Goal: Transaction & Acquisition: Purchase product/service

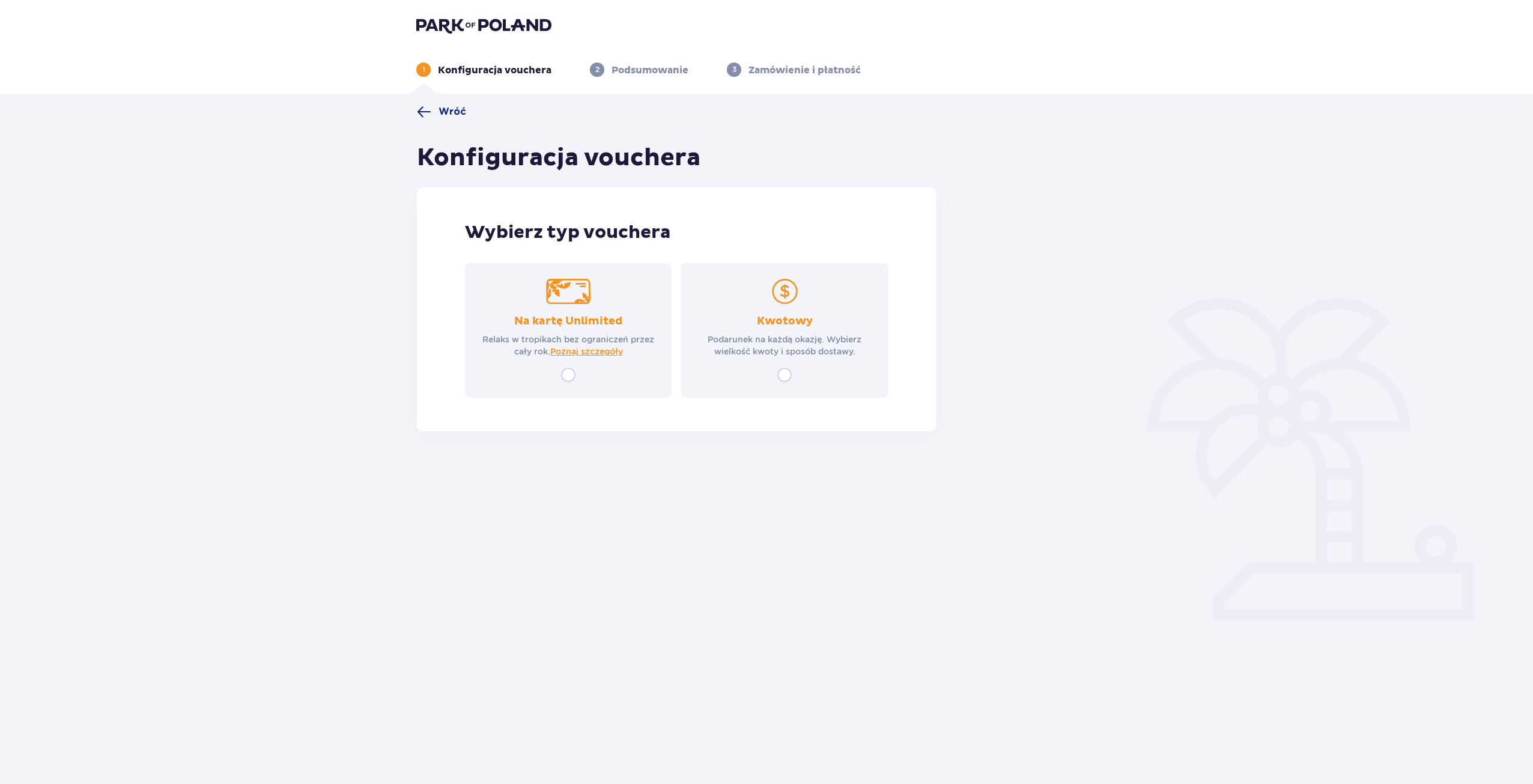
click at [586, 369] on div "Na kartę Unlimited Relaks w tropikach bez ograniczeń przez cały rok. Poznaj szc…" at bounding box center [568, 330] width 207 height 135
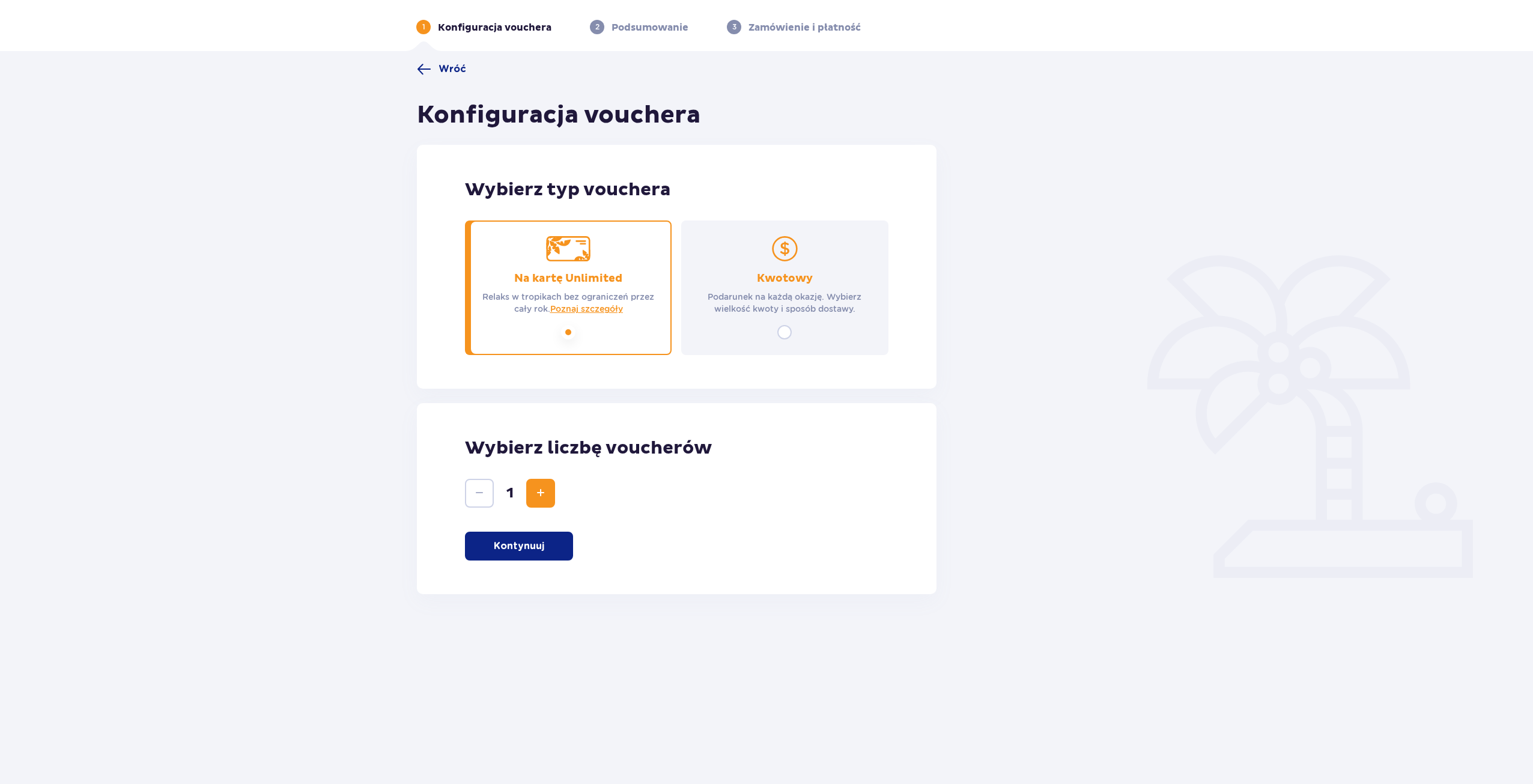
scroll to position [44, 0]
click at [552, 576] on div "Wybierz liczbę voucherów 1 Kontynuuj" at bounding box center [676, 498] width 519 height 191
click at [540, 558] on div "Wybierz liczbę voucherów 1 Kontynuuj" at bounding box center [676, 498] width 519 height 191
click at [529, 548] on p "Kontynuuj" at bounding box center [519, 545] width 50 height 14
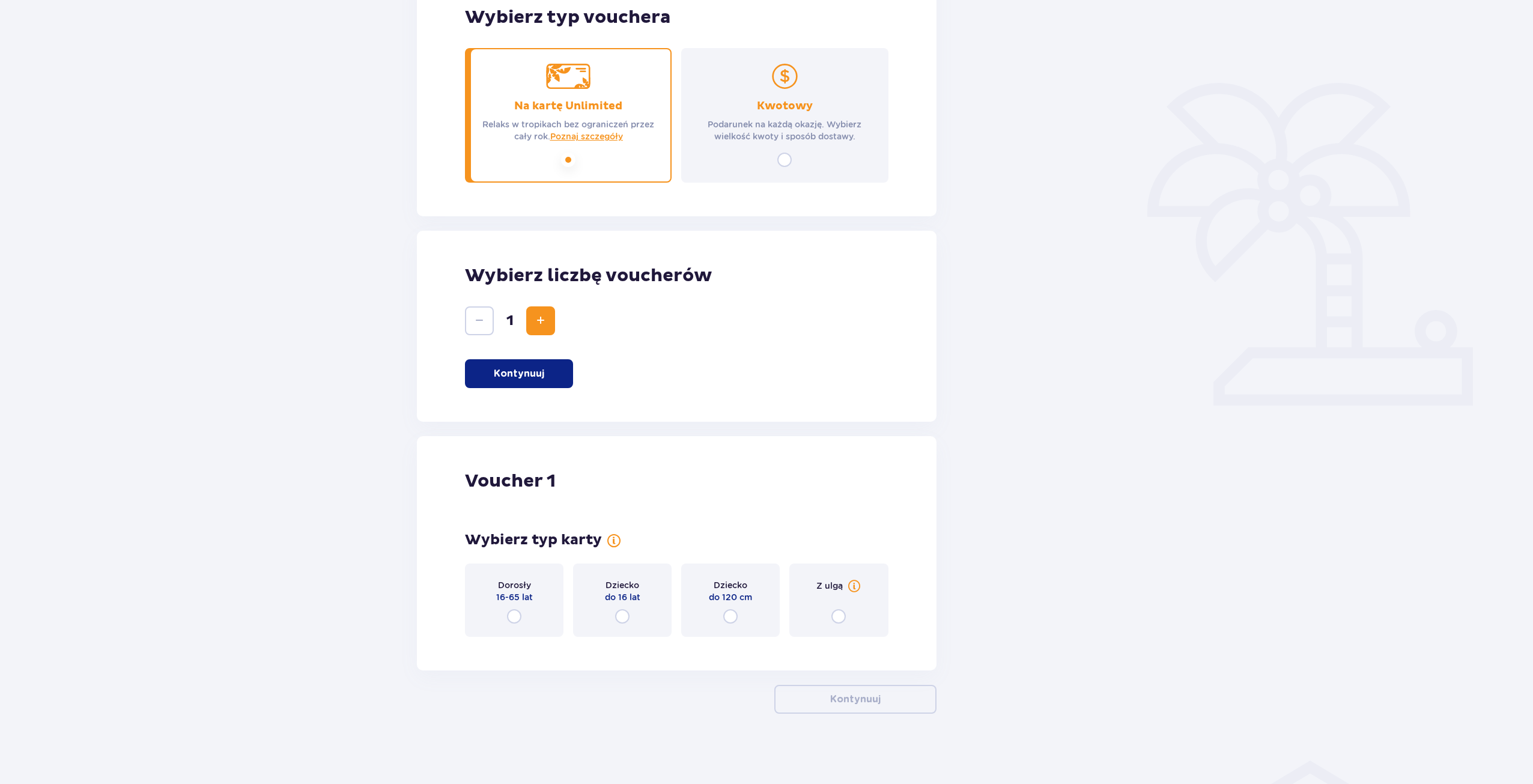
scroll to position [216, 0]
click at [527, 621] on div "Dorosły 16-65 lat" at bounding box center [514, 598] width 98 height 74
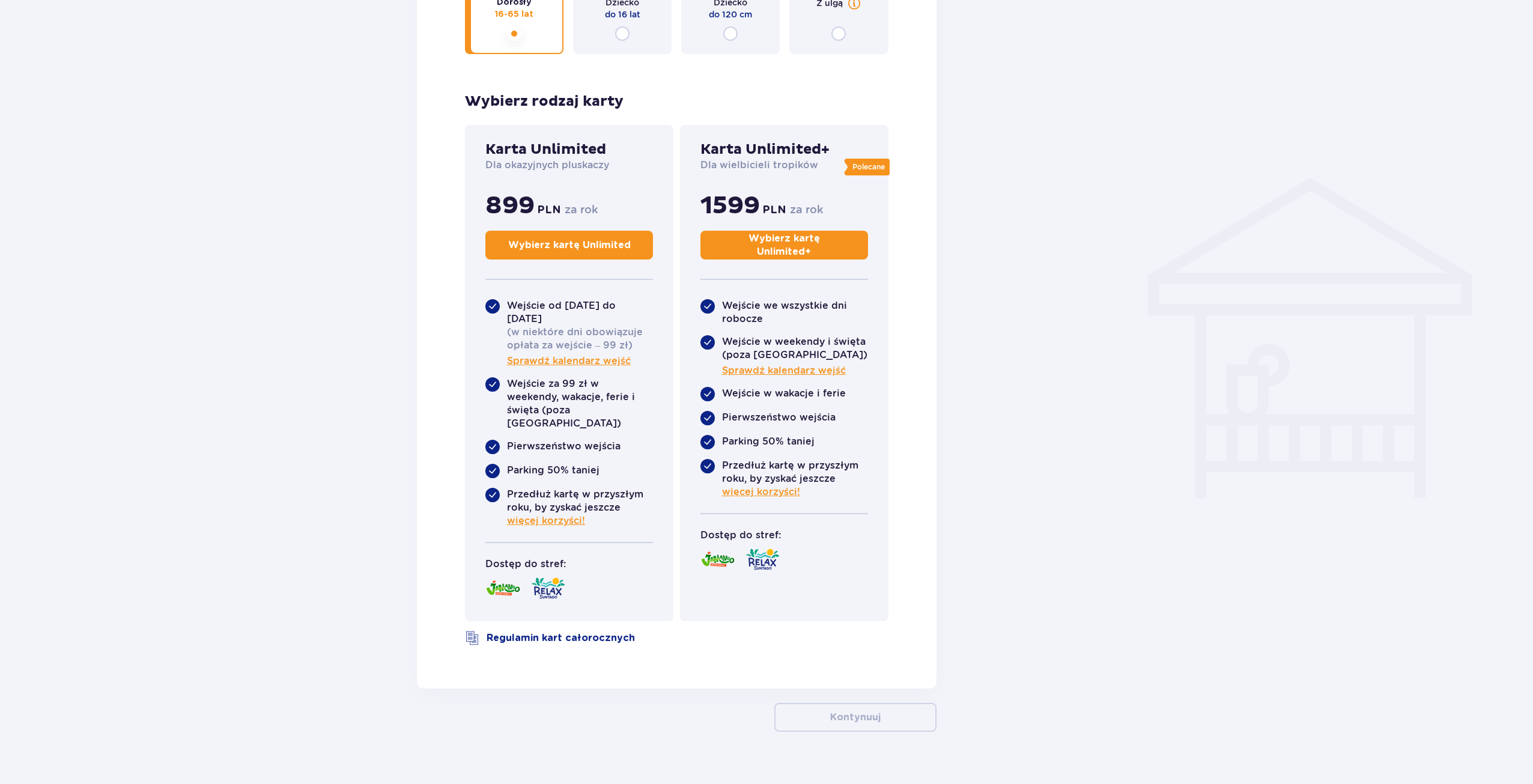
scroll to position [804, 0]
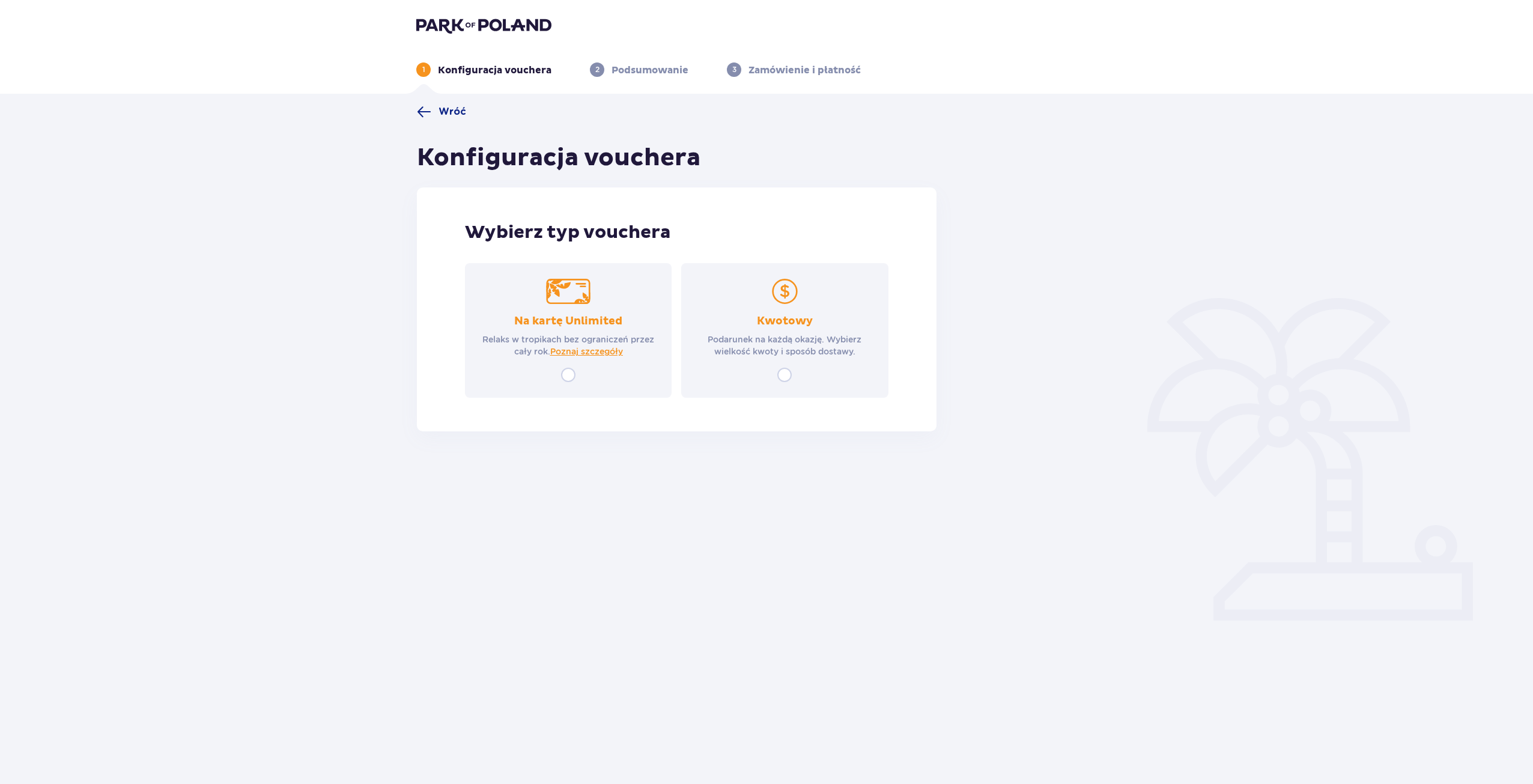
click at [772, 379] on div "Kwotowy Podarunek na każdą okazję. Wybierz wielkość kwoty i sposób dostawy." at bounding box center [784, 330] width 207 height 135
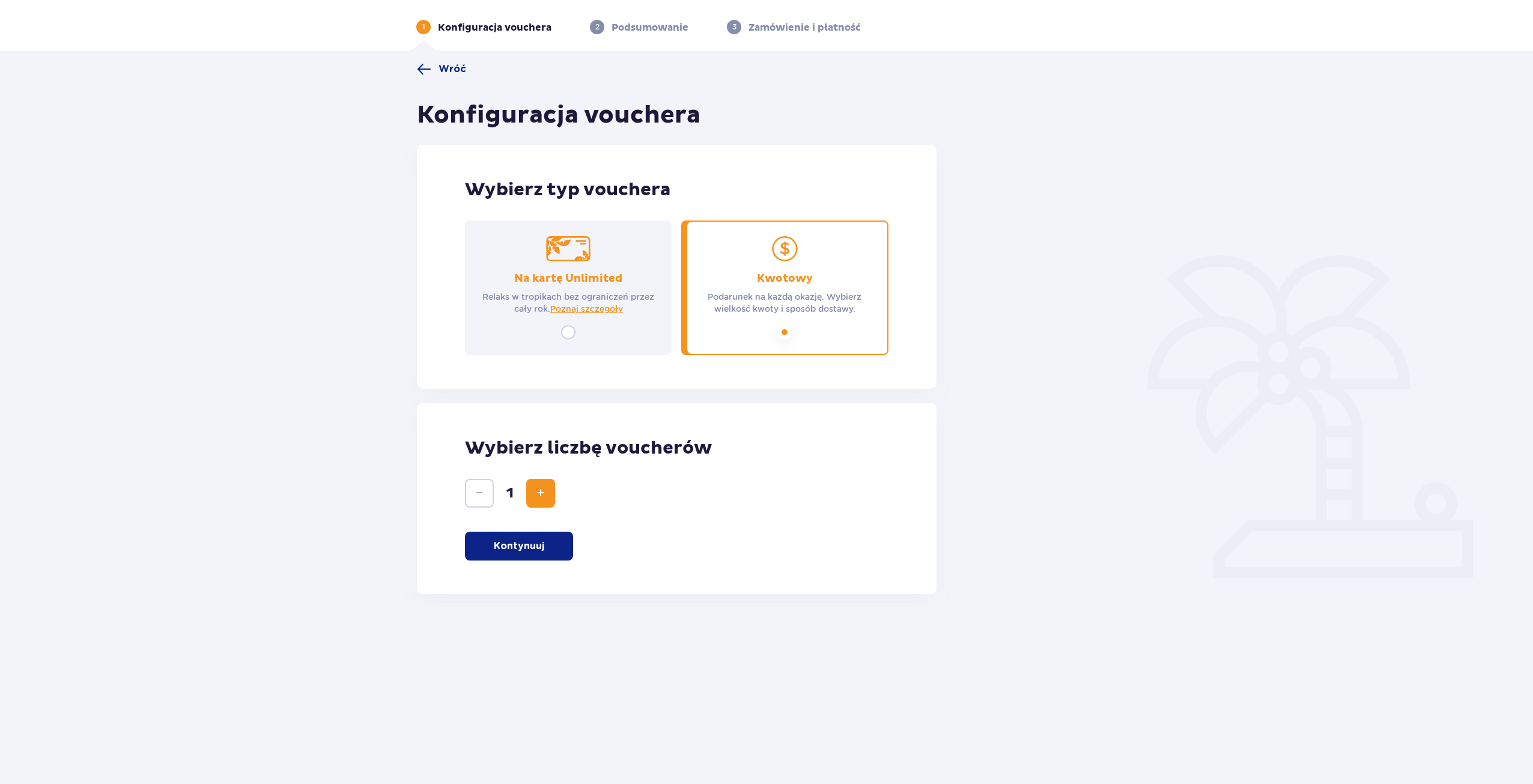
scroll to position [44, 0]
click at [539, 491] on span "Increase" at bounding box center [540, 492] width 15 height 15
click at [529, 552] on button "Kontynuuj" at bounding box center [519, 546] width 108 height 29
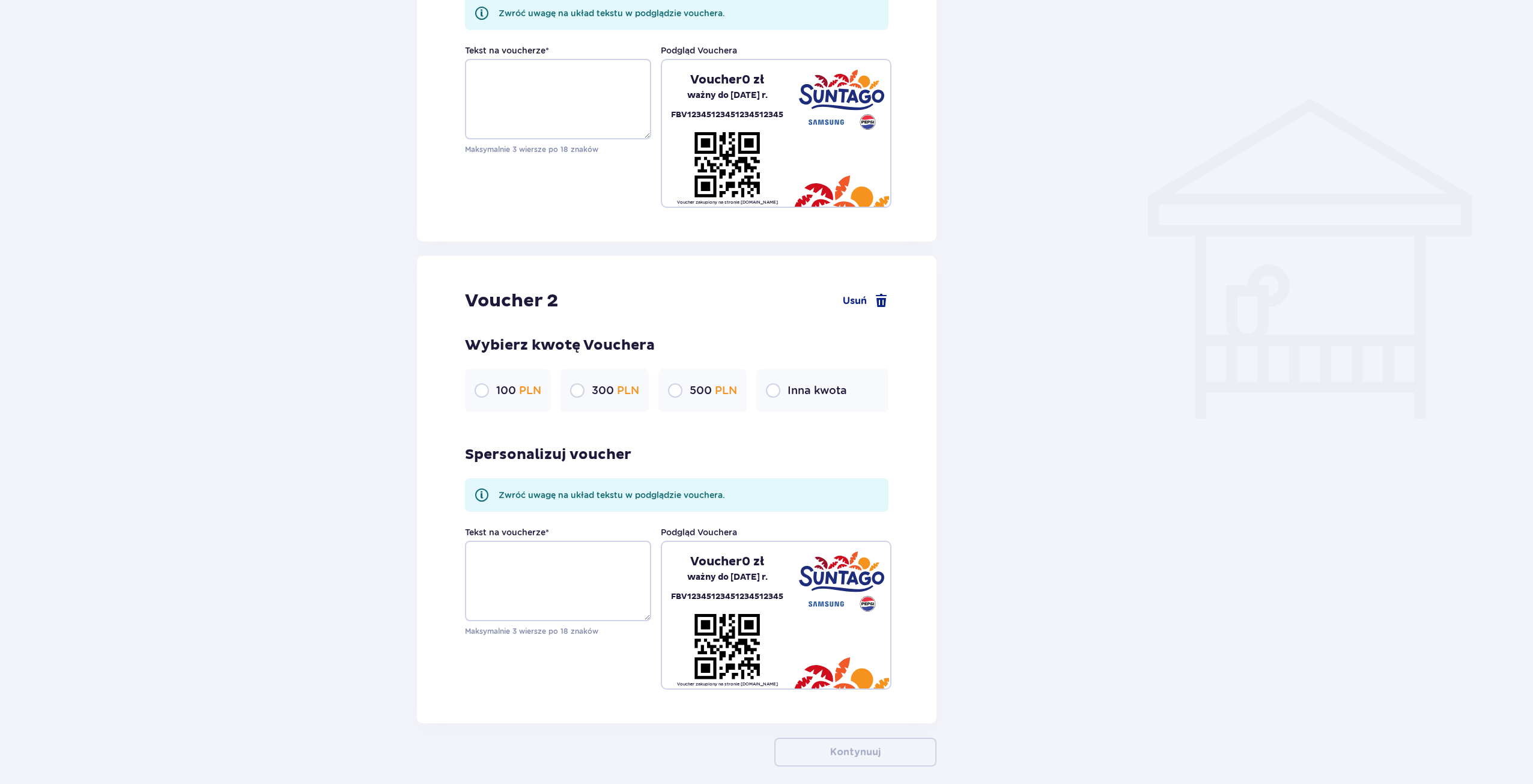
scroll to position [931, 0]
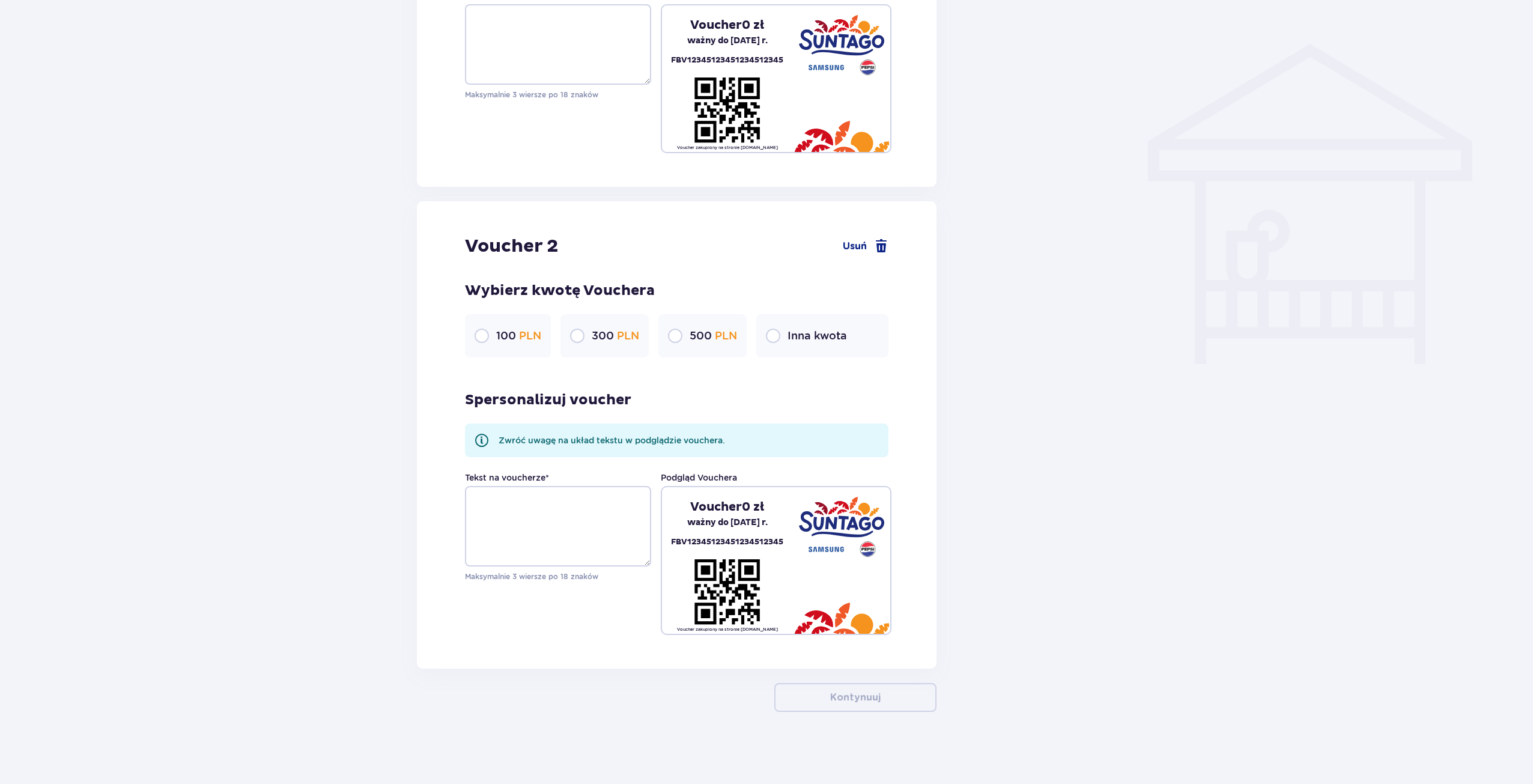
click at [840, 347] on div "Inna kwota" at bounding box center [822, 336] width 132 height 44
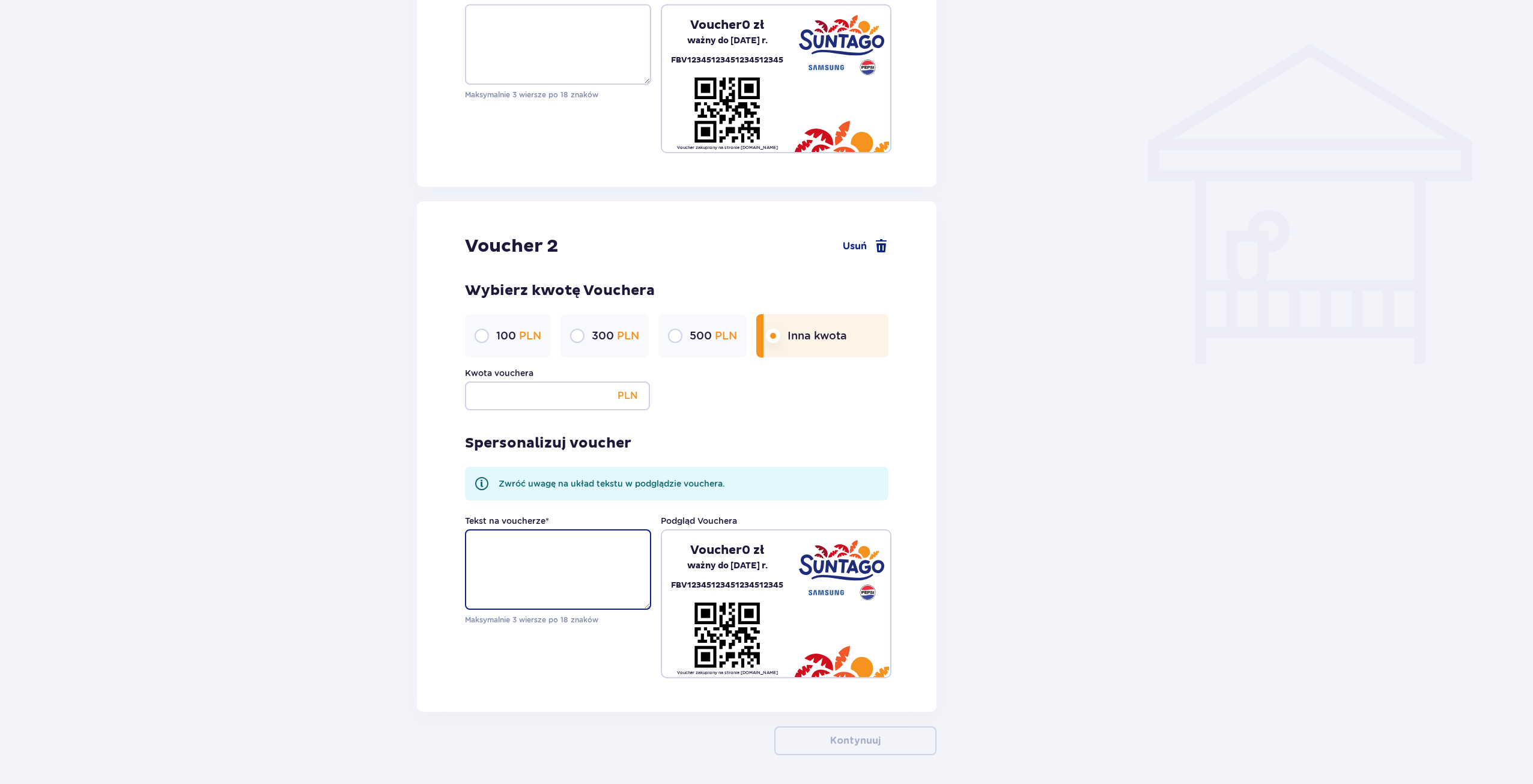
drag, startPoint x: 765, startPoint y: 555, endPoint x: 585, endPoint y: 547, distance: 180.2
click at [586, 547] on textarea "Tekst na voucherze *" at bounding box center [558, 569] width 187 height 80
type textarea "t"
type textarea "B"
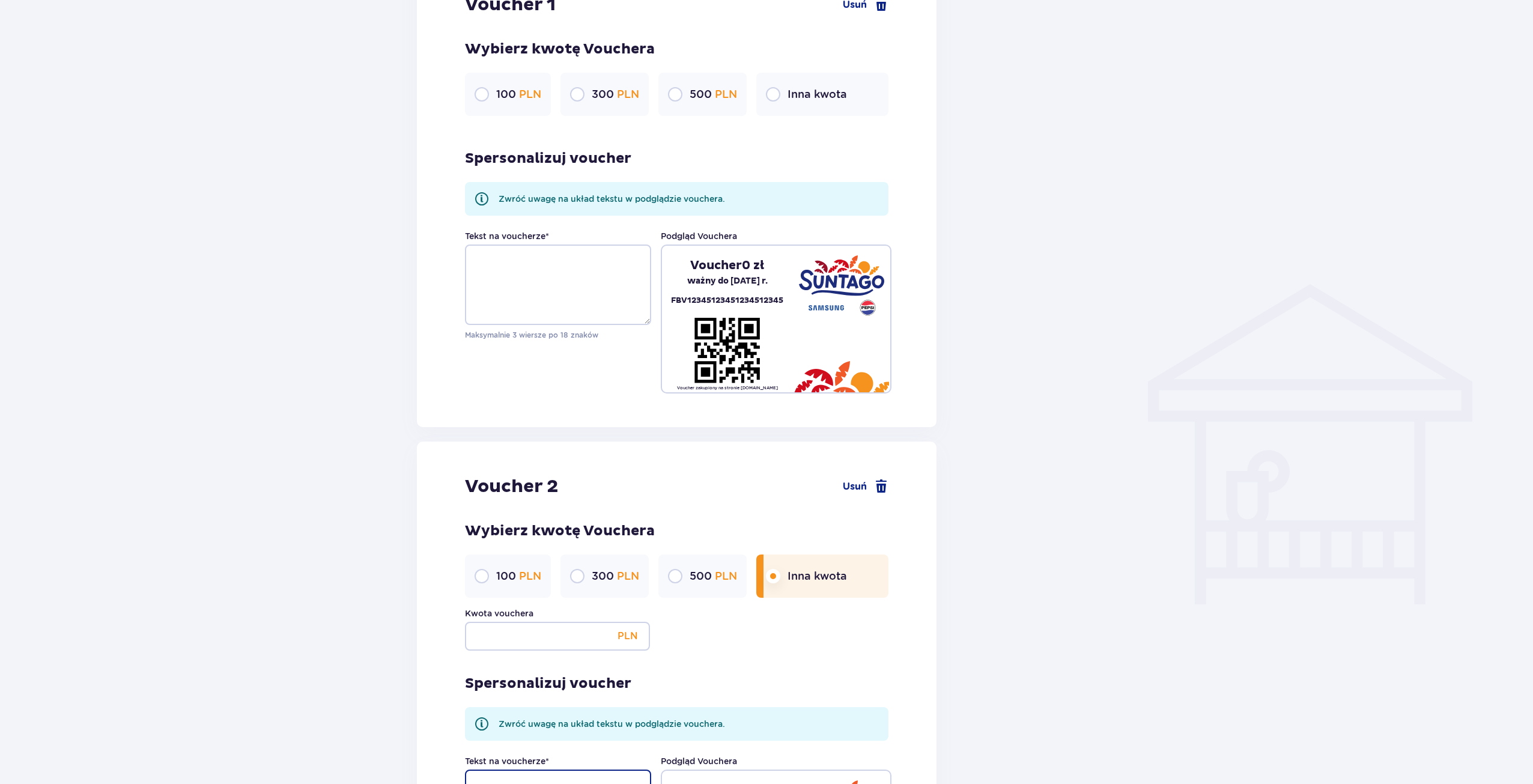
scroll to position [571, 0]
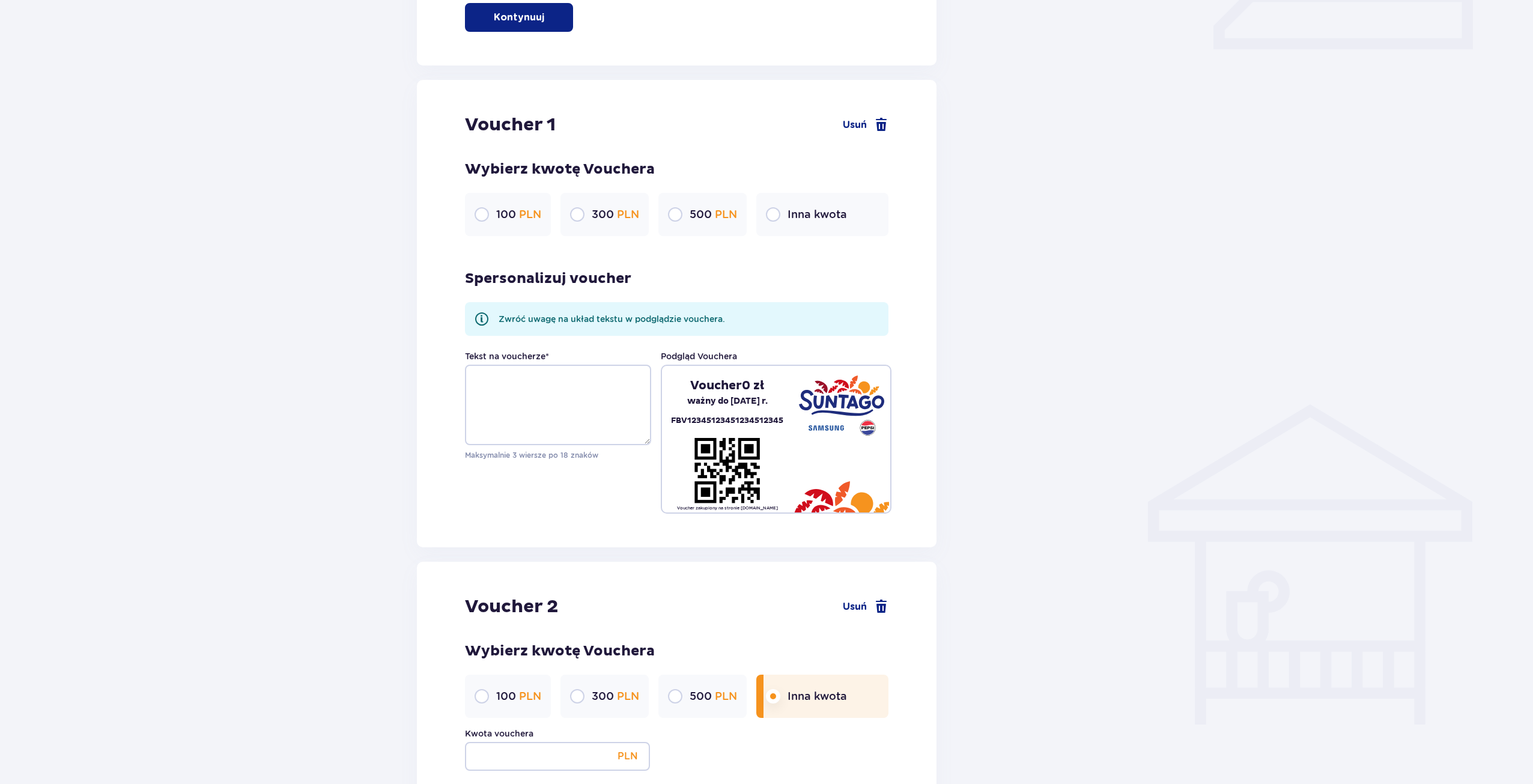
drag, startPoint x: 735, startPoint y: 406, endPoint x: 781, endPoint y: 404, distance: 46.0
click at [781, 404] on div "Voucher 0 zł ważny do 07.09.2026 r. FBV12345123451234512345" at bounding box center [727, 402] width 130 height 50
click at [312, 289] on div "Wróć Konfiguracja vouchera Wybierz typ vouchera Na kartę Unlimited Relaks w tro…" at bounding box center [766, 355] width 1533 height 1664
click at [779, 210] on input "radio" at bounding box center [773, 215] width 15 height 15
radio input "true"
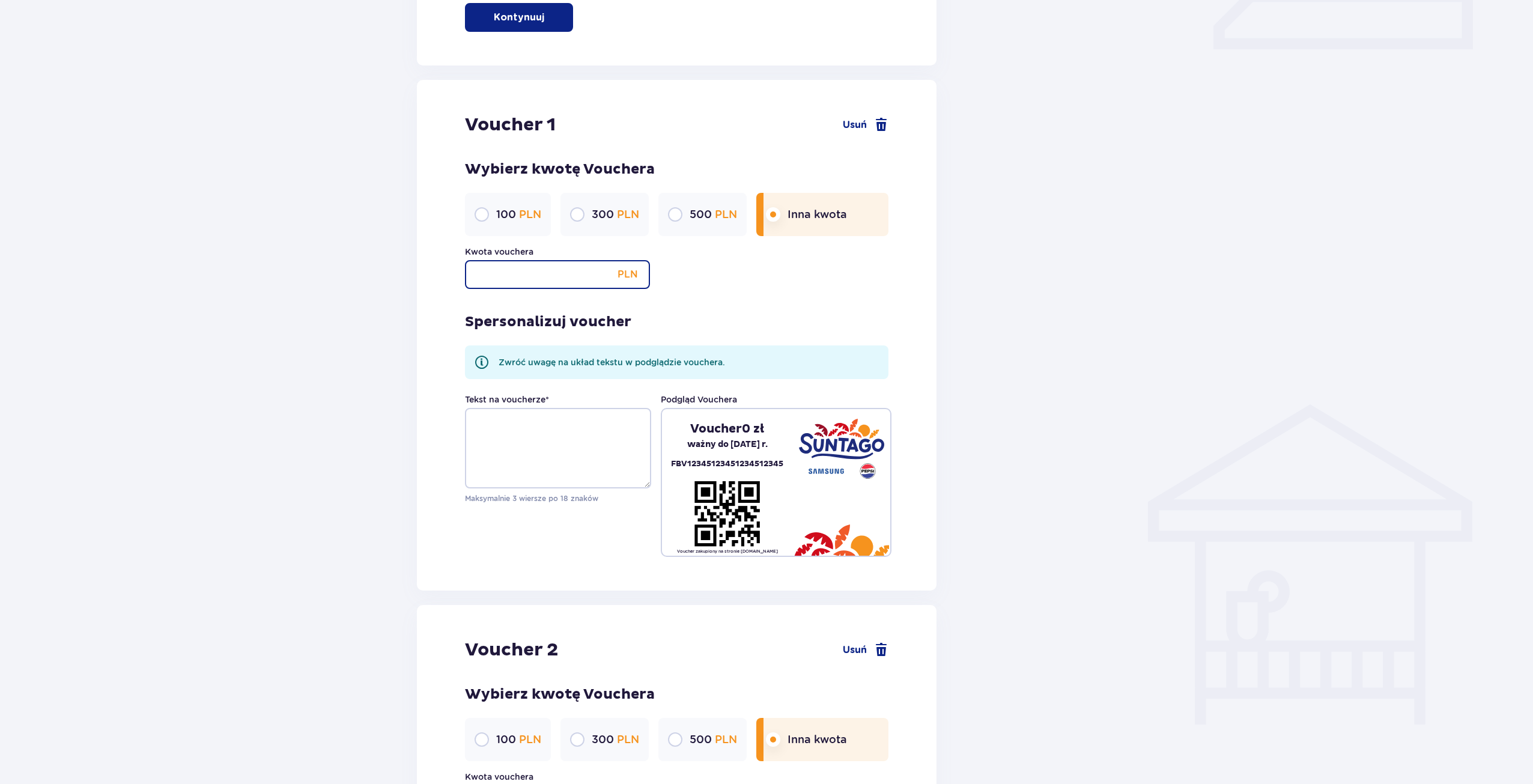
click at [583, 282] on input "Kwota vouchera" at bounding box center [557, 275] width 185 height 29
type input "150"
click at [398, 406] on div "Wróć Konfiguracja vouchera Wybierz typ vouchera Na kartę Unlimited Relaks w tro…" at bounding box center [766, 377] width 1533 height 1708
drag, startPoint x: 681, startPoint y: 431, endPoint x: 771, endPoint y: 427, distance: 90.1
click at [771, 427] on div "Voucher 150 zł ważny do 07.09.2026 r. FBV12345123451234512345" at bounding box center [727, 446] width 130 height 50
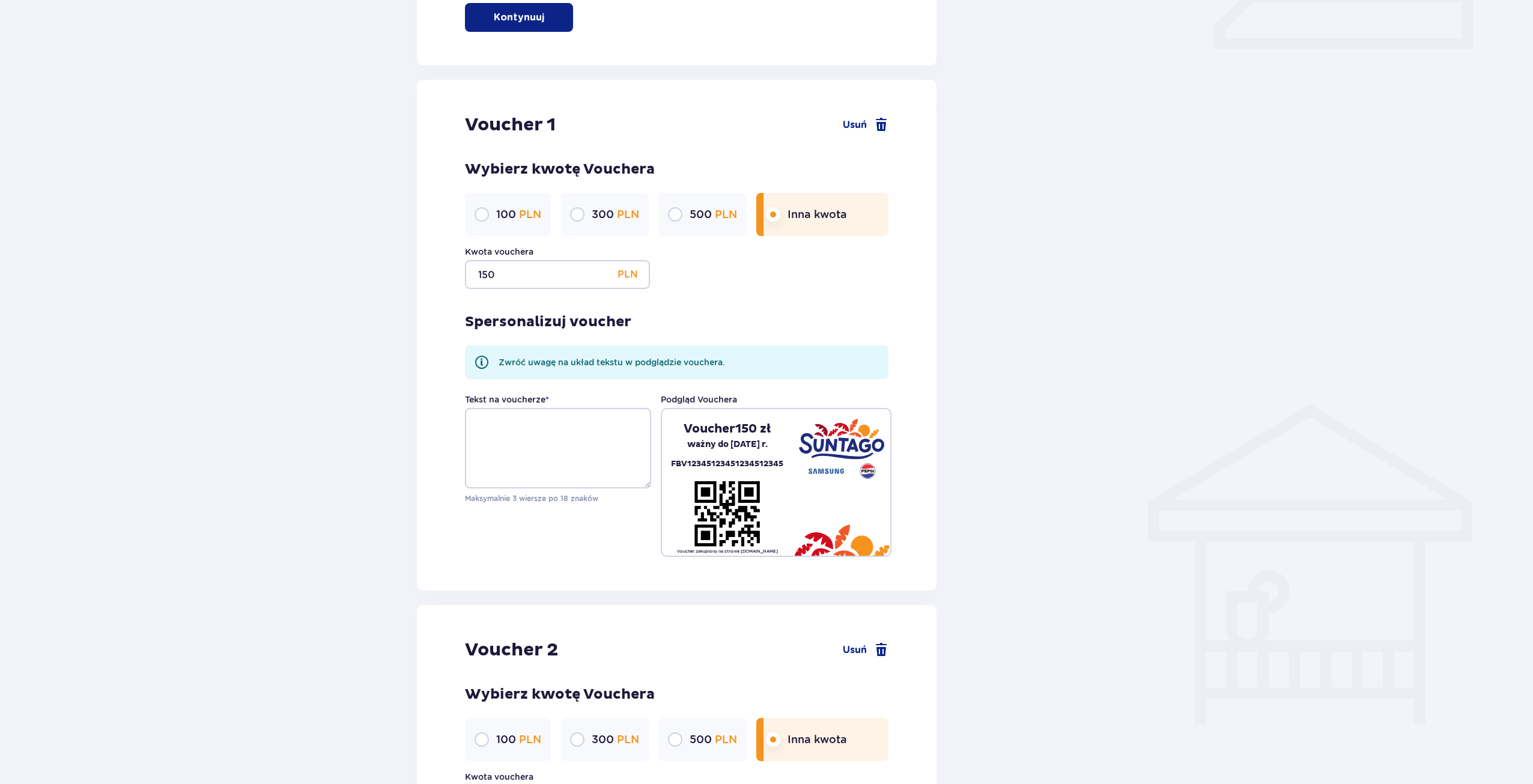
drag, startPoint x: 769, startPoint y: 427, endPoint x: 734, endPoint y: 426, distance: 35.0
click at [768, 427] on p "Voucher 150 zł" at bounding box center [727, 428] width 87 height 15
click at [731, 427] on p "Voucher 150 zł" at bounding box center [727, 428] width 87 height 15
drag, startPoint x: 743, startPoint y: 427, endPoint x: 777, endPoint y: 421, distance: 34.5
click at [777, 421] on div "Voucher 150 zł ważny do 07.09.2026 r. FBV12345123451234512345" at bounding box center [727, 446] width 130 height 50
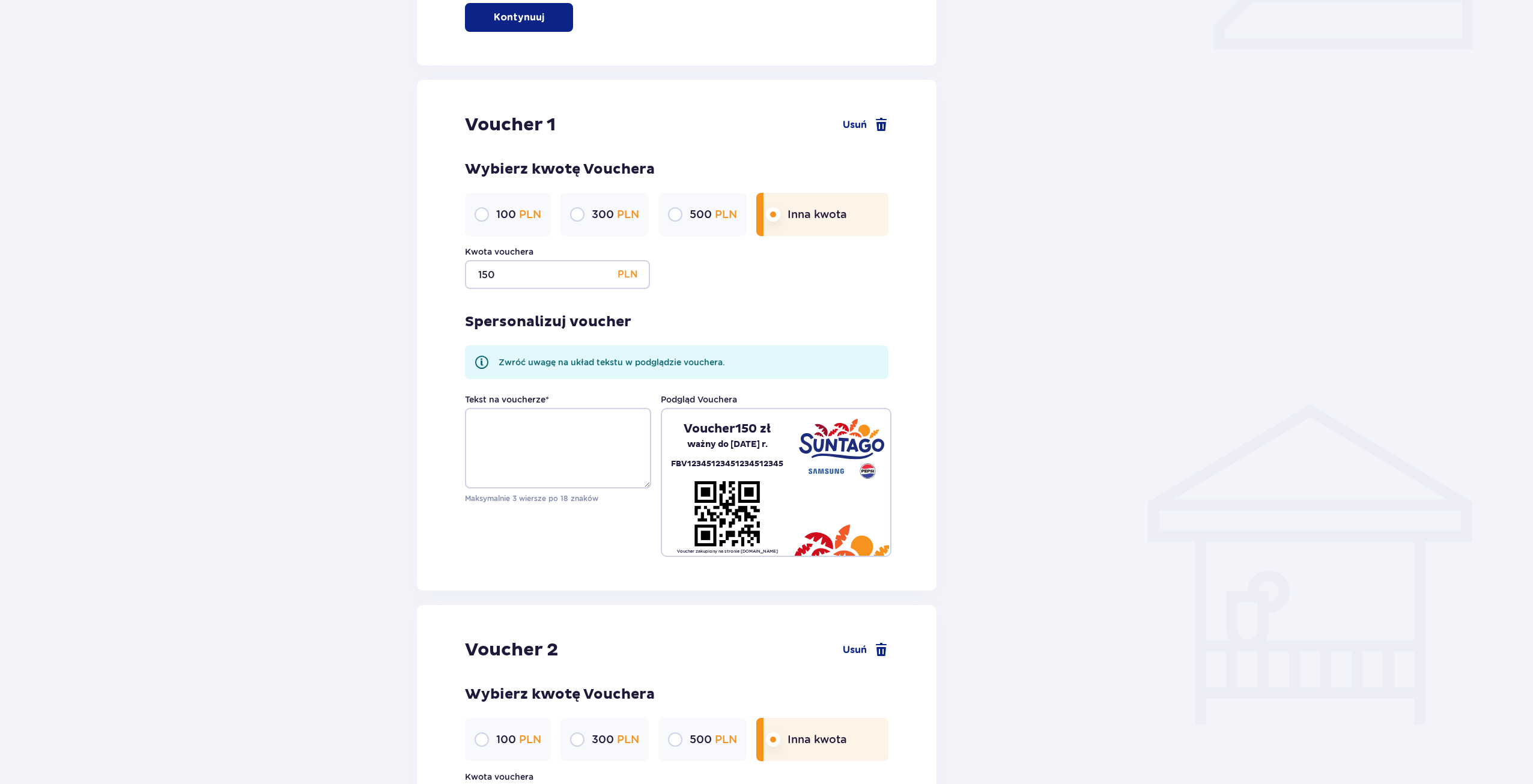
click at [777, 421] on div "Voucher 150 zł ważny do 07.09.2026 r. FBV12345123451234512345" at bounding box center [727, 446] width 130 height 50
drag, startPoint x: 807, startPoint y: 487, endPoint x: 855, endPoint y: 497, distance: 49.0
click at [855, 497] on div at bounding box center [842, 482] width 98 height 146
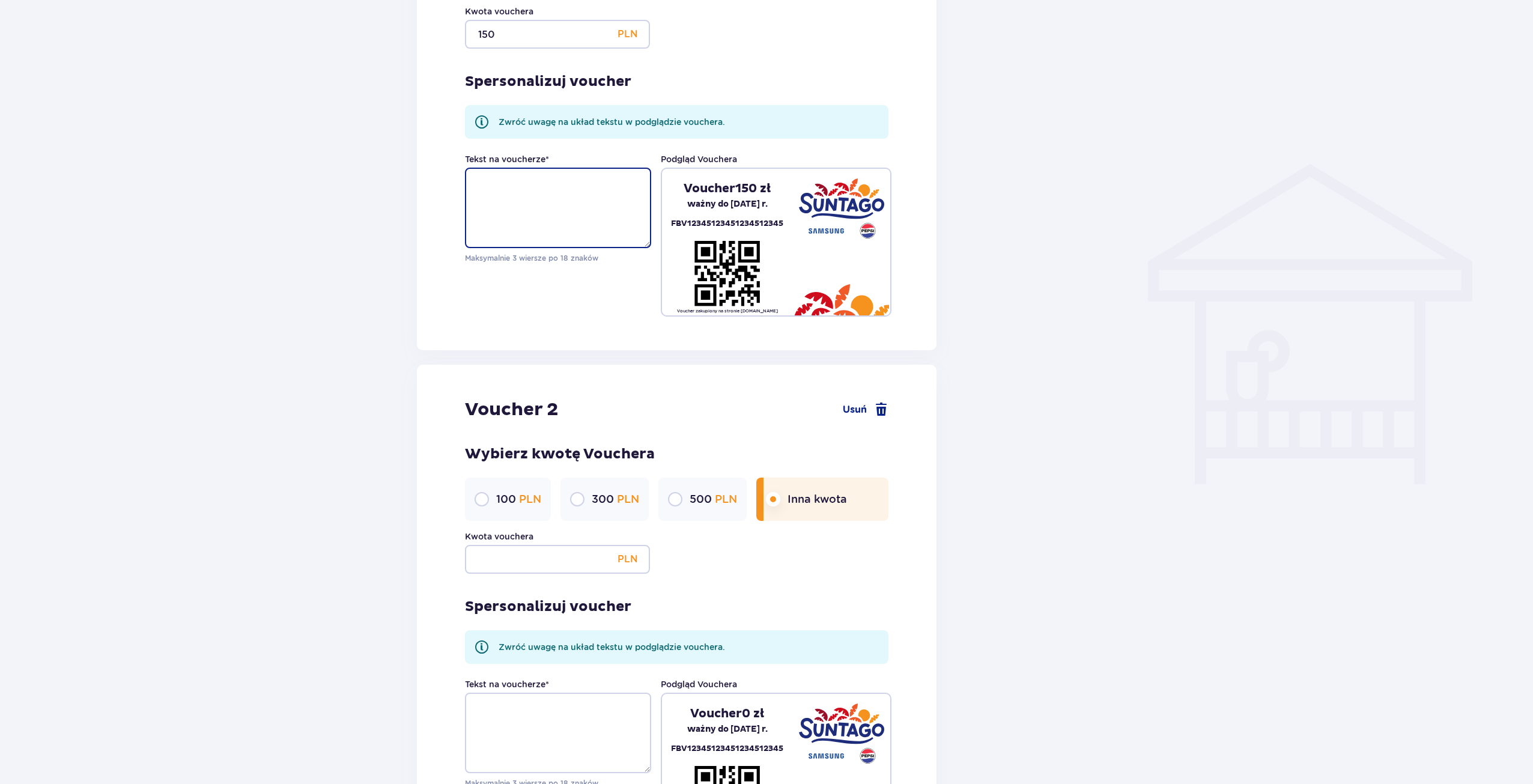
click at [545, 226] on textarea "Tekst na voucherze *" at bounding box center [558, 207] width 187 height 80
type textarea "D"
type textarea "F"
type textarea "D"
type textarea "o"
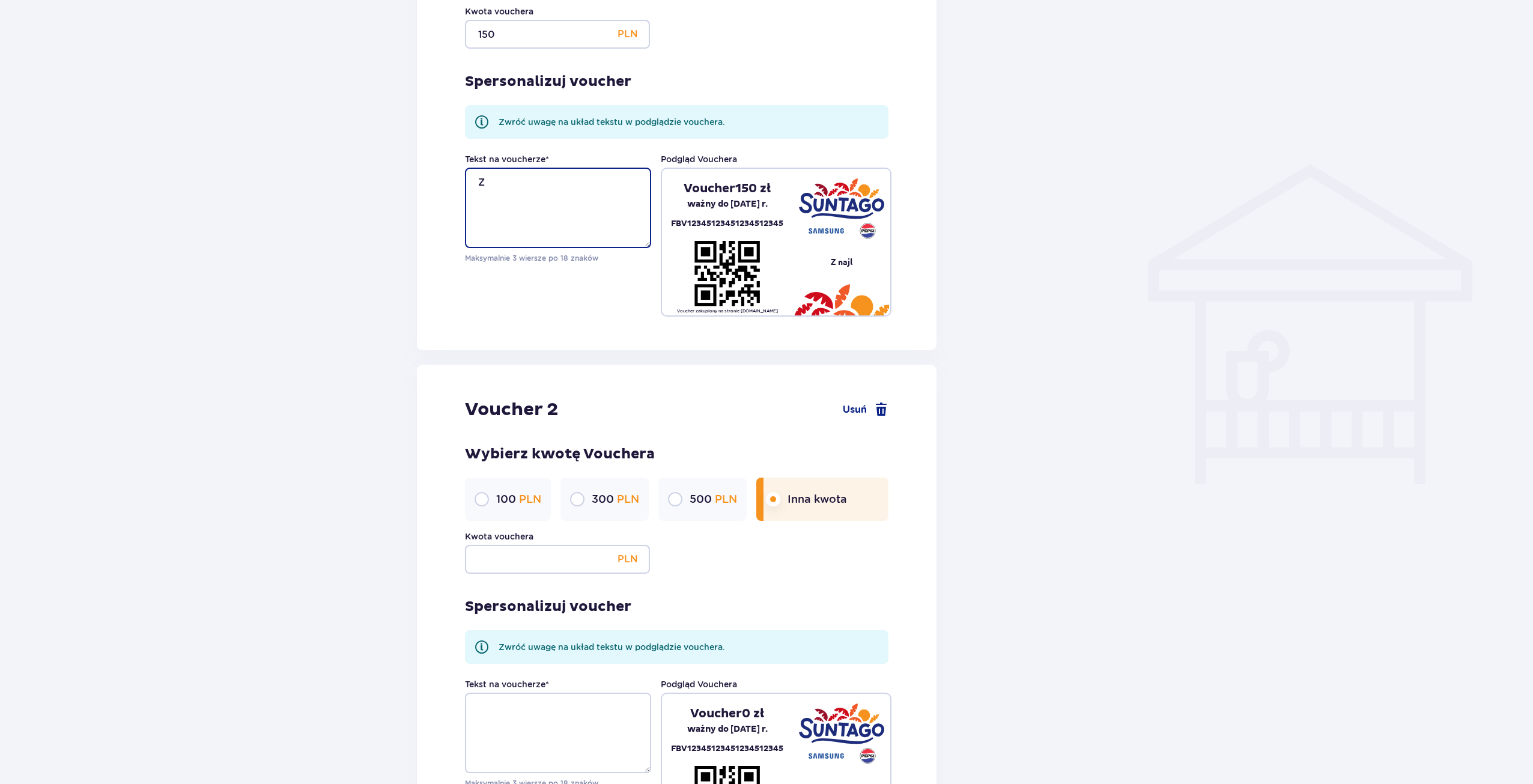
type textarea "Z"
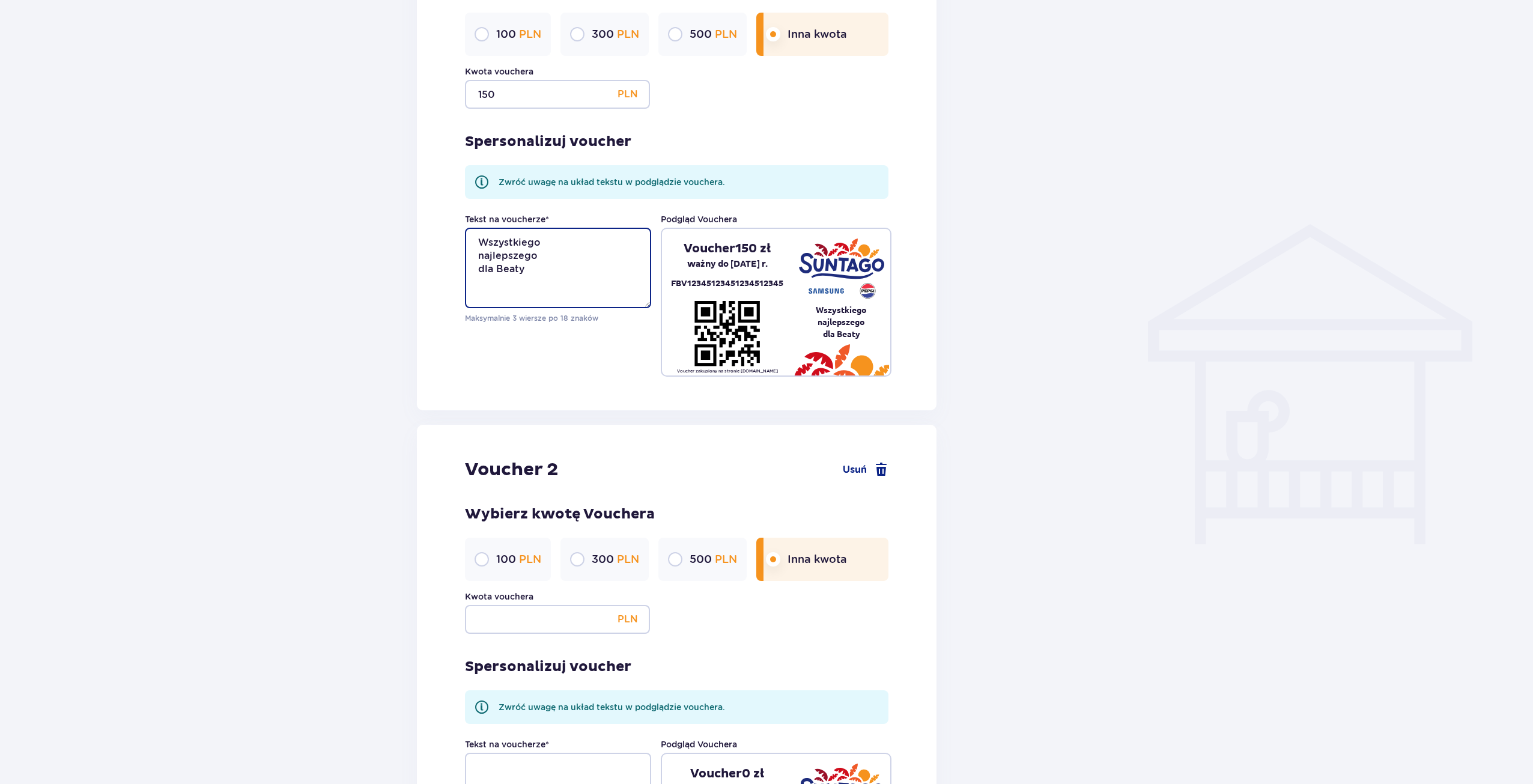
scroll to position [931, 0]
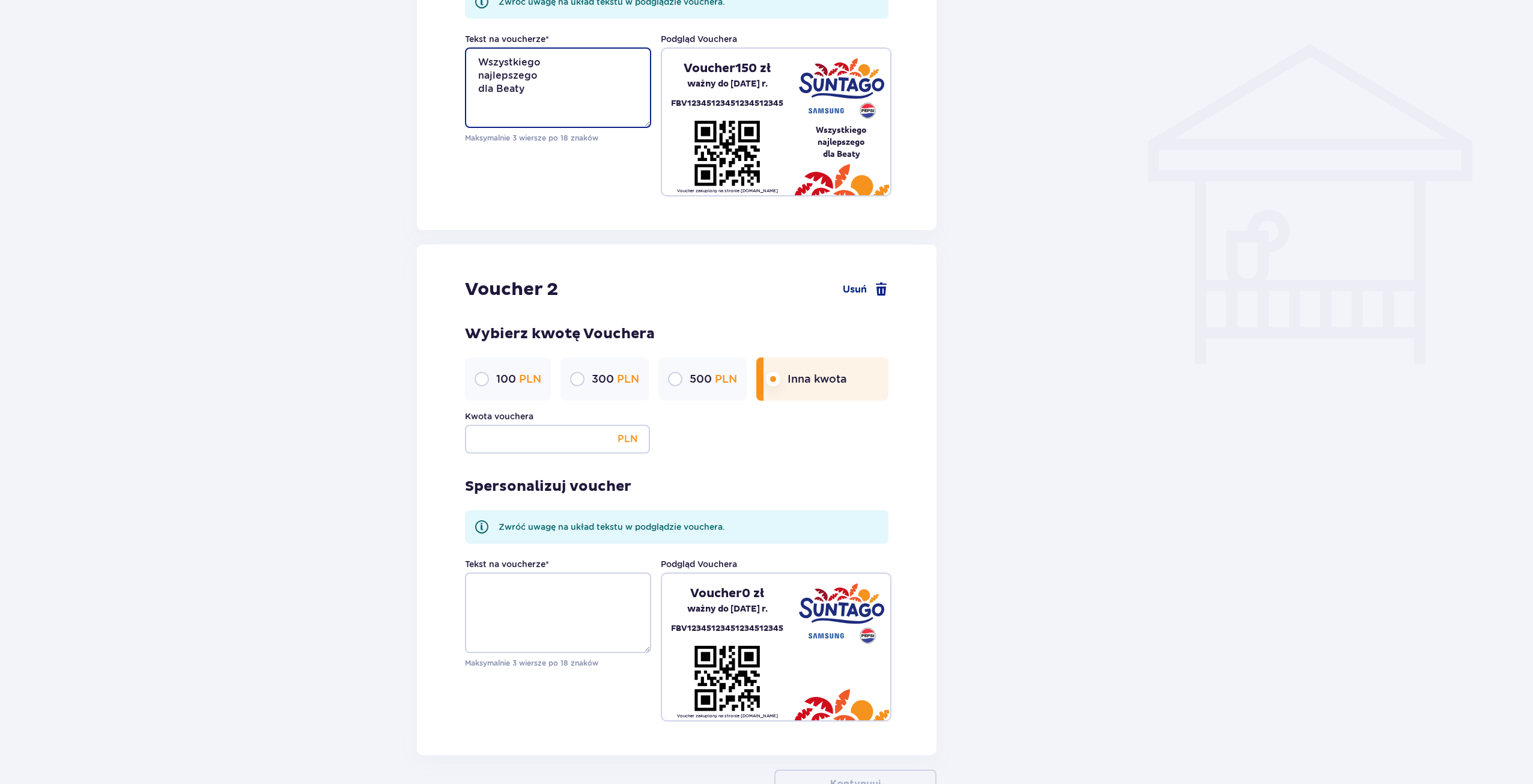
type textarea "Wszystkiego najlepszego dla Beaty"
click at [528, 464] on div "Spersonalizuj voucher Zwróć uwagę na układ tekstu w podglądzie vouchera. Tekst …" at bounding box center [676, 588] width 423 height 267
click at [528, 452] on input "Kwota vouchera" at bounding box center [557, 439] width 185 height 29
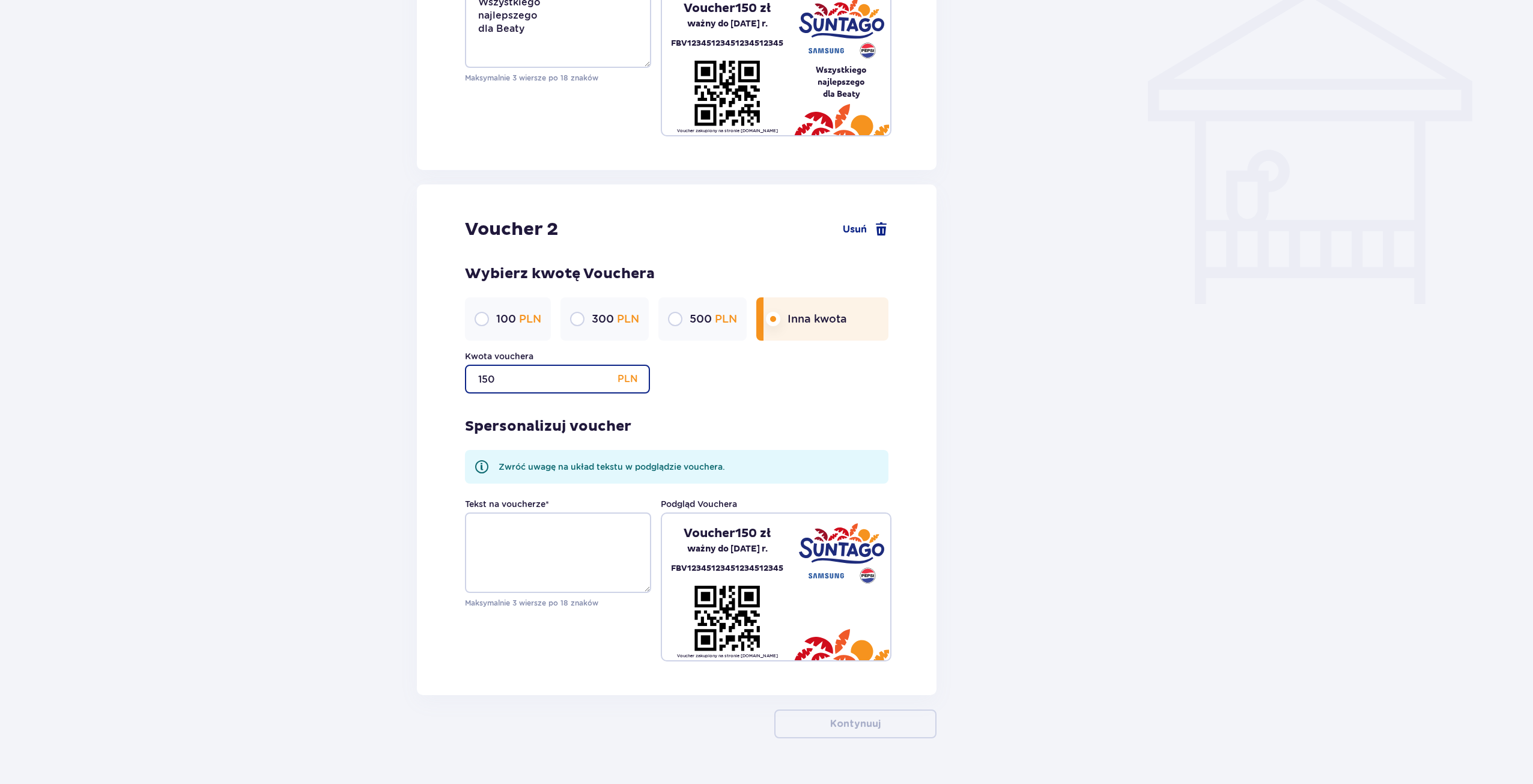
scroll to position [1018, 0]
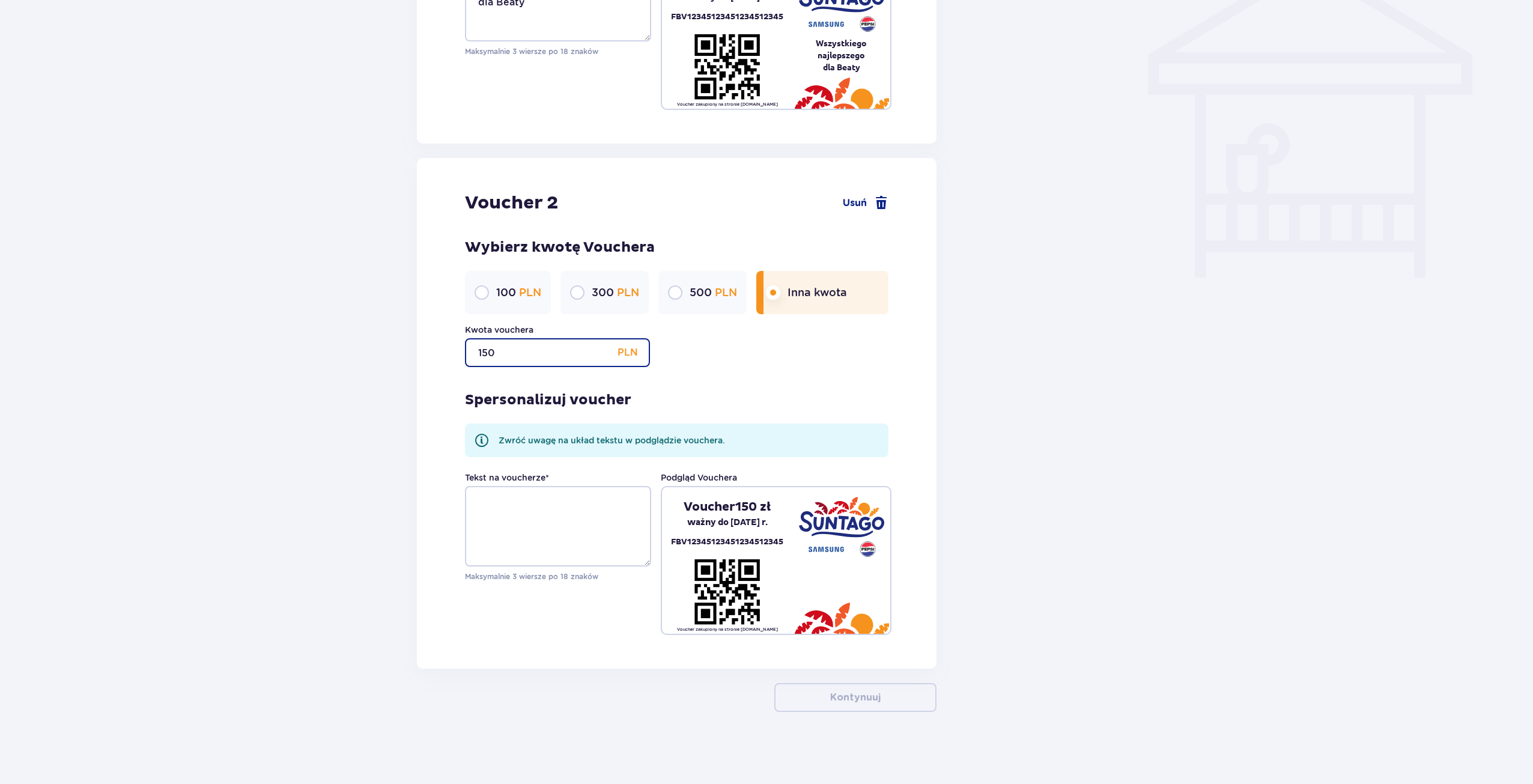
type input "150"
click at [512, 510] on textarea "Tekst na voucherze *" at bounding box center [558, 526] width 187 height 80
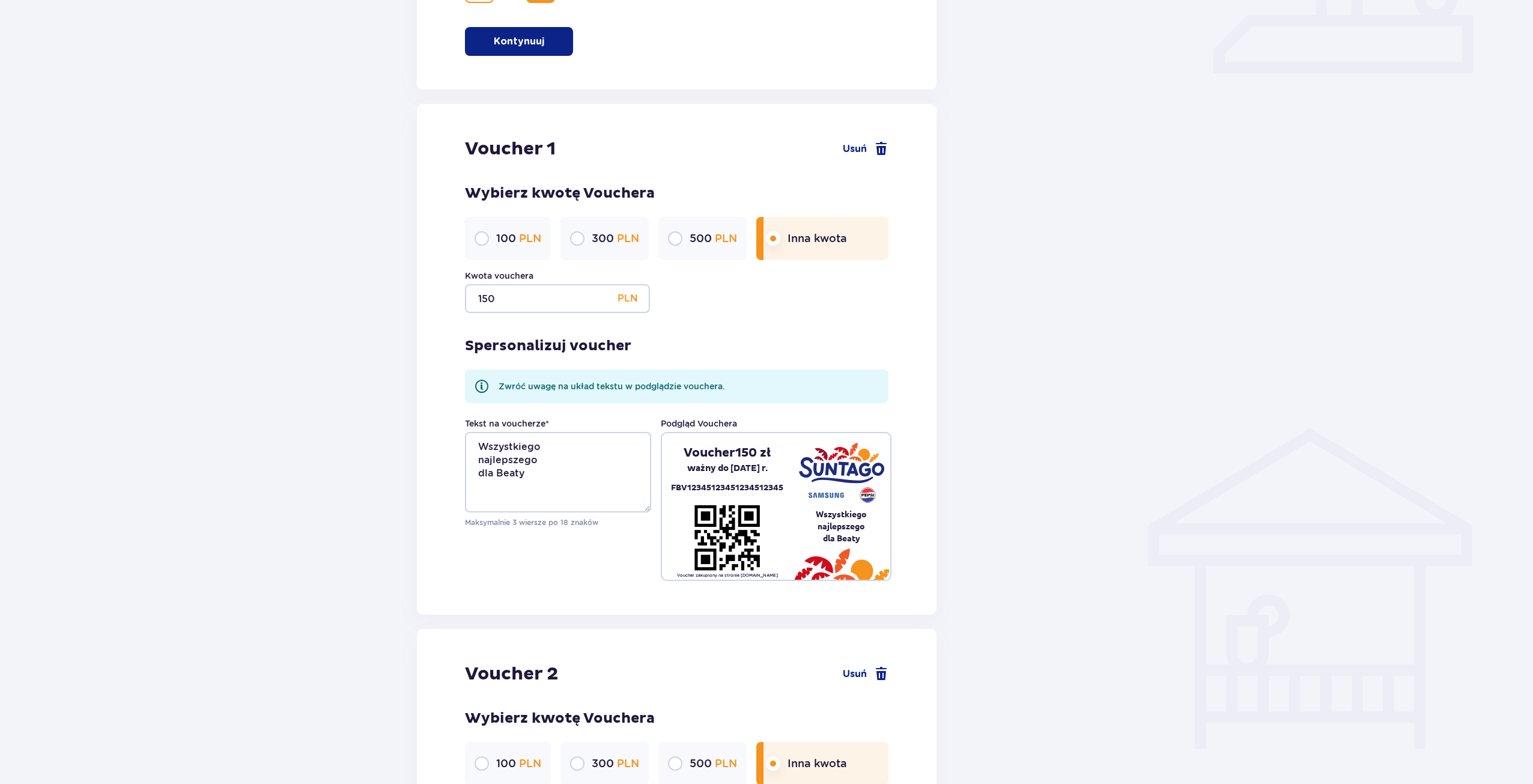
scroll to position [1088, 0]
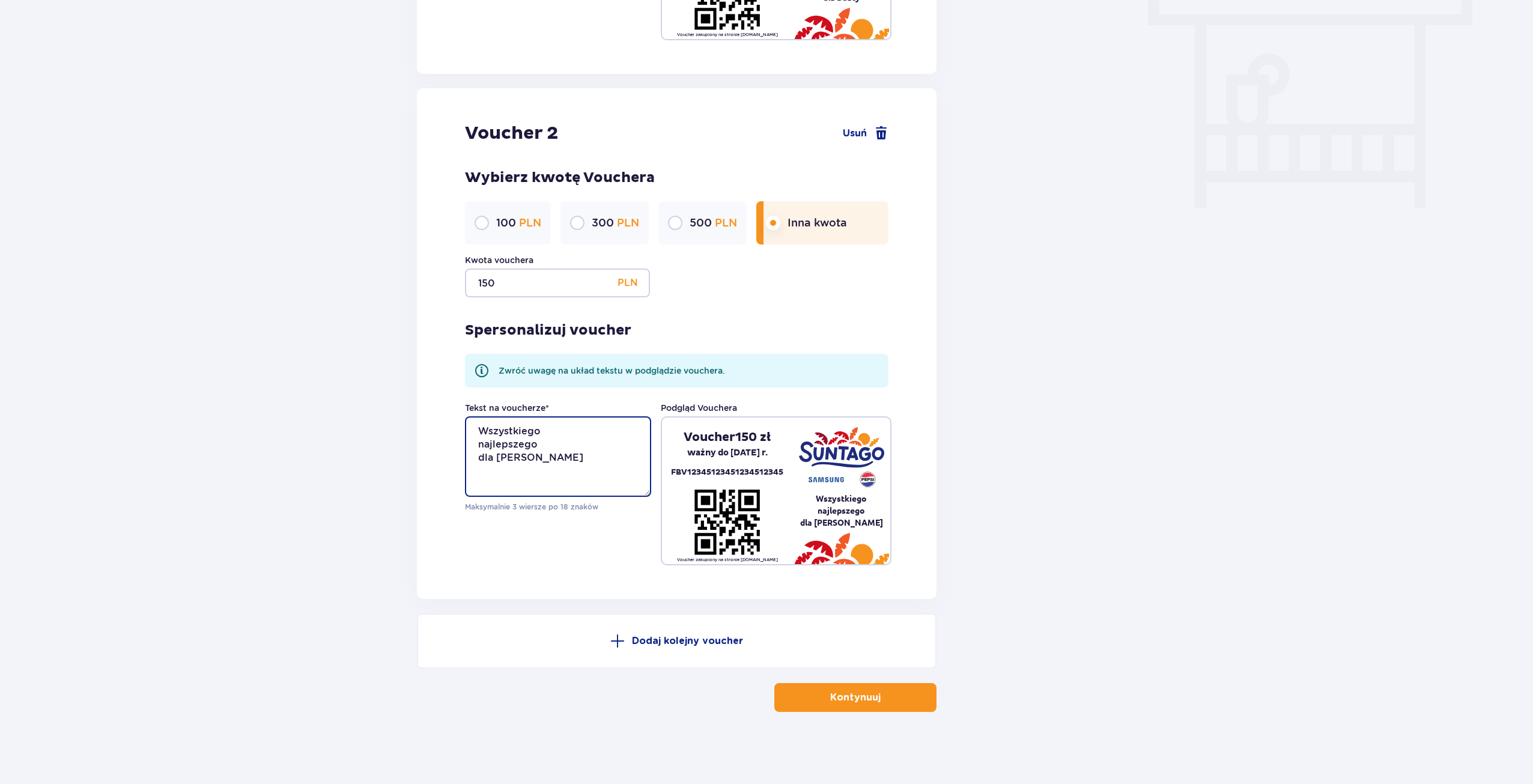
type textarea "Wszystkiego najlepszego dla Wojtka"
click at [893, 701] on button "Kontynuuj" at bounding box center [855, 698] width 162 height 29
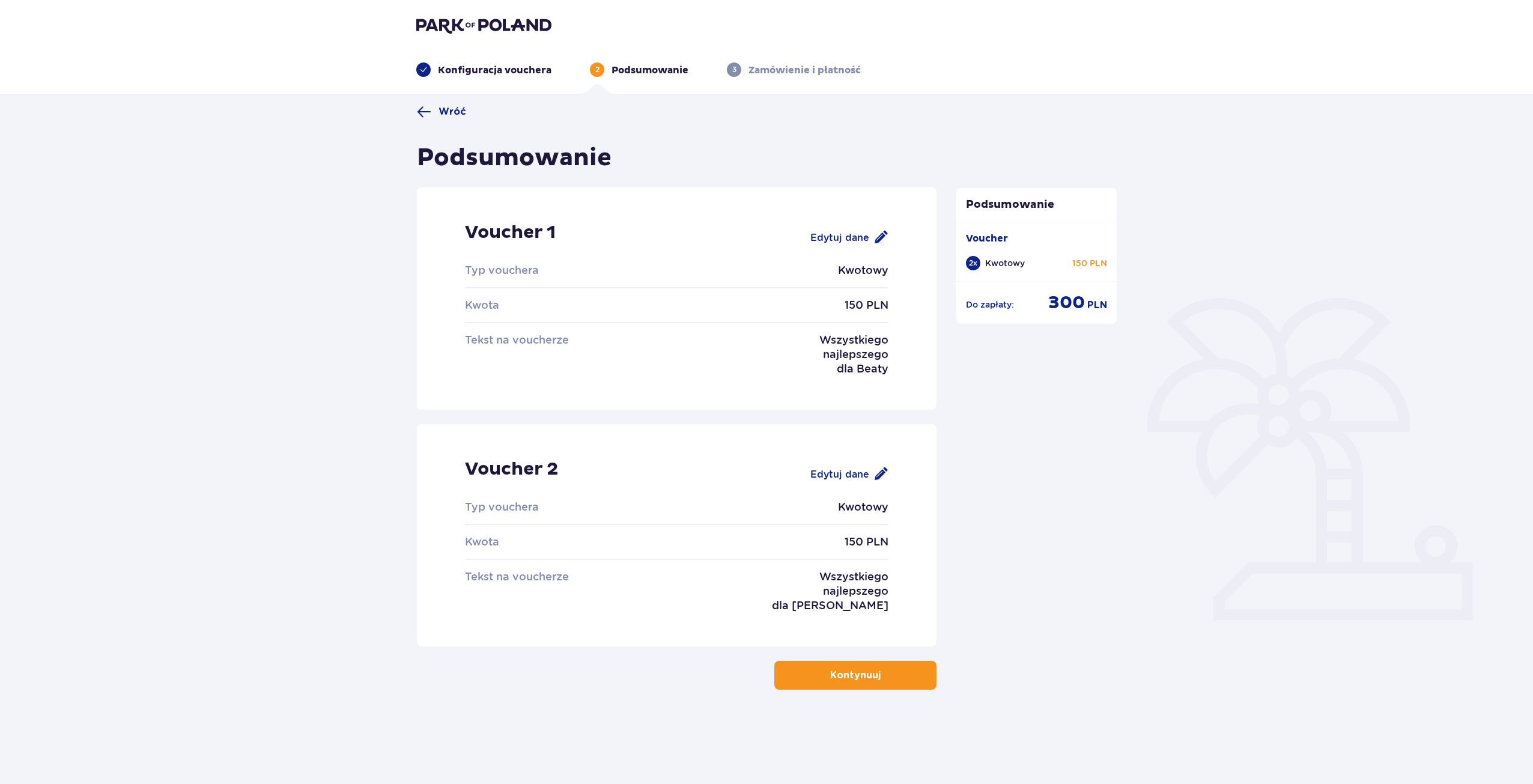
click at [830, 678] on p "Kontynuuj" at bounding box center [854, 675] width 50 height 14
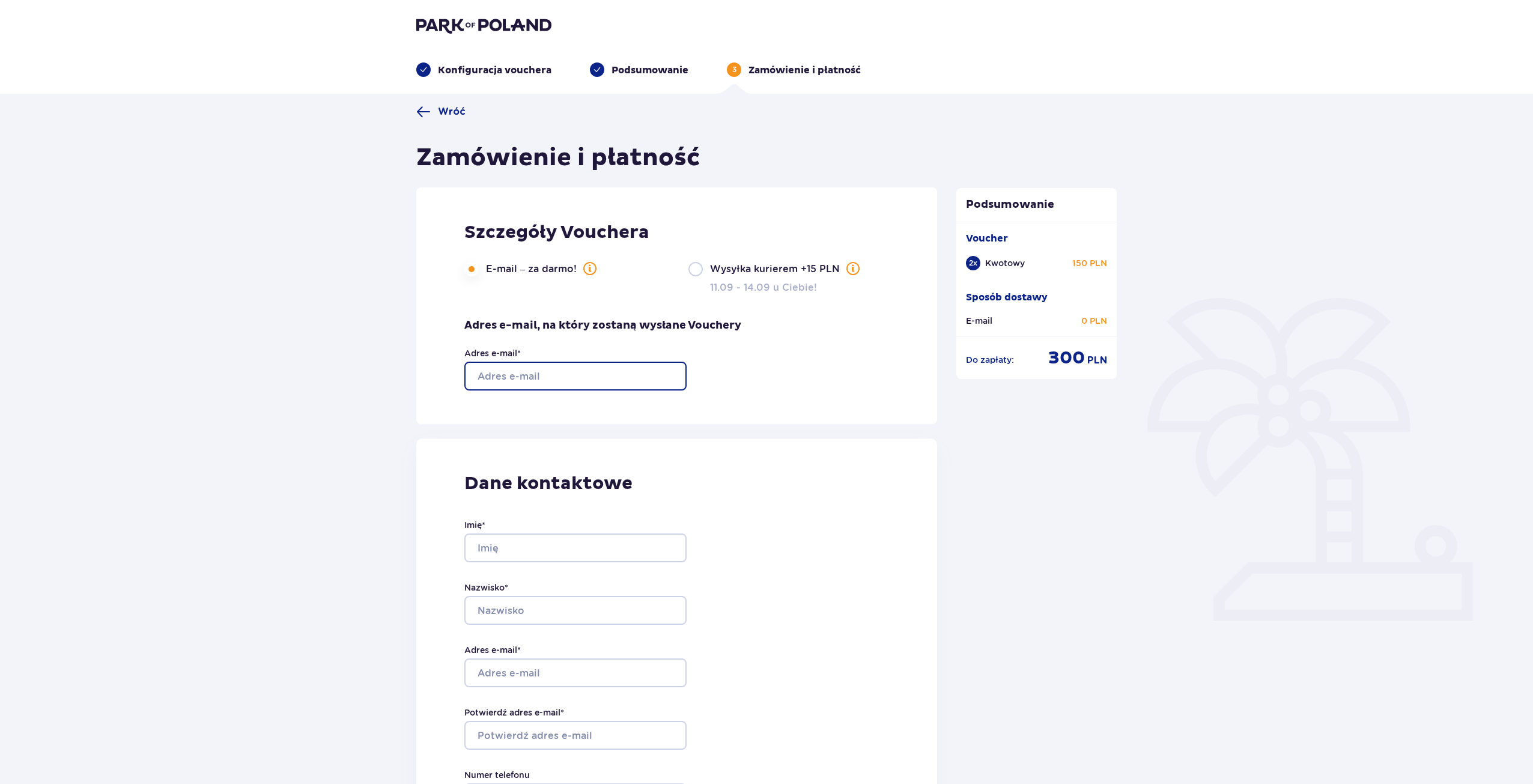
click at [521, 377] on input "Adres e-mail *" at bounding box center [575, 376] width 222 height 29
type input "karol_lapinski@interia.pl"
type input "Karol"
type input "Łapiński"
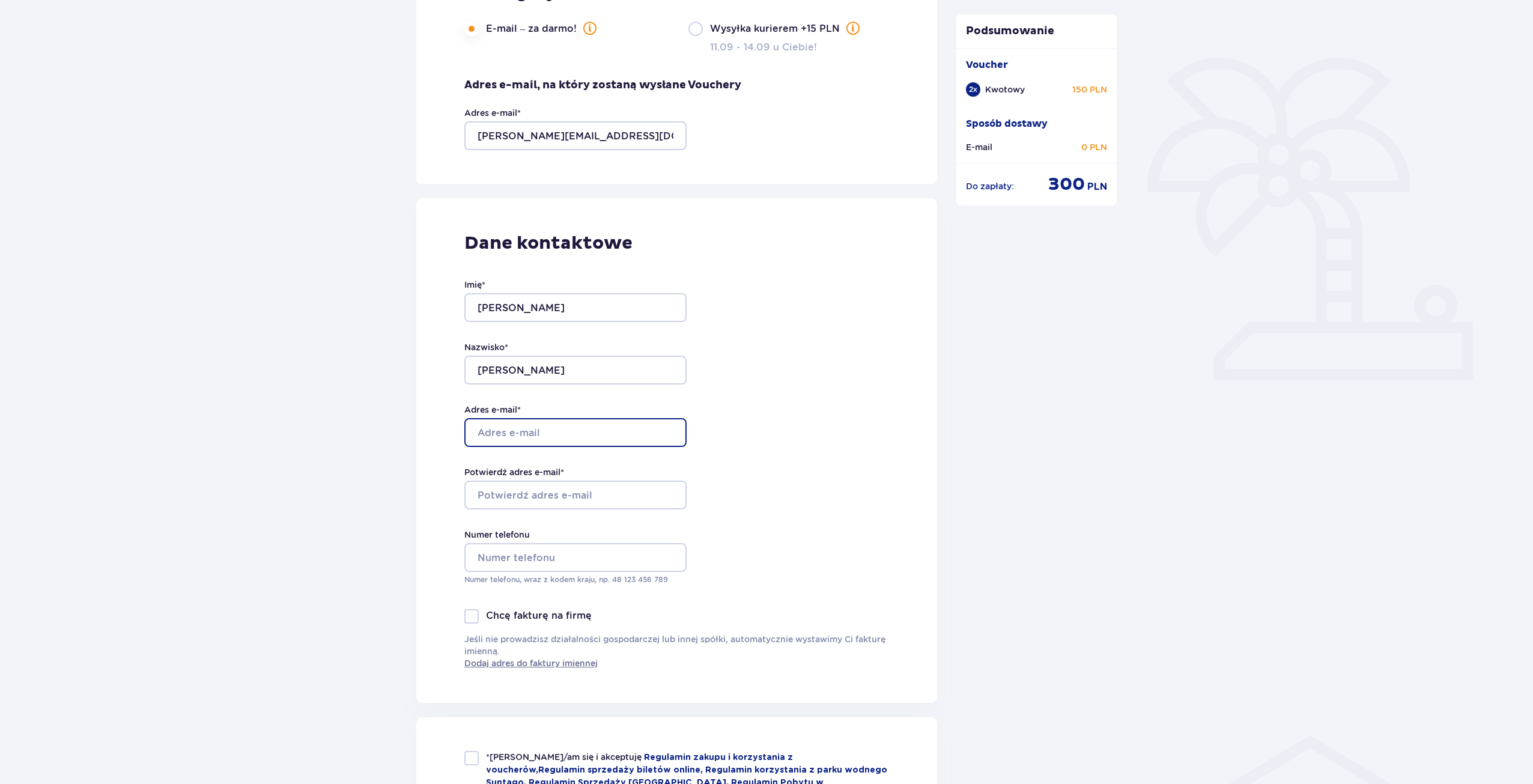
click at [524, 437] on input "Adres e-mail *" at bounding box center [575, 433] width 222 height 29
type input "karol_lapinski@interia.pl"
type input "504290432"
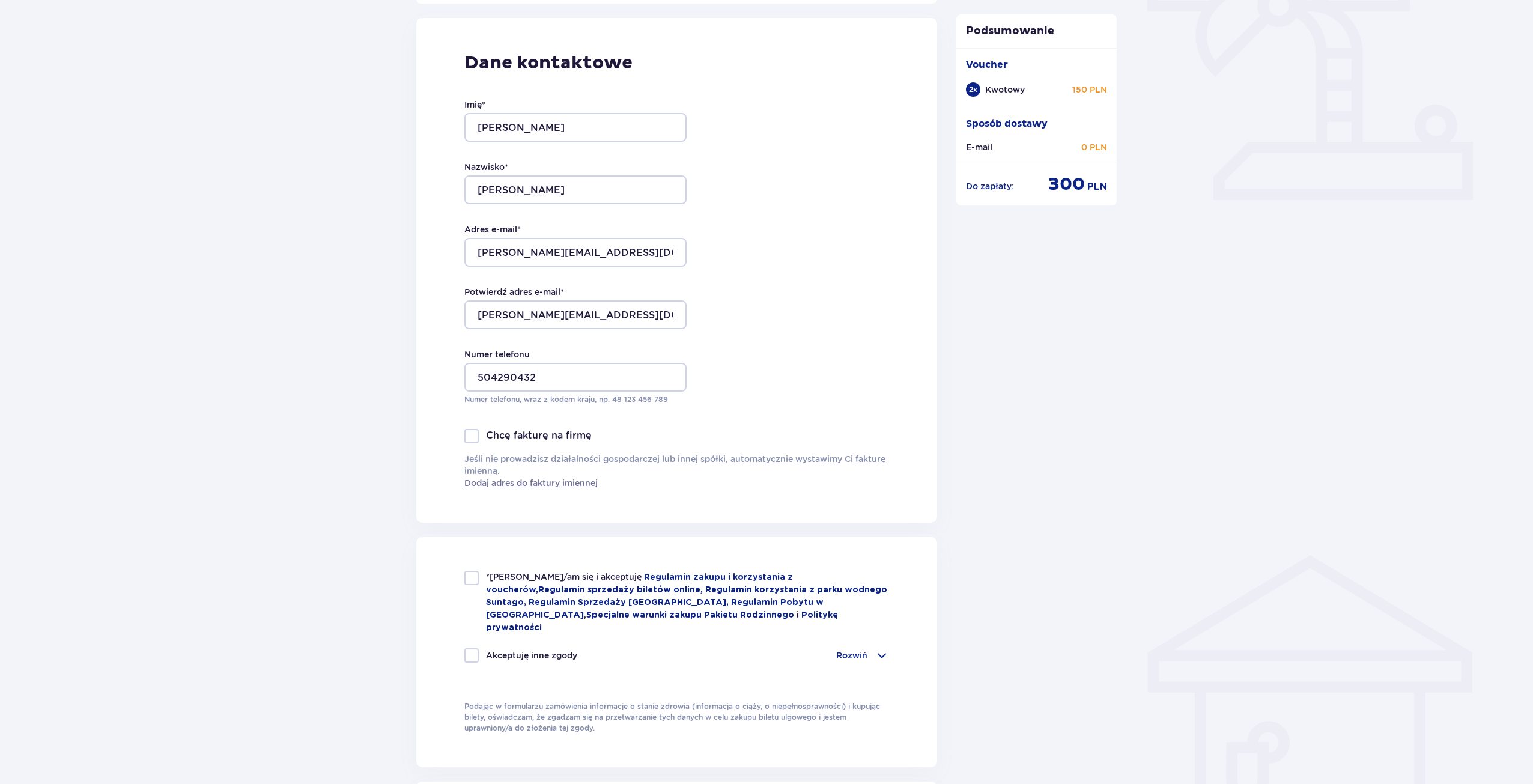
click at [473, 570] on div "*Zapoznałem/am się i akceptuję Regulamin zakupu i korzystania z voucherów , Reg…" at bounding box center [677, 651] width 520 height 230
click at [473, 582] on div at bounding box center [471, 578] width 15 height 15
checkbox input "true"
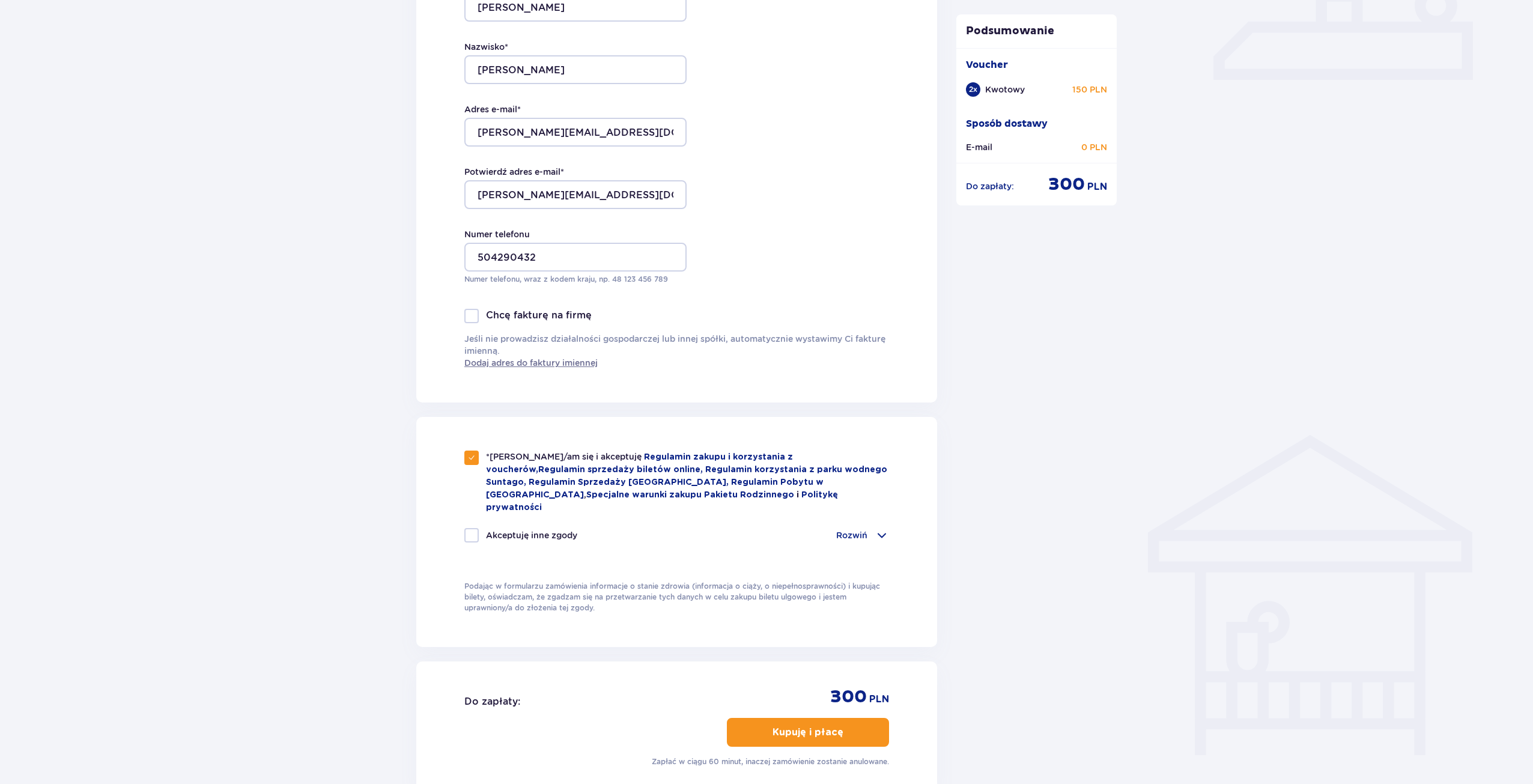
click at [862, 529] on p "Rozwiń" at bounding box center [852, 535] width 31 height 12
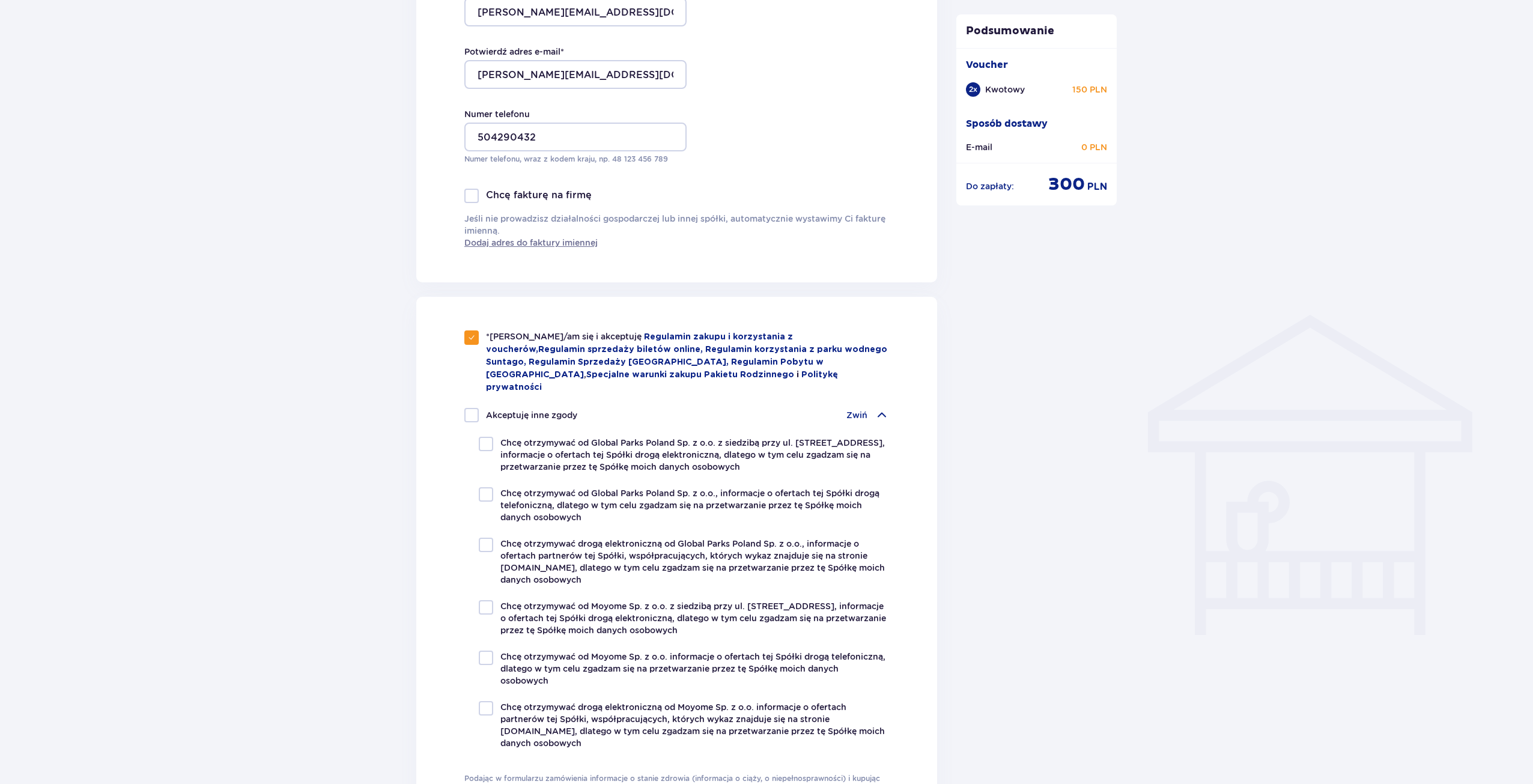
scroll to position [840, 0]
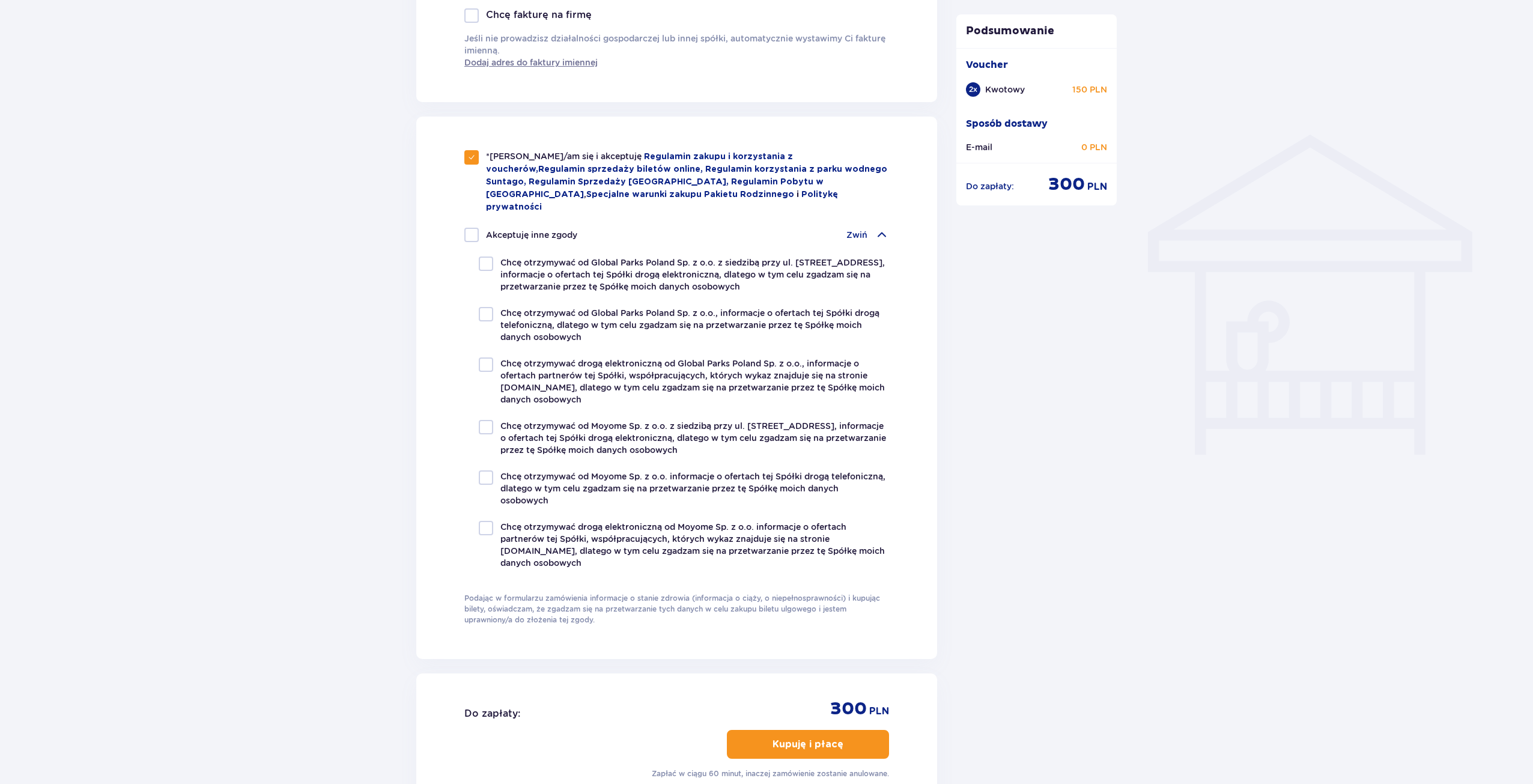
click at [871, 204] on div "*Zapoznałem/am się i akceptuję Regulamin zakupu i korzystania z voucherów , Reg…" at bounding box center [676, 359] width 425 height 418
click at [871, 227] on div "Zwiń" at bounding box center [867, 235] width 43 height 15
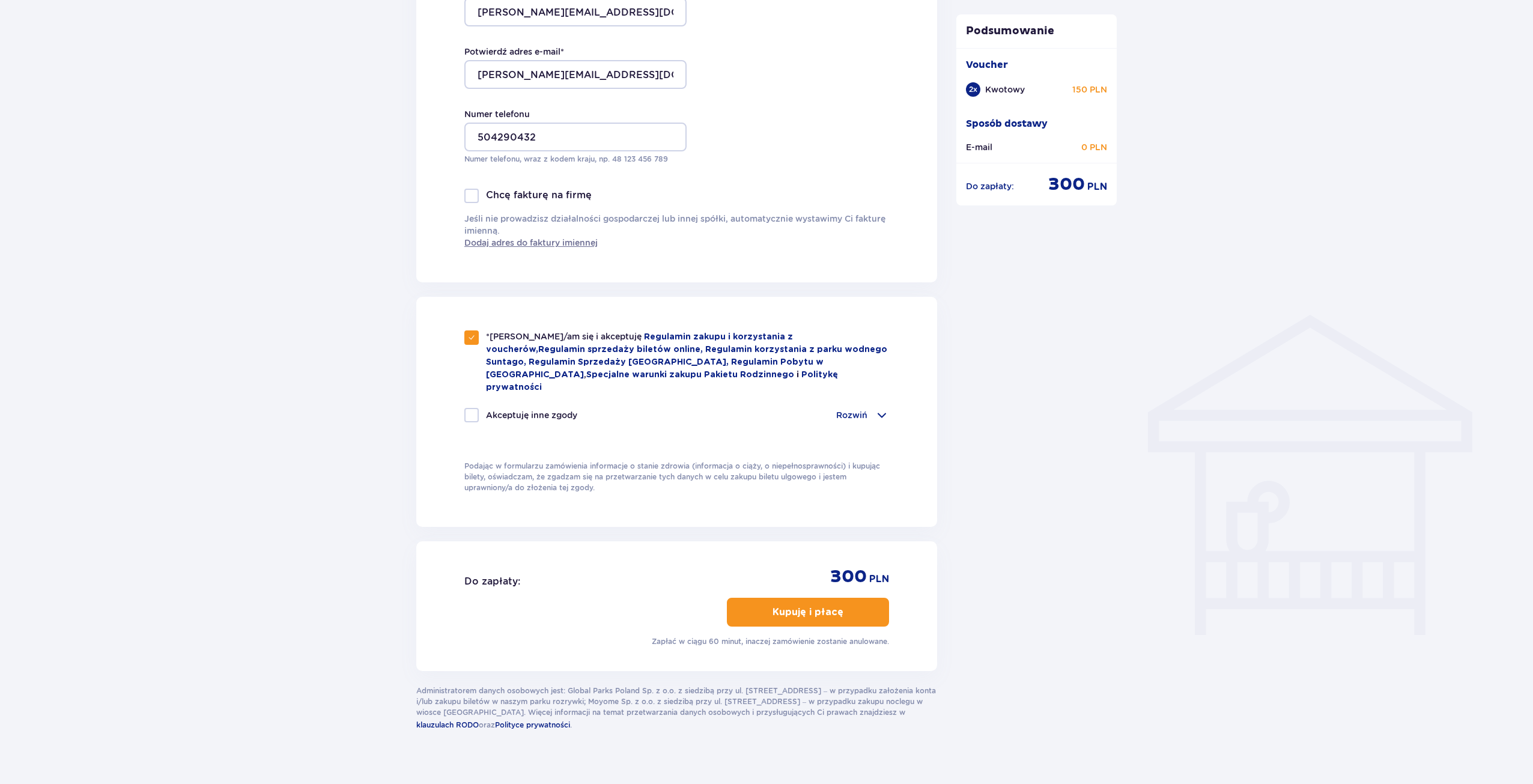
scroll to position [665, 0]
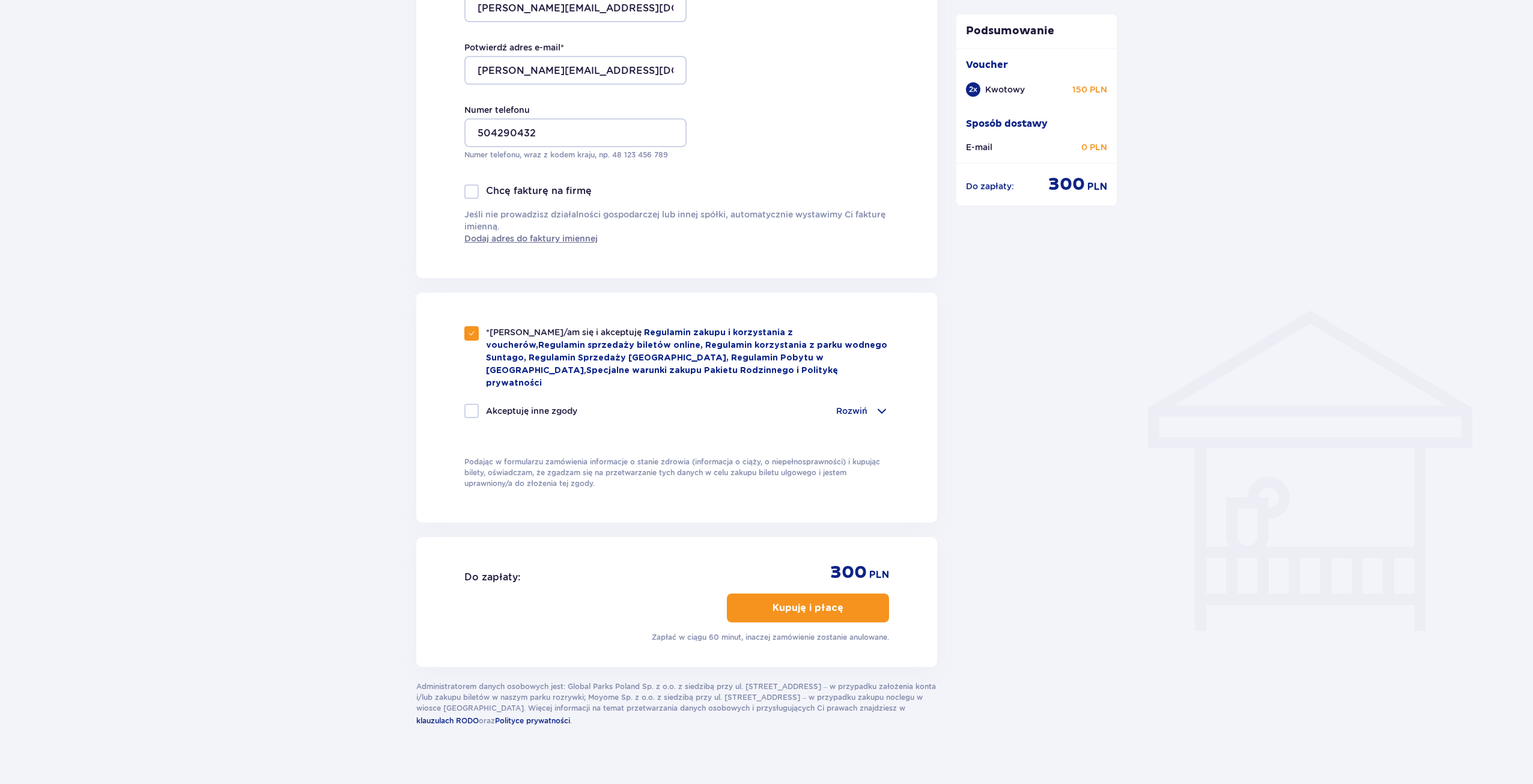
click at [826, 601] on p "Kupuję i płacę" at bounding box center [808, 608] width 71 height 14
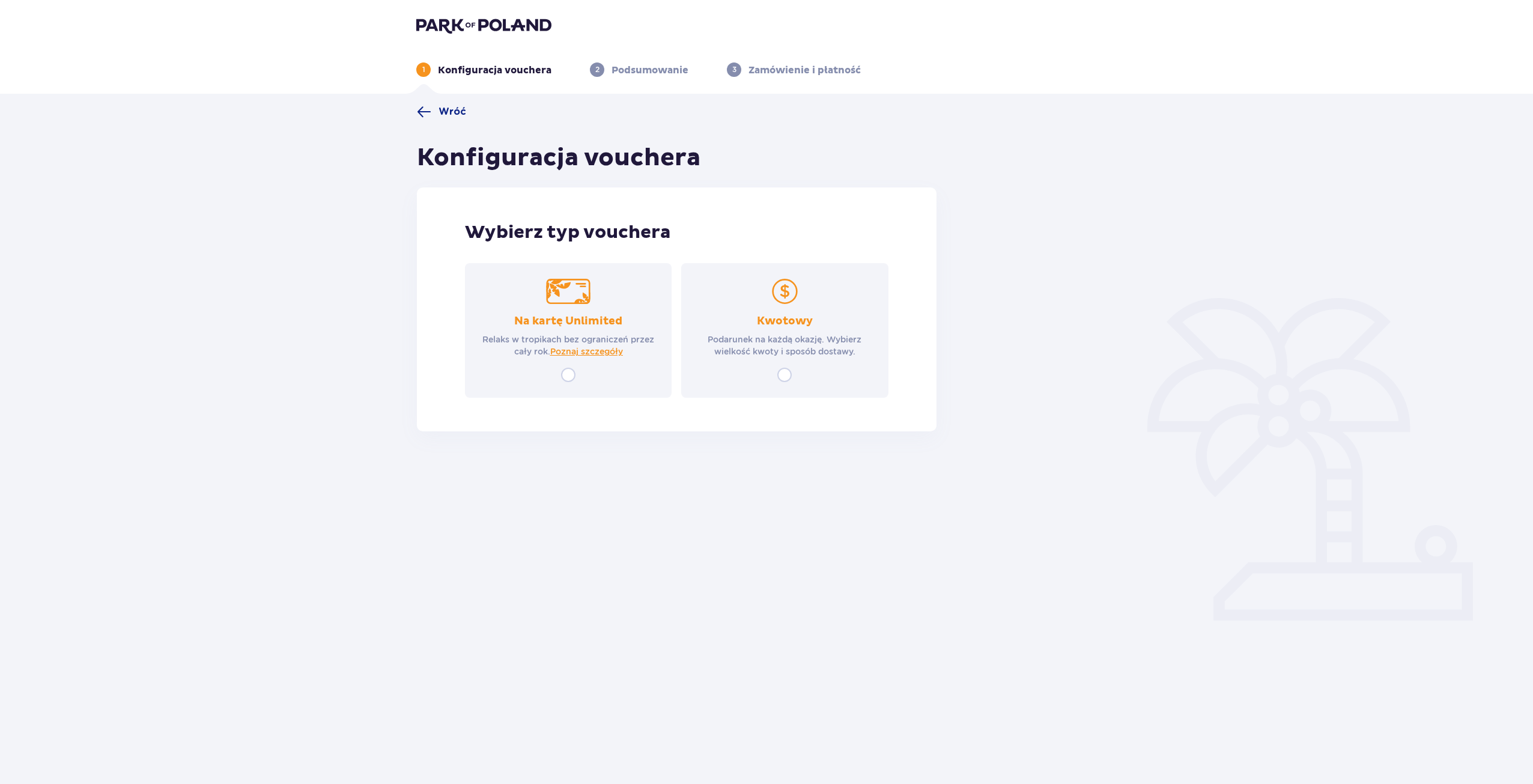
scroll to position [44, 0]
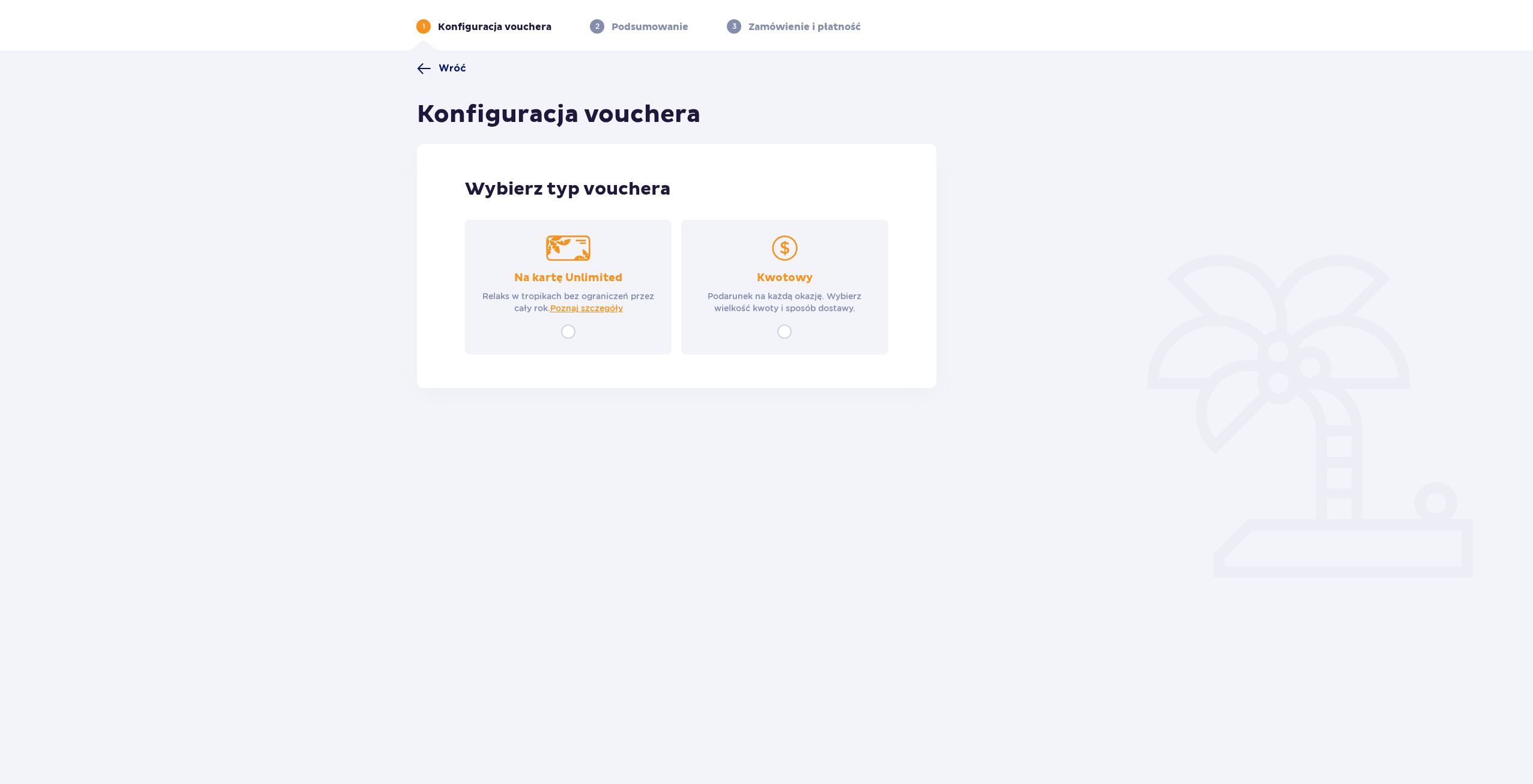
click at [432, 64] on span "Wróć" at bounding box center [441, 68] width 49 height 15
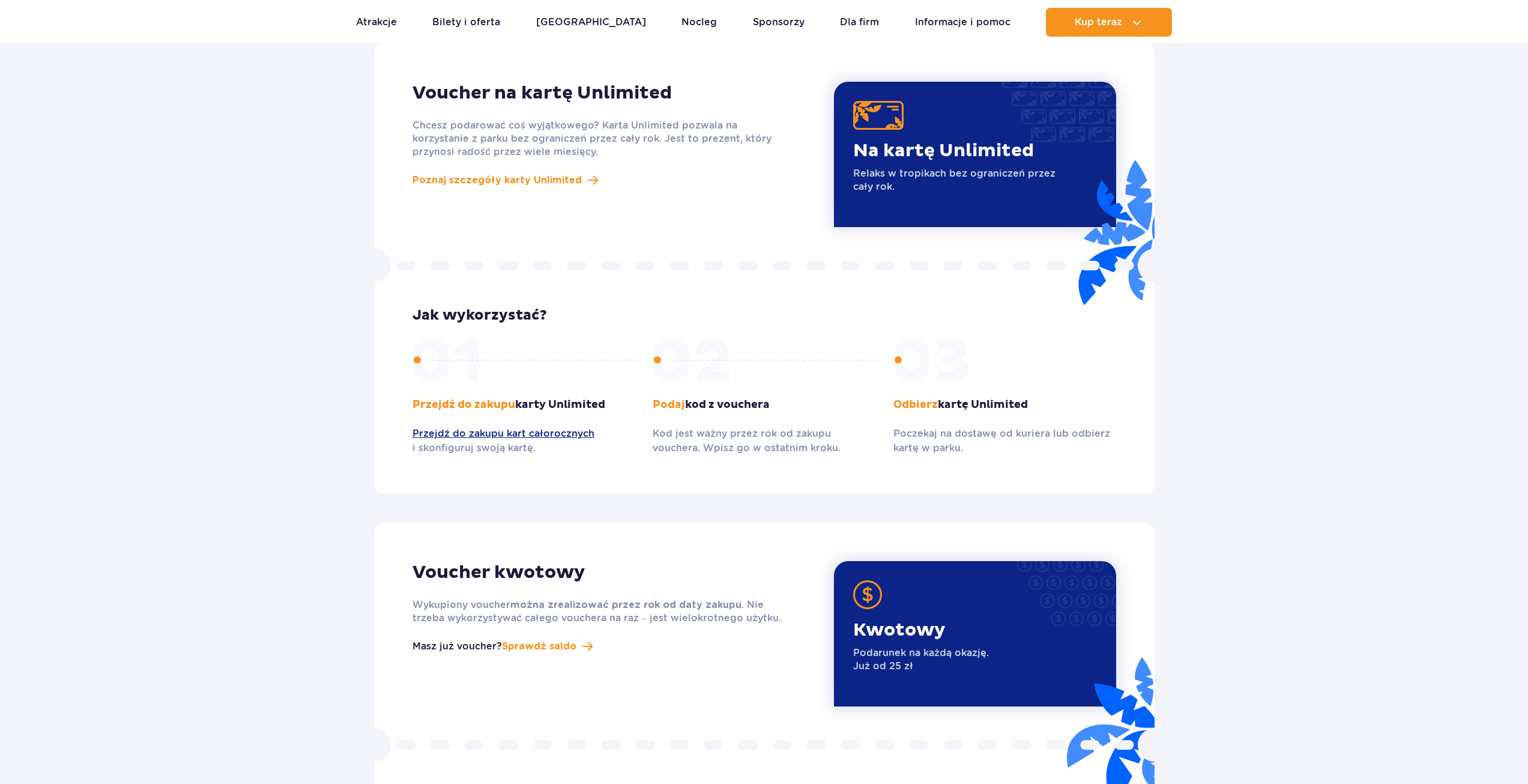
scroll to position [742, 0]
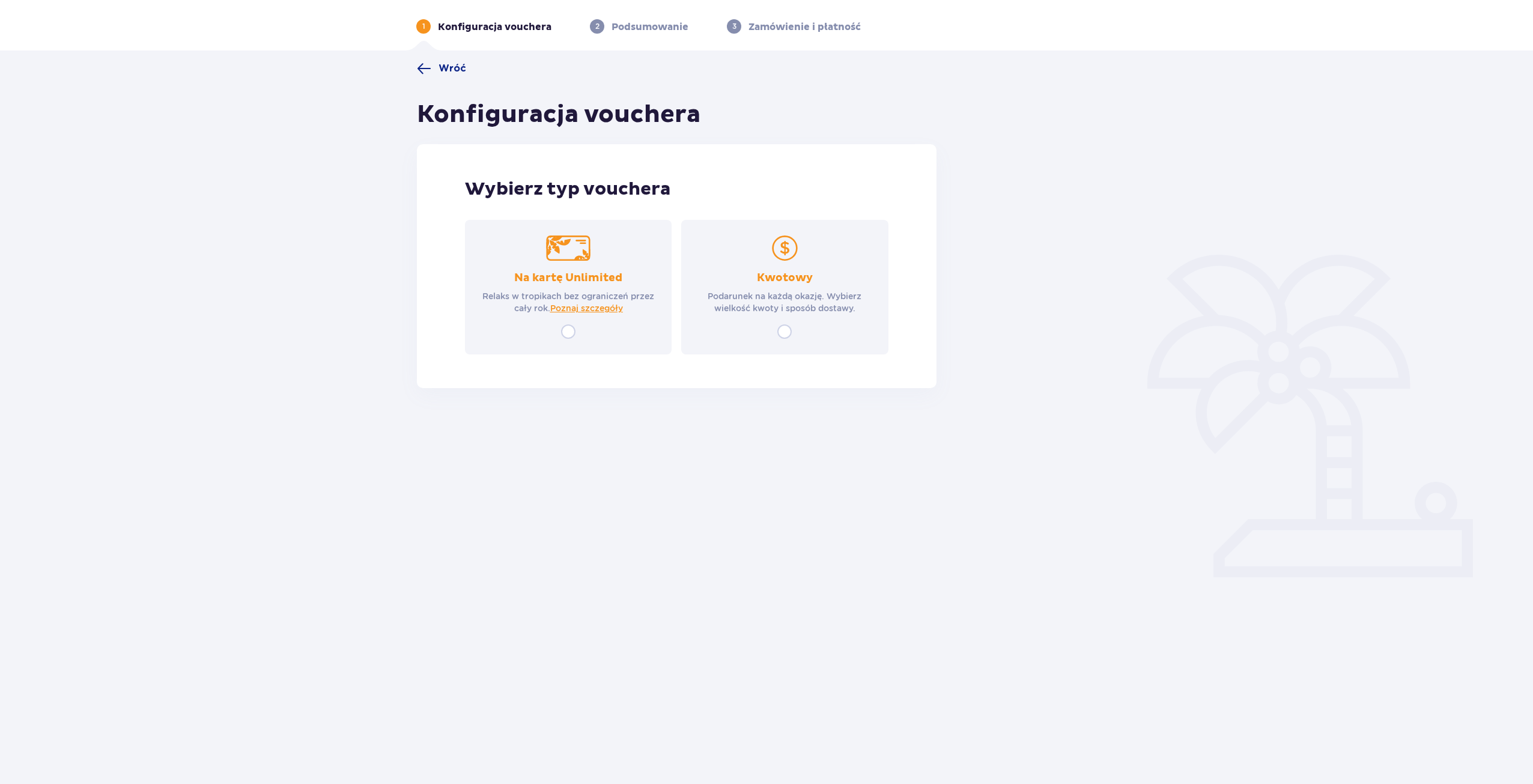
drag, startPoint x: 857, startPoint y: 425, endPoint x: 933, endPoint y: 471, distance: 88.8
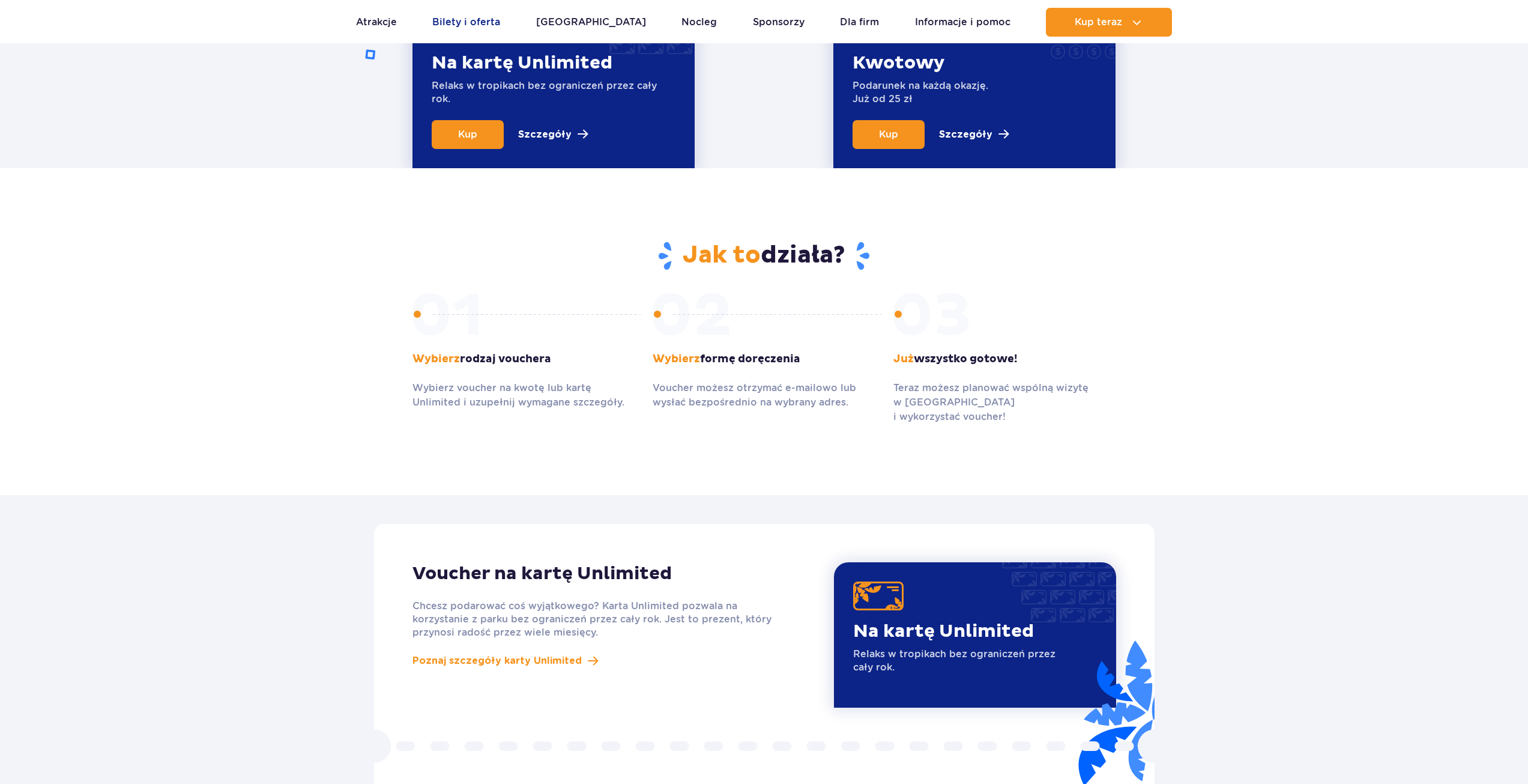
click at [473, 21] on link "Bilety i oferta" at bounding box center [466, 23] width 68 height 29
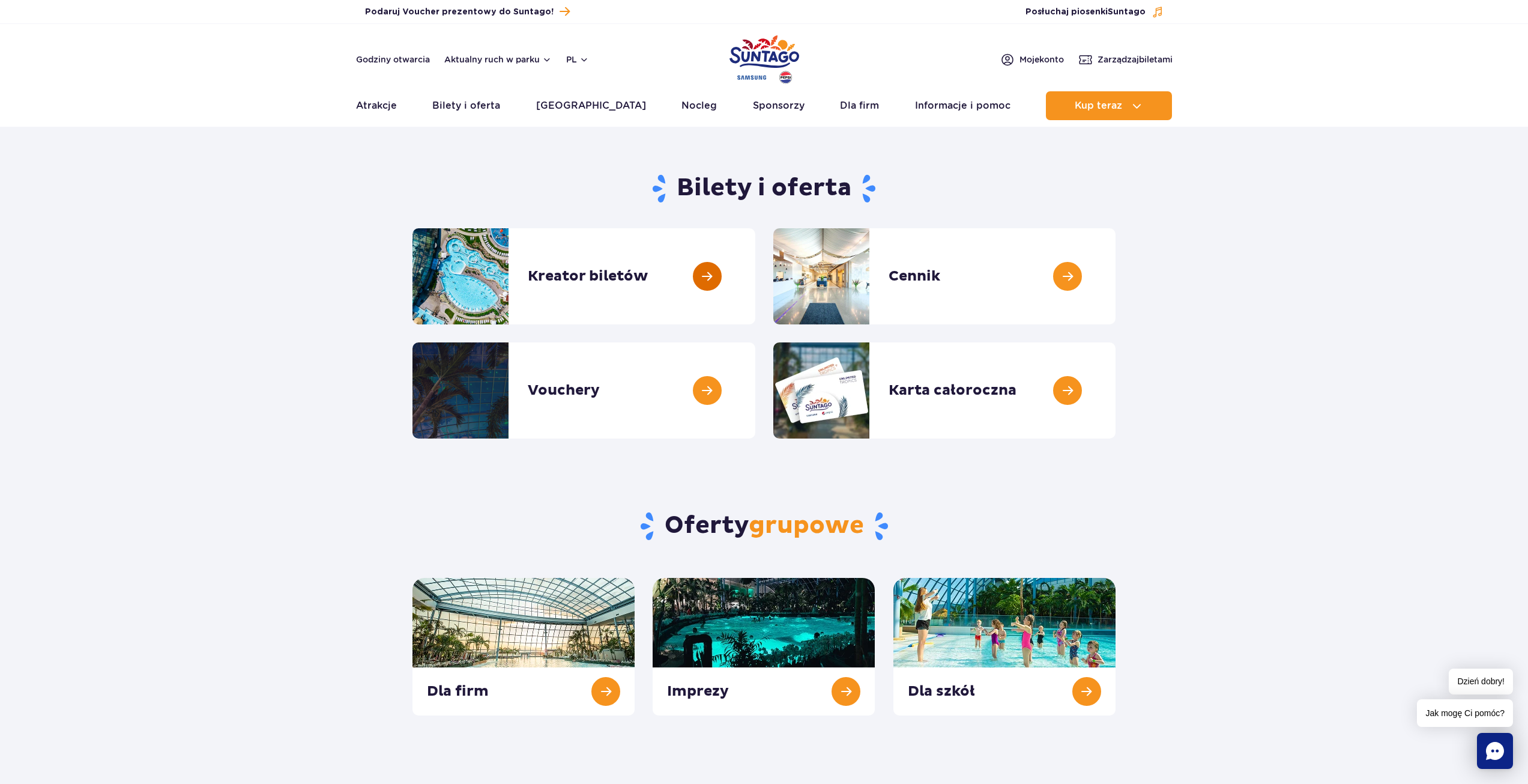
click at [756, 293] on link at bounding box center [756, 276] width 0 height 96
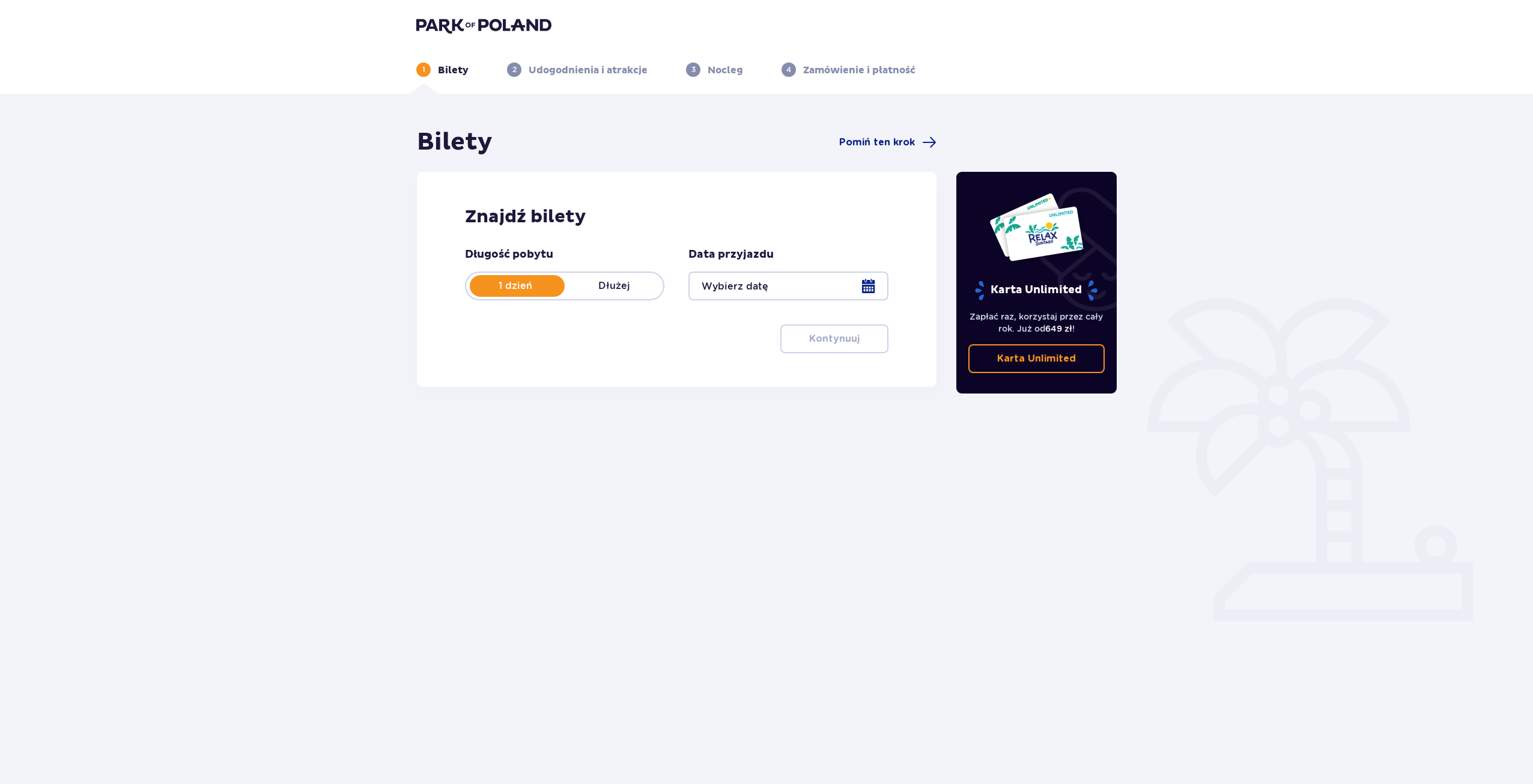
click at [829, 293] on div at bounding box center [788, 286] width 199 height 29
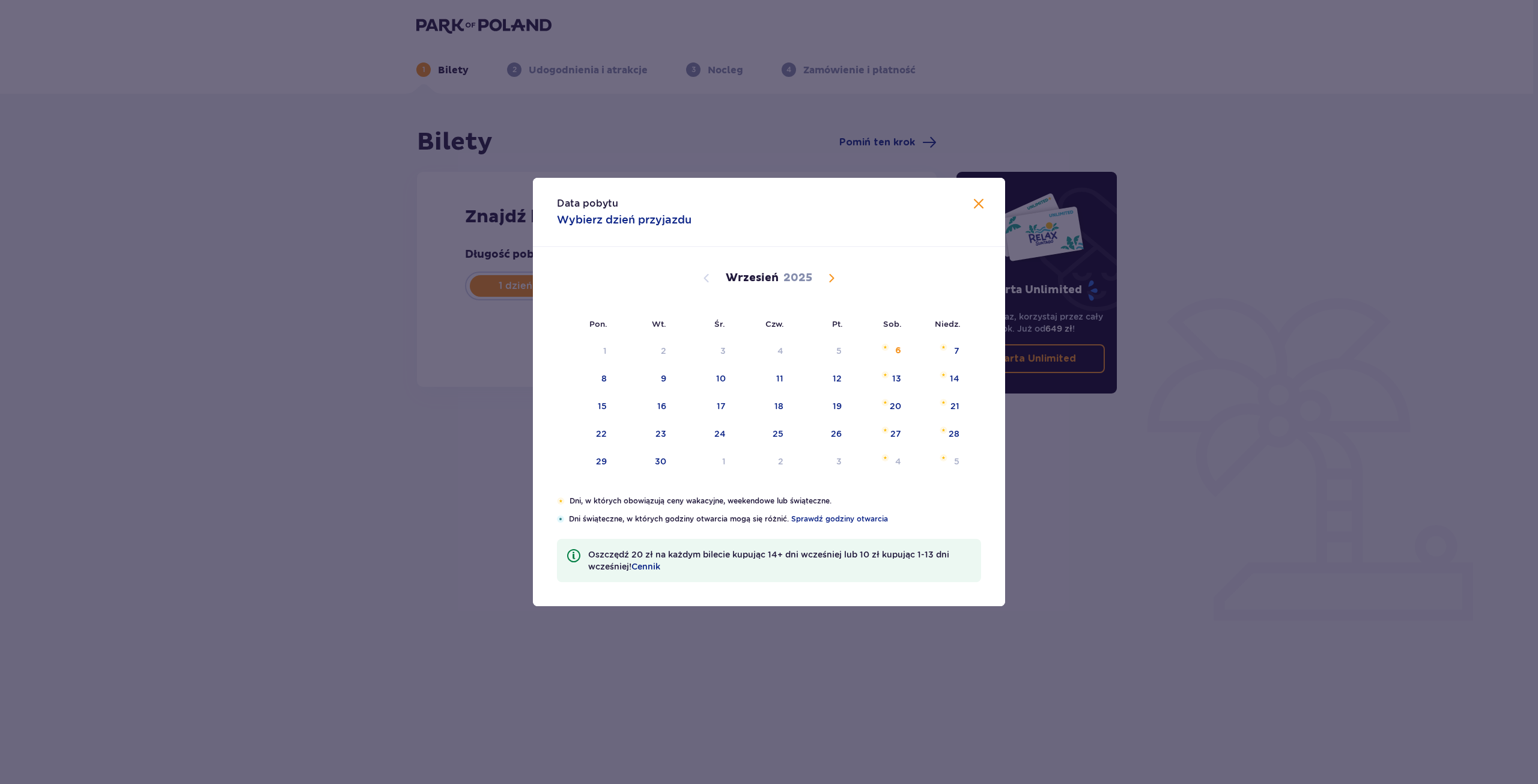
click at [370, 380] on div "Data pobytu Wybierz dzień przyjazdu Pon. Wt. Śr. Czw. Pt. Sob. [GEOGRAPHIC_DATA…" at bounding box center [769, 392] width 1538 height 784
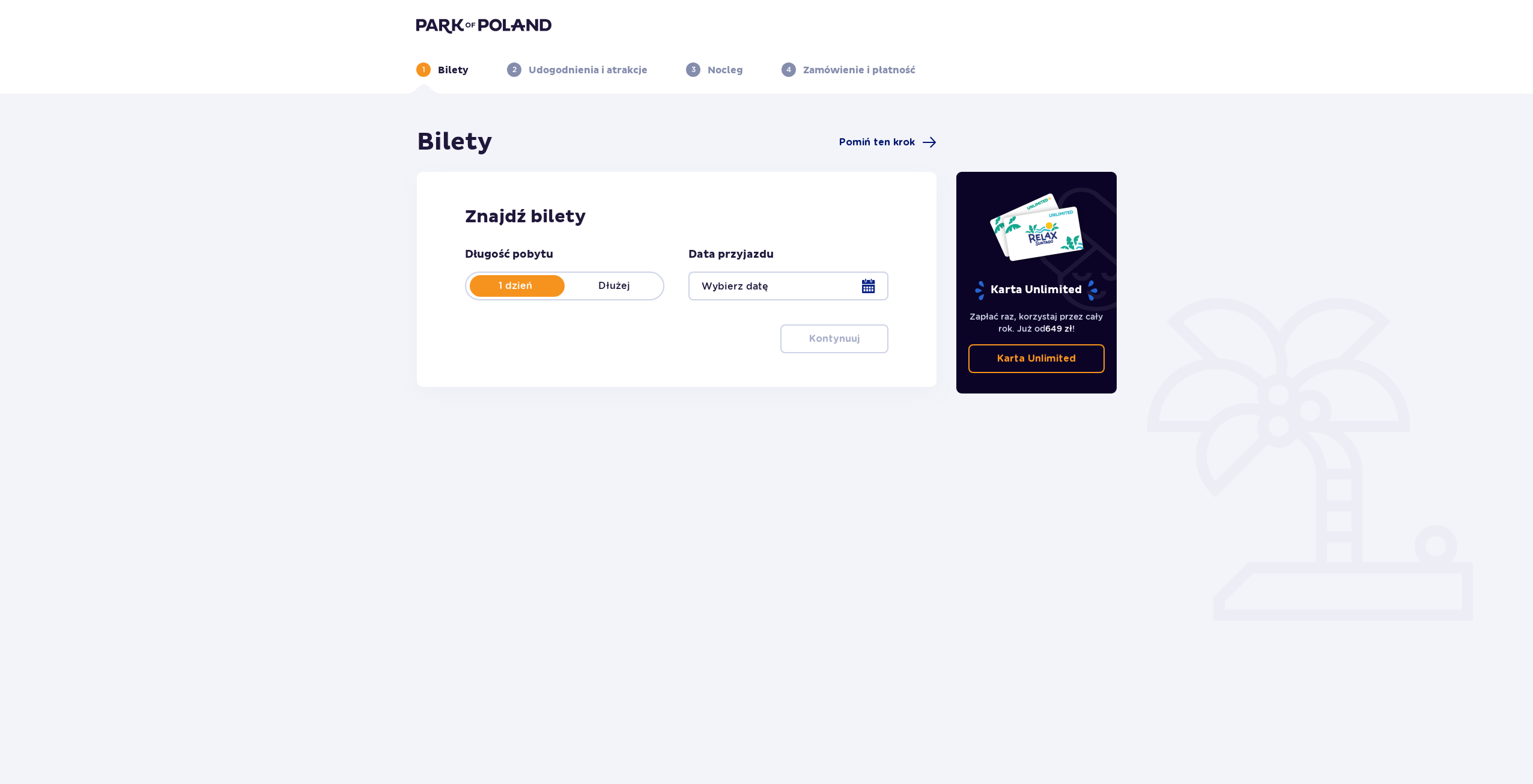
click at [866, 149] on span "Pomiń ten krok" at bounding box center [887, 143] width 97 height 15
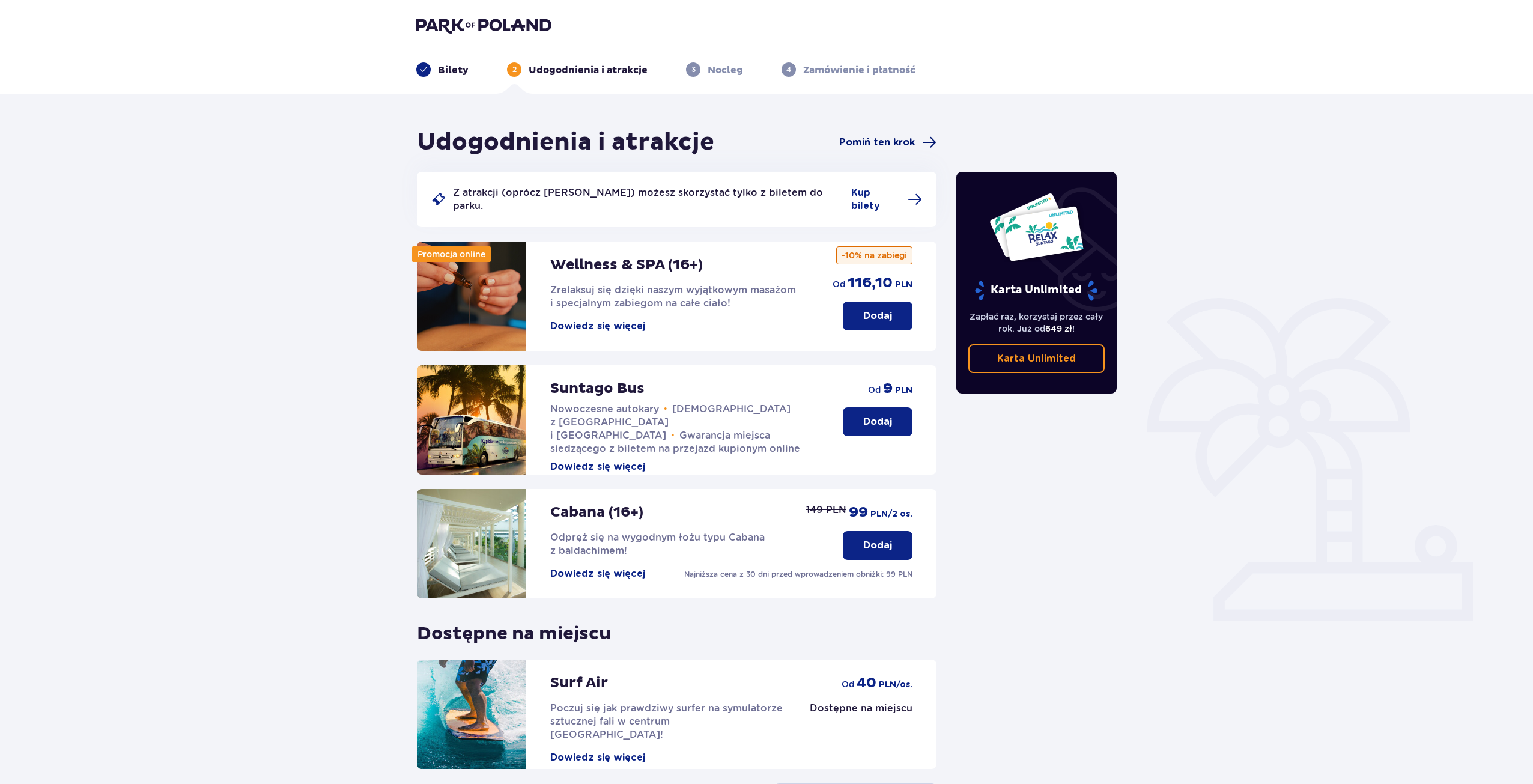
click at [878, 149] on span "Pomiń ten krok" at bounding box center [876, 142] width 76 height 14
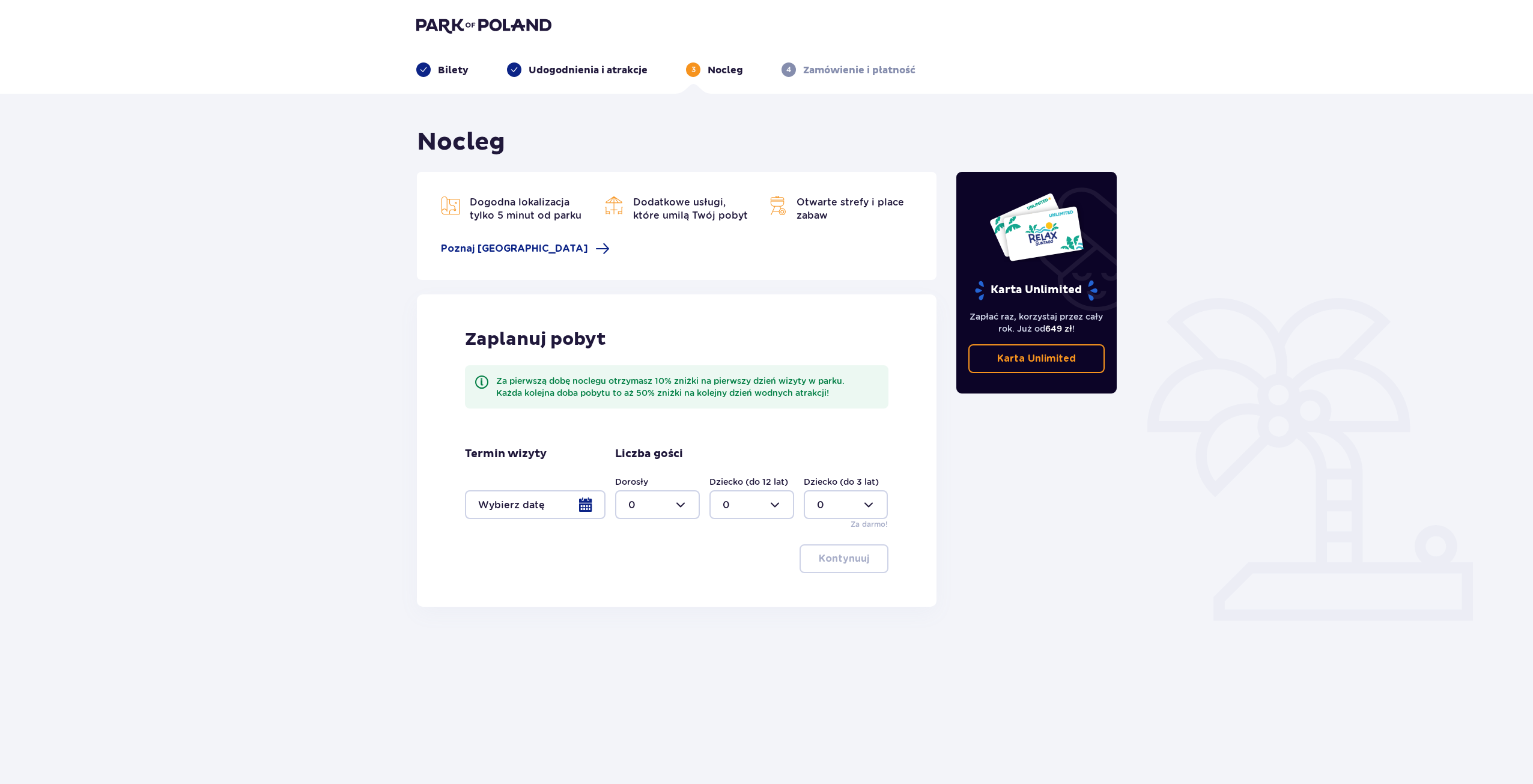
click at [632, 509] on div at bounding box center [657, 505] width 85 height 29
click at [653, 589] on div "2" at bounding box center [658, 591] width 58 height 14
type input "2"
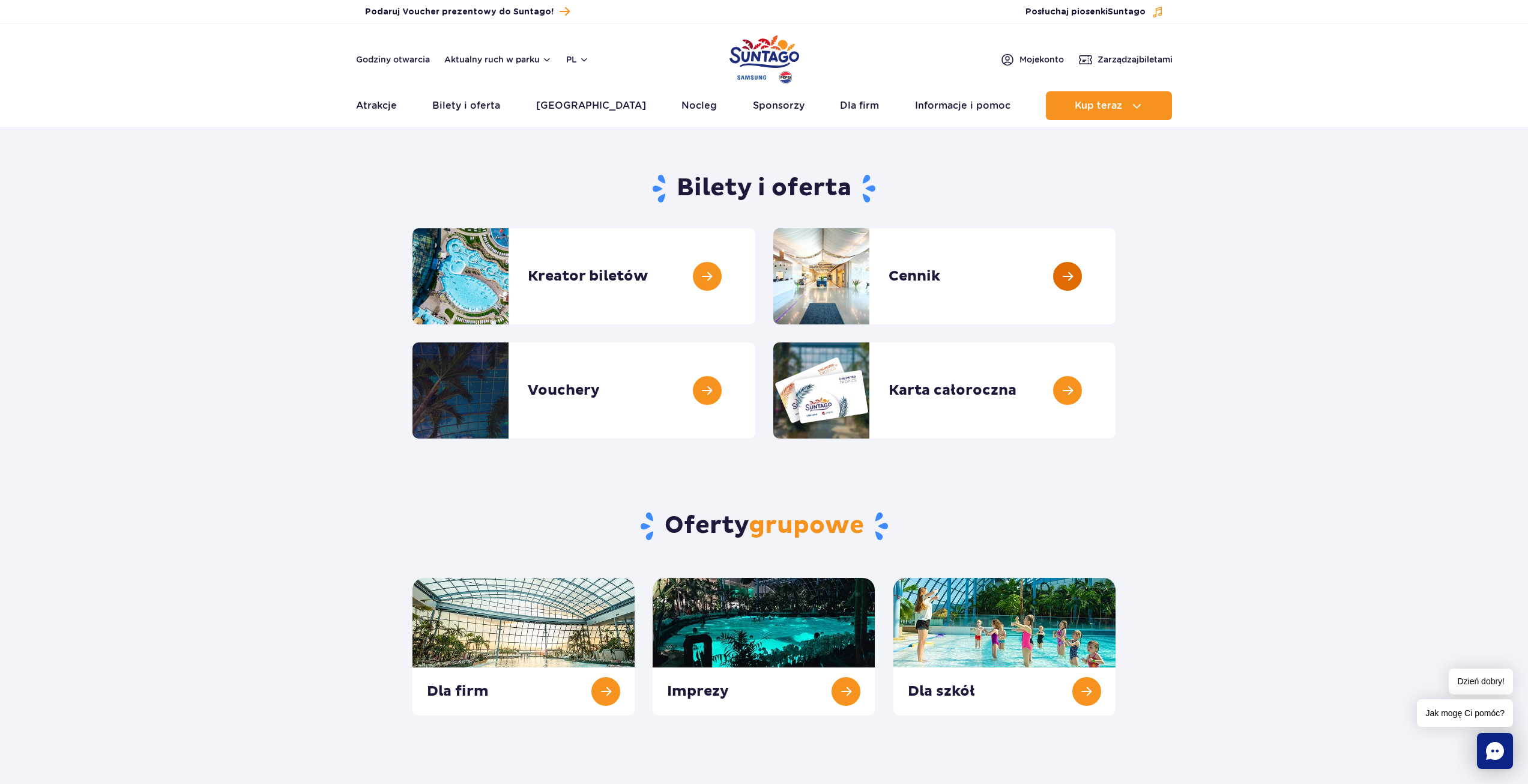
click at [1116, 283] on link at bounding box center [1116, 276] width 0 height 96
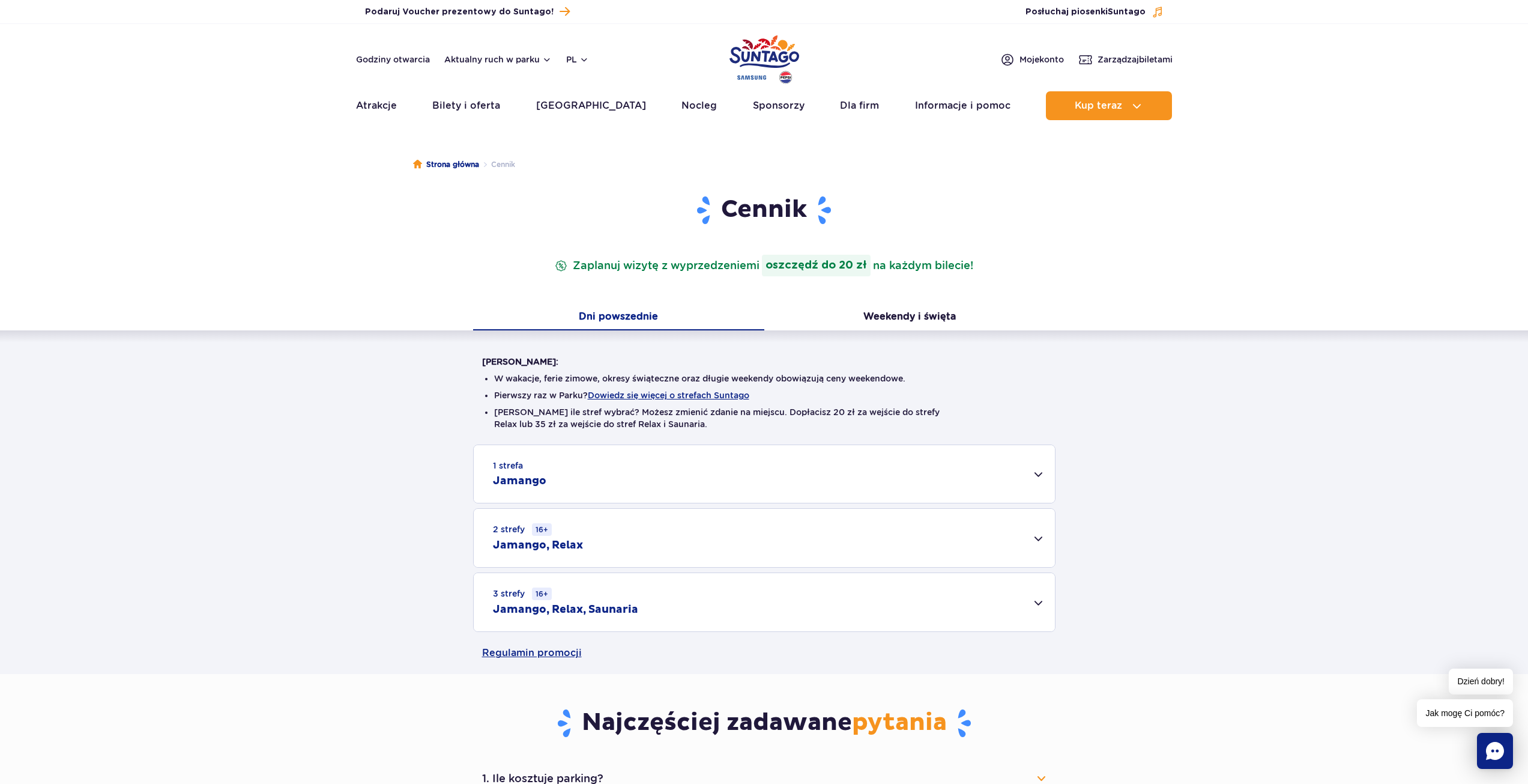
click at [660, 533] on div "2 strefy 16+ Jamango, Relax" at bounding box center [764, 538] width 581 height 58
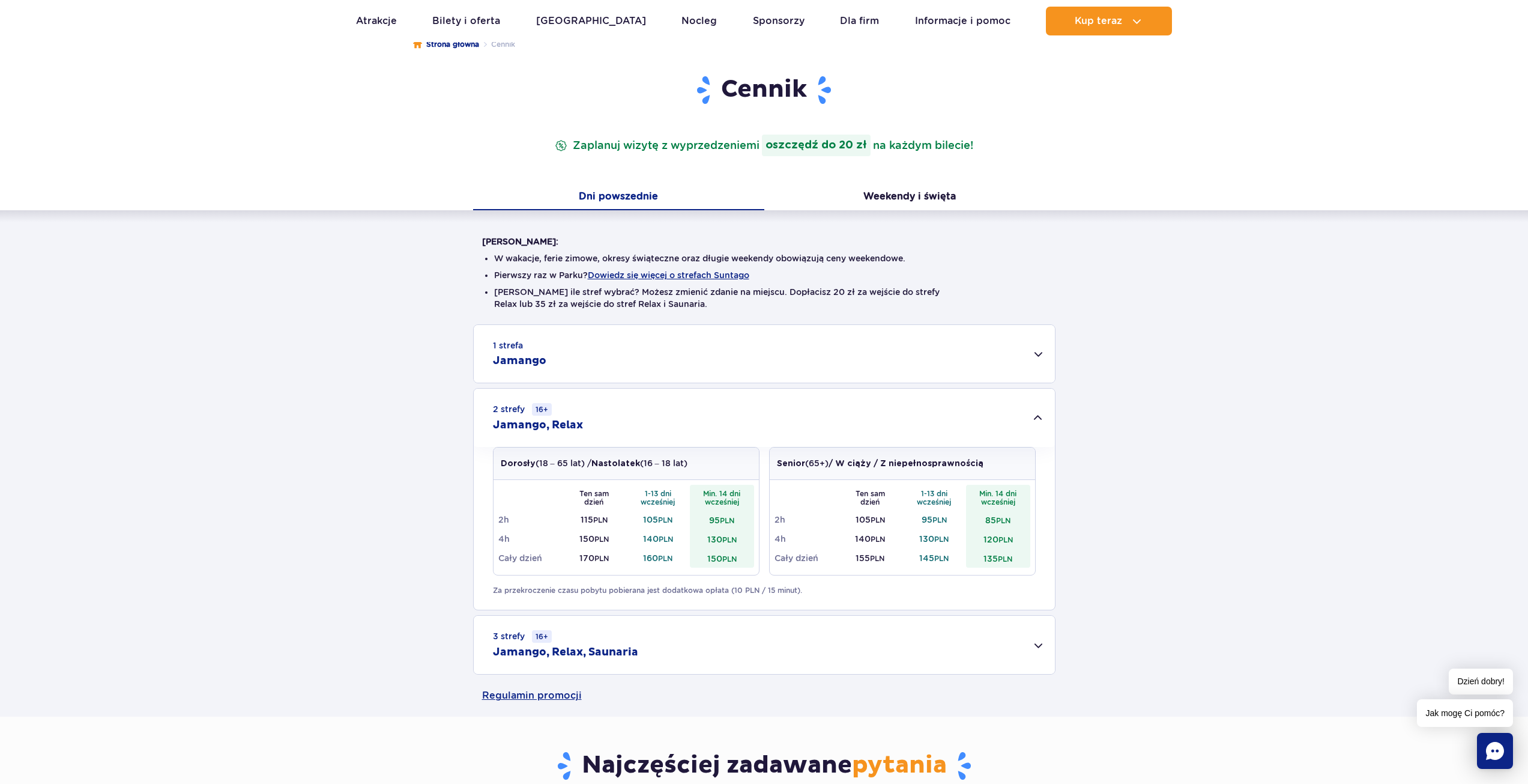
scroll to position [180, 0]
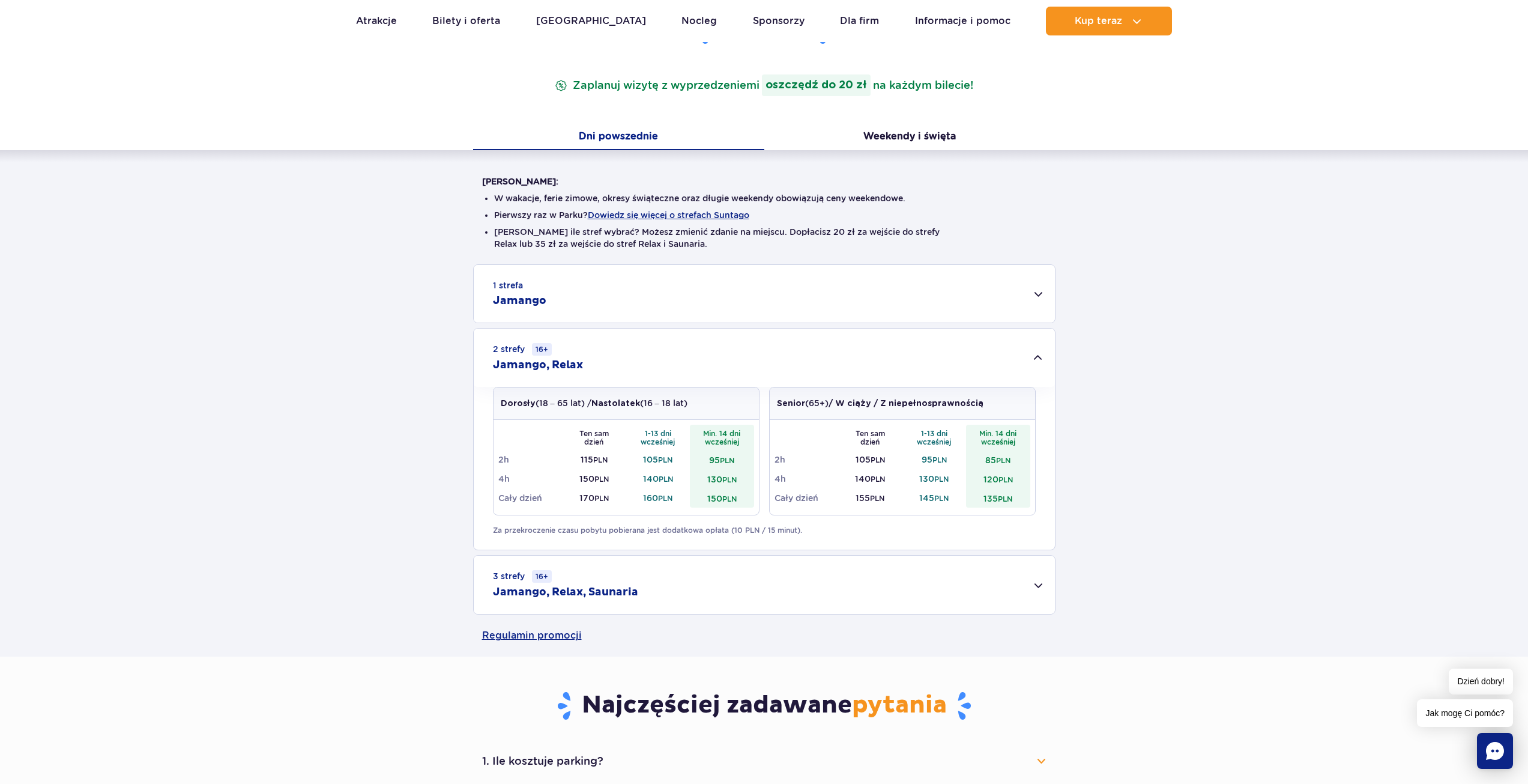
click at [578, 300] on div "1 strefa Jamango" at bounding box center [764, 293] width 581 height 57
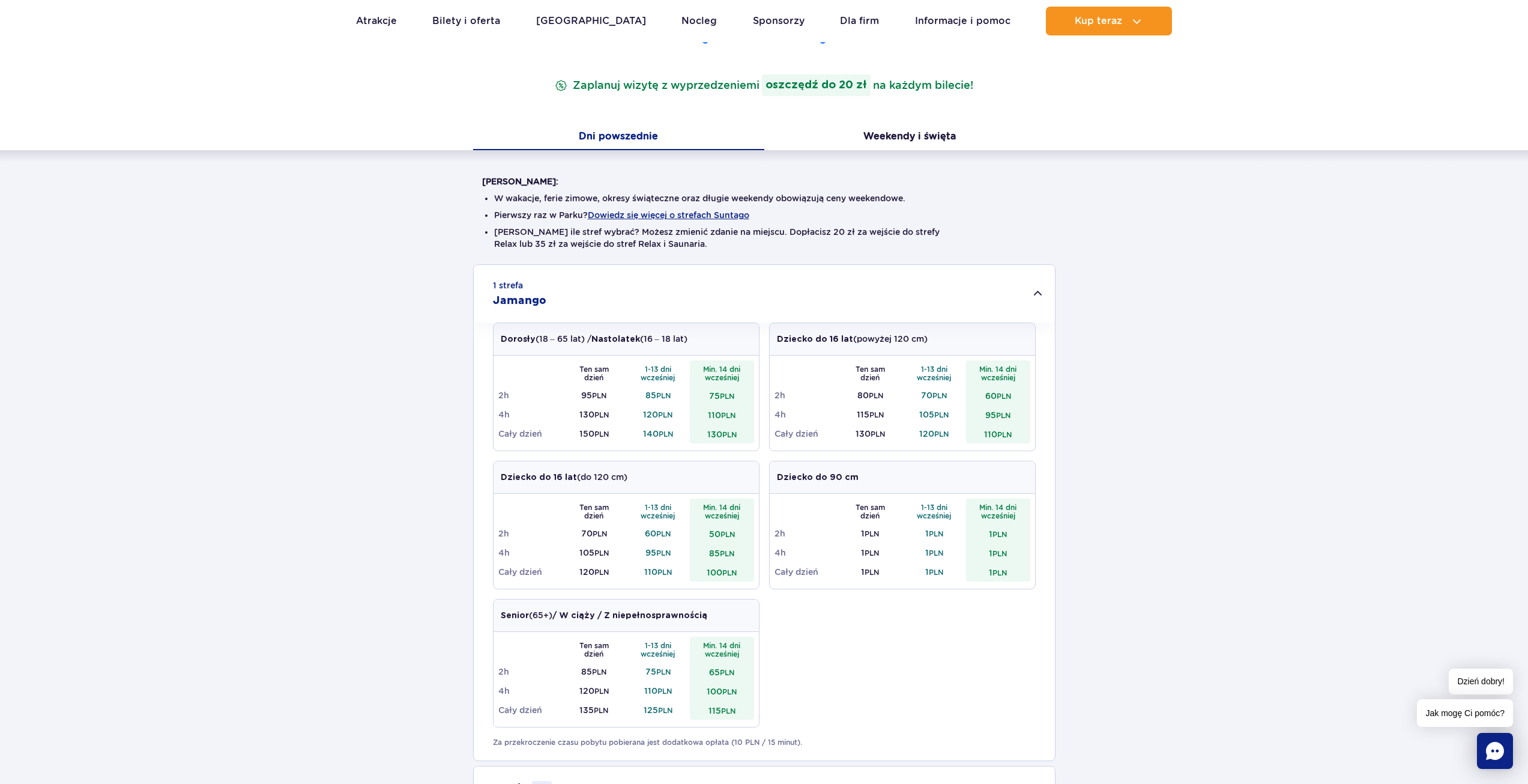
click at [578, 300] on div "1 strefa Jamango" at bounding box center [764, 293] width 581 height 57
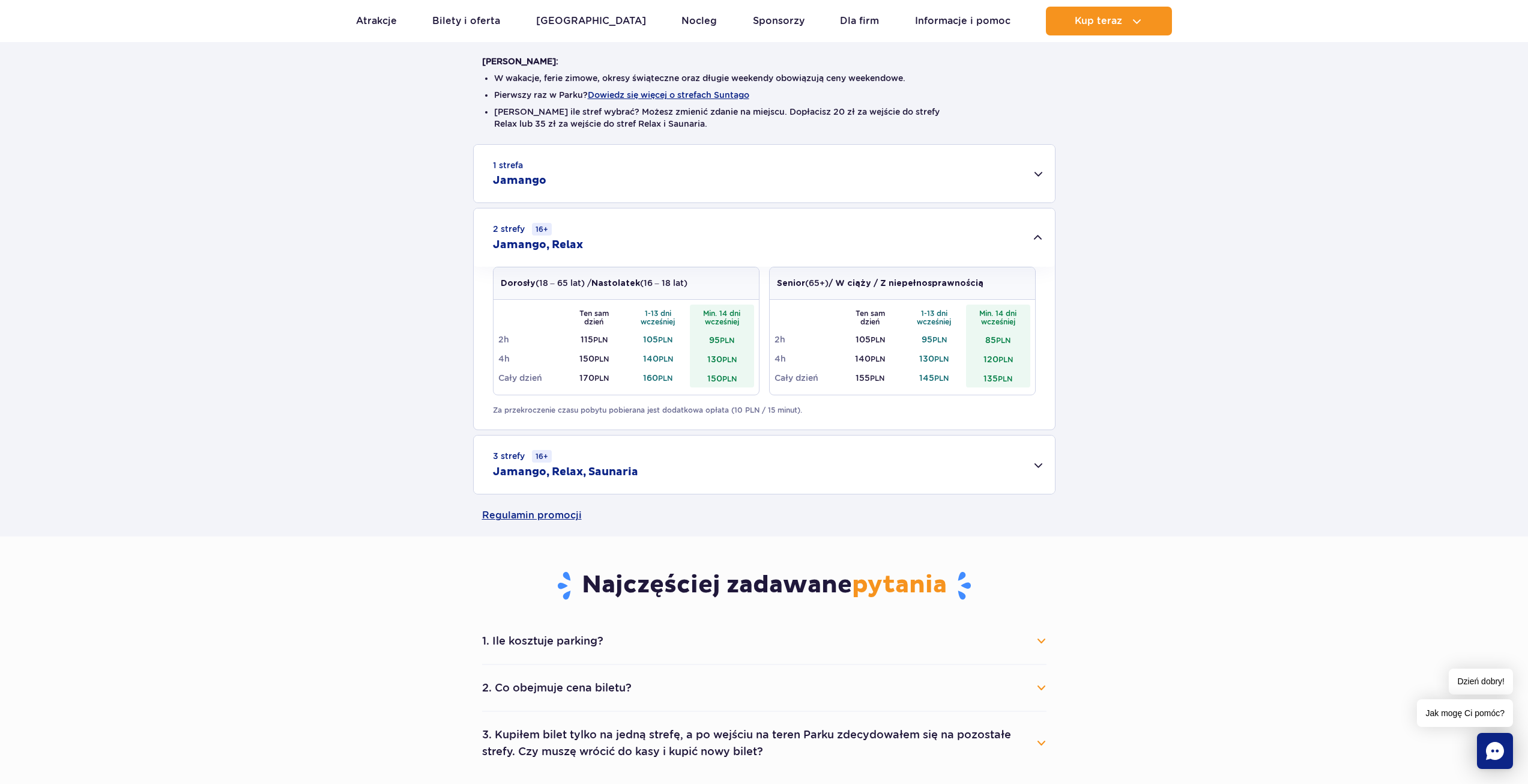
scroll to position [240, 0]
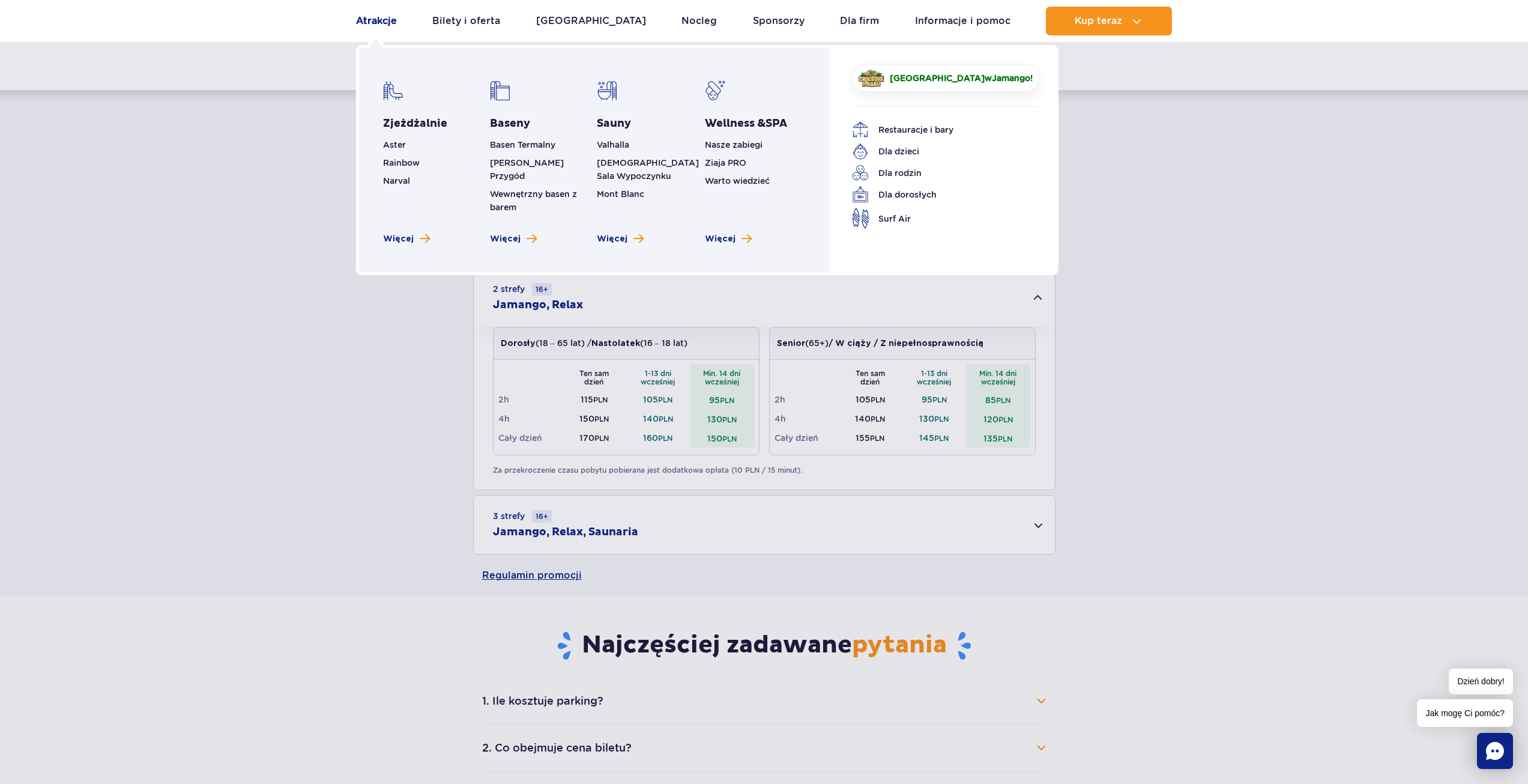
click at [383, 22] on link "Atrakcje" at bounding box center [377, 21] width 41 height 29
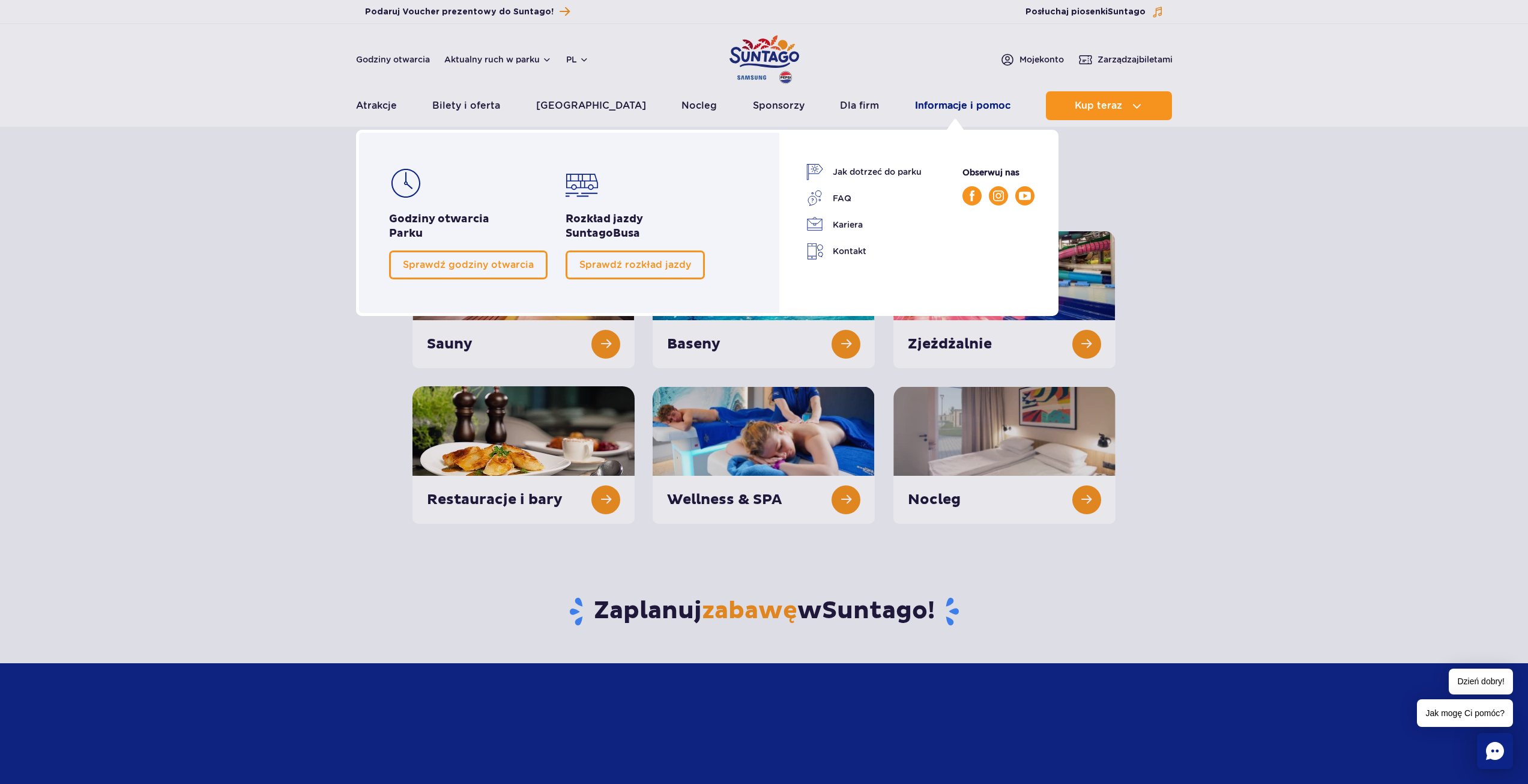
click at [931, 102] on link "Informacje i pomoc" at bounding box center [962, 106] width 96 height 29
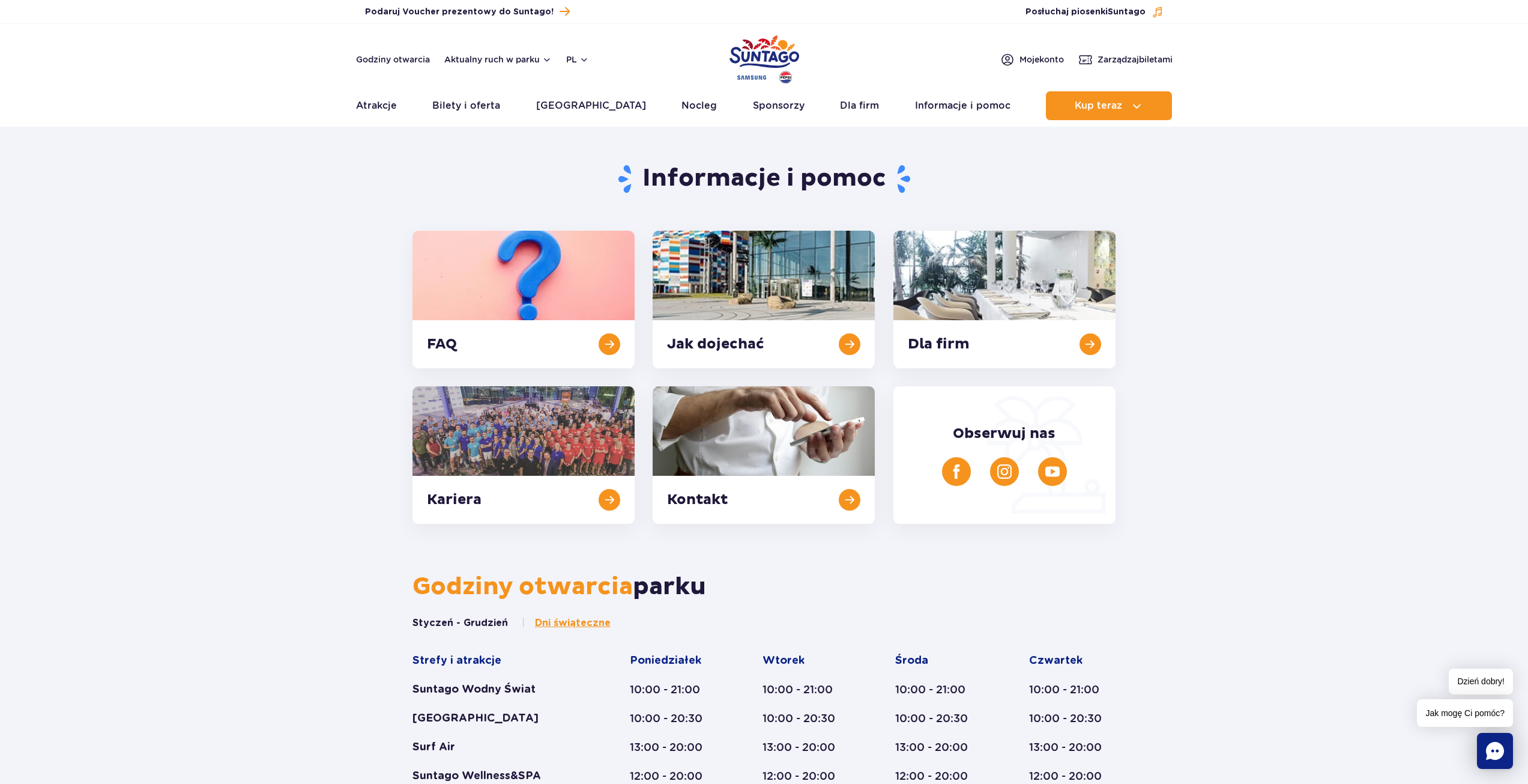
click at [211, 256] on section "Informacje i pomoc FAQ Jak dojechać Dla firm [GEOGRAPHIC_DATA] Kontakt Obserwuj…" at bounding box center [764, 329] width 1528 height 389
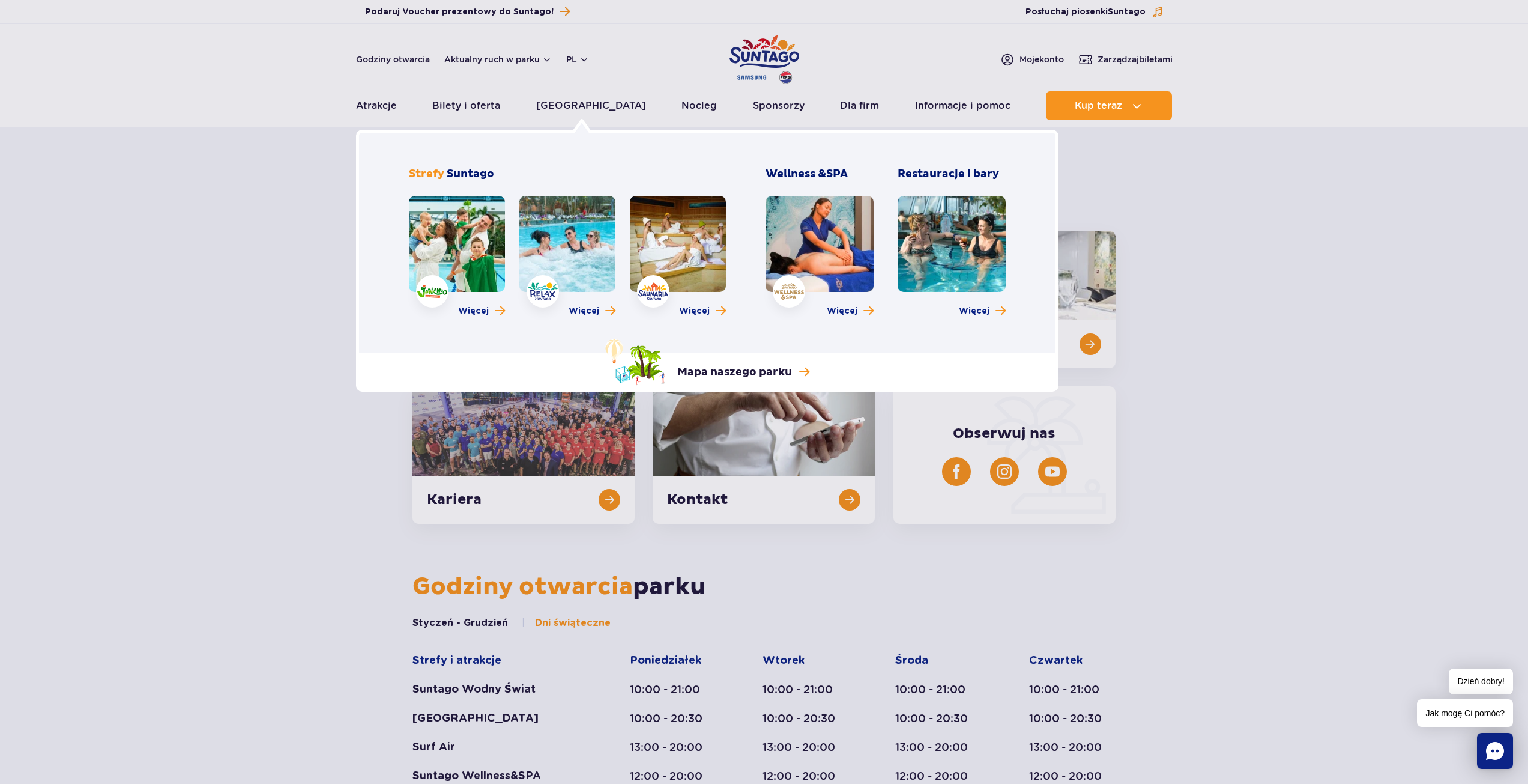
click at [568, 257] on link at bounding box center [568, 244] width 96 height 96
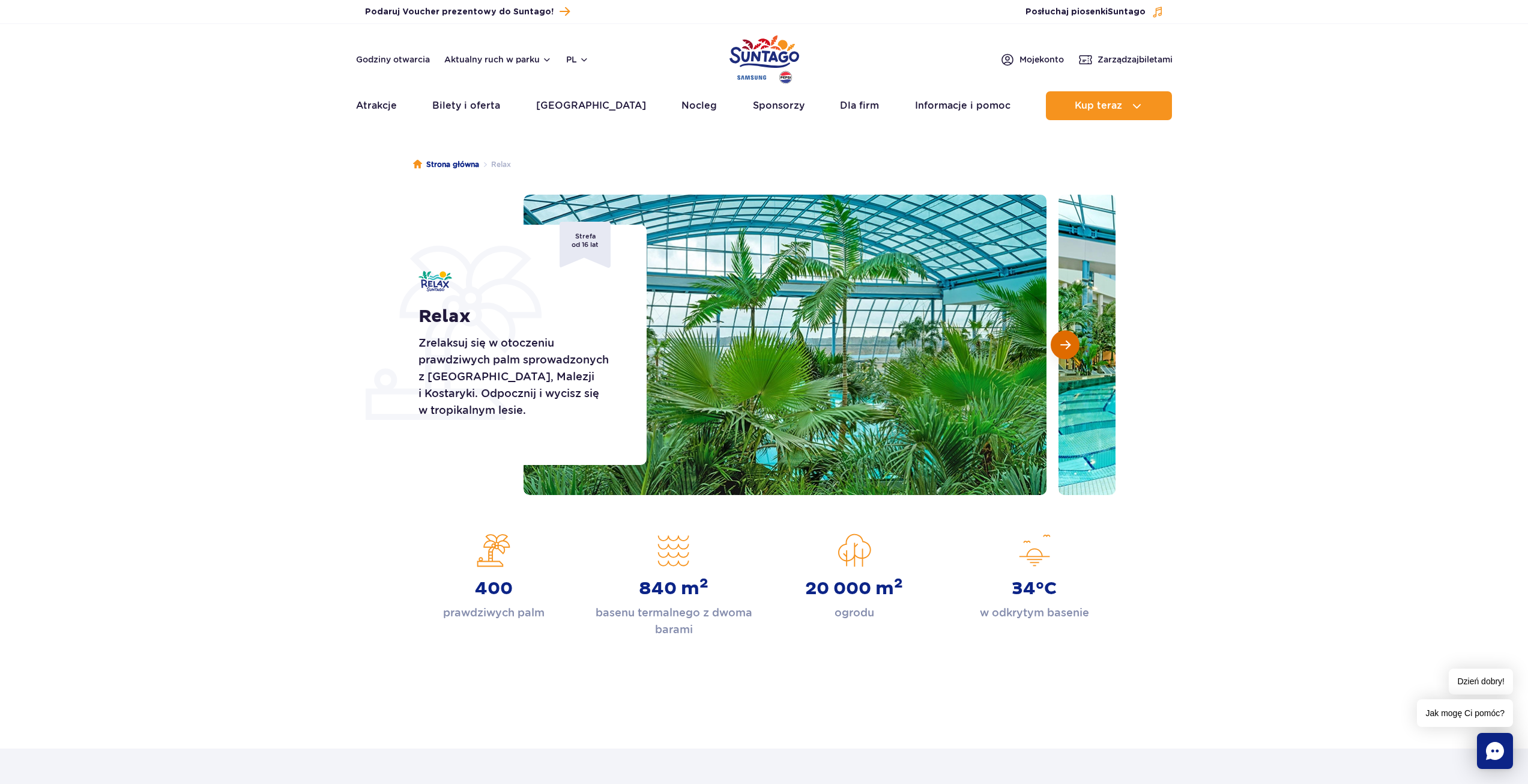
click at [1063, 346] on span "Następny slajd" at bounding box center [1065, 345] width 10 height 11
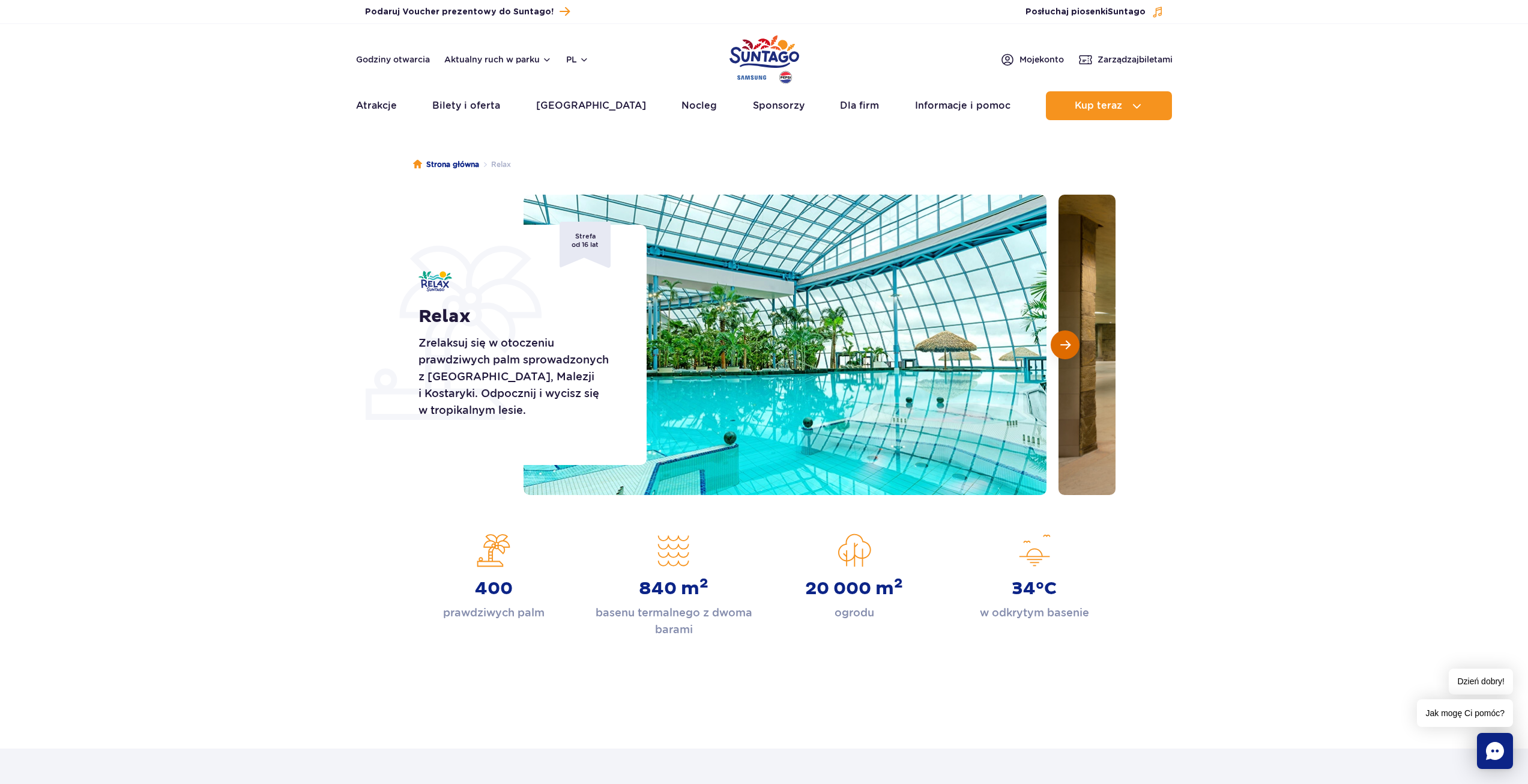
click at [1063, 346] on span "Następny slajd" at bounding box center [1065, 345] width 10 height 11
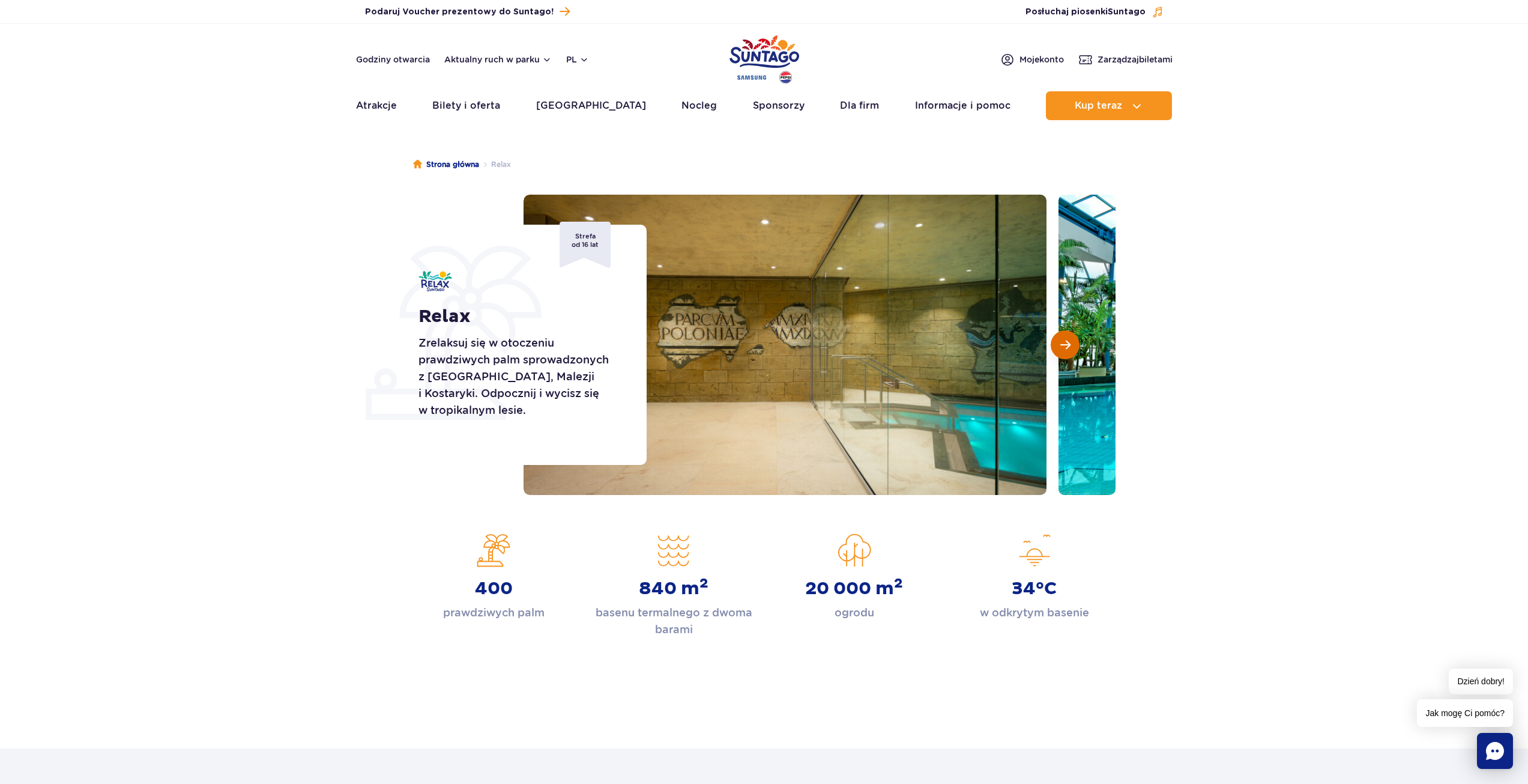
click at [1063, 346] on span "Następny slajd" at bounding box center [1065, 345] width 10 height 11
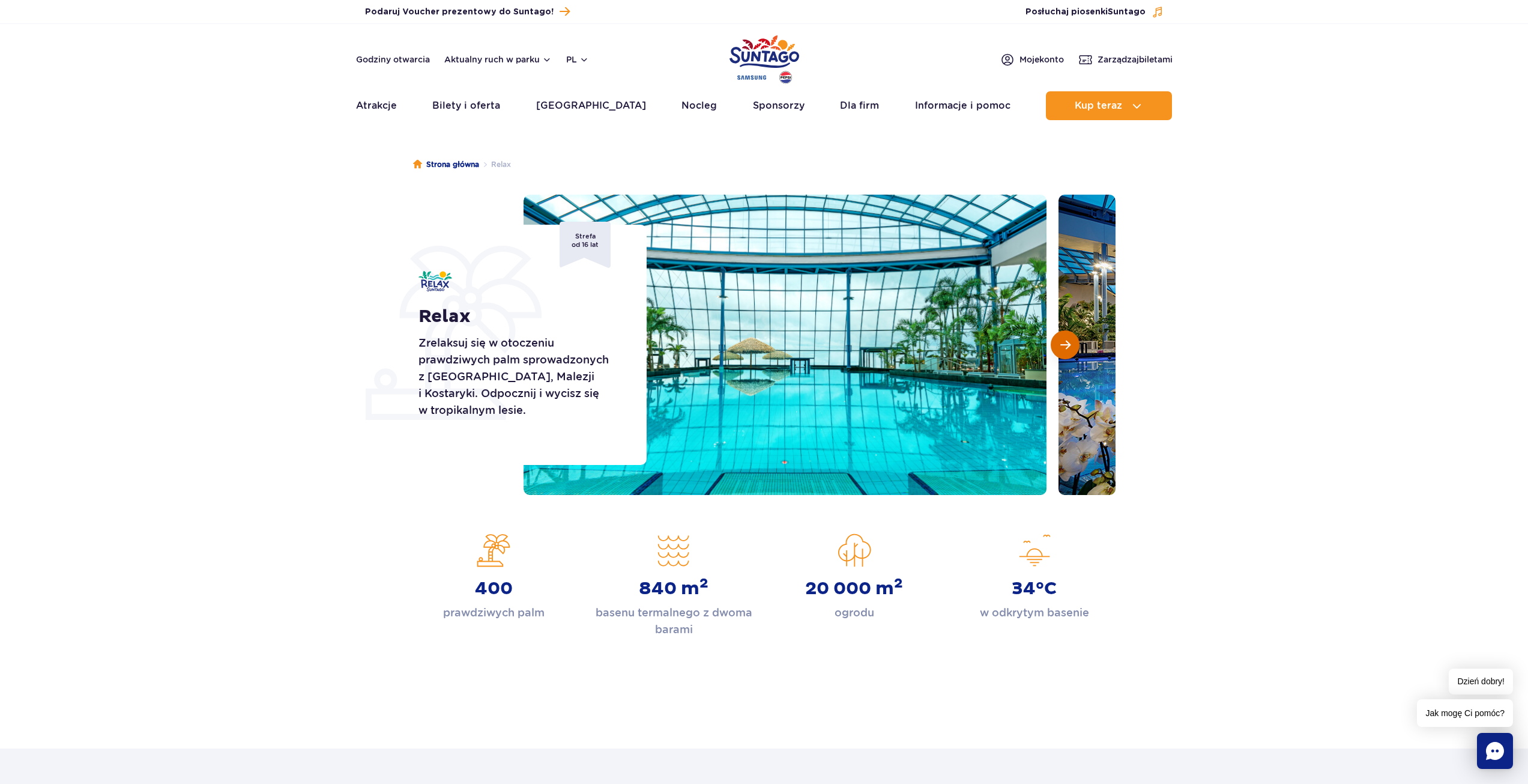
click at [1063, 346] on span "Następny slajd" at bounding box center [1065, 345] width 10 height 11
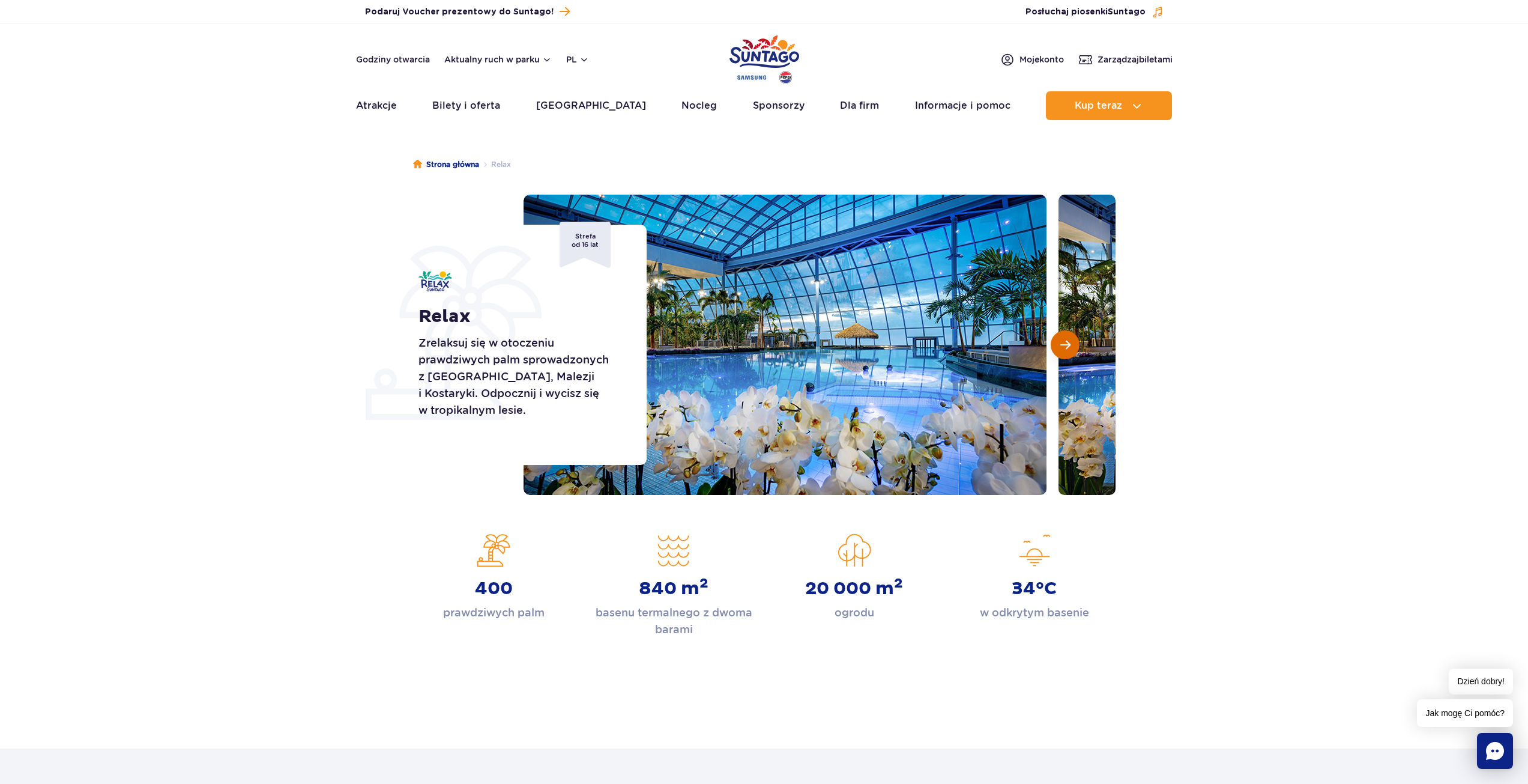
click at [1063, 346] on span "Następny slajd" at bounding box center [1065, 345] width 10 height 11
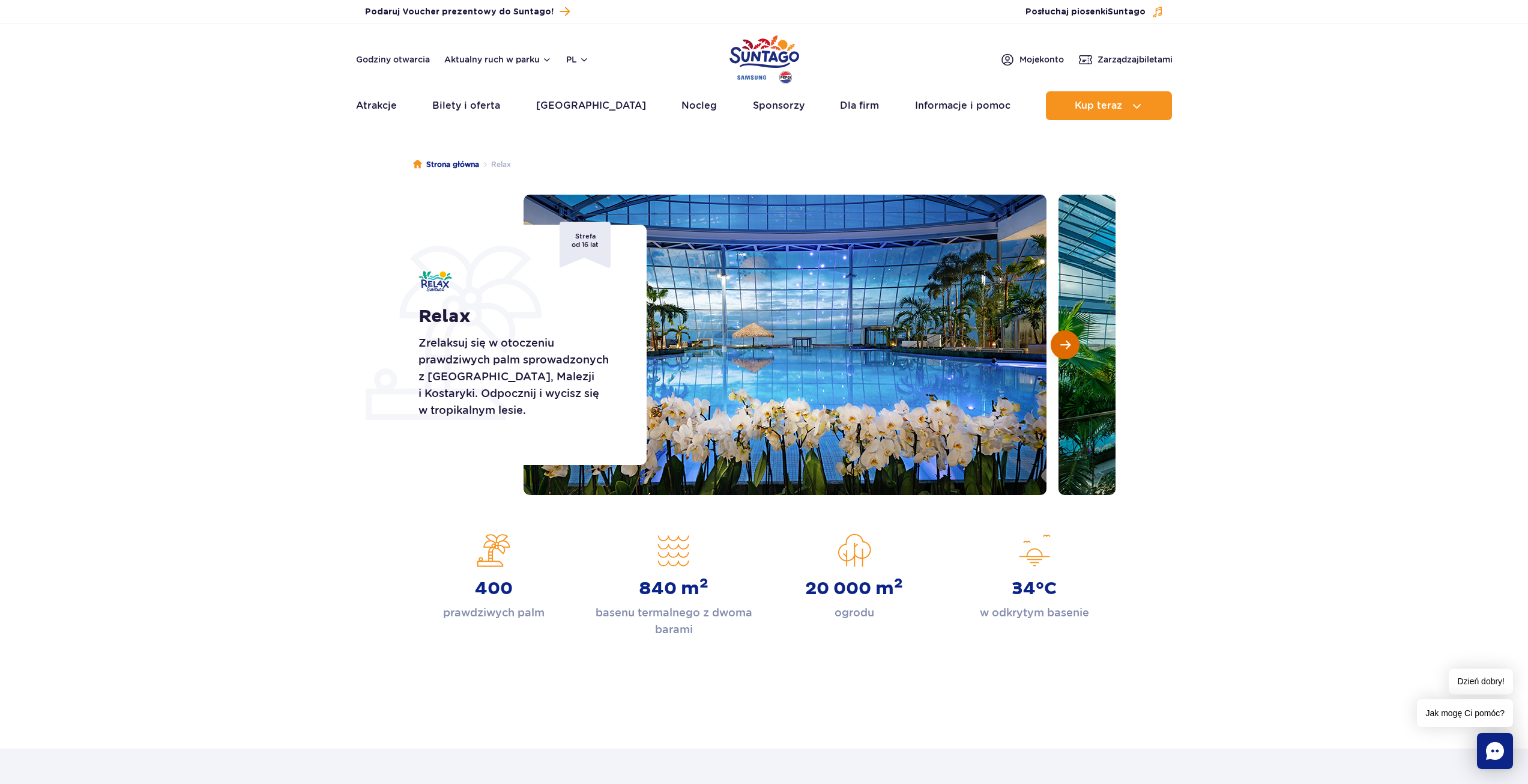
click at [1063, 346] on span "Następny slajd" at bounding box center [1065, 345] width 10 height 11
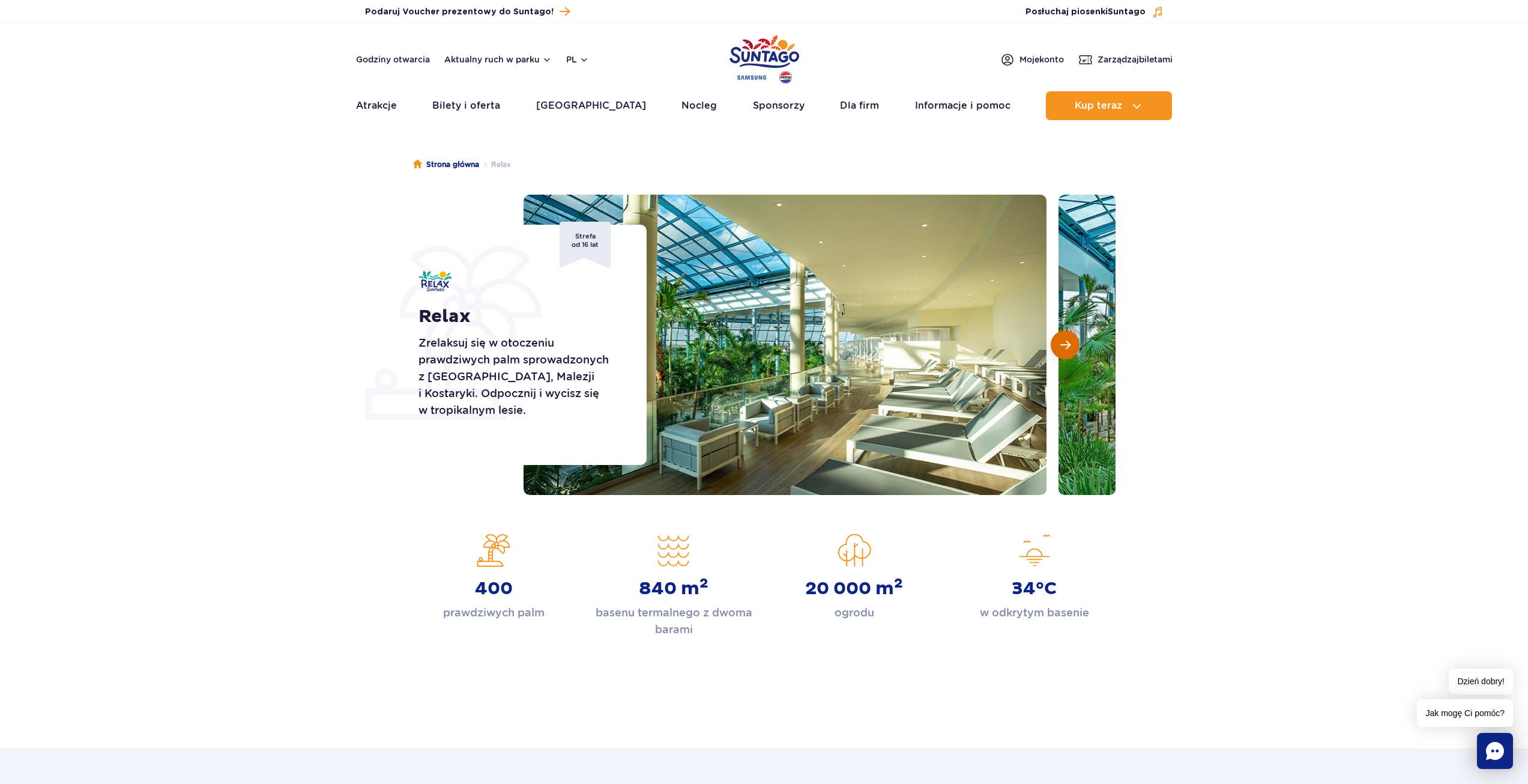
click at [1063, 346] on span "Następny slajd" at bounding box center [1065, 345] width 10 height 11
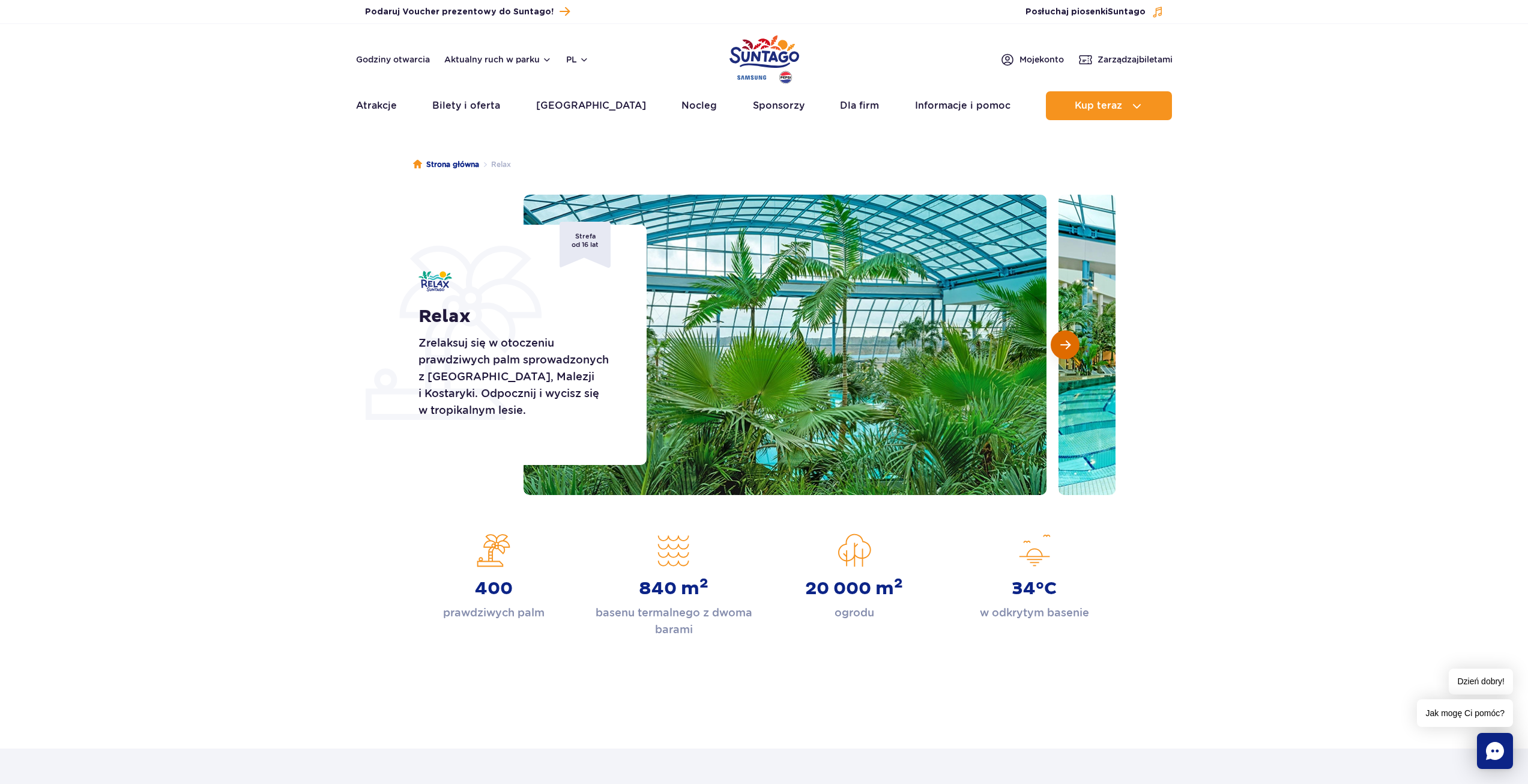
click at [1063, 346] on span "Następny slajd" at bounding box center [1065, 345] width 10 height 11
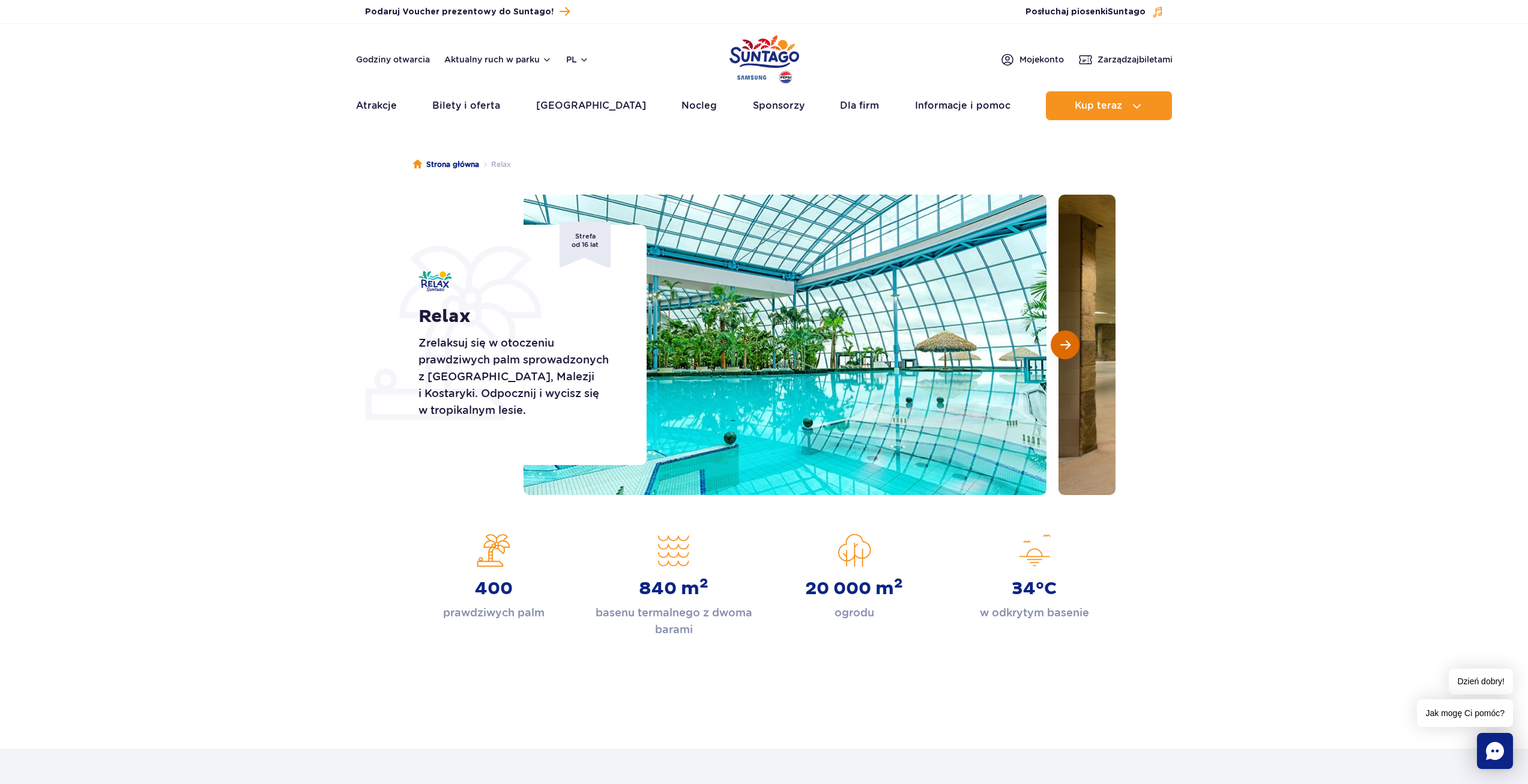
click at [1063, 346] on span "Następny slajd" at bounding box center [1065, 345] width 10 height 11
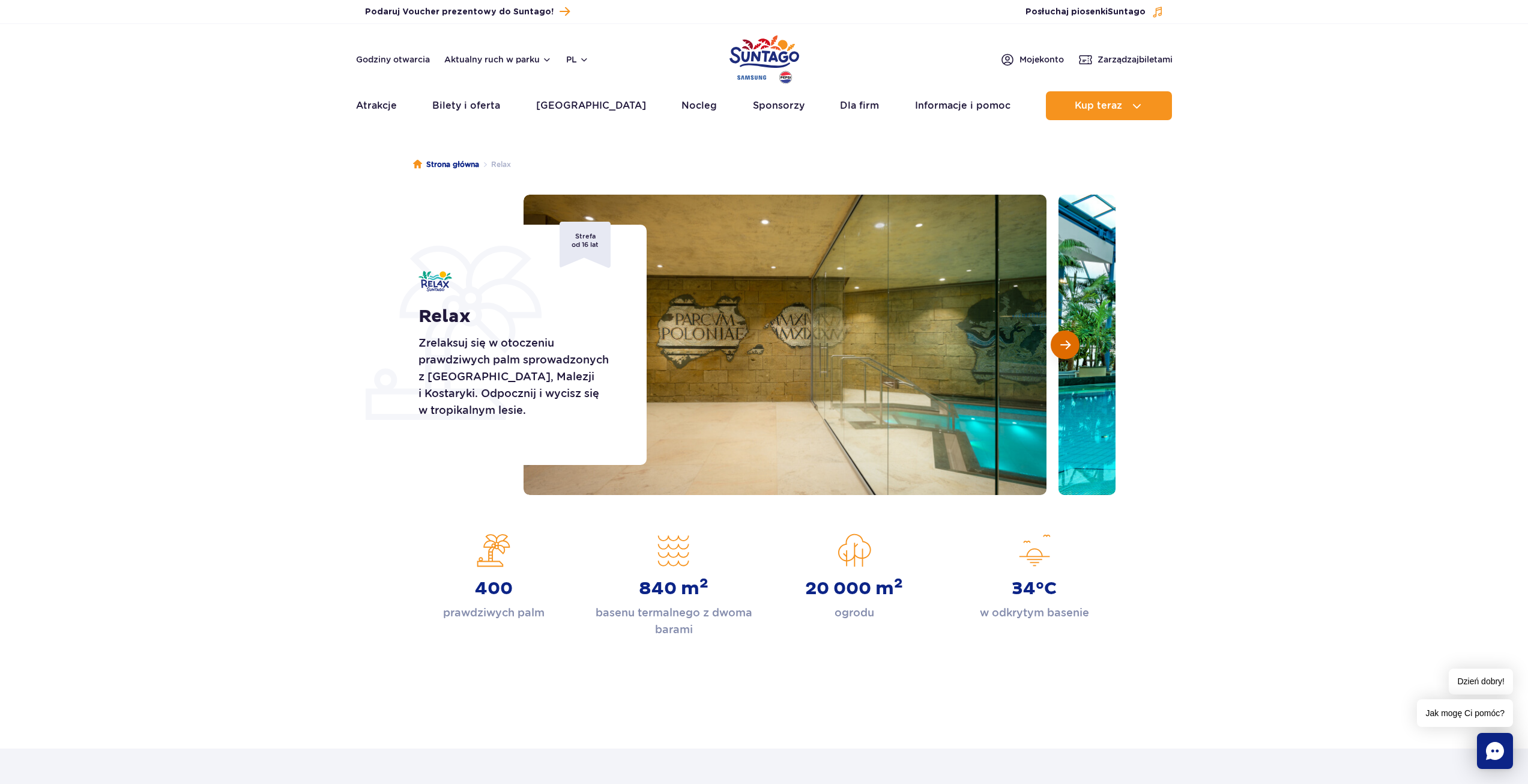
click at [1063, 346] on span "Następny slajd" at bounding box center [1065, 345] width 10 height 11
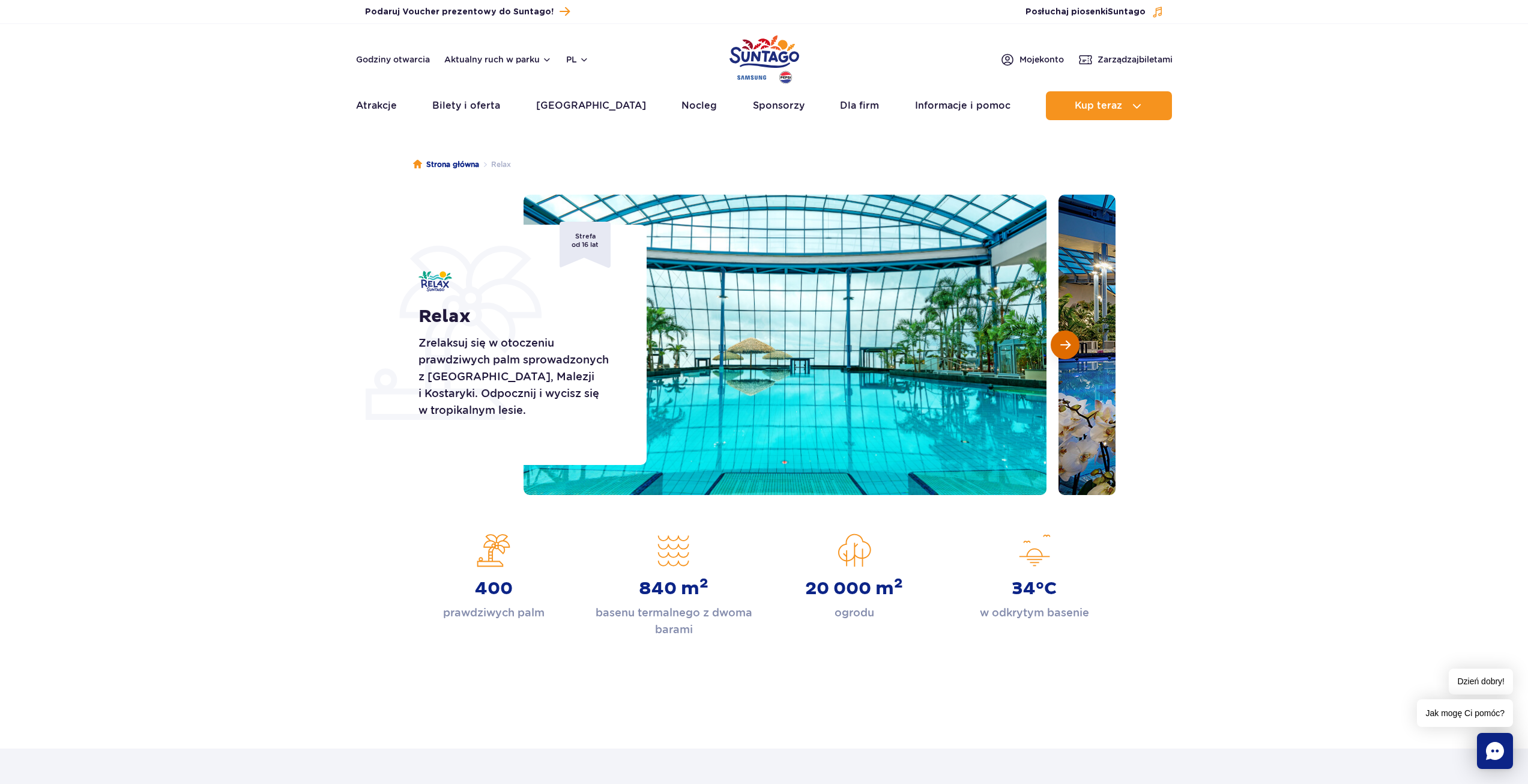
click at [1063, 346] on span "Następny slajd" at bounding box center [1065, 345] width 10 height 11
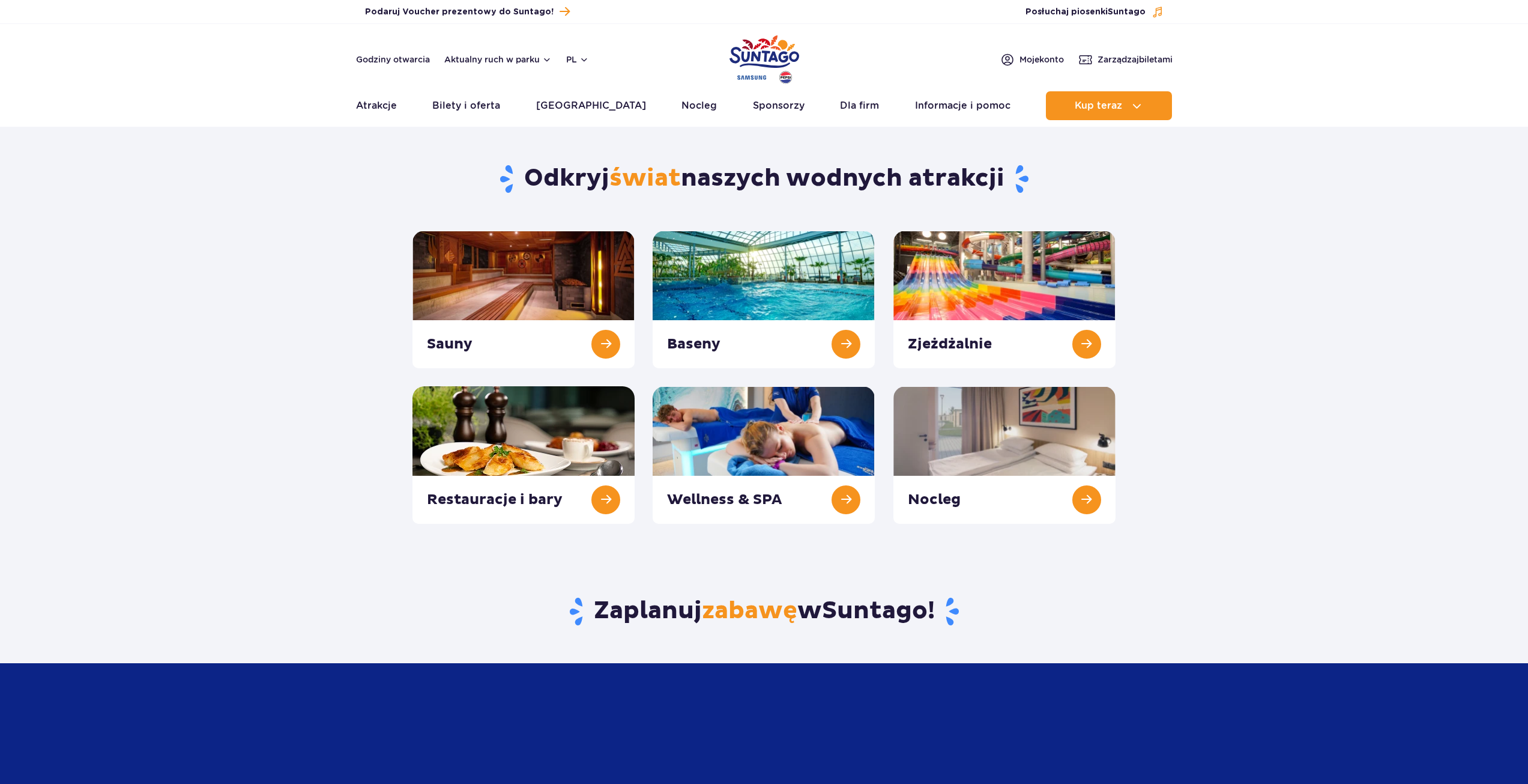
drag, startPoint x: 531, startPoint y: 532, endPoint x: 515, endPoint y: 537, distance: 16.8
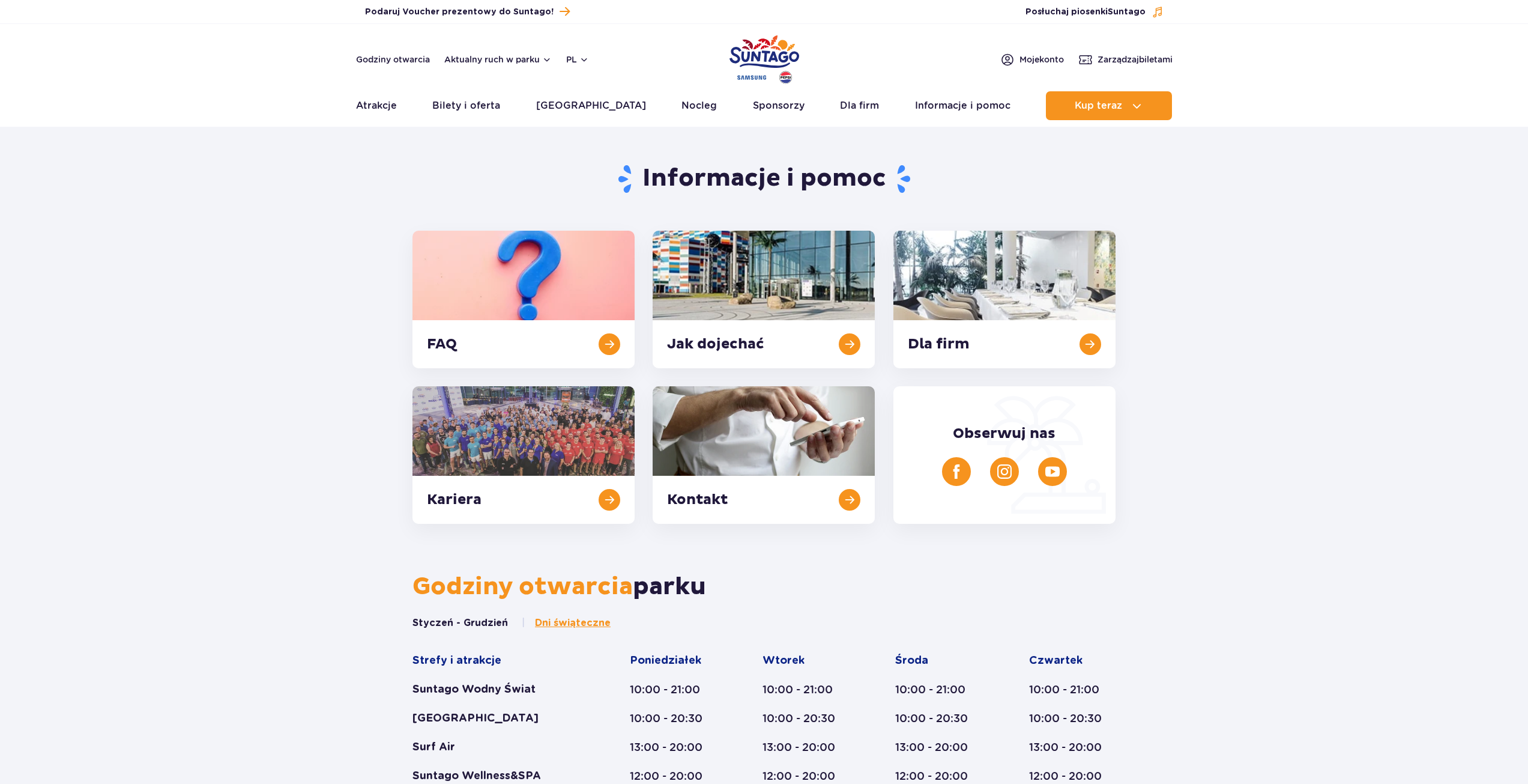
drag, startPoint x: 470, startPoint y: 548, endPoint x: 458, endPoint y: 546, distance: 12.2
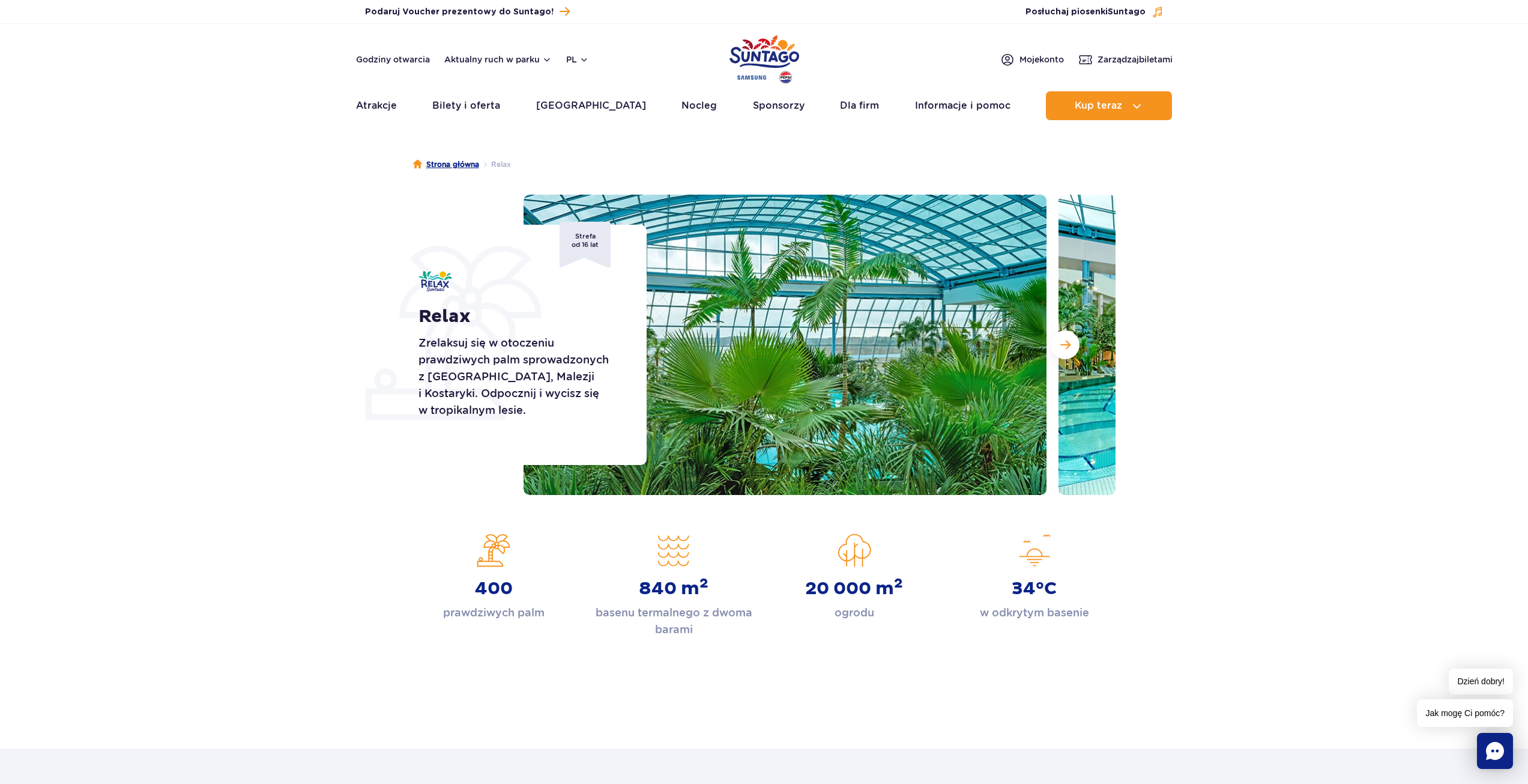
click at [441, 167] on link "Strona główna" at bounding box center [446, 164] width 66 height 12
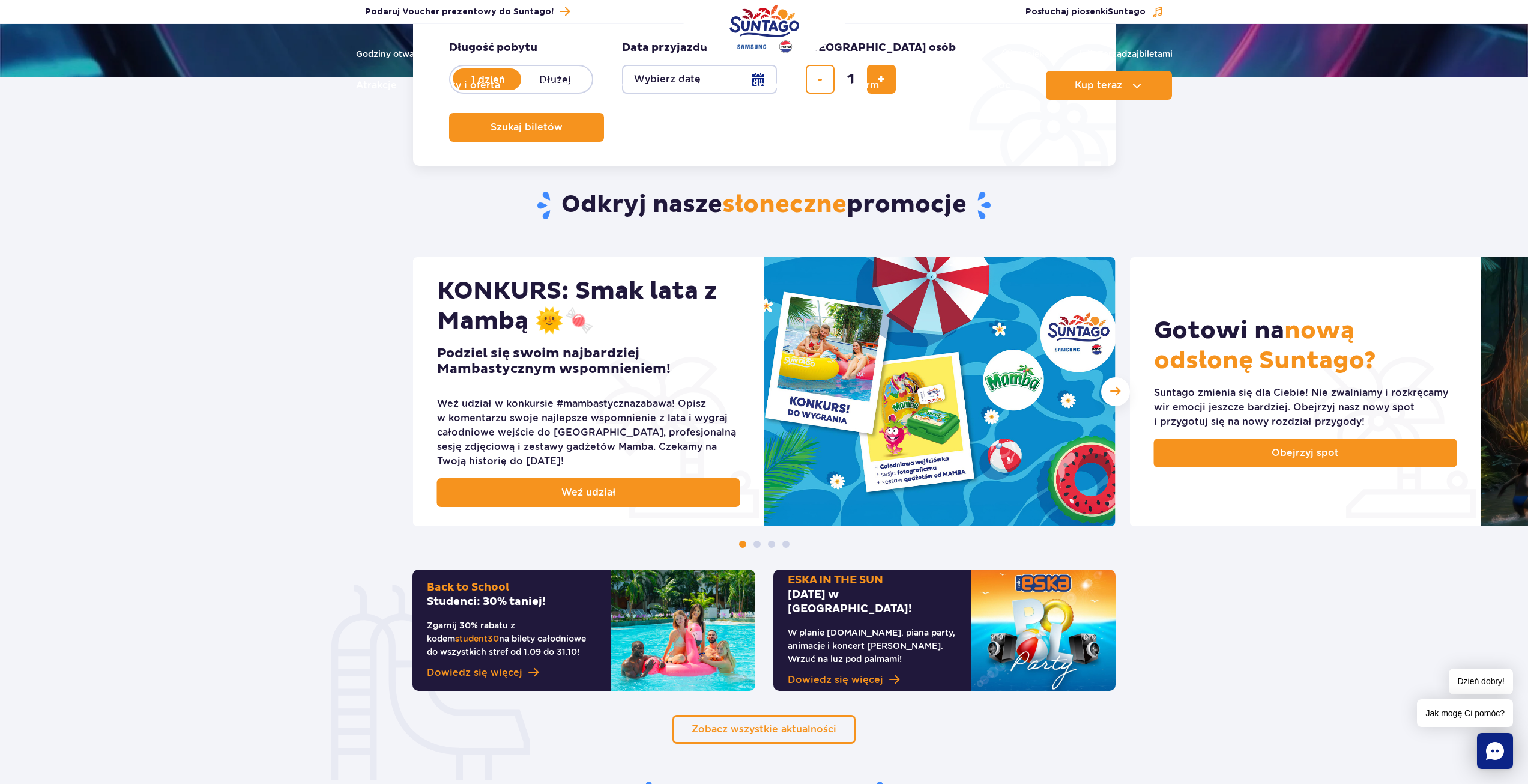
scroll to position [360, 0]
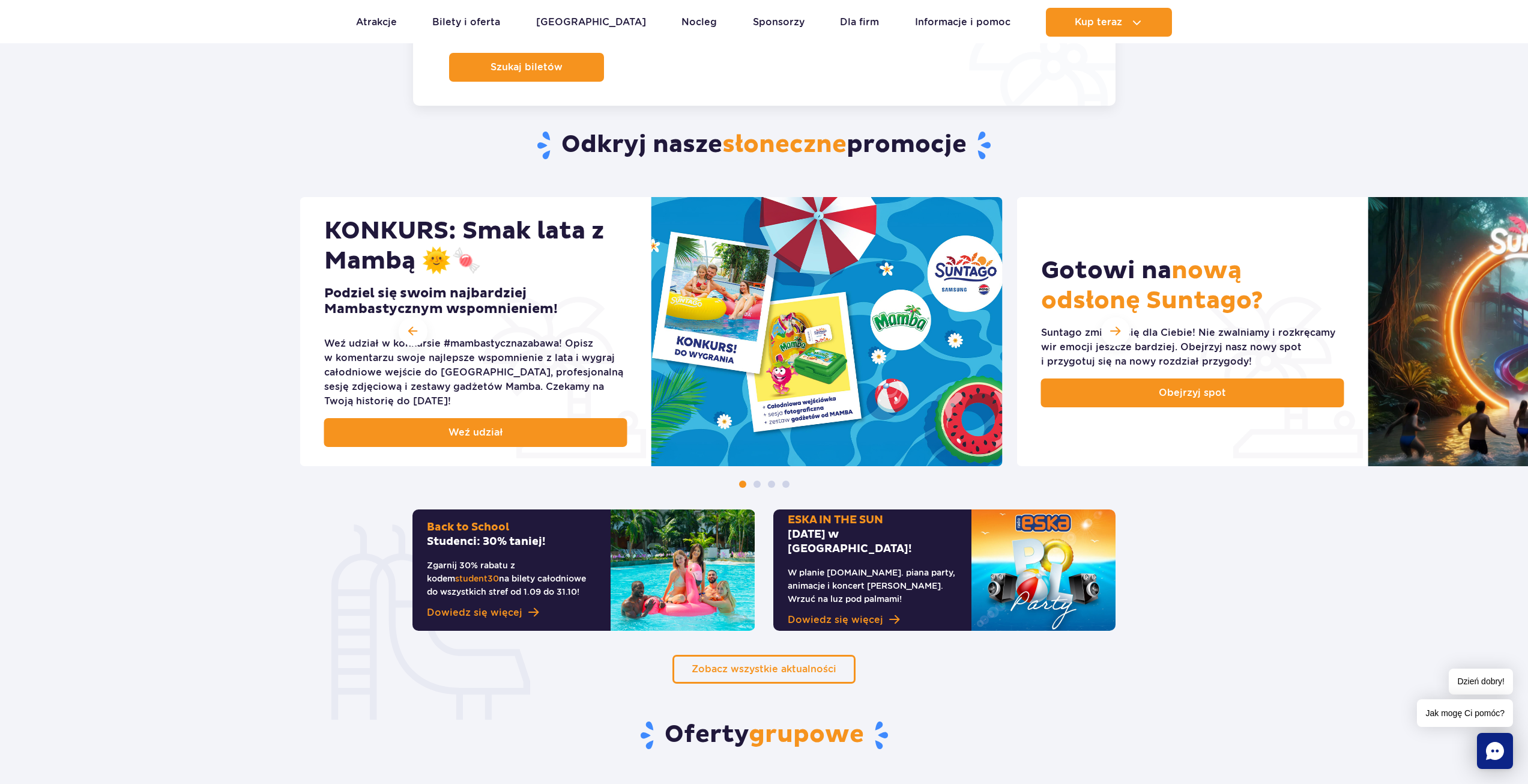
click at [651, 422] on img at bounding box center [827, 332] width 351 height 269
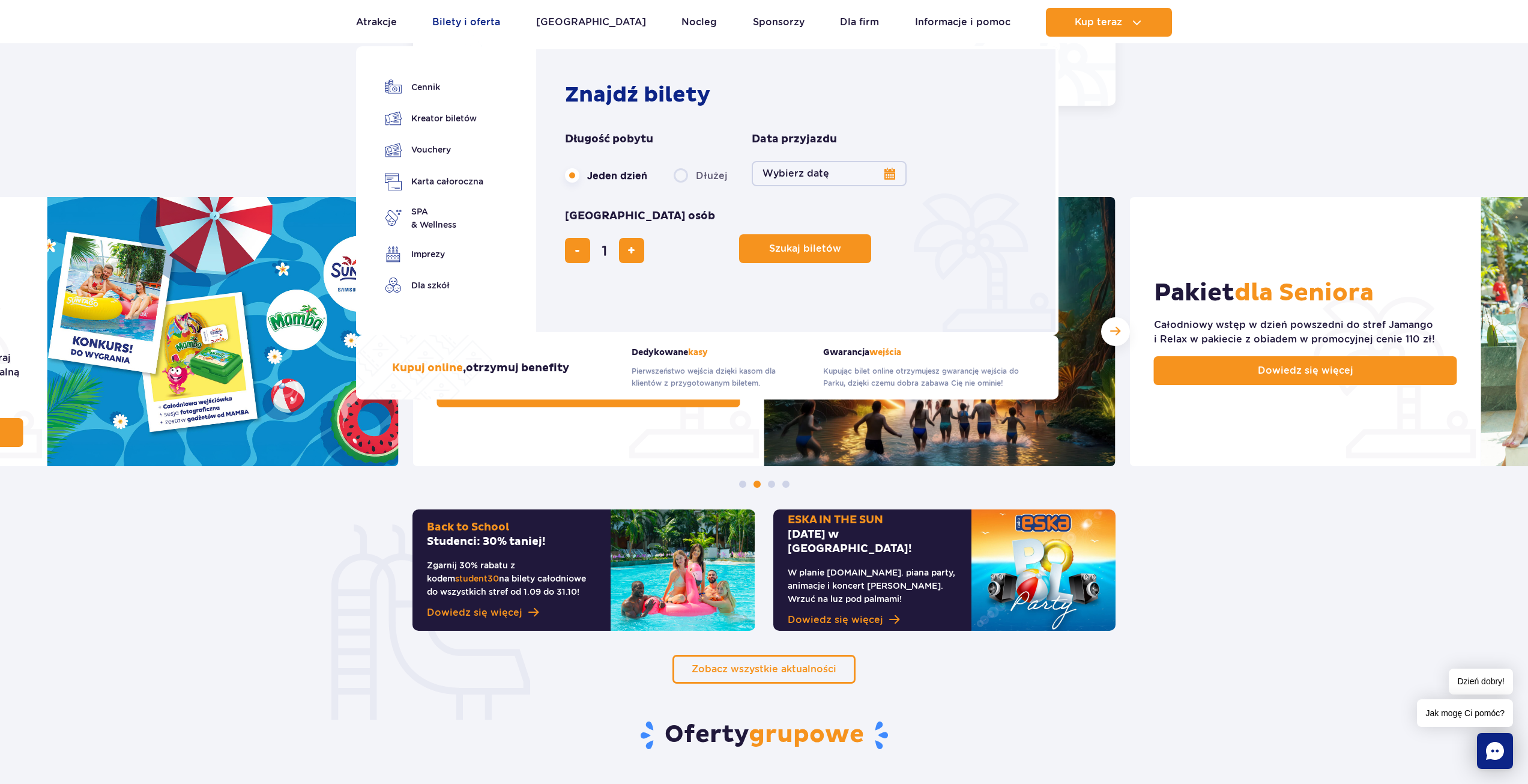
click at [485, 25] on link "Bilety i oferta" at bounding box center [466, 23] width 68 height 29
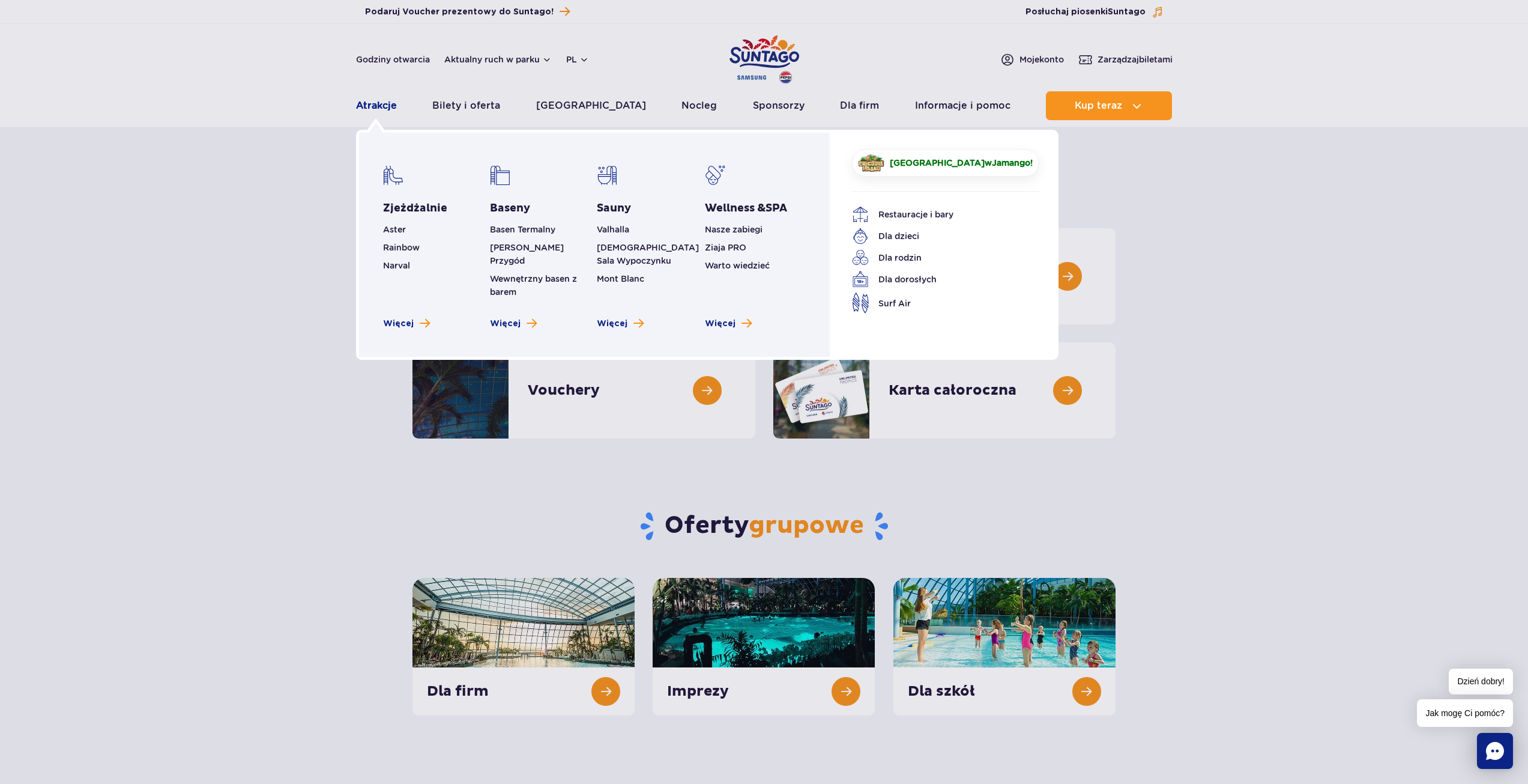
click at [362, 106] on link "Atrakcje" at bounding box center [377, 106] width 41 height 29
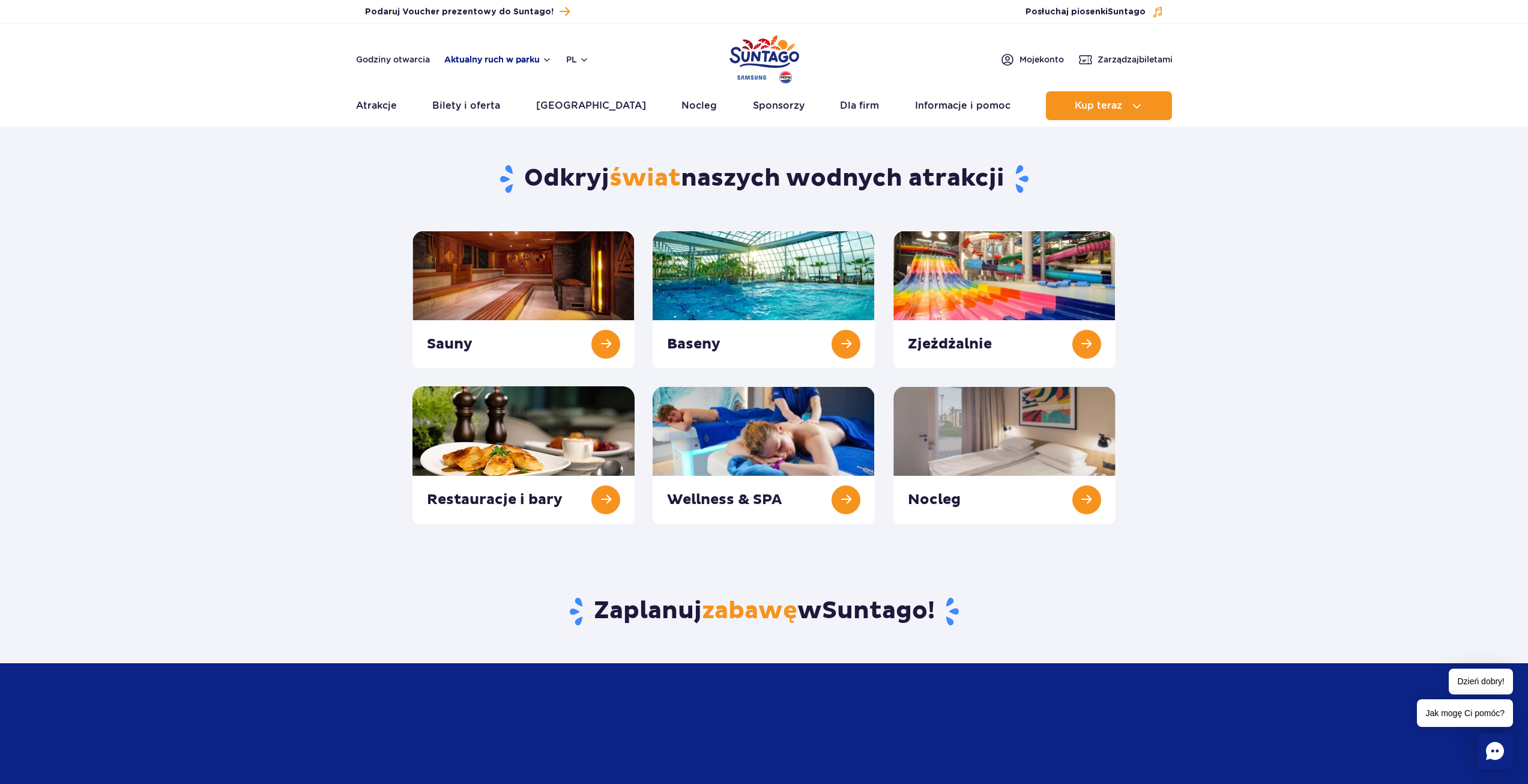
click at [518, 64] on button "Aktualny ruch w parku" at bounding box center [498, 59] width 107 height 10
drag, startPoint x: 528, startPoint y: 101, endPoint x: 584, endPoint y: 98, distance: 56.1
click at [584, 98] on div "Jamango Relax Saunaria" at bounding box center [521, 136] width 153 height 136
click at [584, 99] on div "Jamango Relax Saunaria" at bounding box center [521, 136] width 153 height 136
click at [508, 153] on div "Jamango Relax Saunaria" at bounding box center [520, 136] width 125 height 106
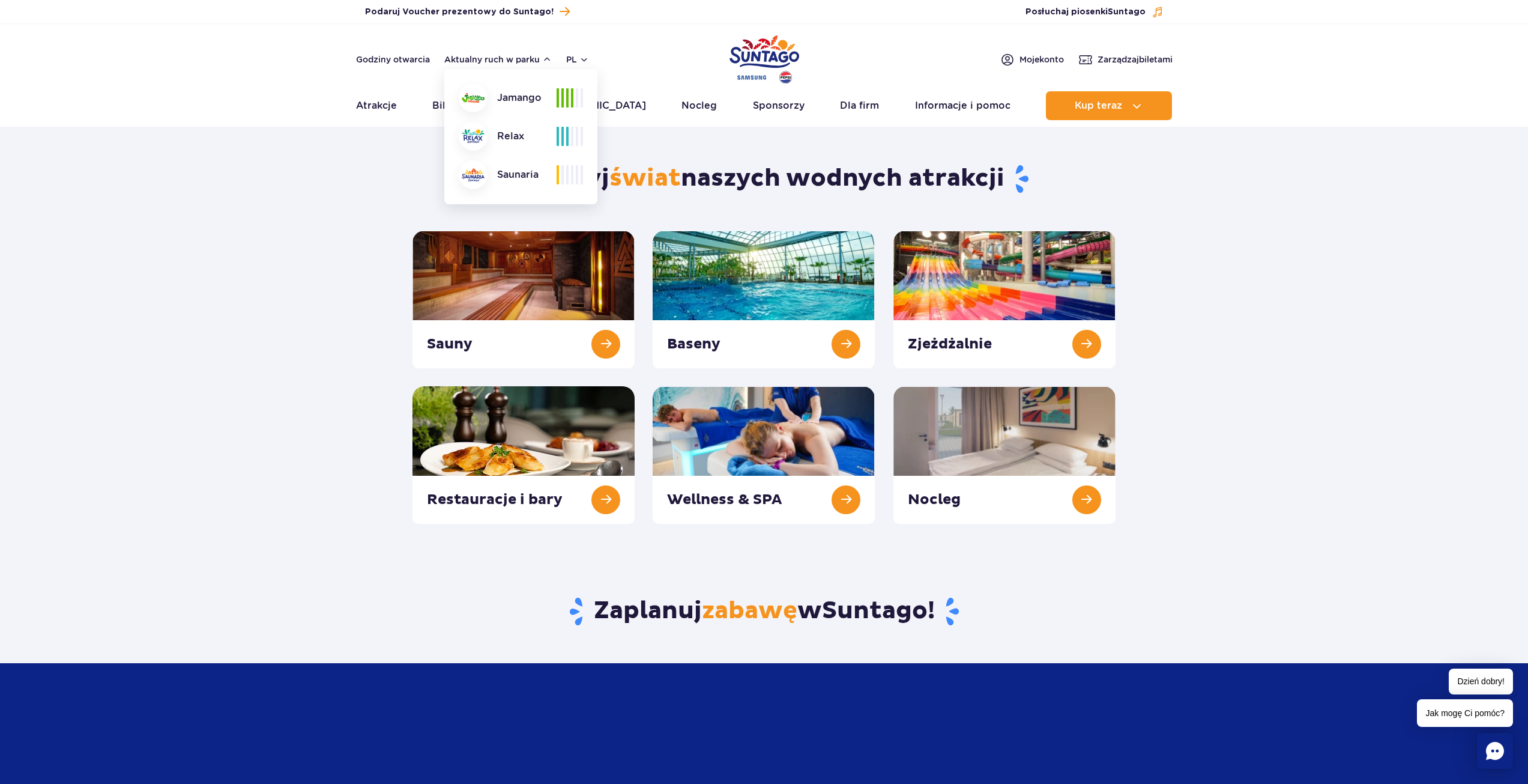
click at [512, 182] on div "Saunaria" at bounding box center [508, 175] width 98 height 29
click at [361, 231] on section "Odkryj świat naszych wodnych atrakcji Sauny Baseny Zjeżdżalnie Nocleg" at bounding box center [764, 329] width 1528 height 389
click at [484, 63] on button "Aktualny ruch w parku" at bounding box center [498, 59] width 107 height 10
click at [359, 167] on section "Odkryj świat naszych wodnych atrakcji Sauny Baseny Zjeżdżalnie Nocleg" at bounding box center [764, 329] width 1528 height 389
click at [412, 57] on link "Godziny otwarcia" at bounding box center [393, 59] width 74 height 12
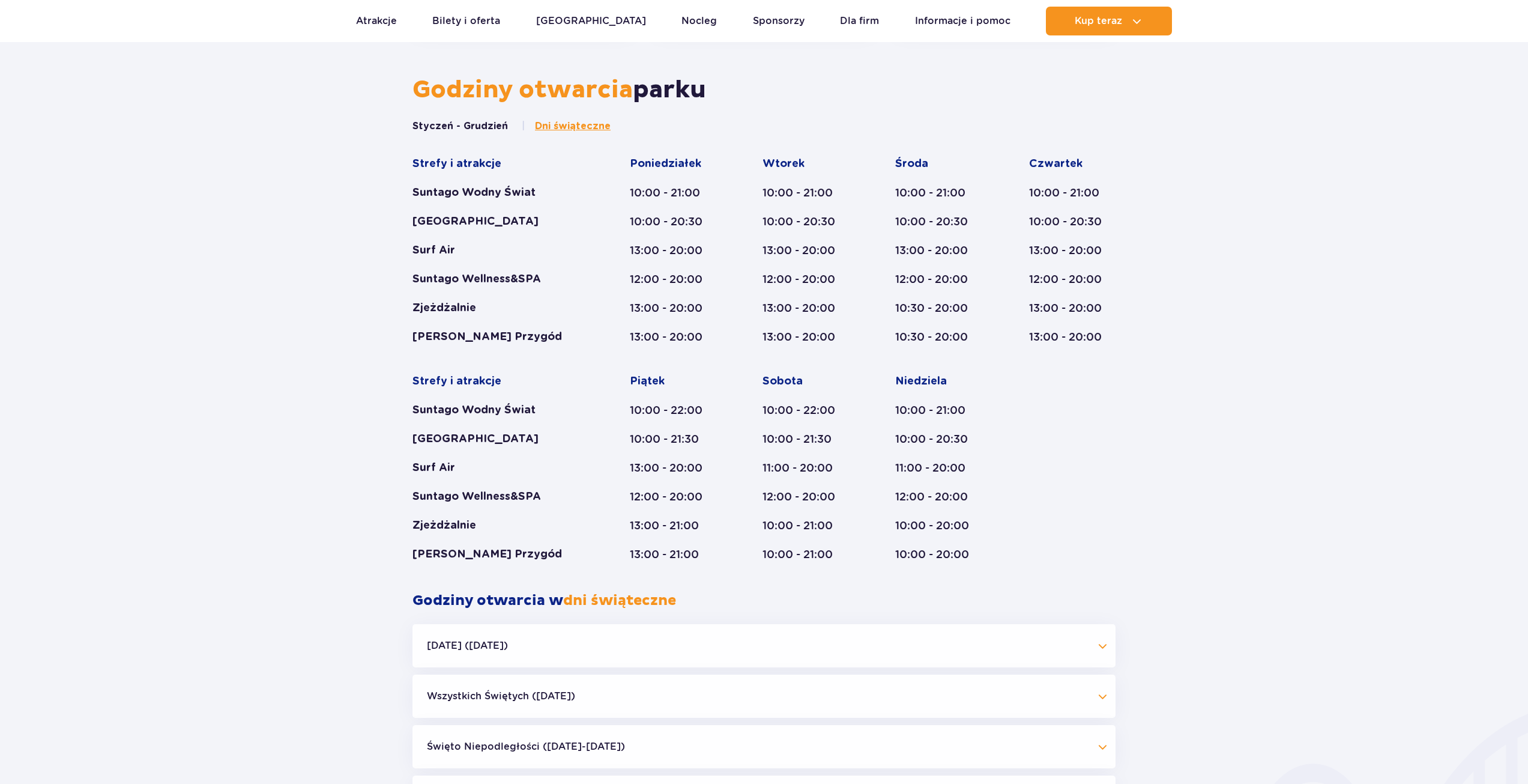
drag, startPoint x: 318, startPoint y: 183, endPoint x: 310, endPoint y: 186, distance: 8.5
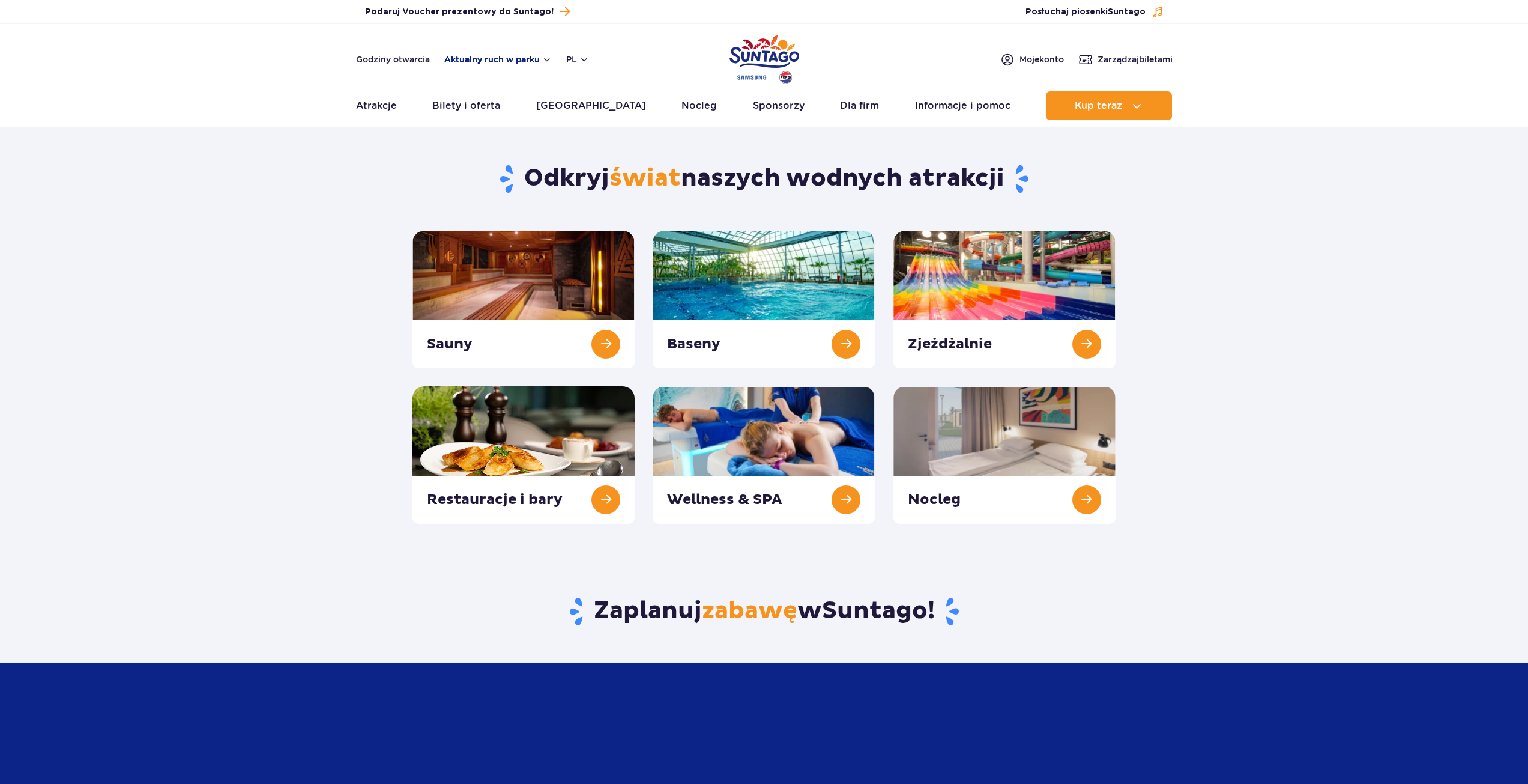
click at [485, 61] on button "Aktualny ruch w parku" at bounding box center [498, 59] width 107 height 10
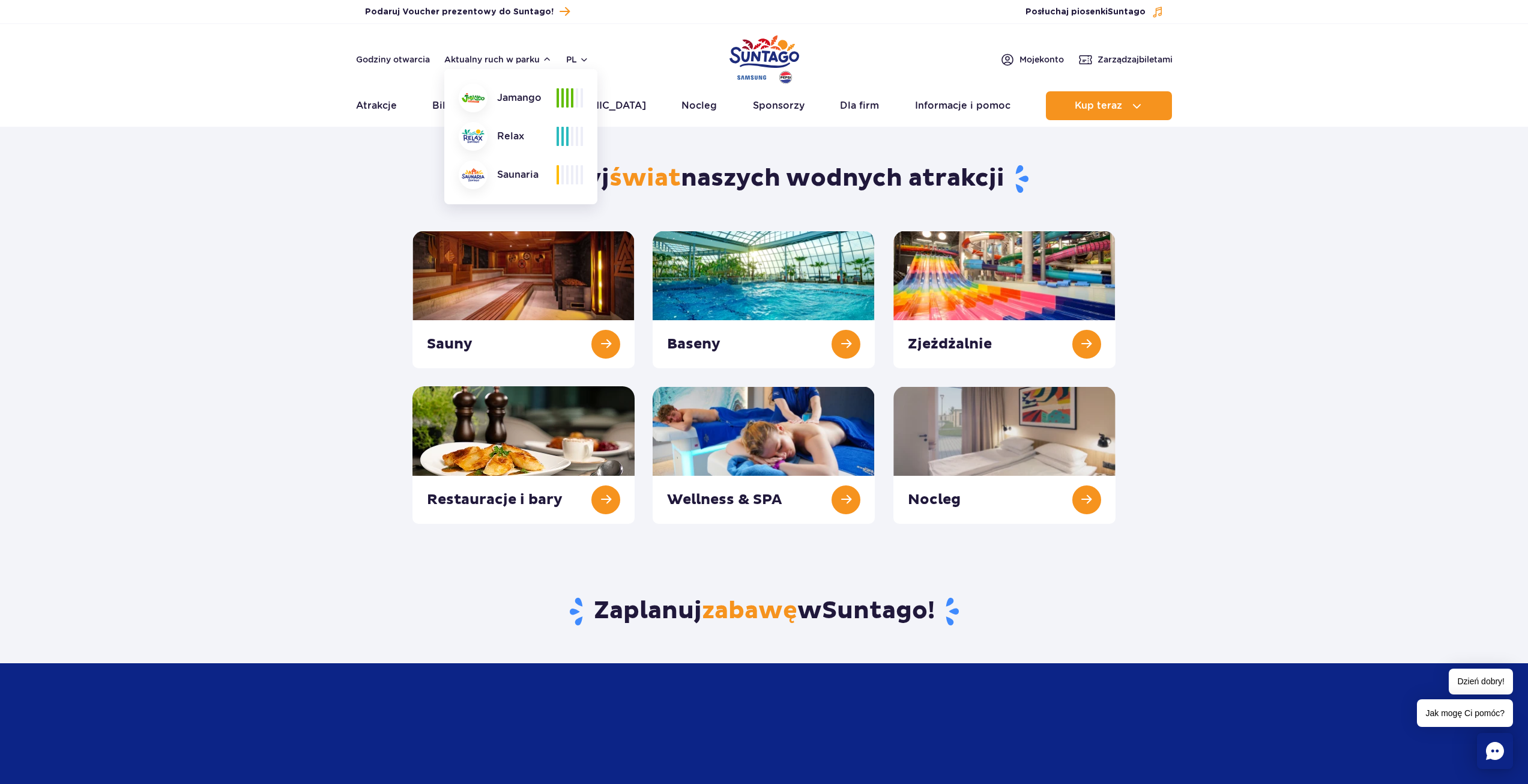
click at [333, 169] on section "Odkryj świat naszych wodnych atrakcji Sauny Baseny Zjeżdżalnie Nocleg" at bounding box center [764, 329] width 1528 height 389
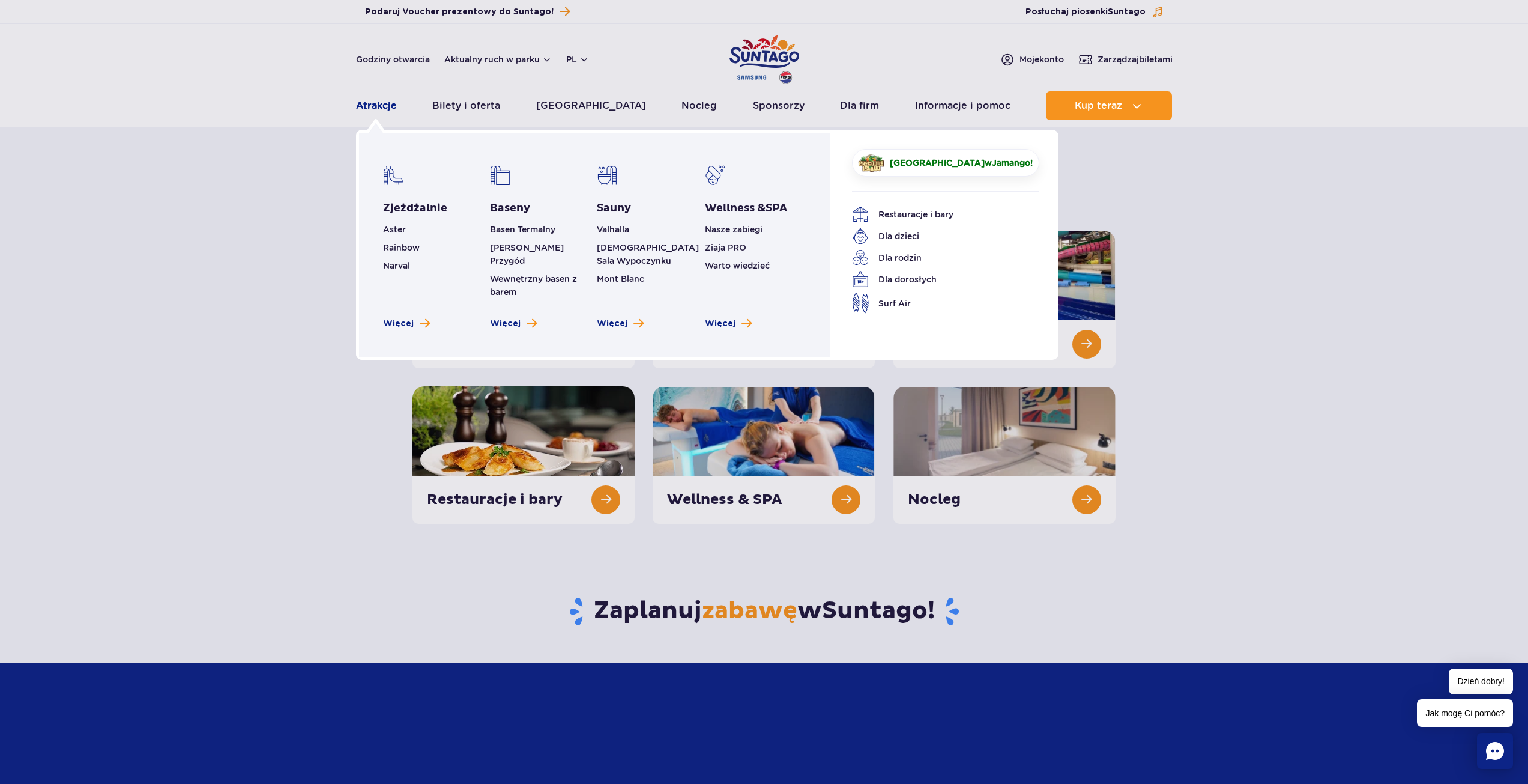
click at [375, 106] on link "Atrakcje" at bounding box center [377, 106] width 41 height 29
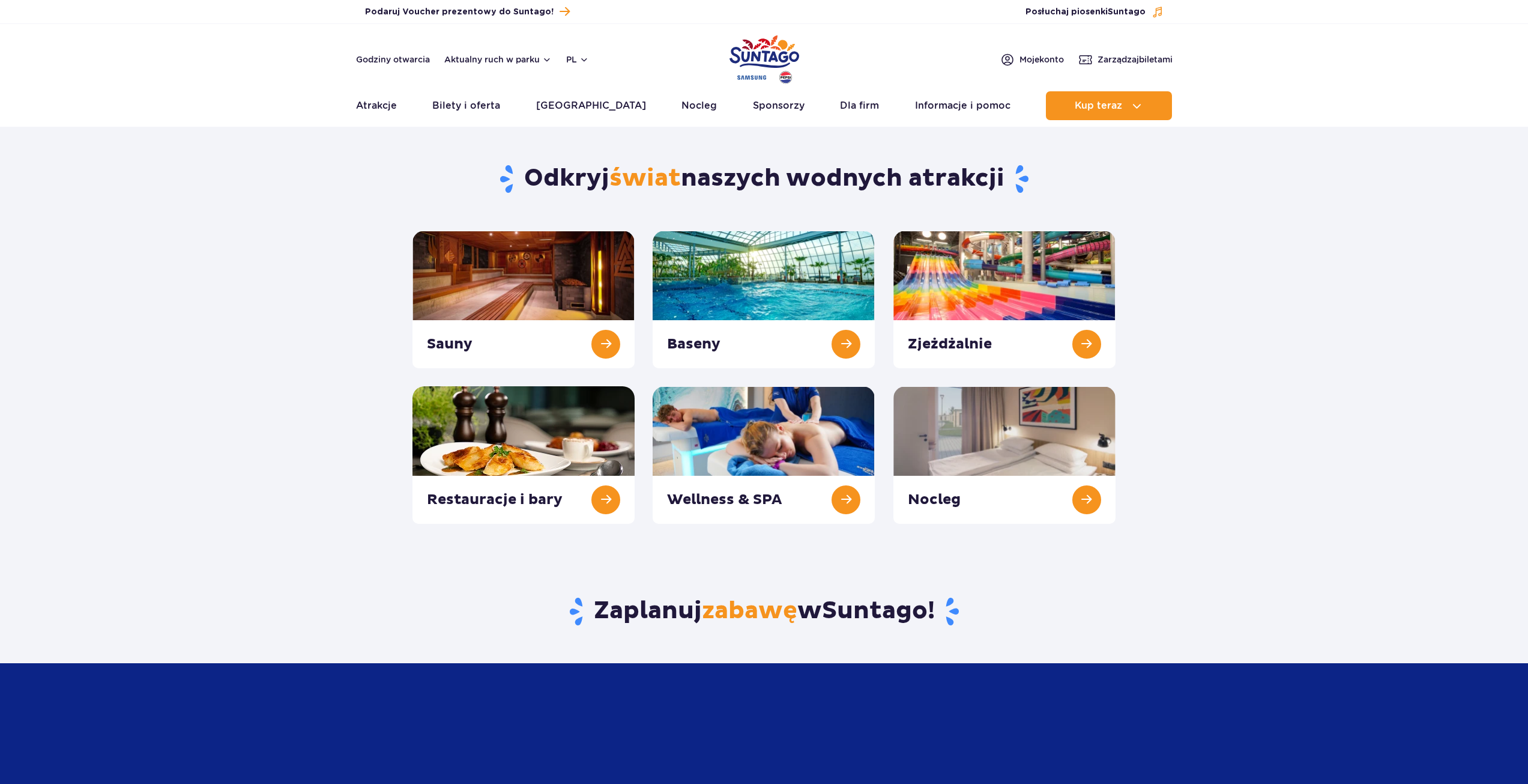
click at [375, 106] on link "Atrakcje" at bounding box center [377, 106] width 41 height 29
click at [469, 95] on link "Bilety i oferta" at bounding box center [466, 106] width 68 height 29
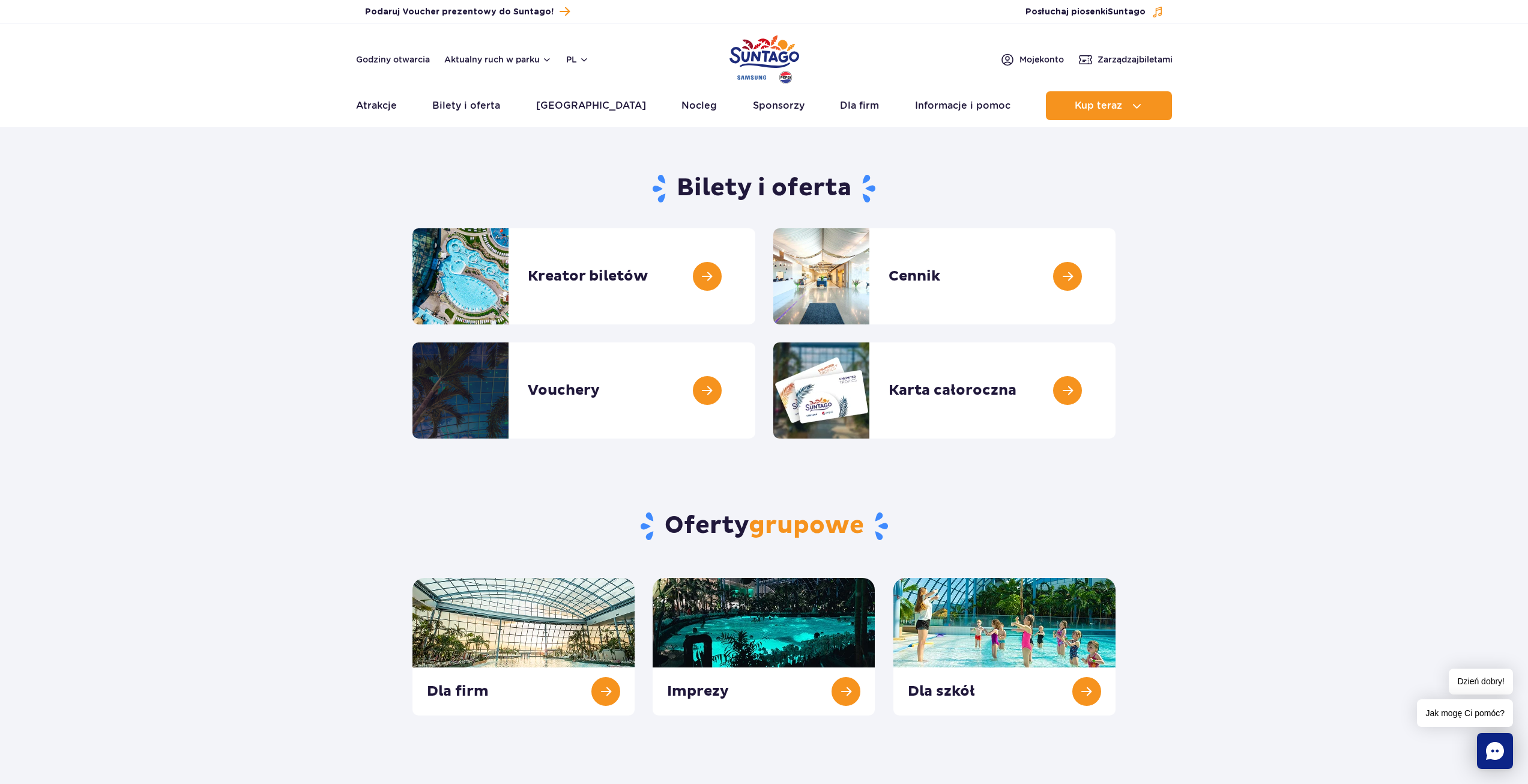
scroll to position [240, 0]
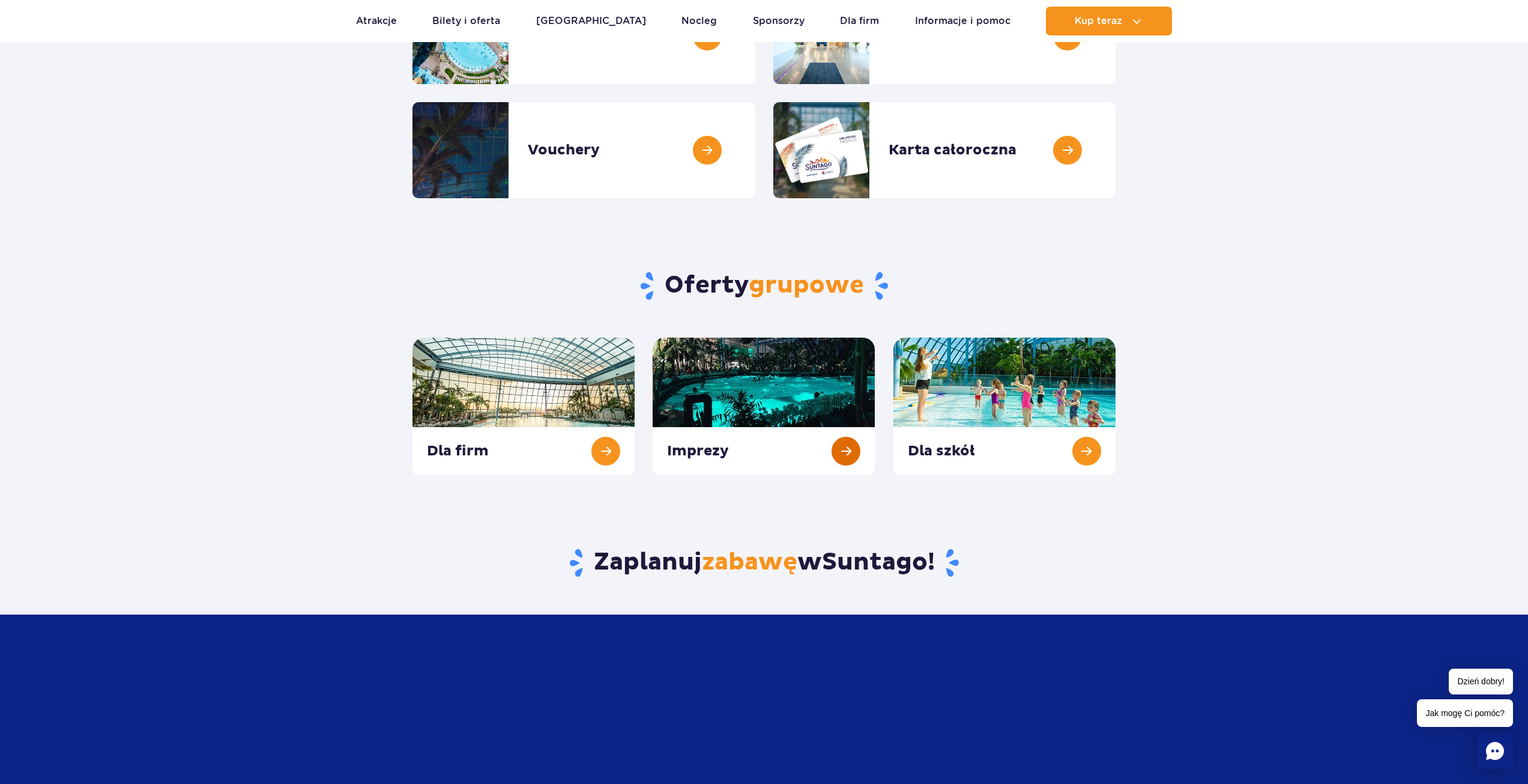
click at [717, 440] on link at bounding box center [764, 406] width 222 height 137
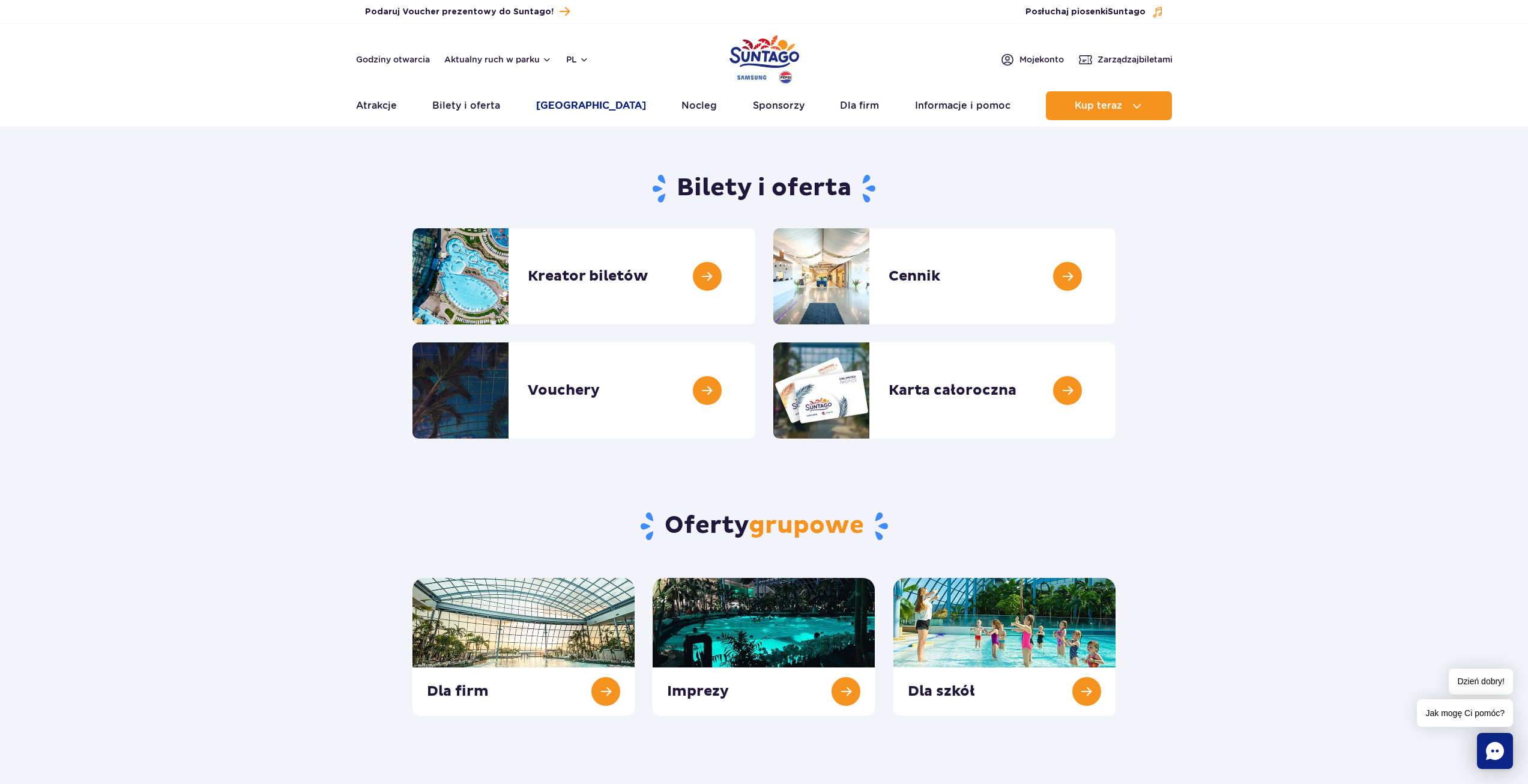
click at [567, 103] on link "[GEOGRAPHIC_DATA]" at bounding box center [591, 106] width 110 height 29
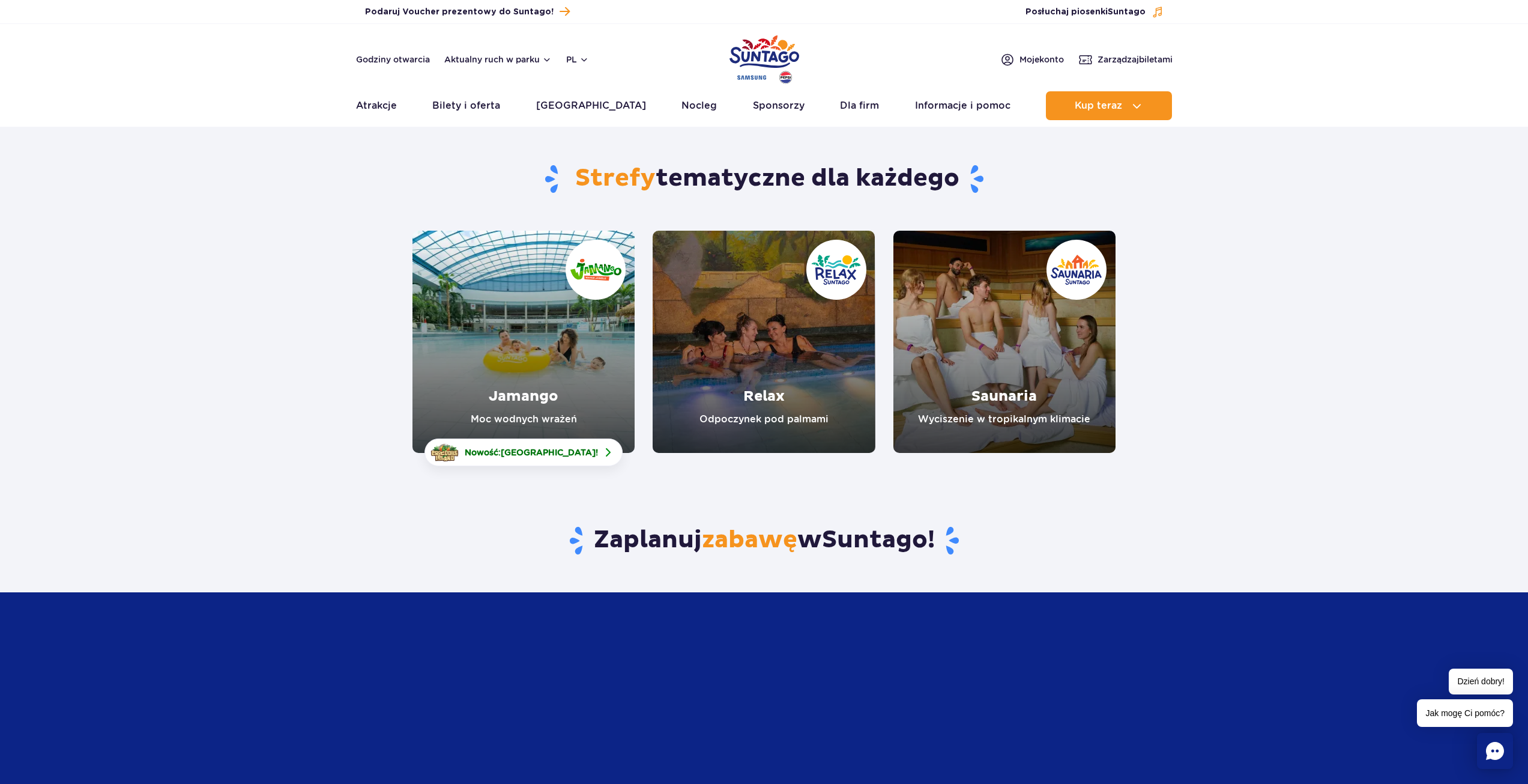
click at [751, 357] on link "Relax" at bounding box center [764, 342] width 222 height 222
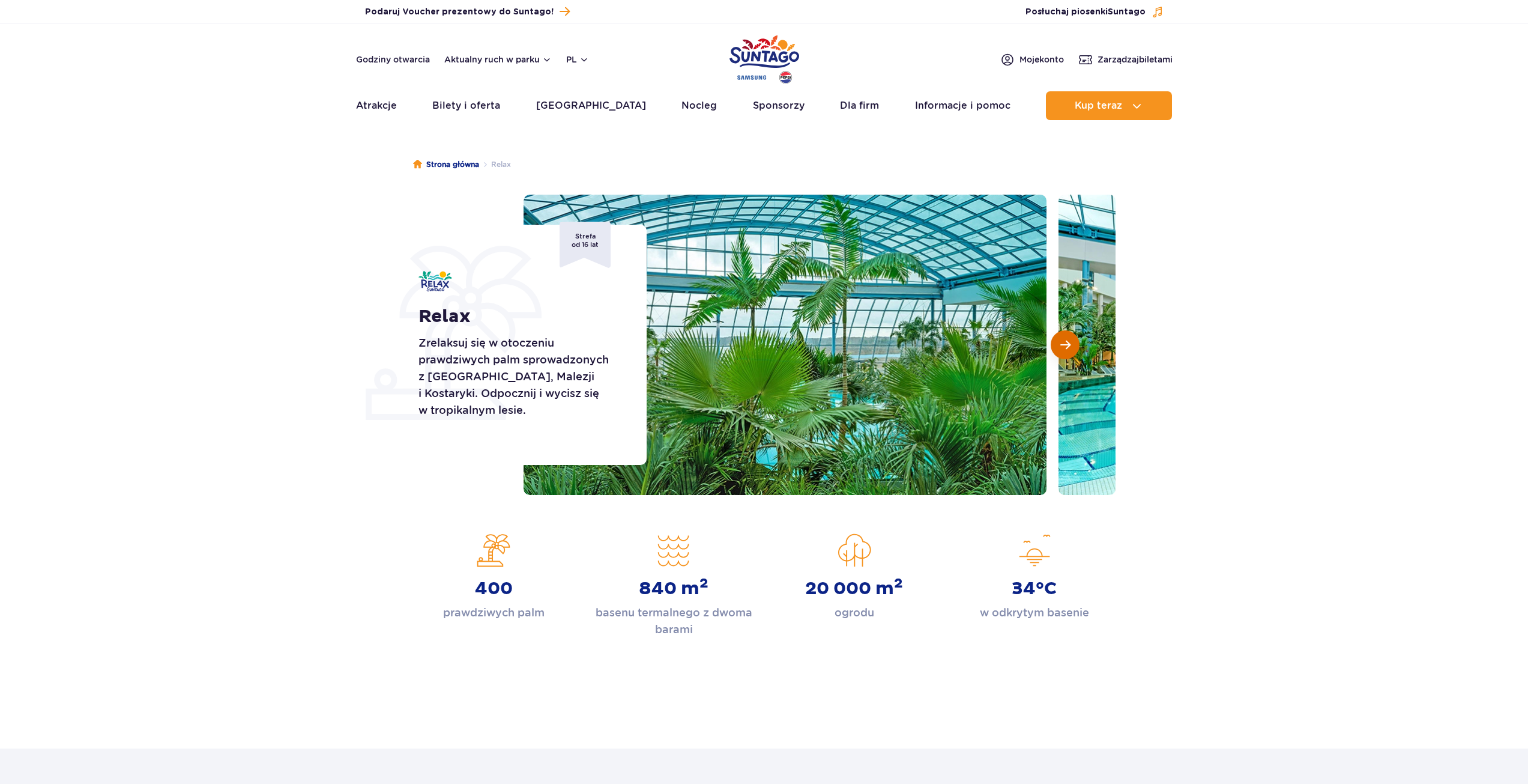
click at [1062, 333] on button "Następny slajd" at bounding box center [1065, 345] width 29 height 29
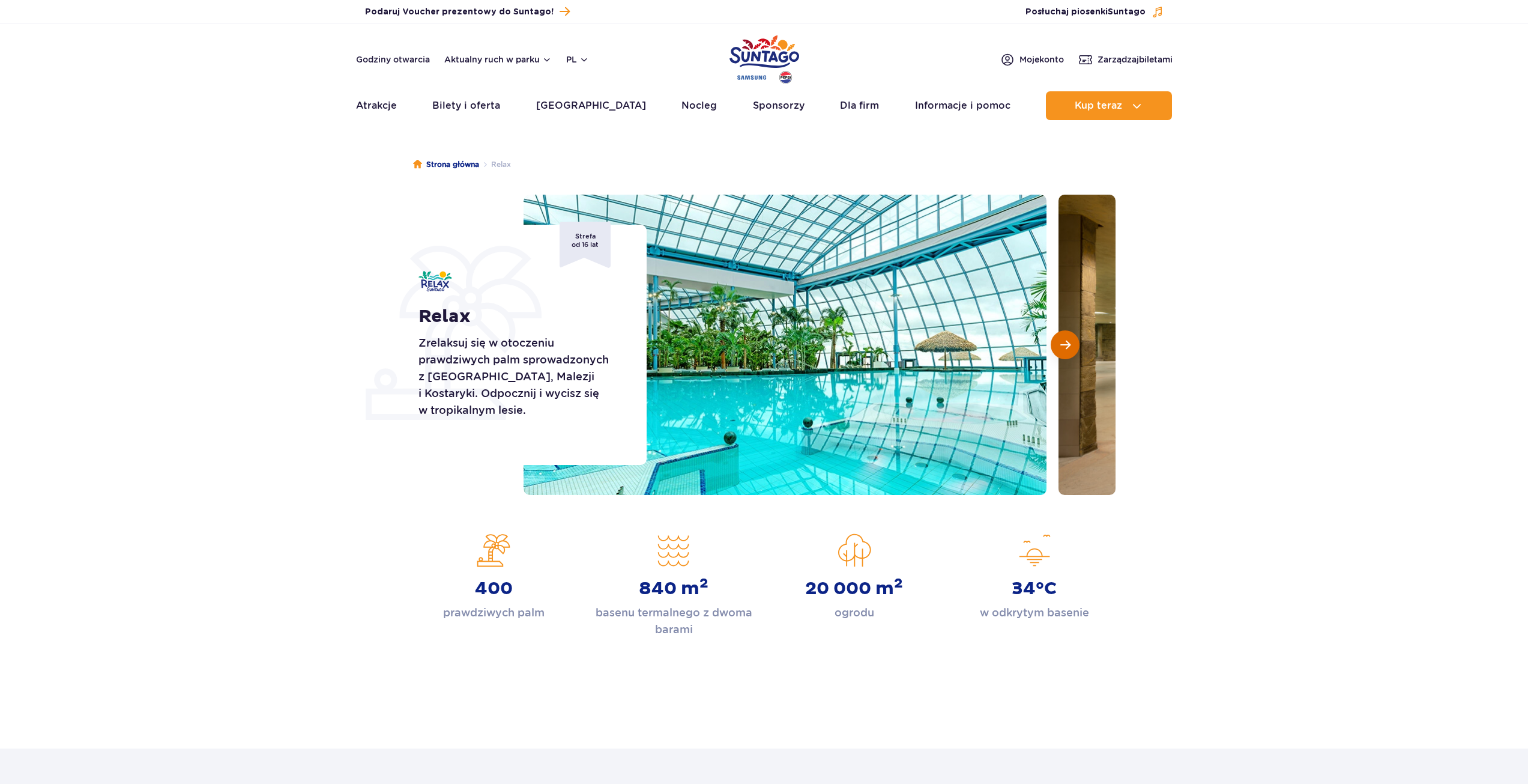
drag, startPoint x: 1062, startPoint y: 333, endPoint x: 1063, endPoint y: 357, distance: 24.0
click at [1062, 337] on button "Następny slajd" at bounding box center [1065, 345] width 29 height 29
click at [1063, 357] on button "Następny slajd" at bounding box center [1065, 345] width 29 height 29
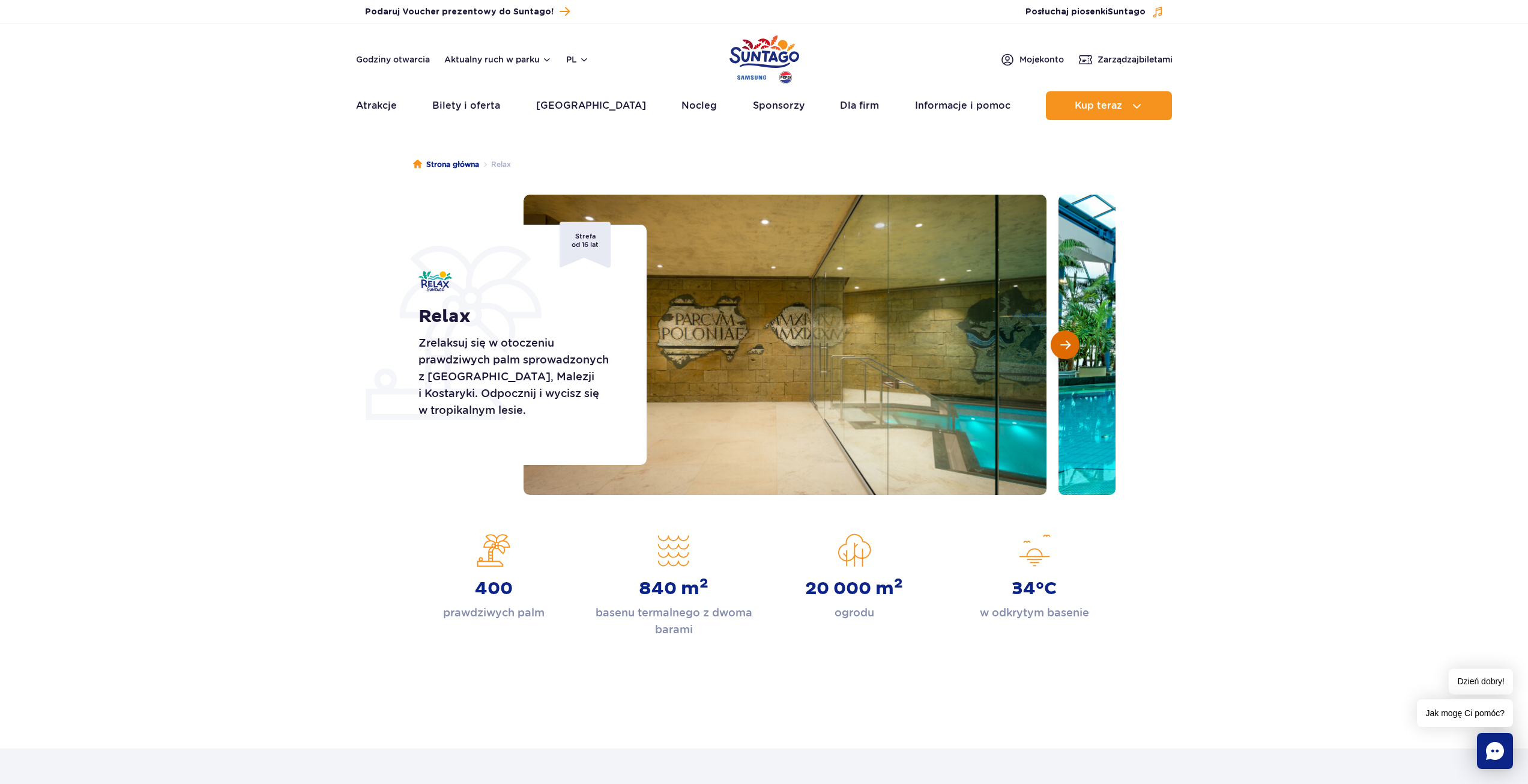
click at [1062, 351] on button "Następny slajd" at bounding box center [1065, 345] width 29 height 29
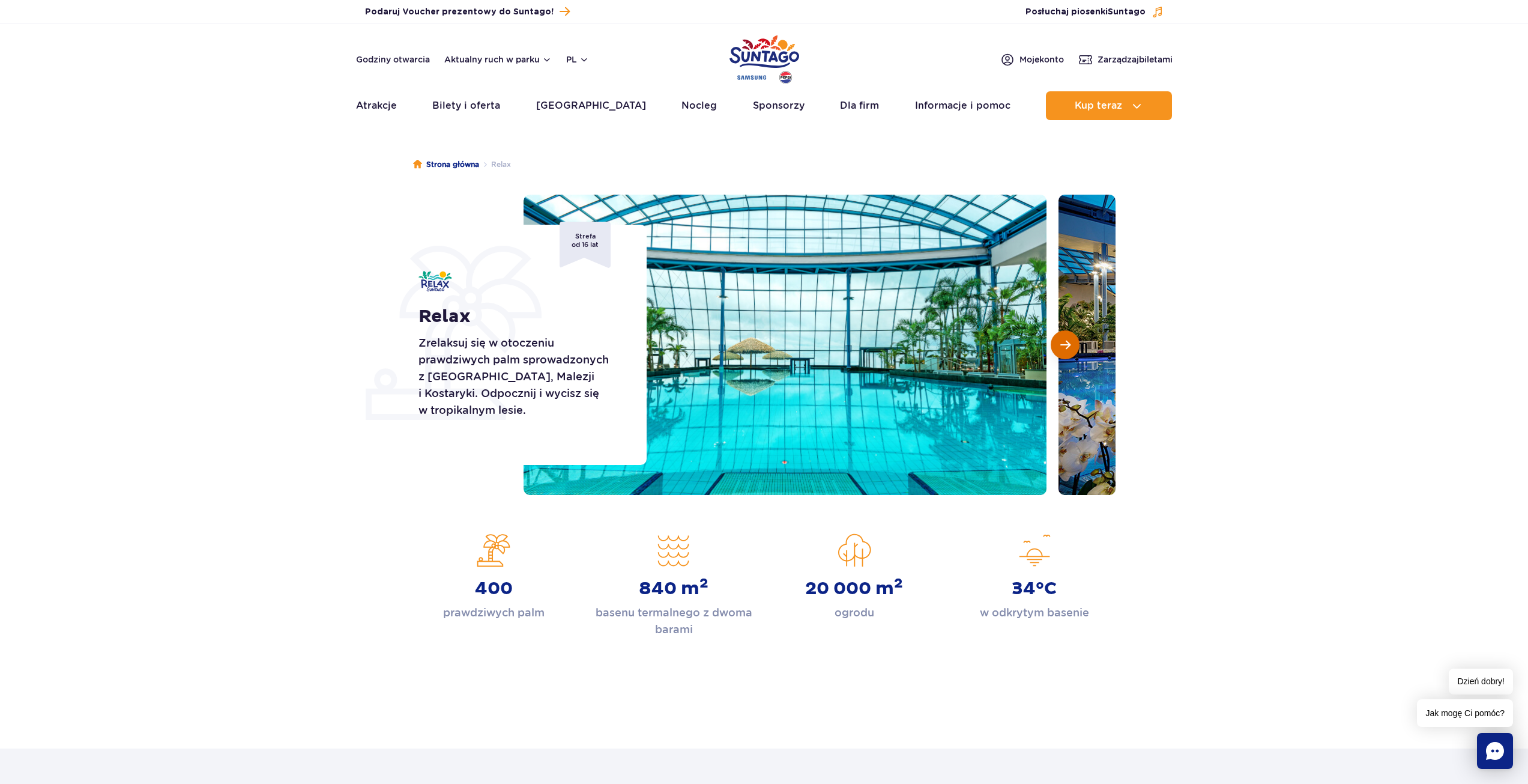
click at [1062, 351] on button "Następny slajd" at bounding box center [1065, 345] width 29 height 29
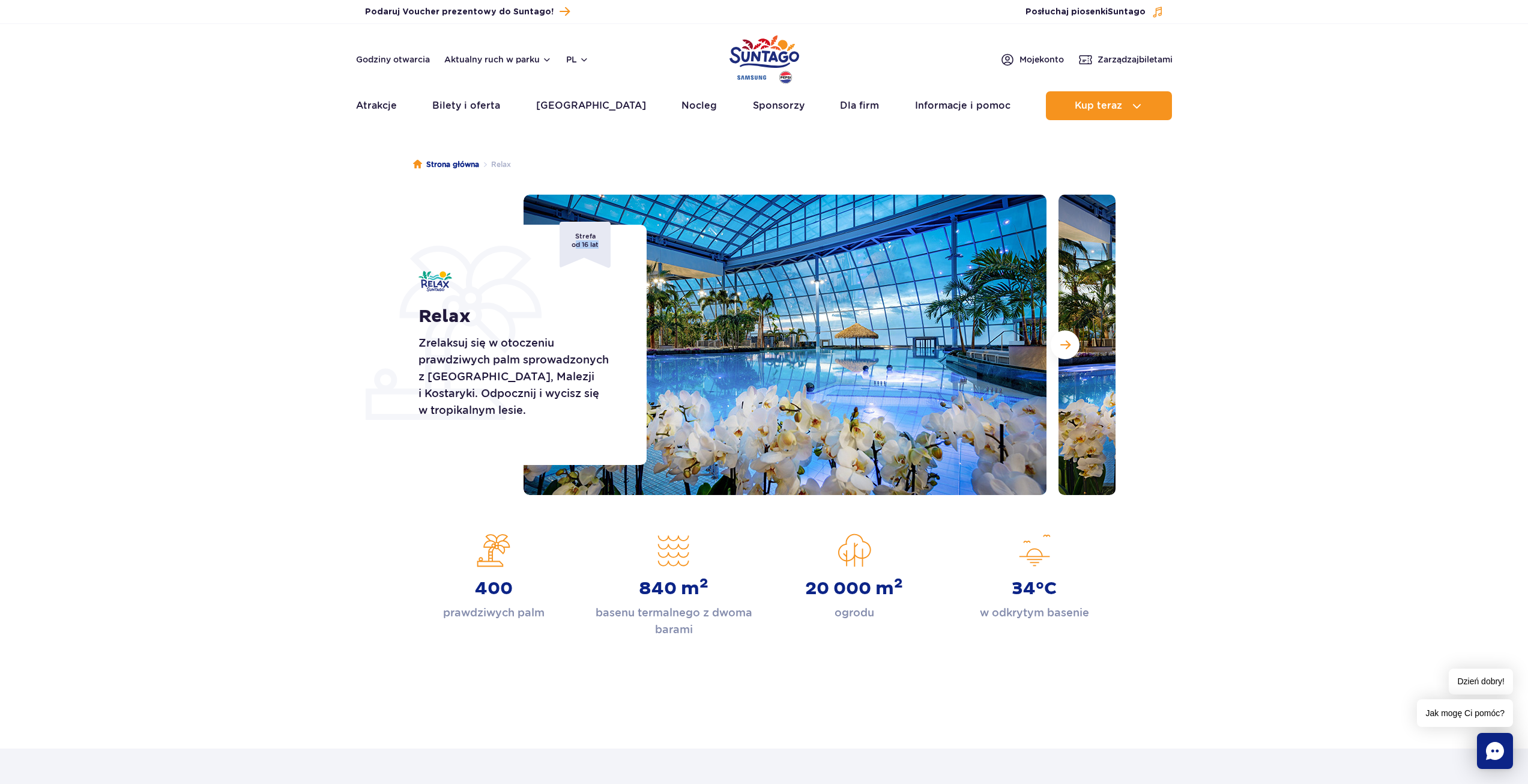
drag, startPoint x: 571, startPoint y: 241, endPoint x: 596, endPoint y: 246, distance: 25.5
click at [596, 246] on span "Strefa od 16 lat" at bounding box center [585, 245] width 51 height 46
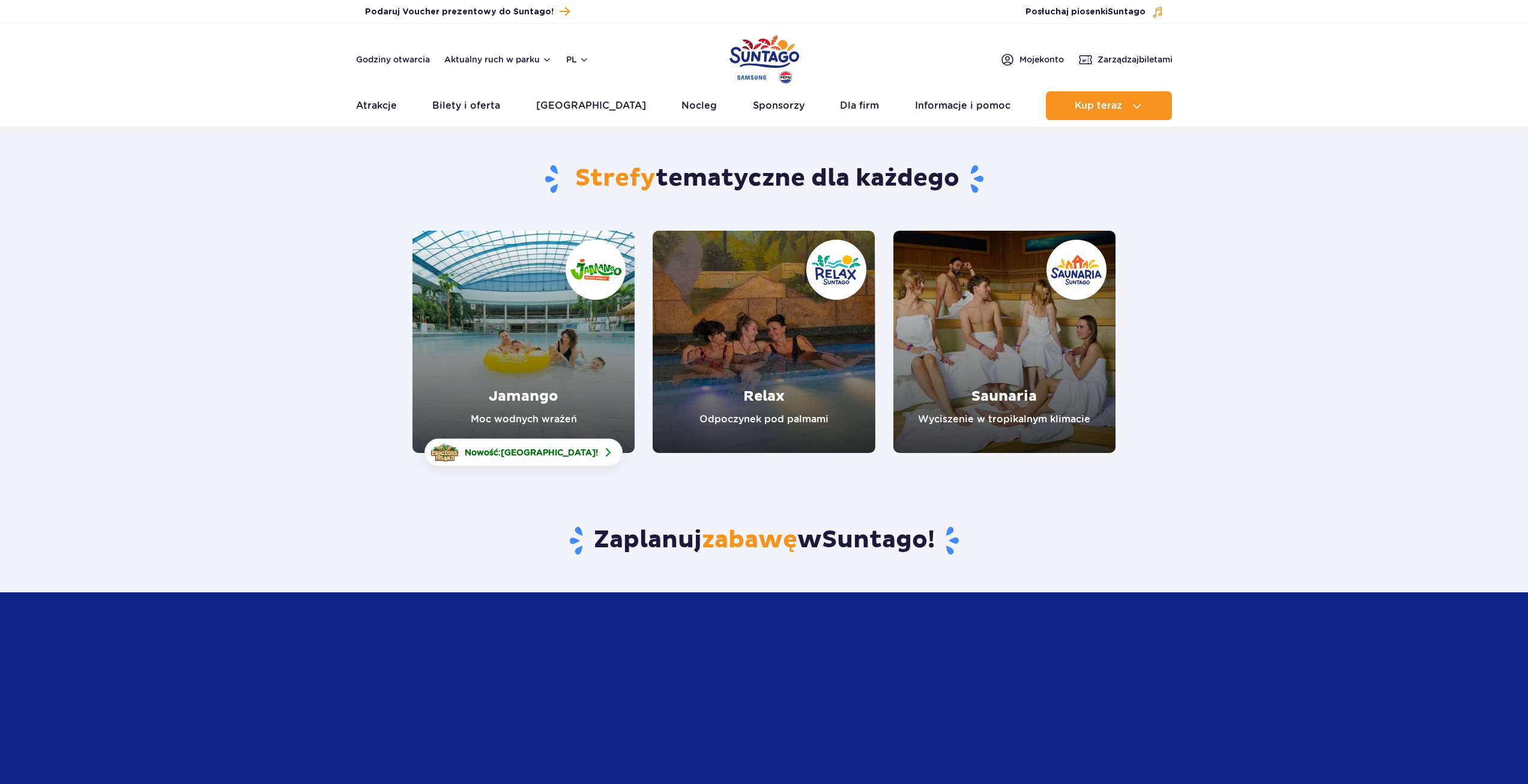
click at [578, 358] on link "Jamango" at bounding box center [524, 342] width 222 height 222
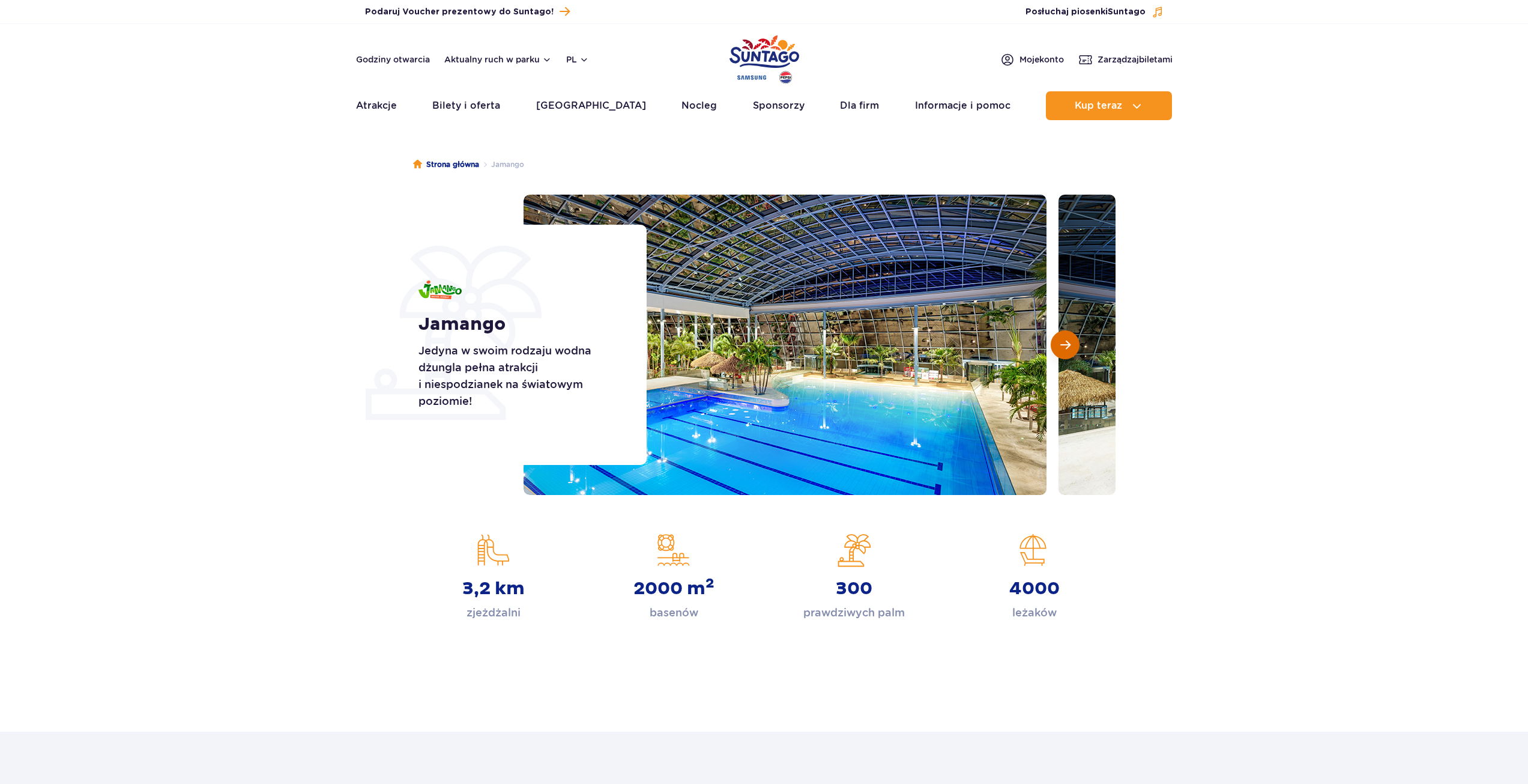
click at [1058, 351] on button "Następny slajd" at bounding box center [1065, 345] width 29 height 29
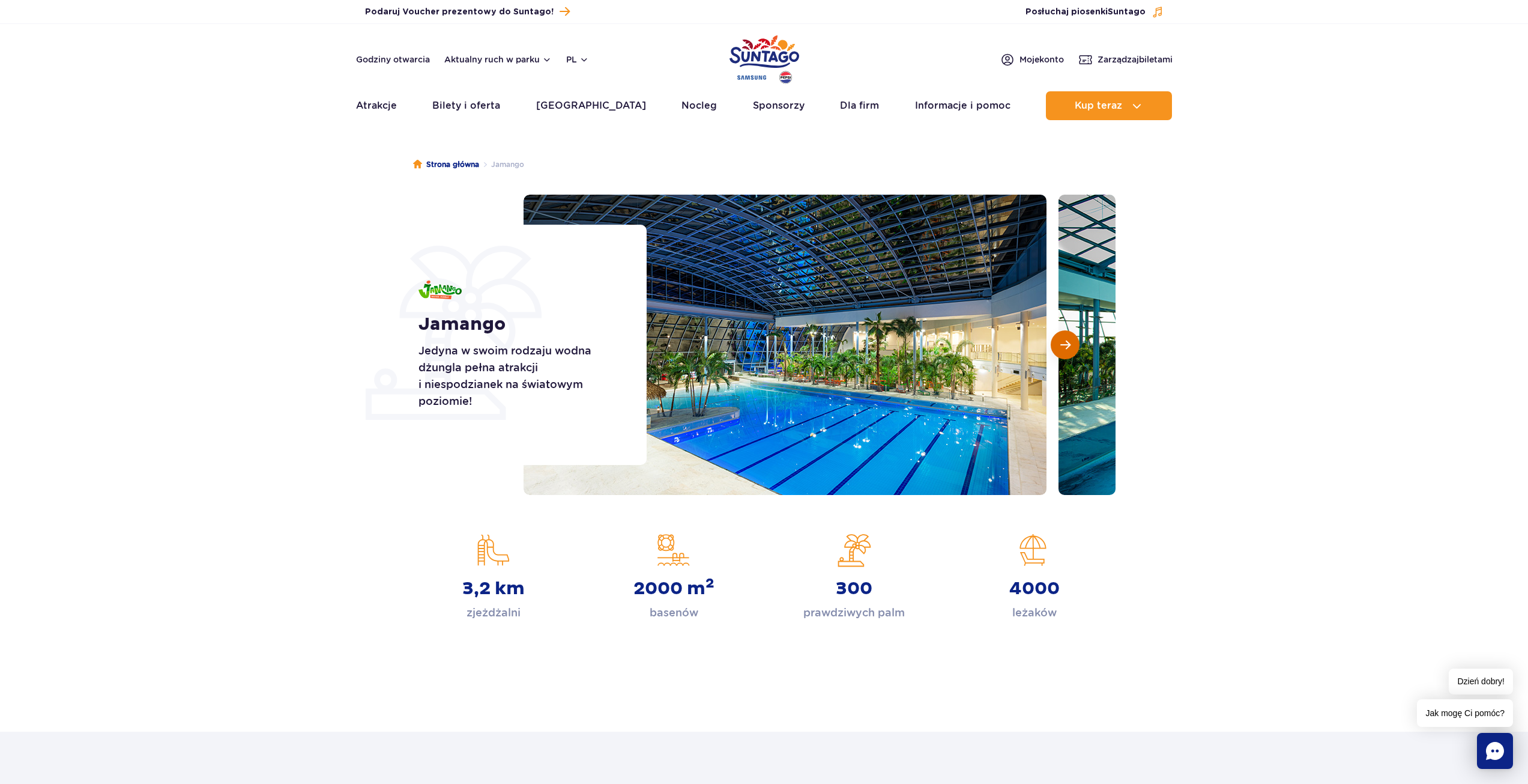
click at [1061, 350] on span "Następny slajd" at bounding box center [1065, 345] width 10 height 11
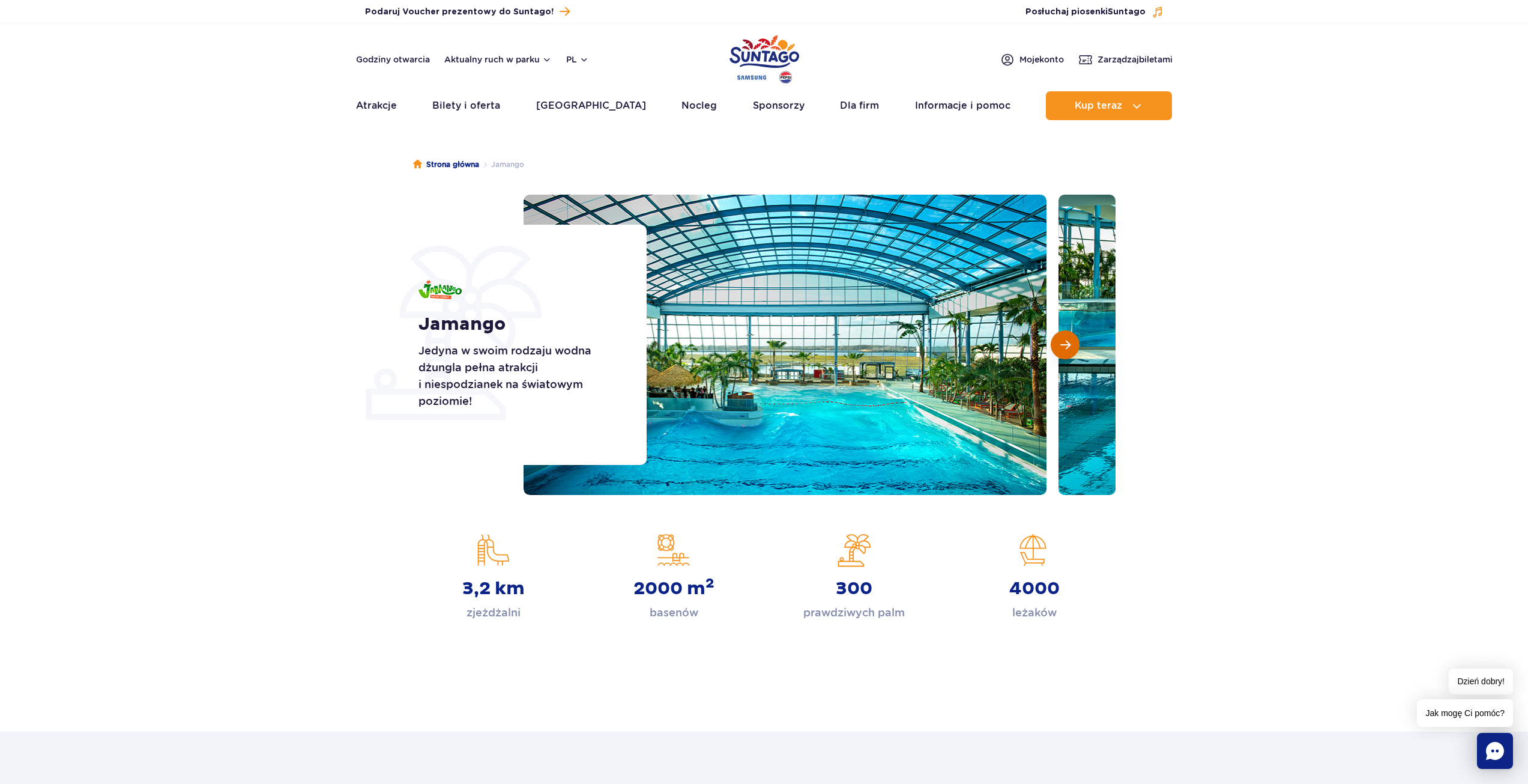
click at [1061, 350] on span "Następny slajd" at bounding box center [1065, 345] width 10 height 11
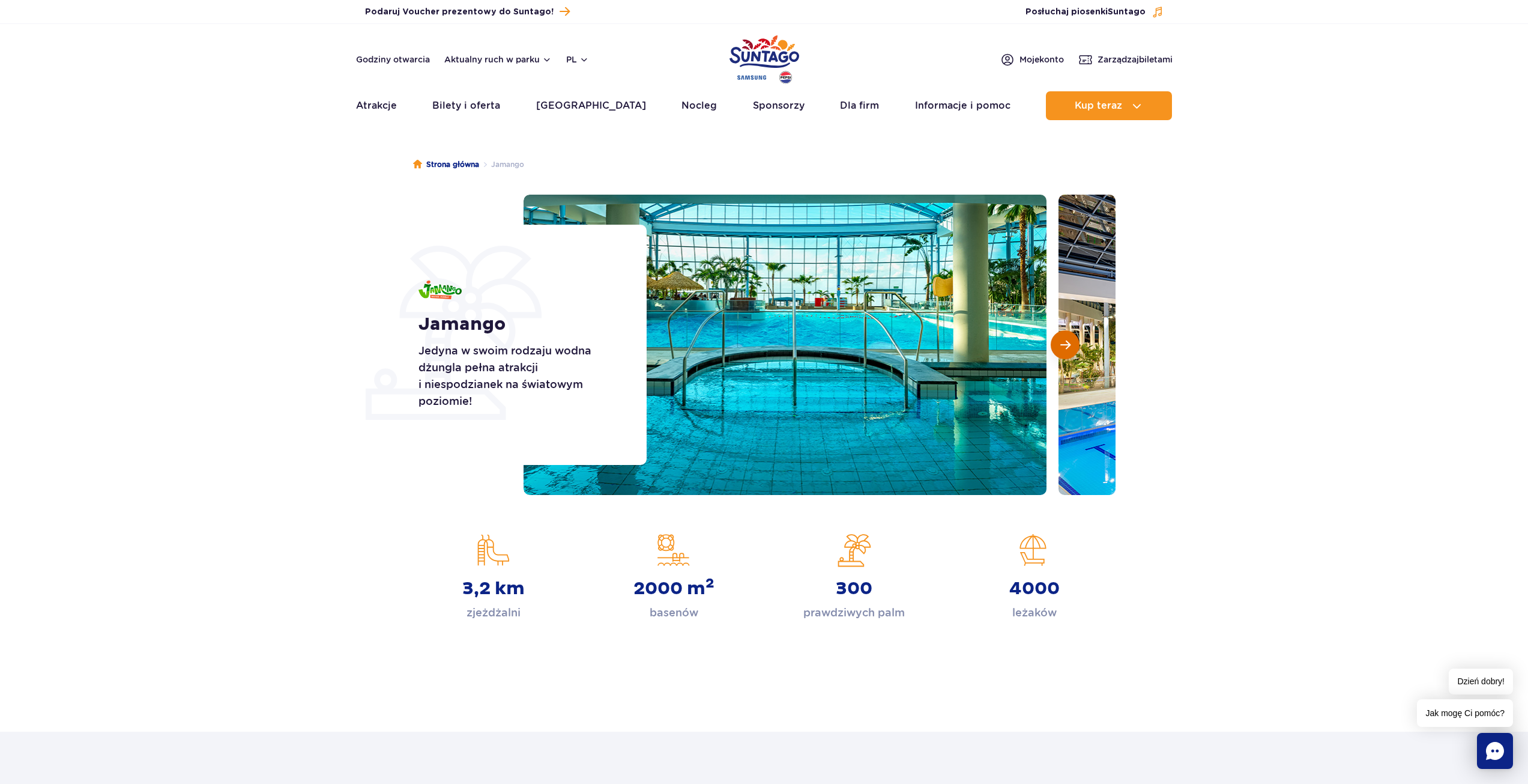
click at [1061, 350] on span "Następny slajd" at bounding box center [1065, 345] width 10 height 11
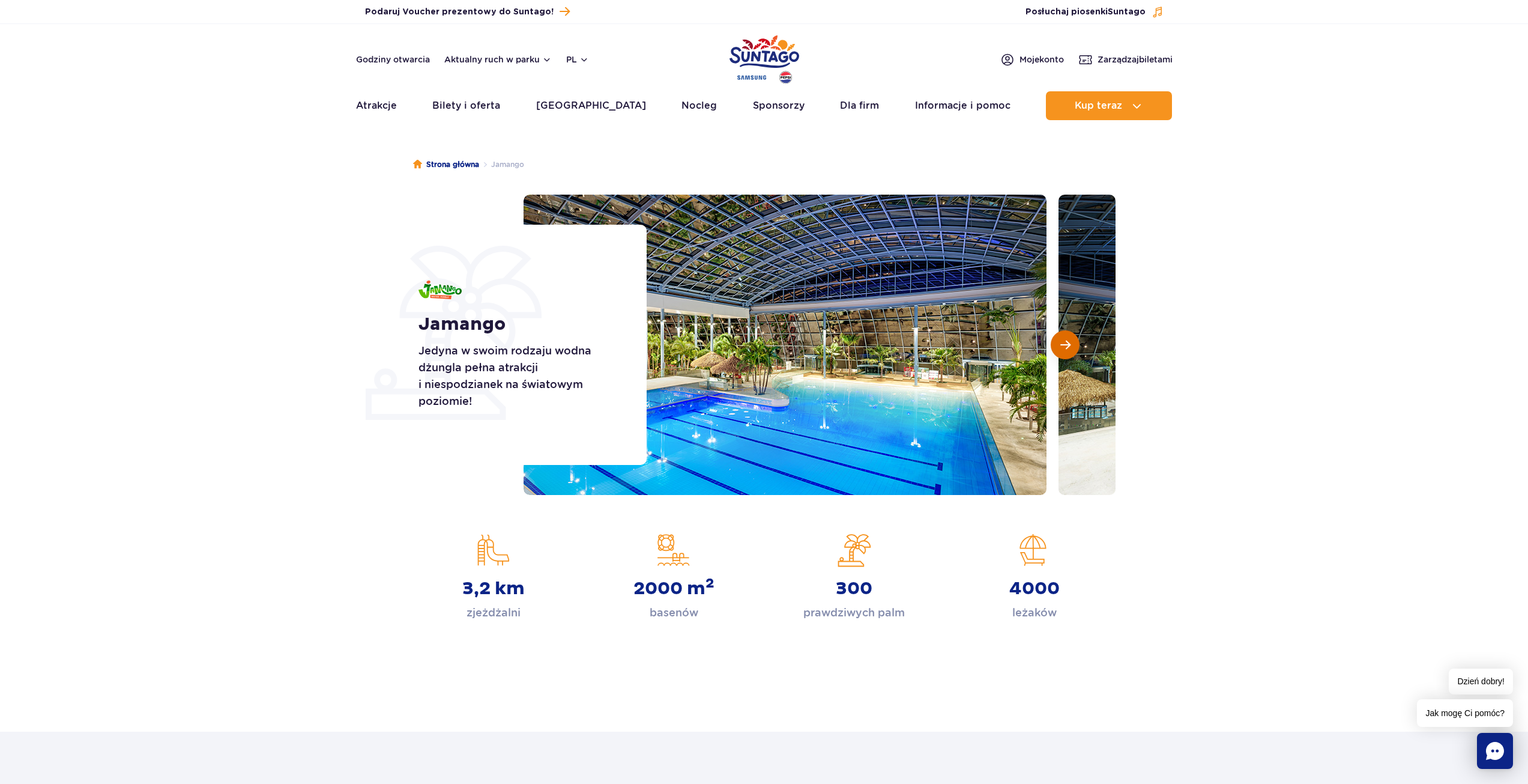
click at [1061, 350] on span "Następny slajd" at bounding box center [1065, 345] width 10 height 11
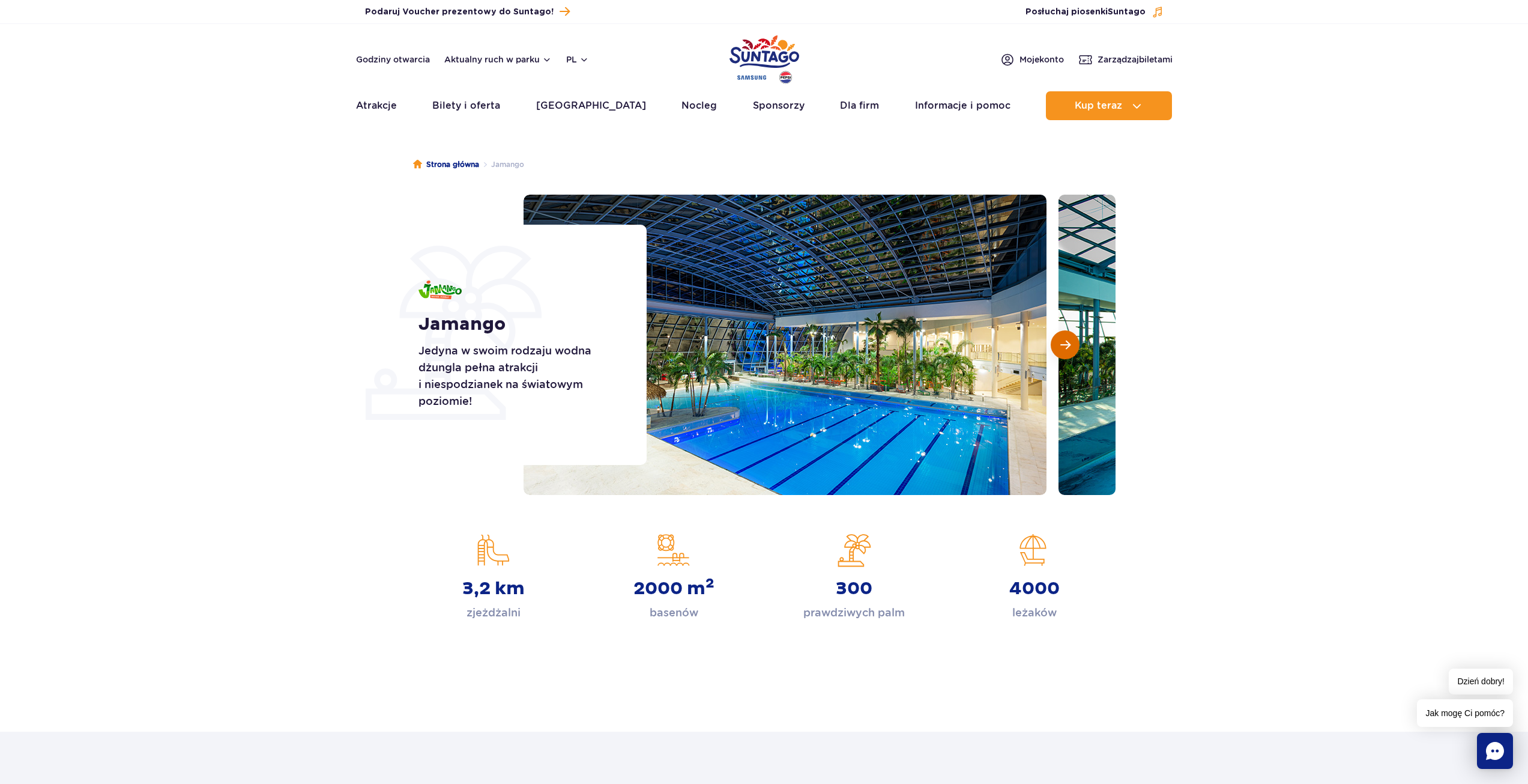
click at [1061, 350] on span "Następny slajd" at bounding box center [1065, 345] width 10 height 11
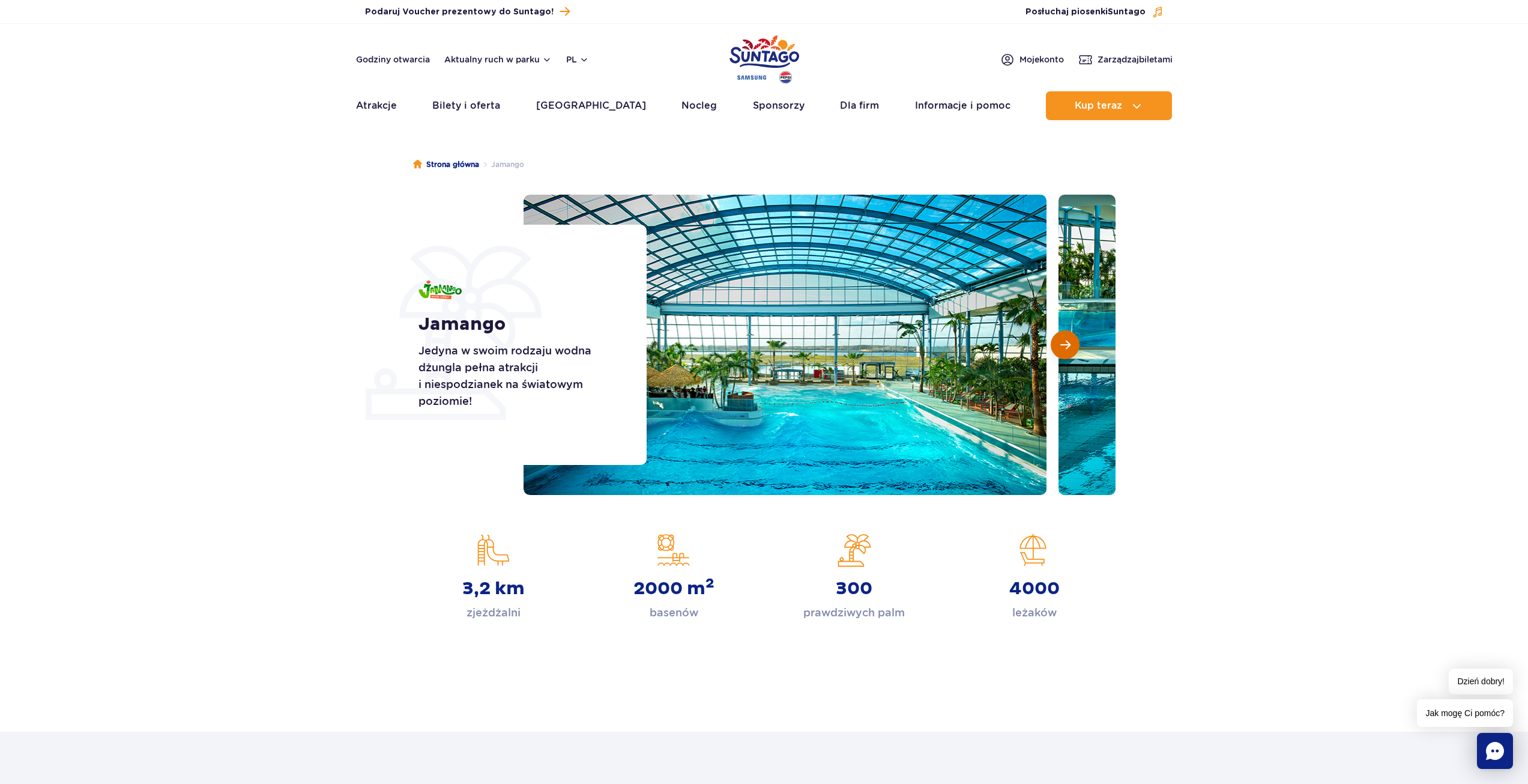
click at [1061, 350] on span "Następny slajd" at bounding box center [1065, 345] width 10 height 11
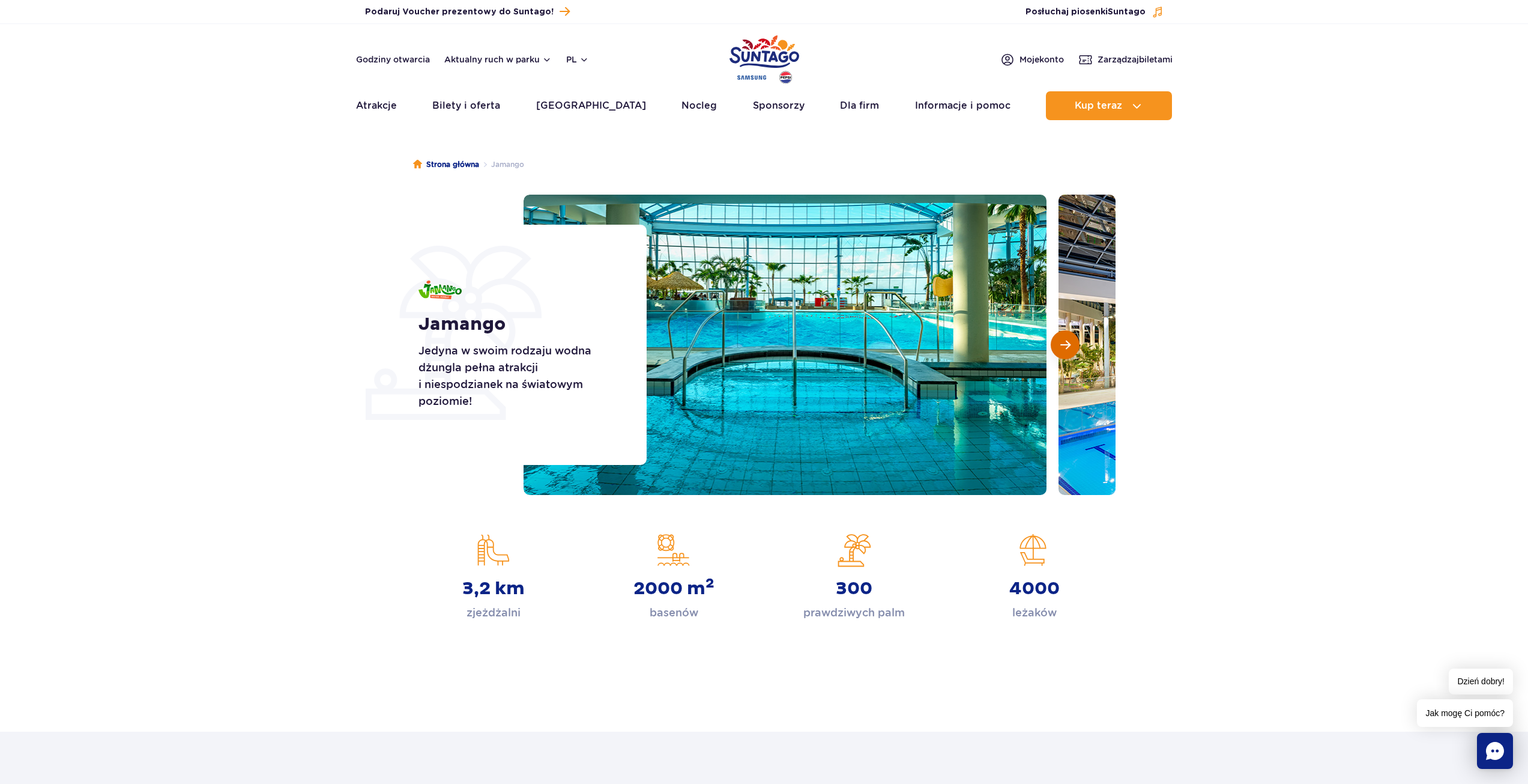
click at [1061, 350] on span "Następny slajd" at bounding box center [1065, 345] width 10 height 11
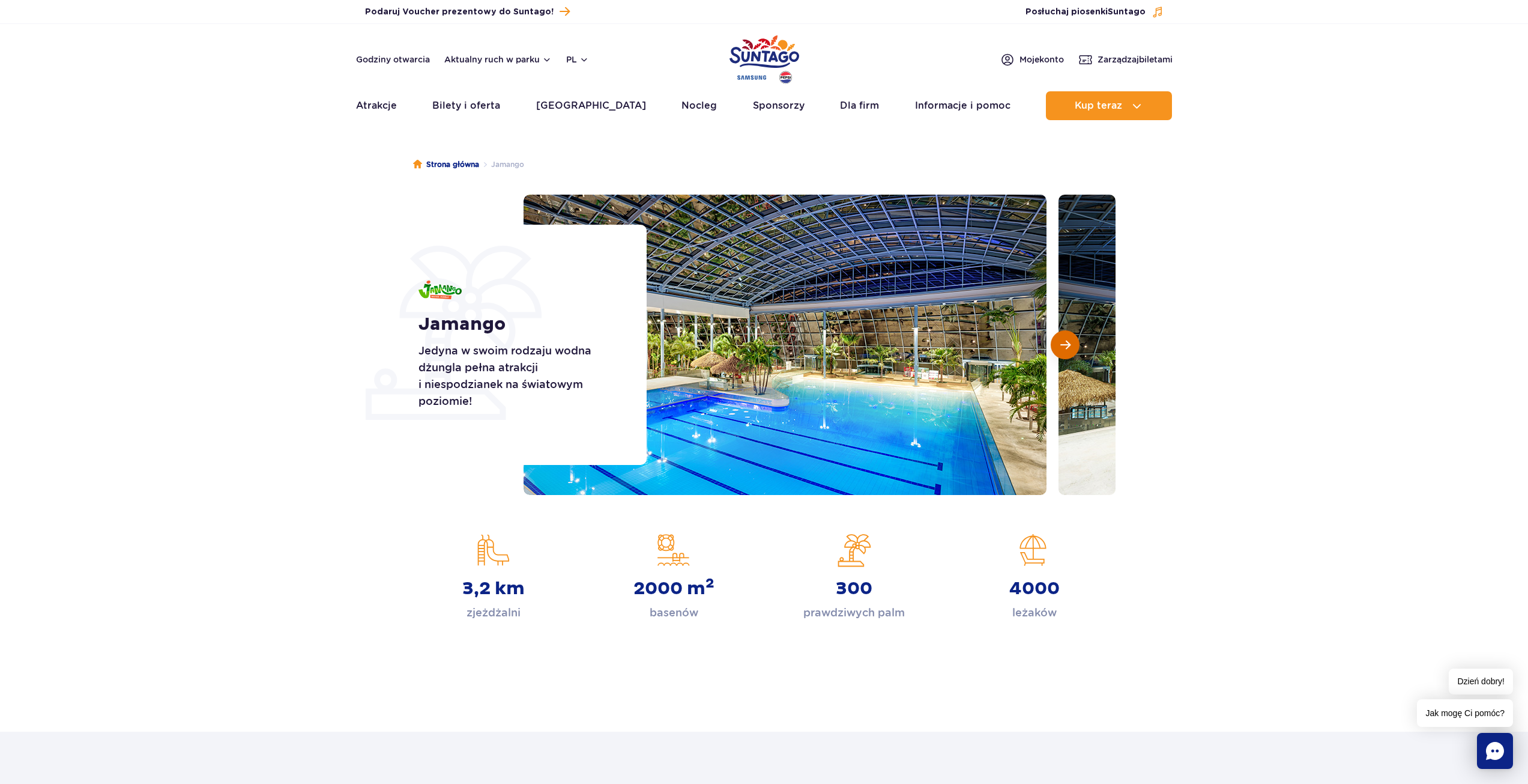
click at [1061, 350] on span "Następny slajd" at bounding box center [1065, 345] width 10 height 11
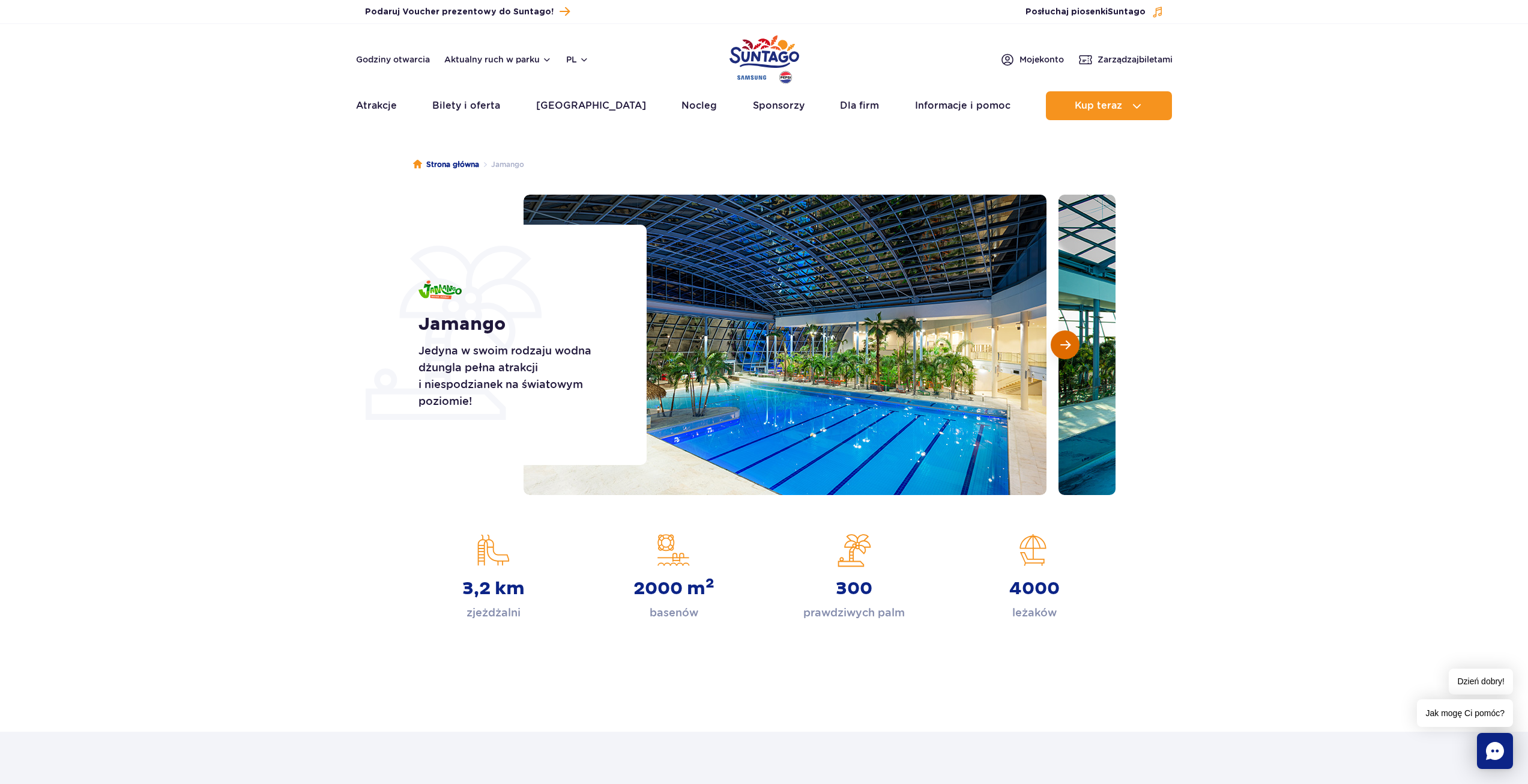
click at [1061, 350] on span "Następny slajd" at bounding box center [1065, 345] width 10 height 11
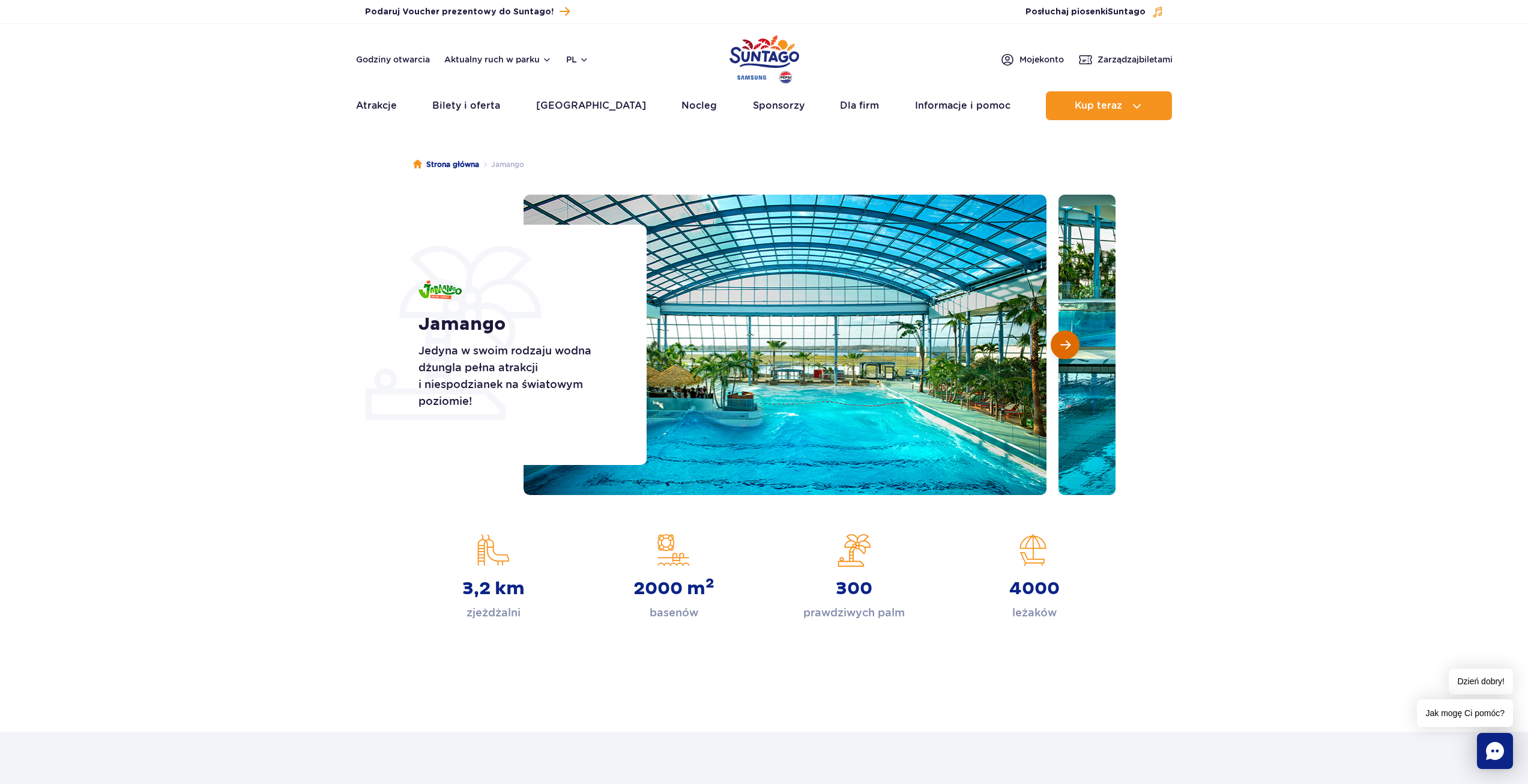
click at [1061, 350] on span "Następny slajd" at bounding box center [1065, 345] width 10 height 11
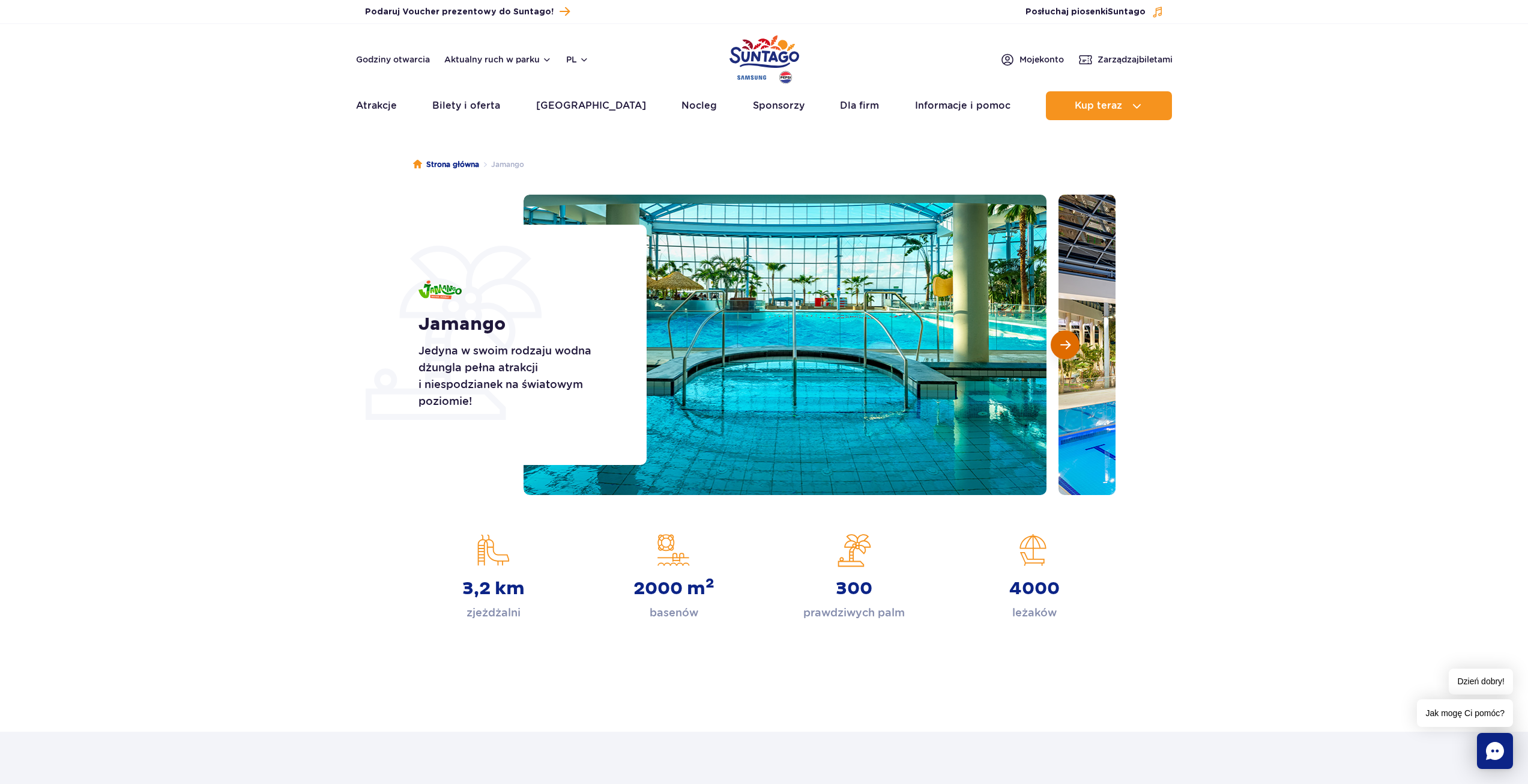
click at [1061, 350] on span "Następny slajd" at bounding box center [1065, 345] width 10 height 11
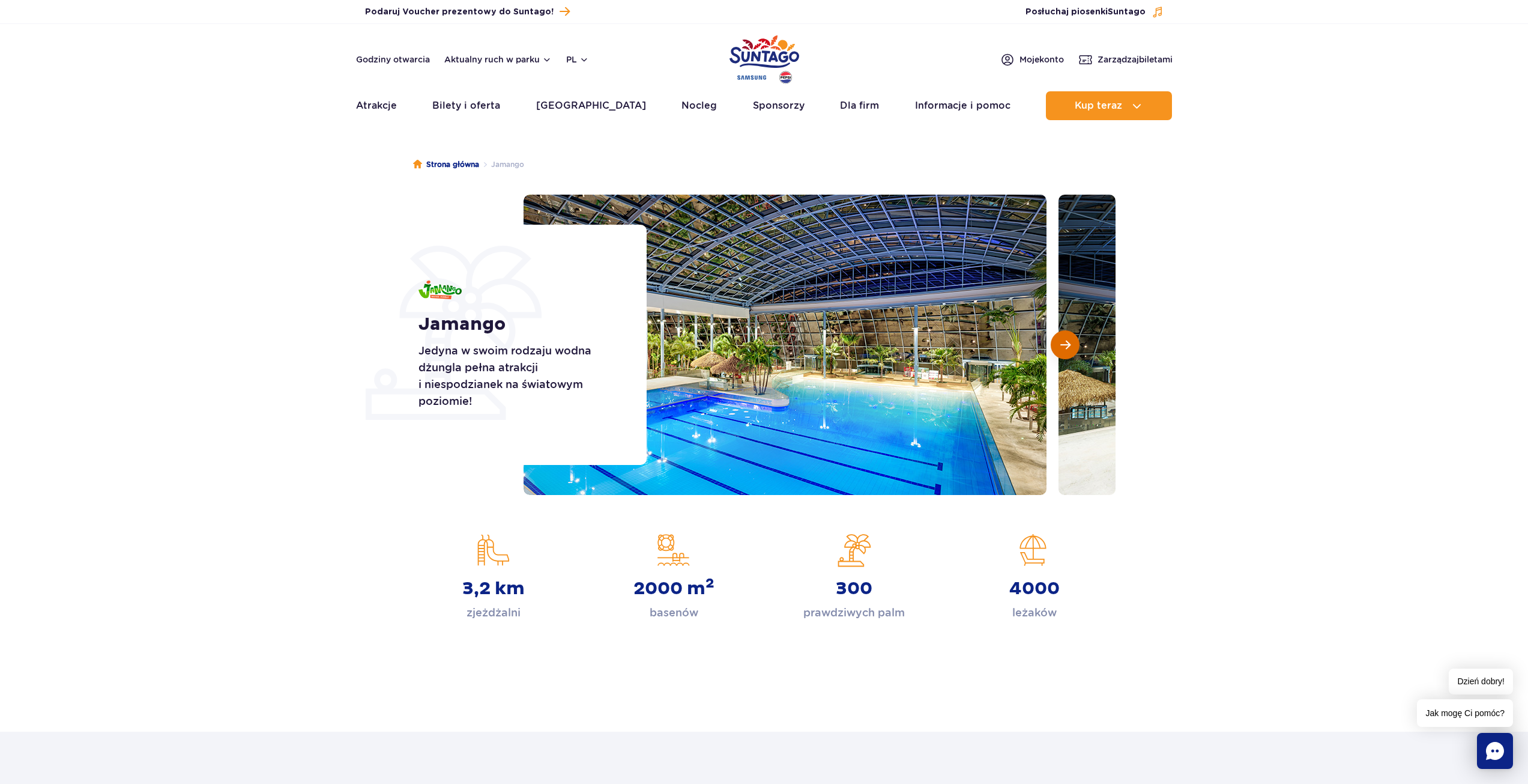
click at [1061, 350] on span "Następny slajd" at bounding box center [1065, 345] width 10 height 11
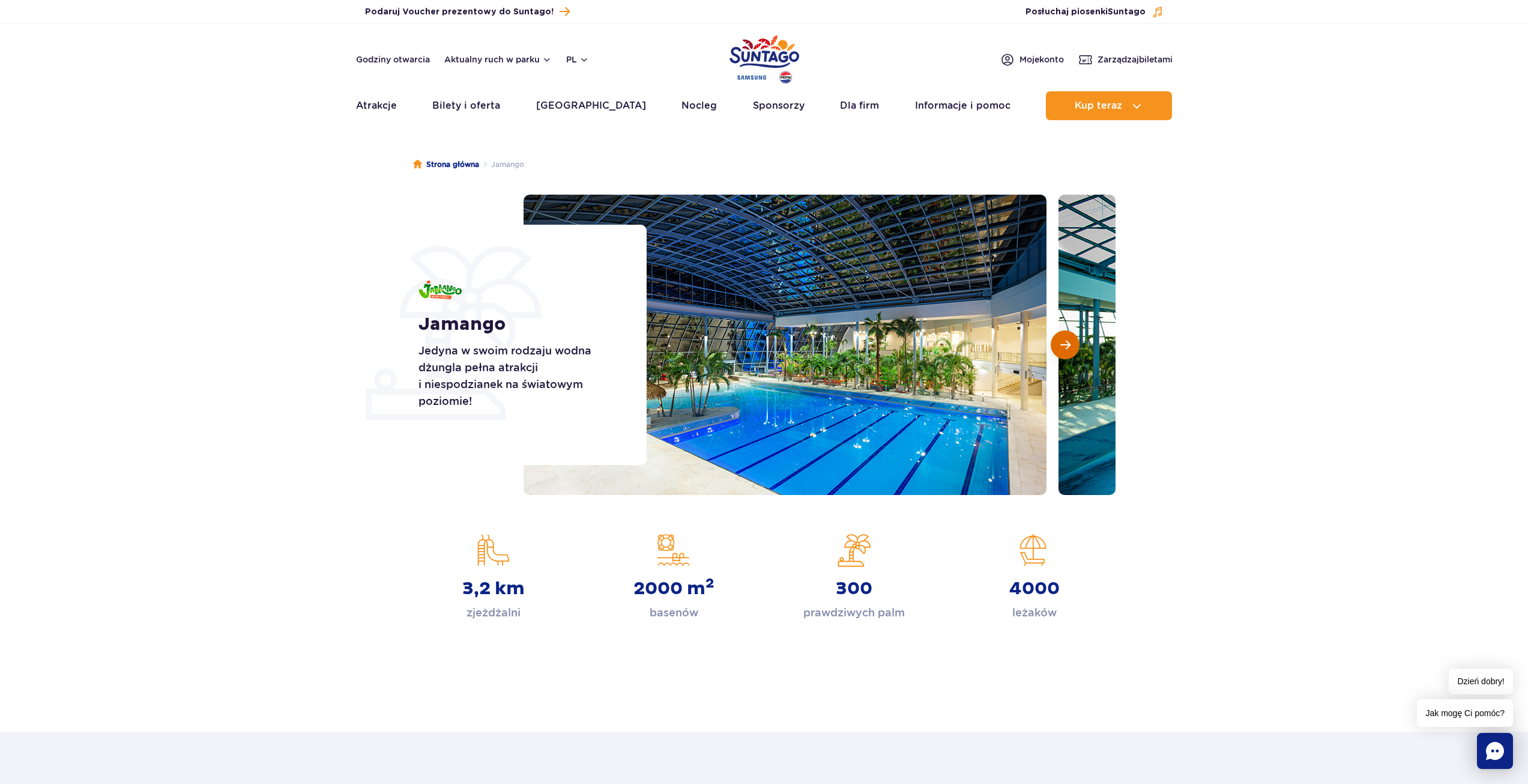
click at [1061, 350] on span "Następny slajd" at bounding box center [1065, 345] width 10 height 11
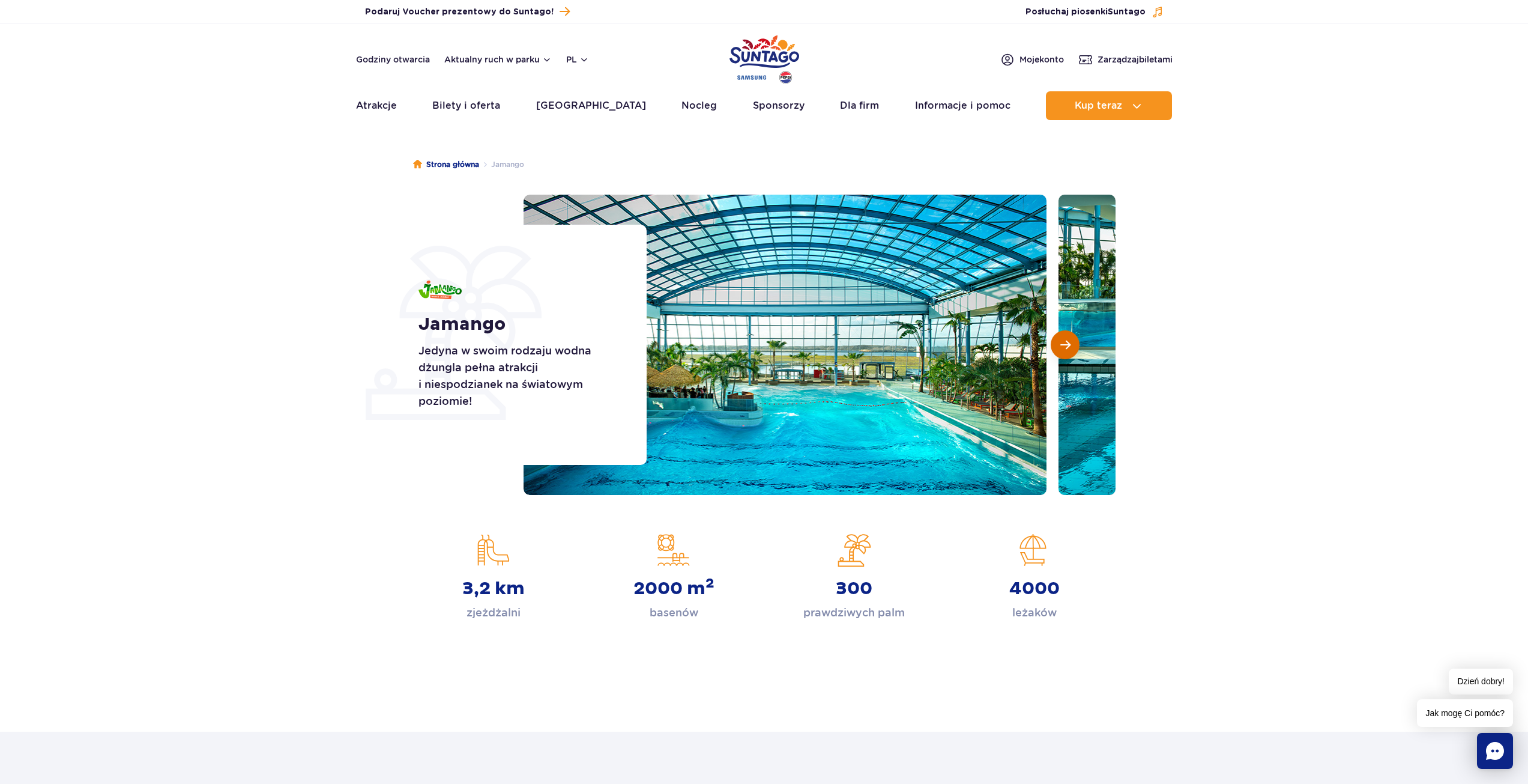
click at [1061, 350] on span "Następny slajd" at bounding box center [1065, 345] width 10 height 11
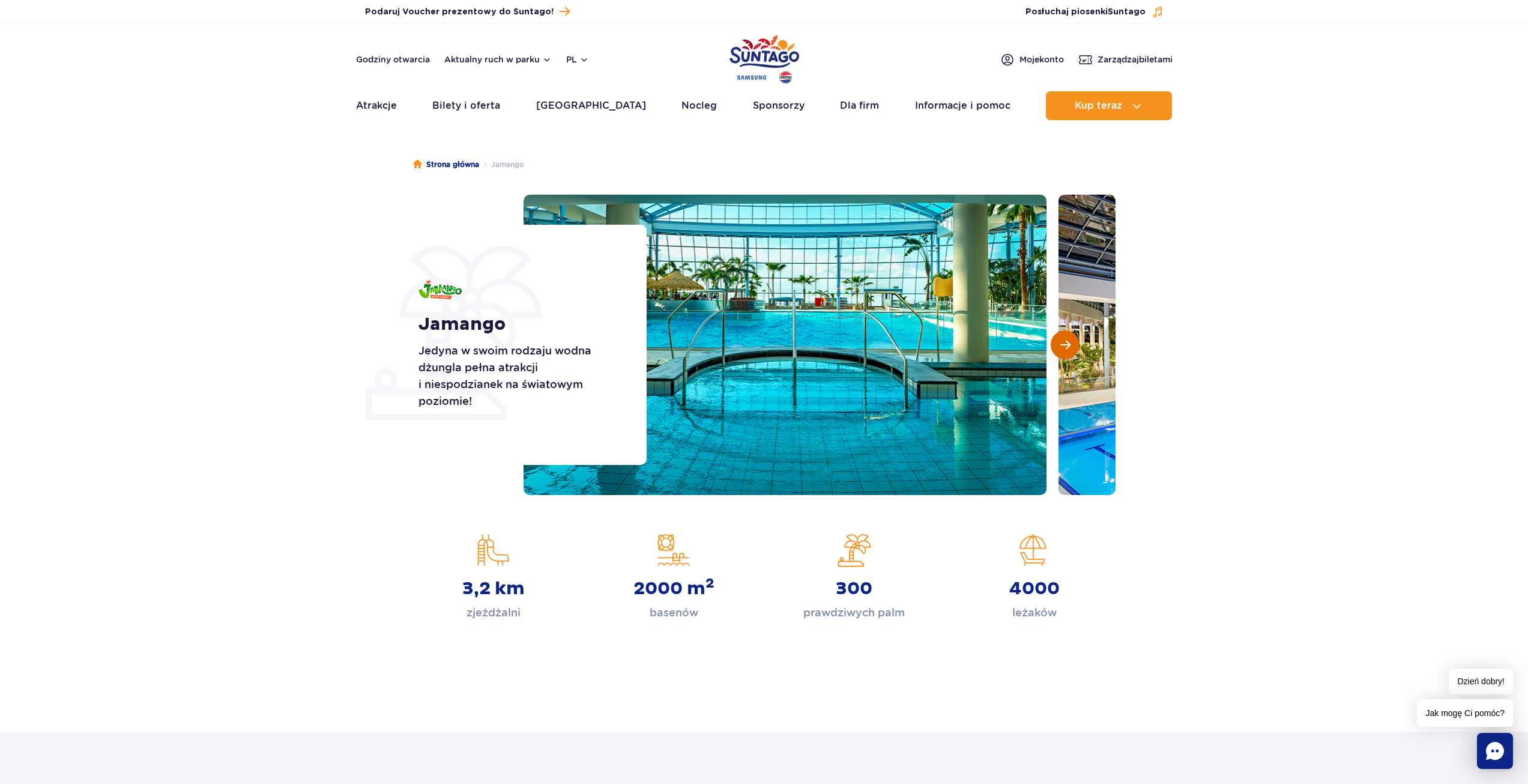
click at [1061, 350] on span "Następny slajd" at bounding box center [1065, 345] width 10 height 11
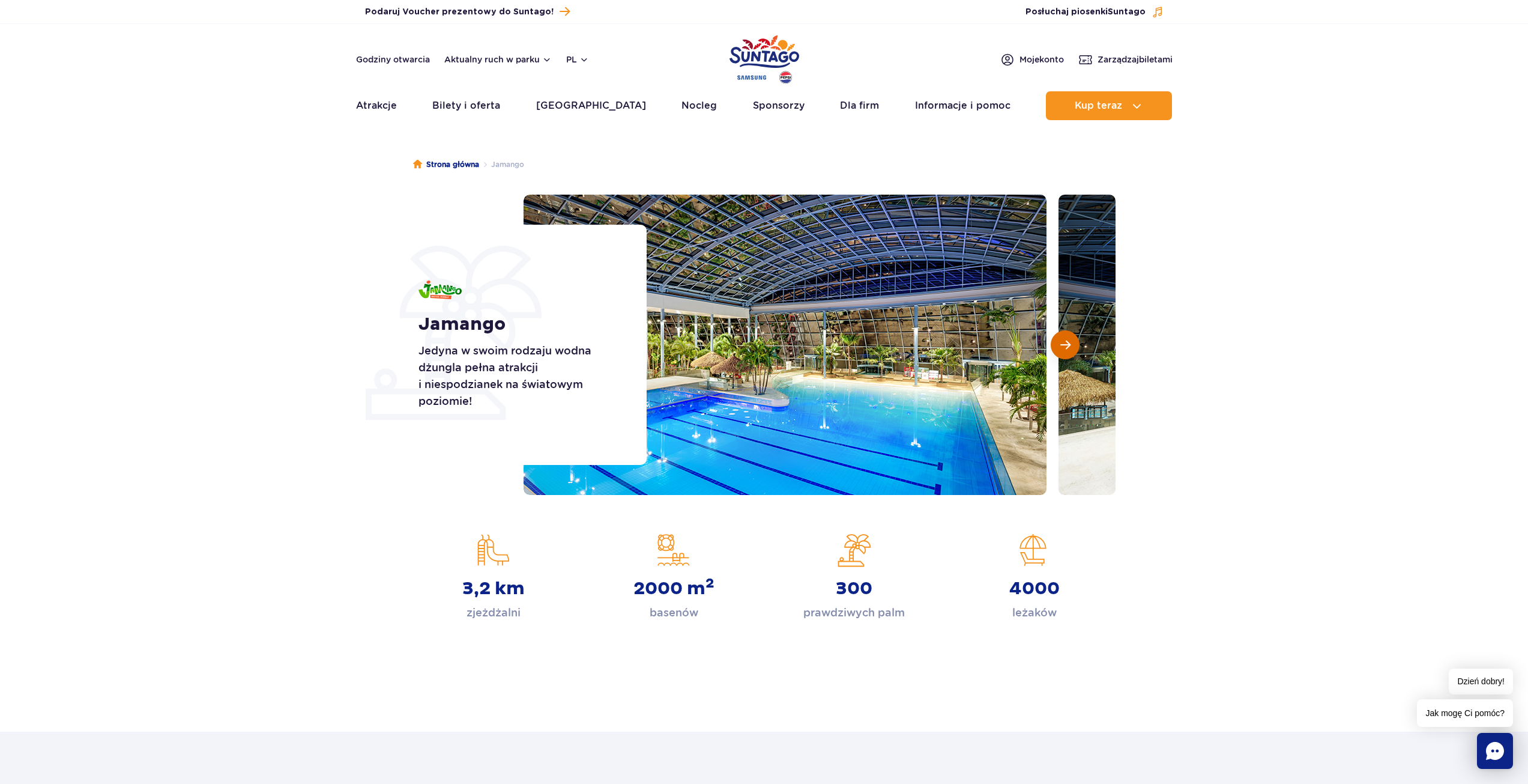
click at [1061, 350] on span "Następny slajd" at bounding box center [1065, 345] width 10 height 11
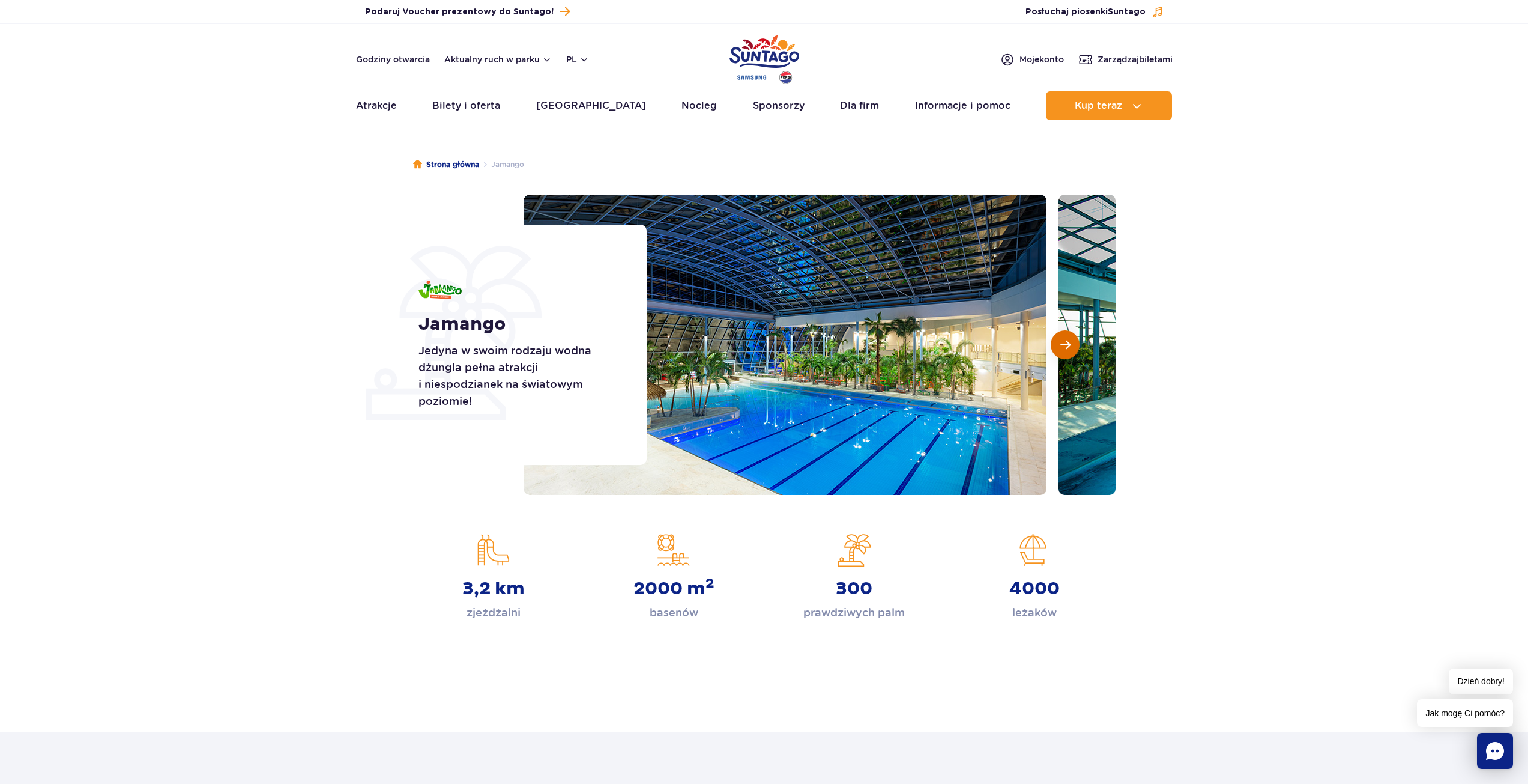
click at [1061, 350] on span "Następny slajd" at bounding box center [1065, 345] width 10 height 11
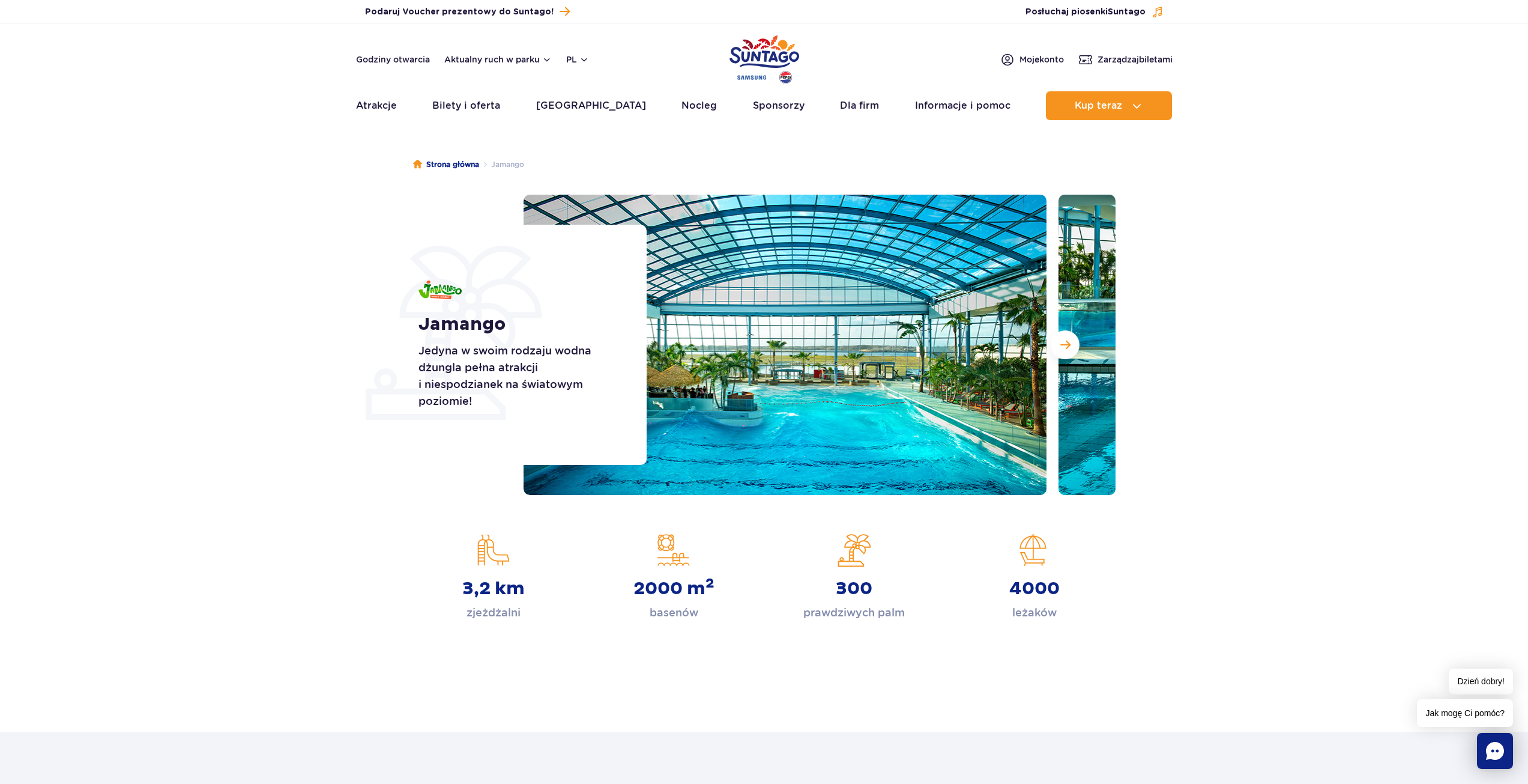
drag, startPoint x: 1048, startPoint y: 715, endPoint x: 1040, endPoint y: 597, distance: 118.3
click at [1048, 715] on div "Strona główna Jamango Jamango Jedyna w swoim rodzaju wodna dżungla pełna atrakc…" at bounding box center [764, 433] width 1528 height 597
drag, startPoint x: 1061, startPoint y: 570, endPoint x: 916, endPoint y: 579, distance: 145.3
click at [920, 578] on div "3,2 km zjeżdżalni 2000 m 2 basenów 300 prawdziwych palm 4000 leżaków" at bounding box center [764, 577] width 721 height 87
click at [869, 591] on strong "300" at bounding box center [854, 588] width 36 height 22
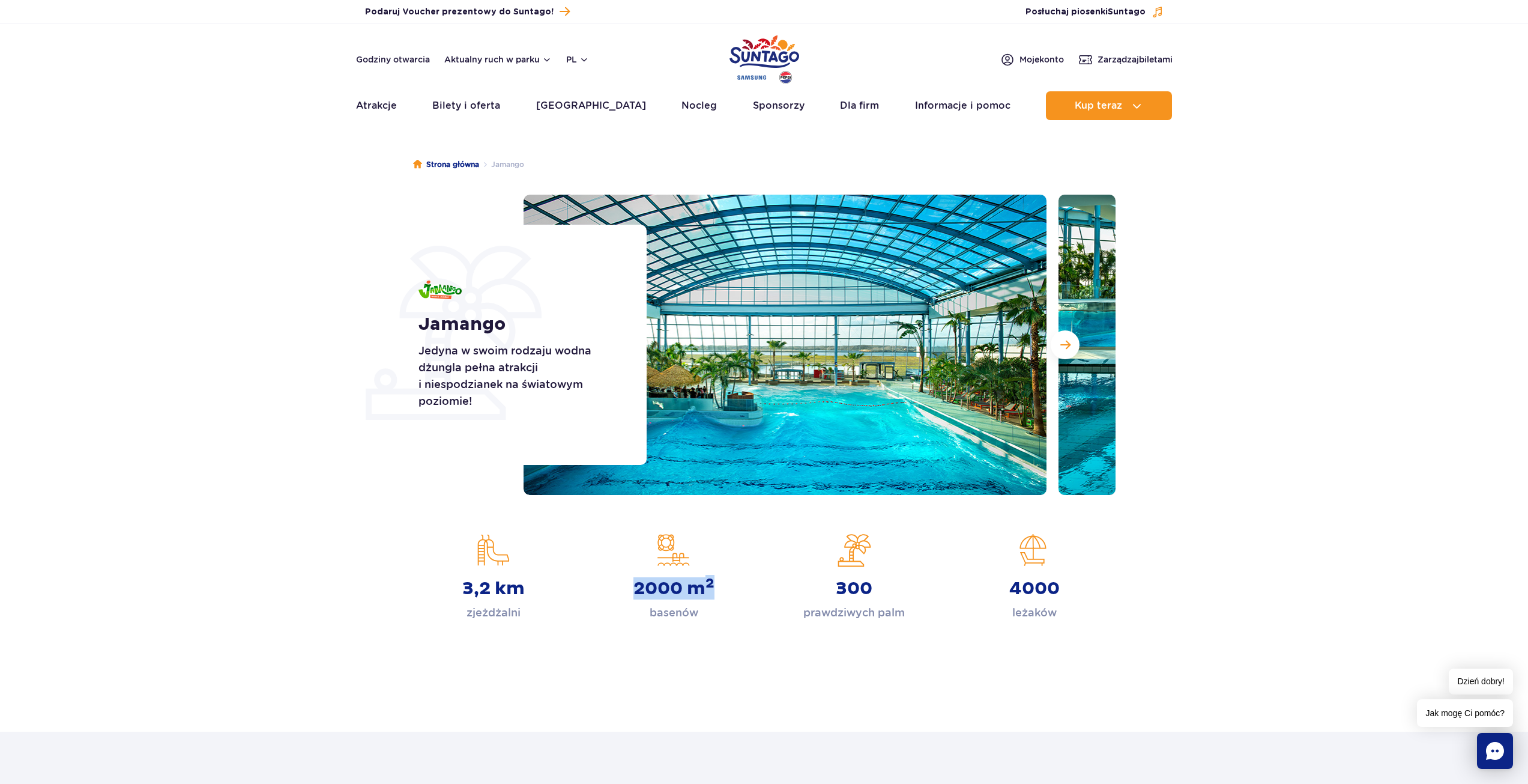
drag, startPoint x: 633, startPoint y: 582, endPoint x: 736, endPoint y: 580, distance: 103.0
click at [736, 580] on div "2000 m 2 basenów" at bounding box center [674, 577] width 162 height 87
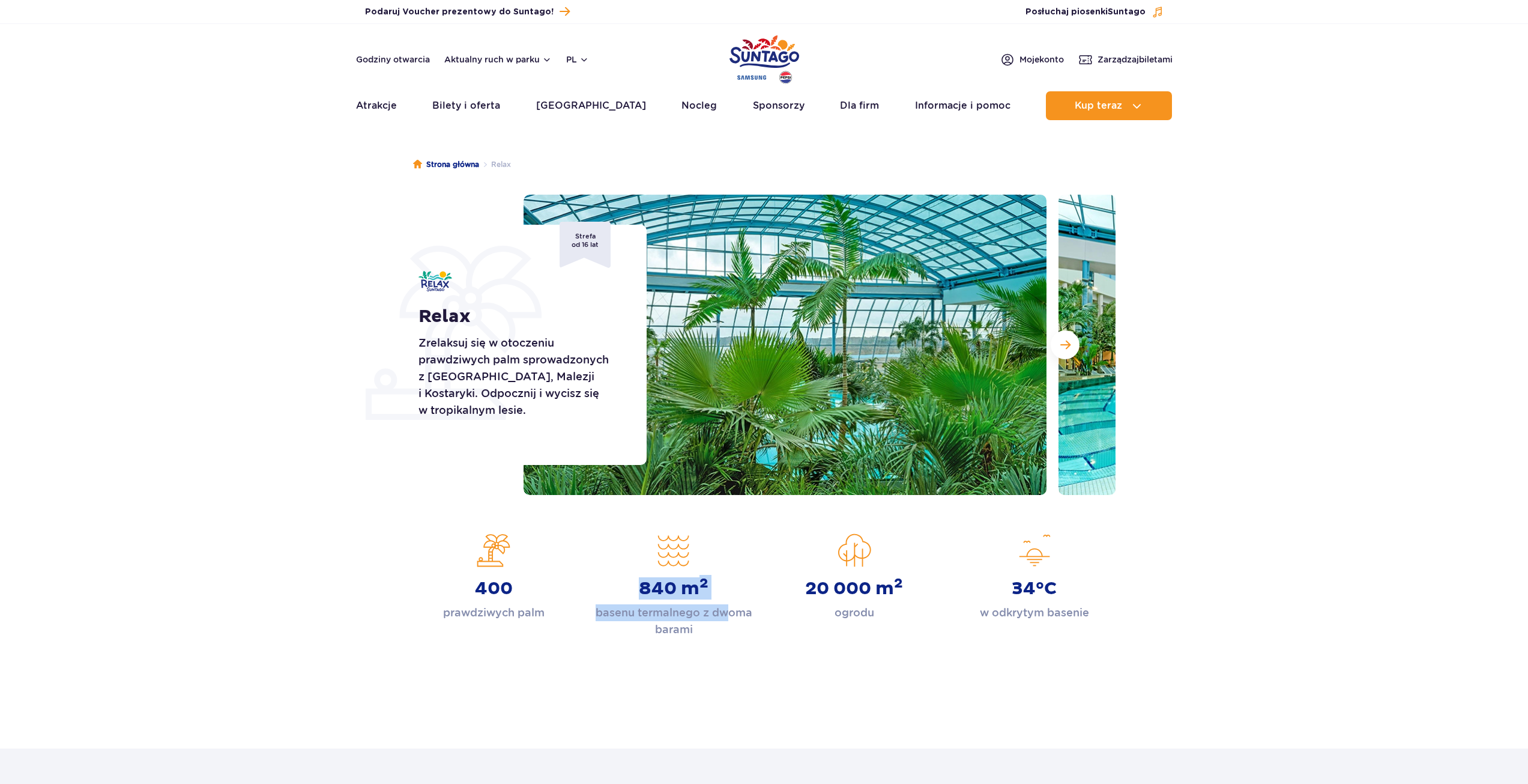
drag, startPoint x: 627, startPoint y: 588, endPoint x: 730, endPoint y: 585, distance: 103.0
click at [730, 585] on div "840 m 2 basenu termalnego z dwoma barami" at bounding box center [674, 585] width 162 height 105
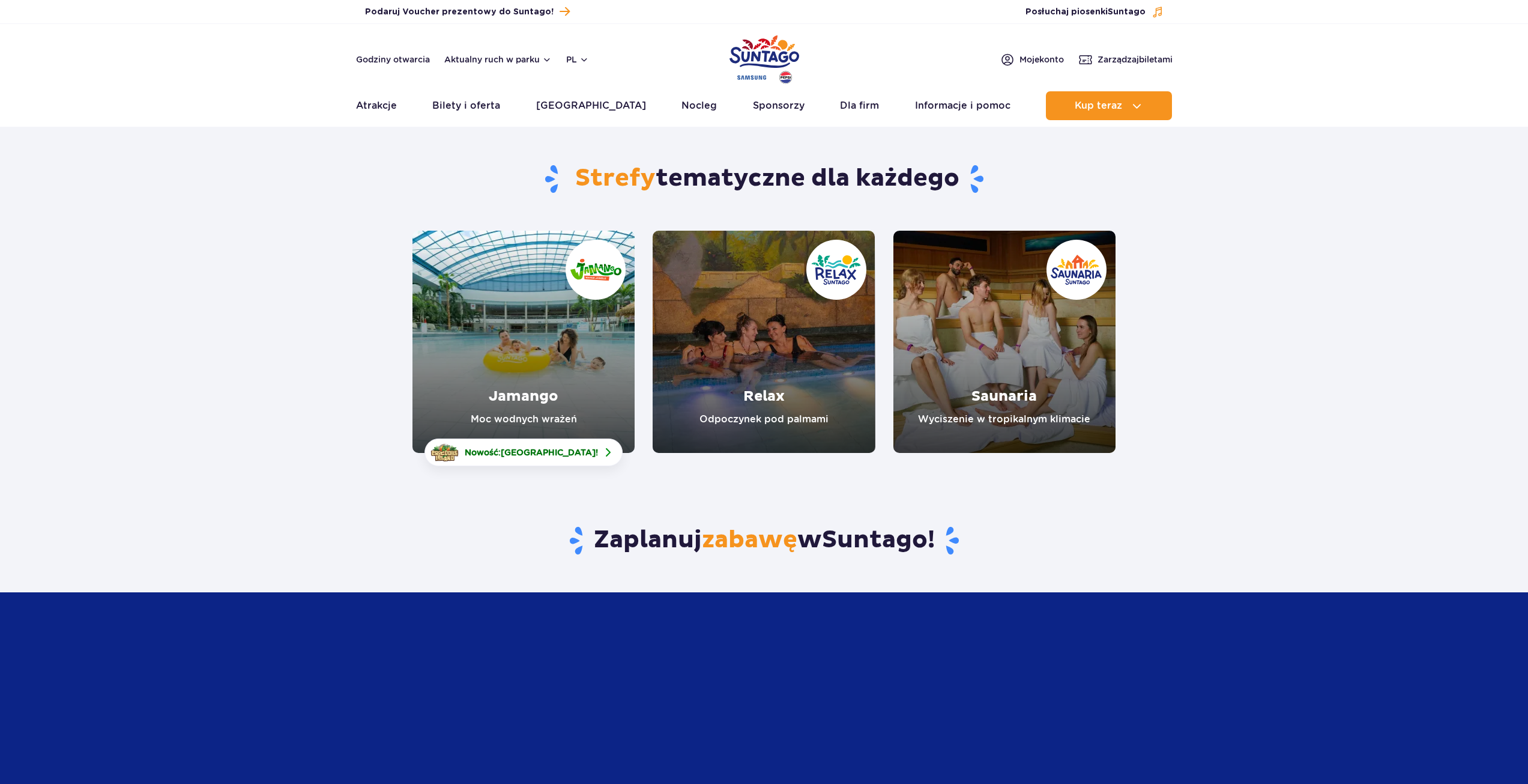
click at [483, 293] on link "Jamango" at bounding box center [524, 342] width 222 height 222
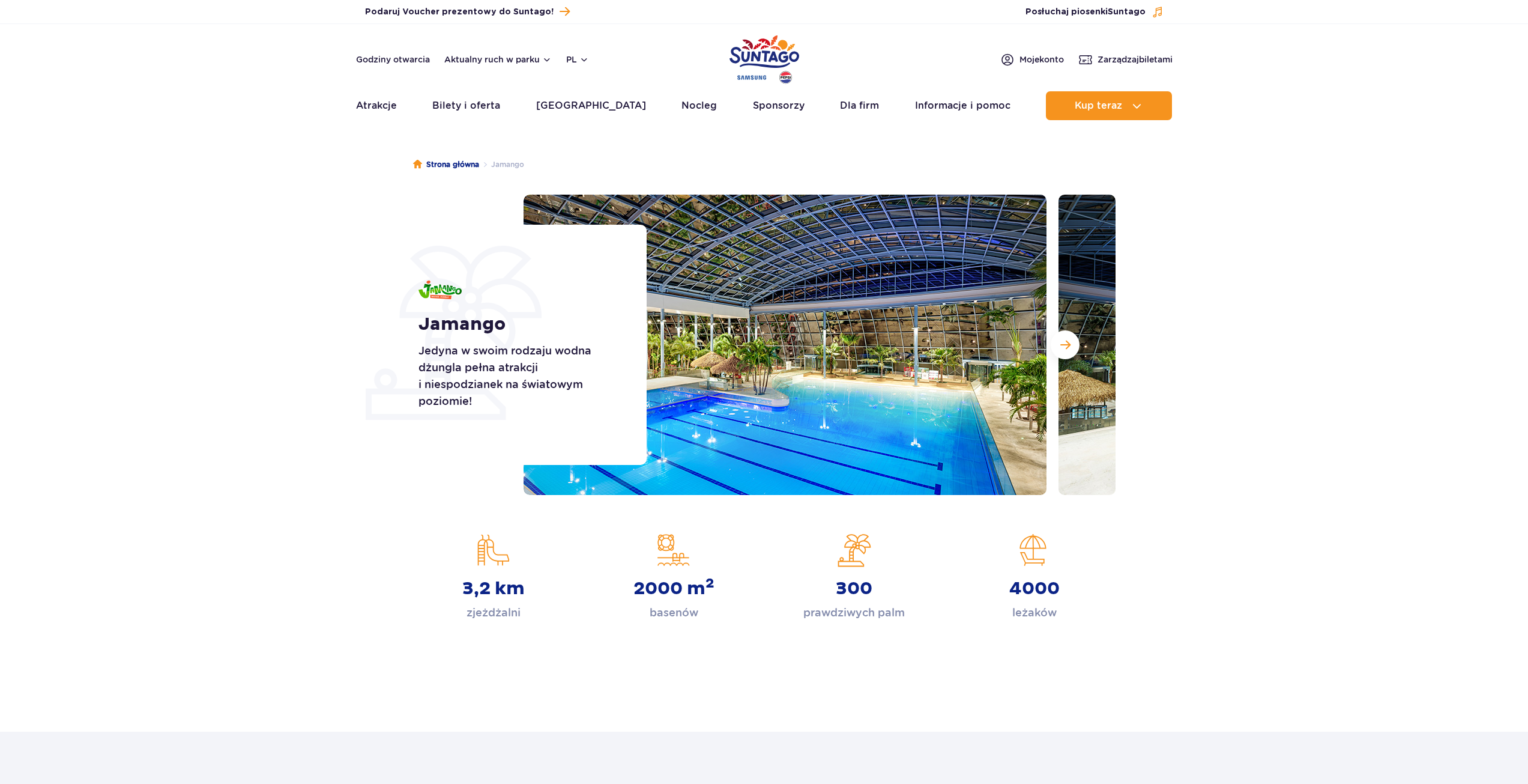
drag, startPoint x: 0, startPoint y: 0, endPoint x: 501, endPoint y: 636, distance: 809.6
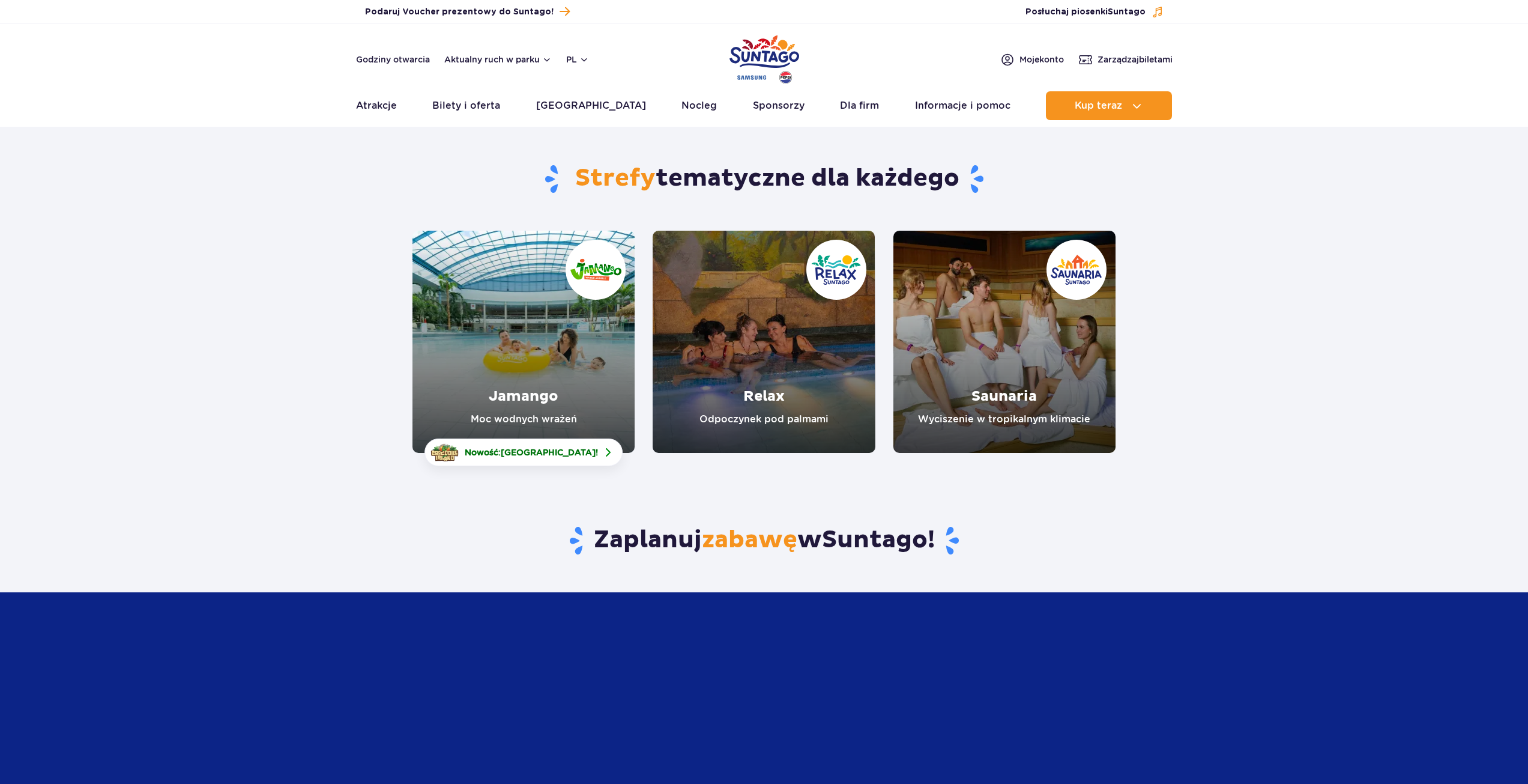
click at [765, 337] on link "Relax" at bounding box center [764, 342] width 222 height 222
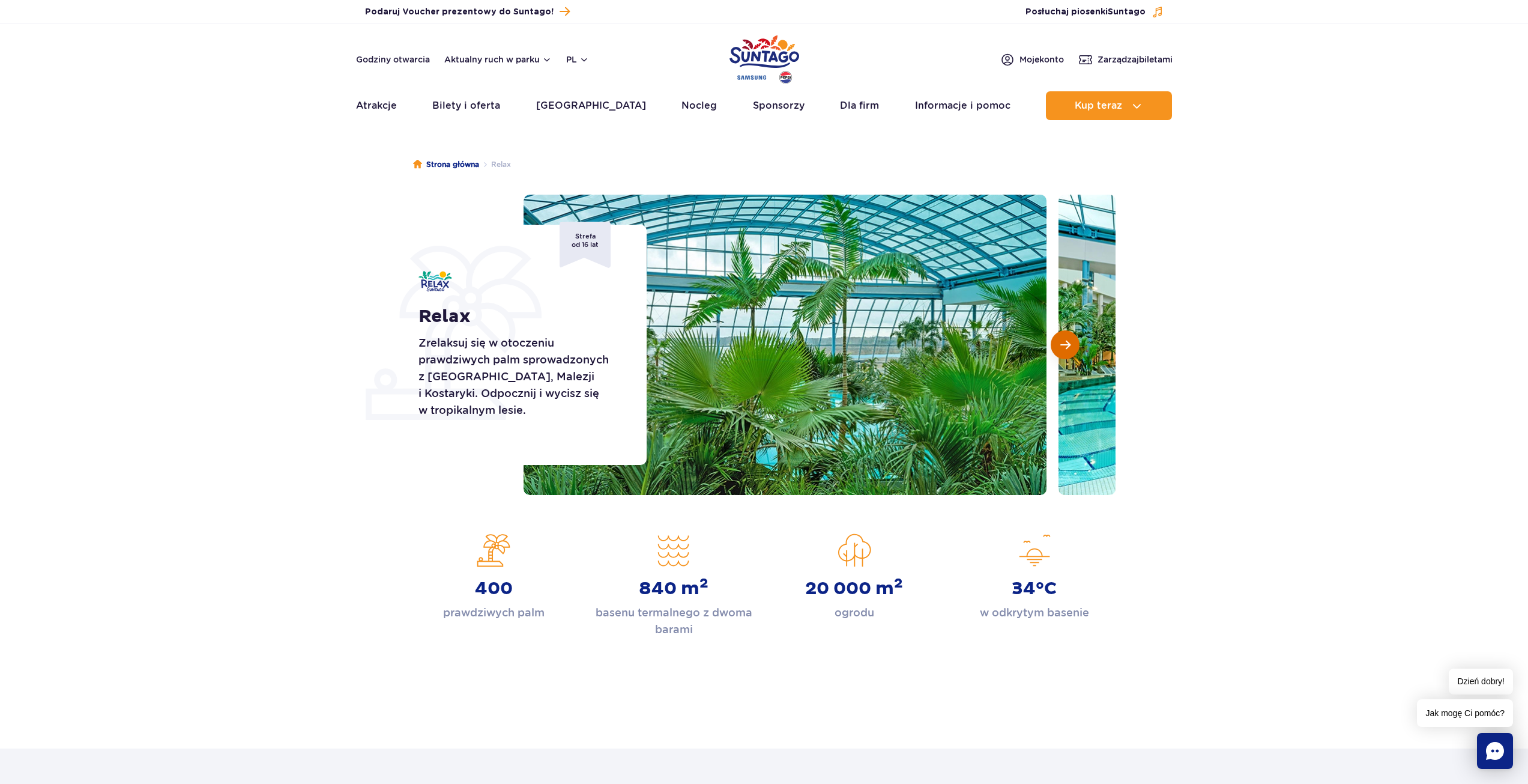
click at [1071, 353] on button "Następny slajd" at bounding box center [1065, 345] width 29 height 29
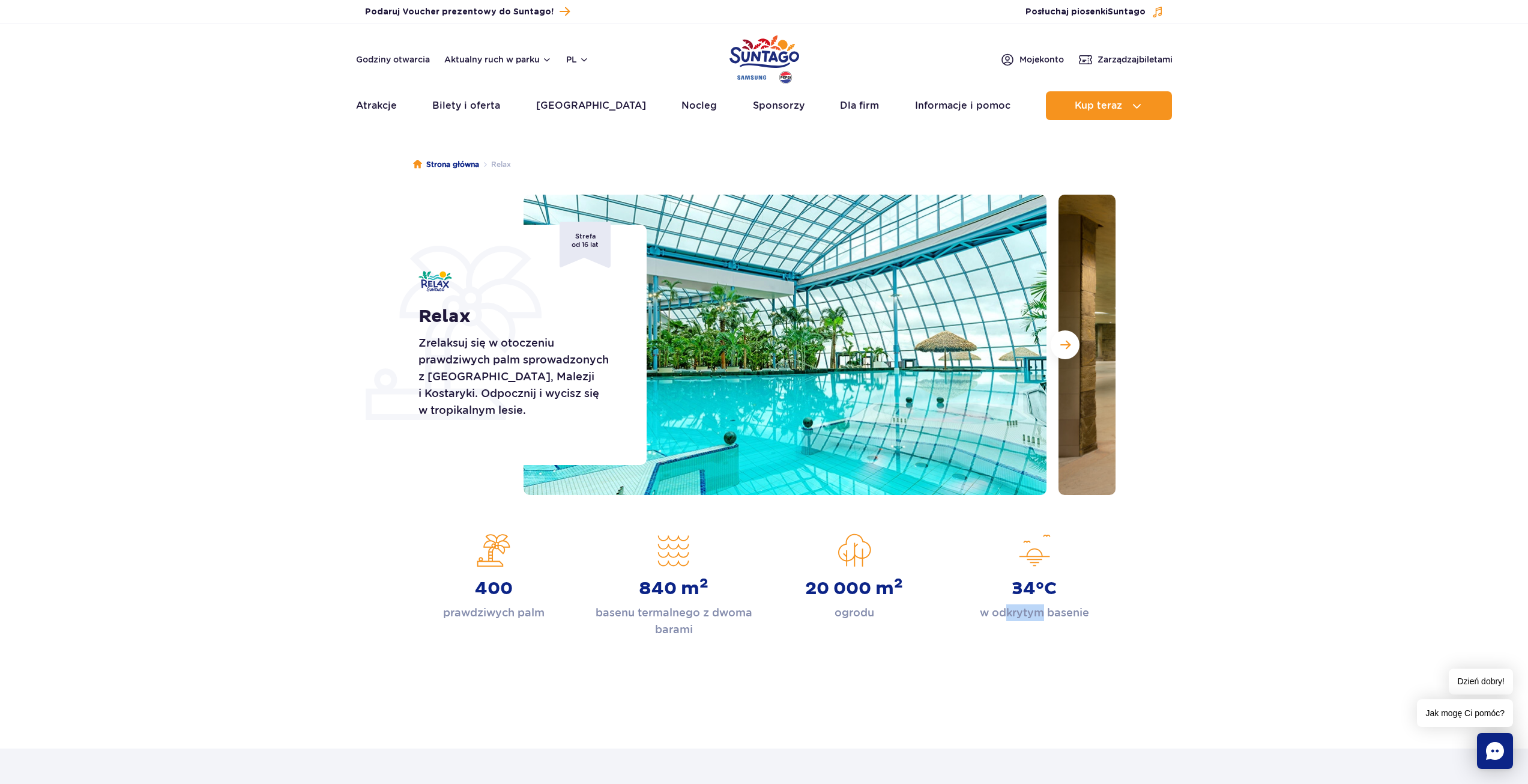
drag, startPoint x: 1007, startPoint y: 616, endPoint x: 1046, endPoint y: 604, distance: 40.8
click at [1042, 607] on p "w odkrytym basenie" at bounding box center [1035, 612] width 109 height 16
click at [1039, 588] on strong "34°C" at bounding box center [1035, 588] width 45 height 22
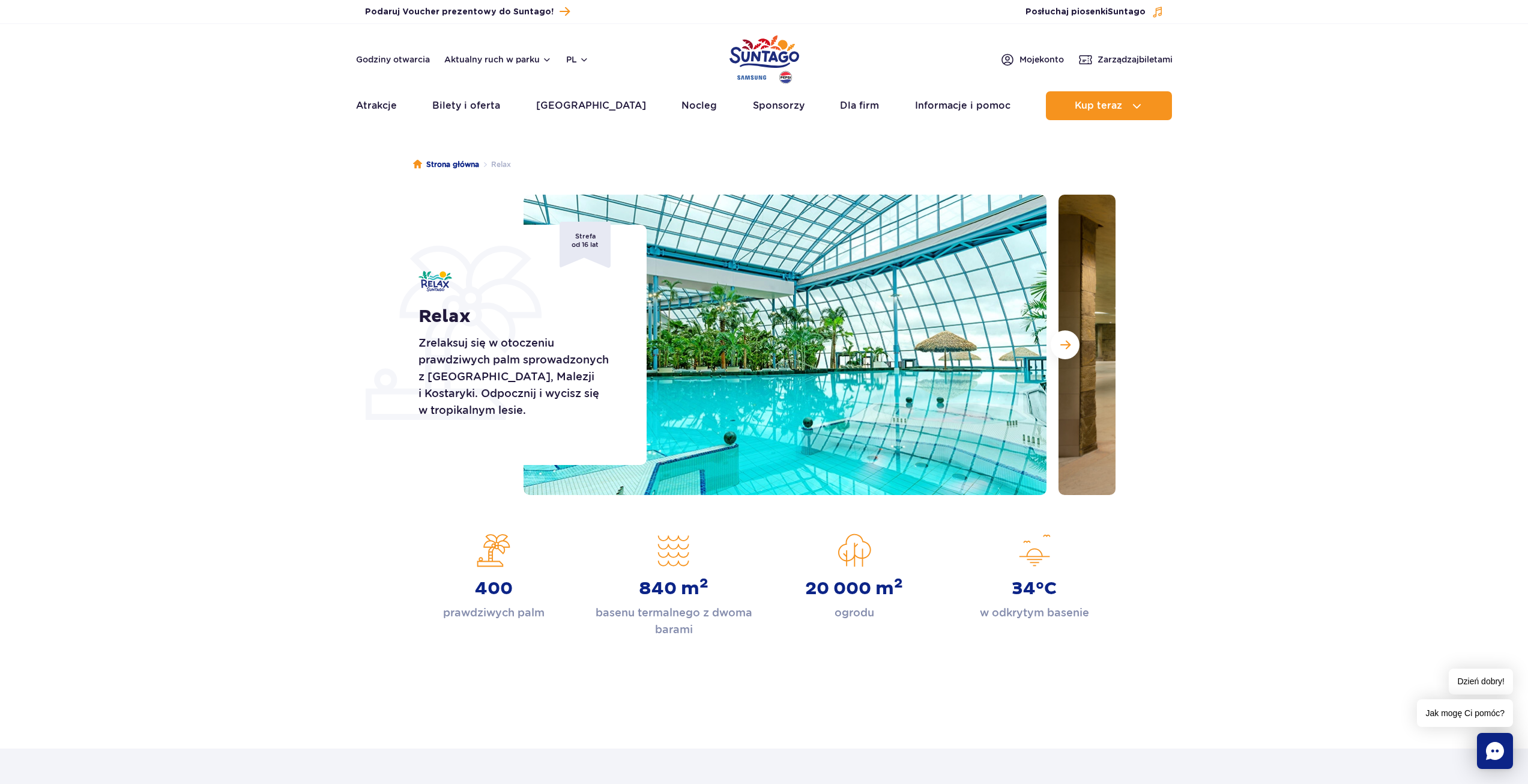
click at [689, 618] on p "basenu termalnego z dwoma barami" at bounding box center [674, 620] width 162 height 34
click at [702, 668] on div "Strona główna Relax Relax Zrelaksuj się w otoczeniu prawdziwych palm sprowadzon…" at bounding box center [764, 422] width 1528 height 576
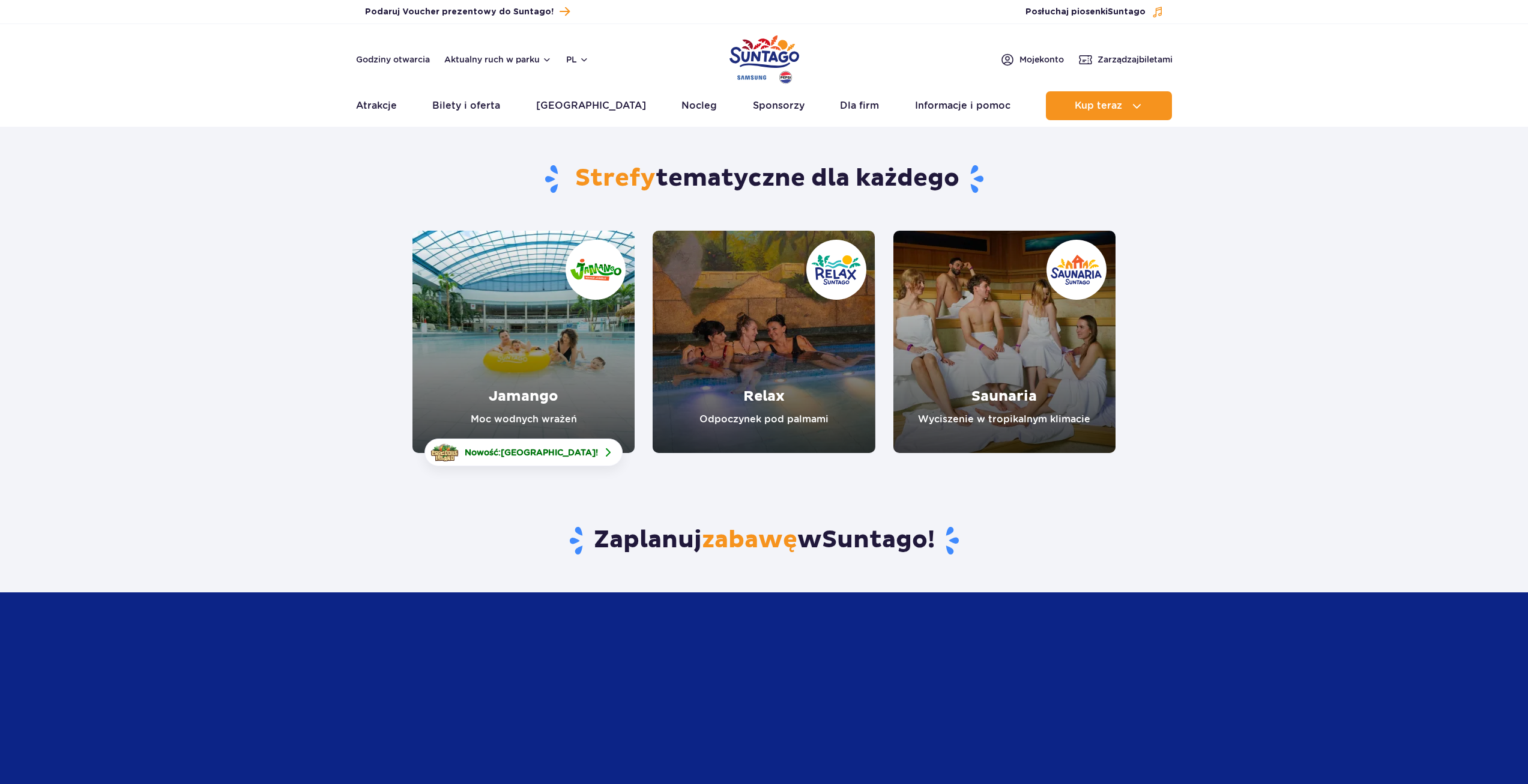
click at [558, 344] on link "Jamango" at bounding box center [524, 342] width 222 height 222
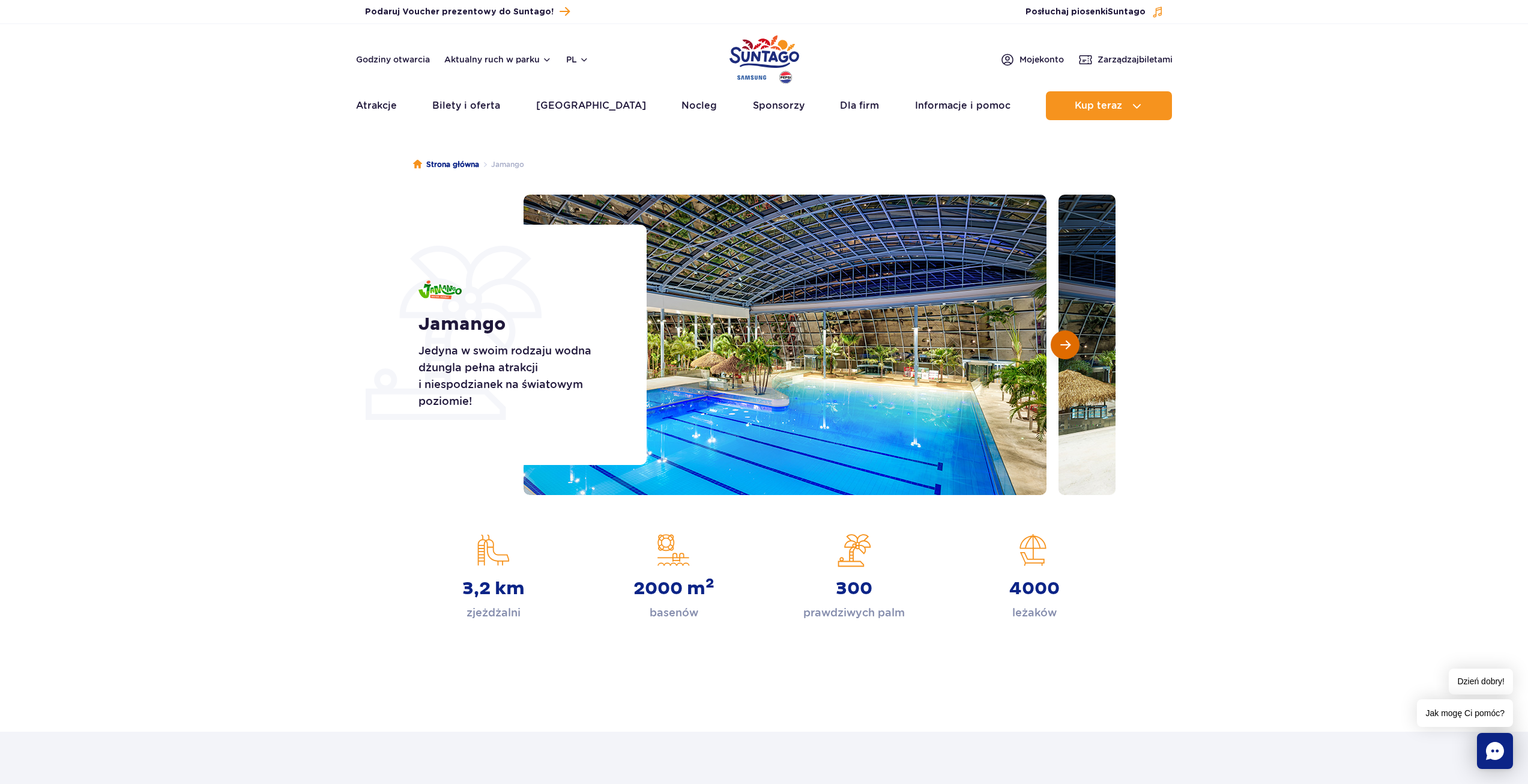
click at [1067, 337] on button "Następny slajd" at bounding box center [1065, 345] width 29 height 29
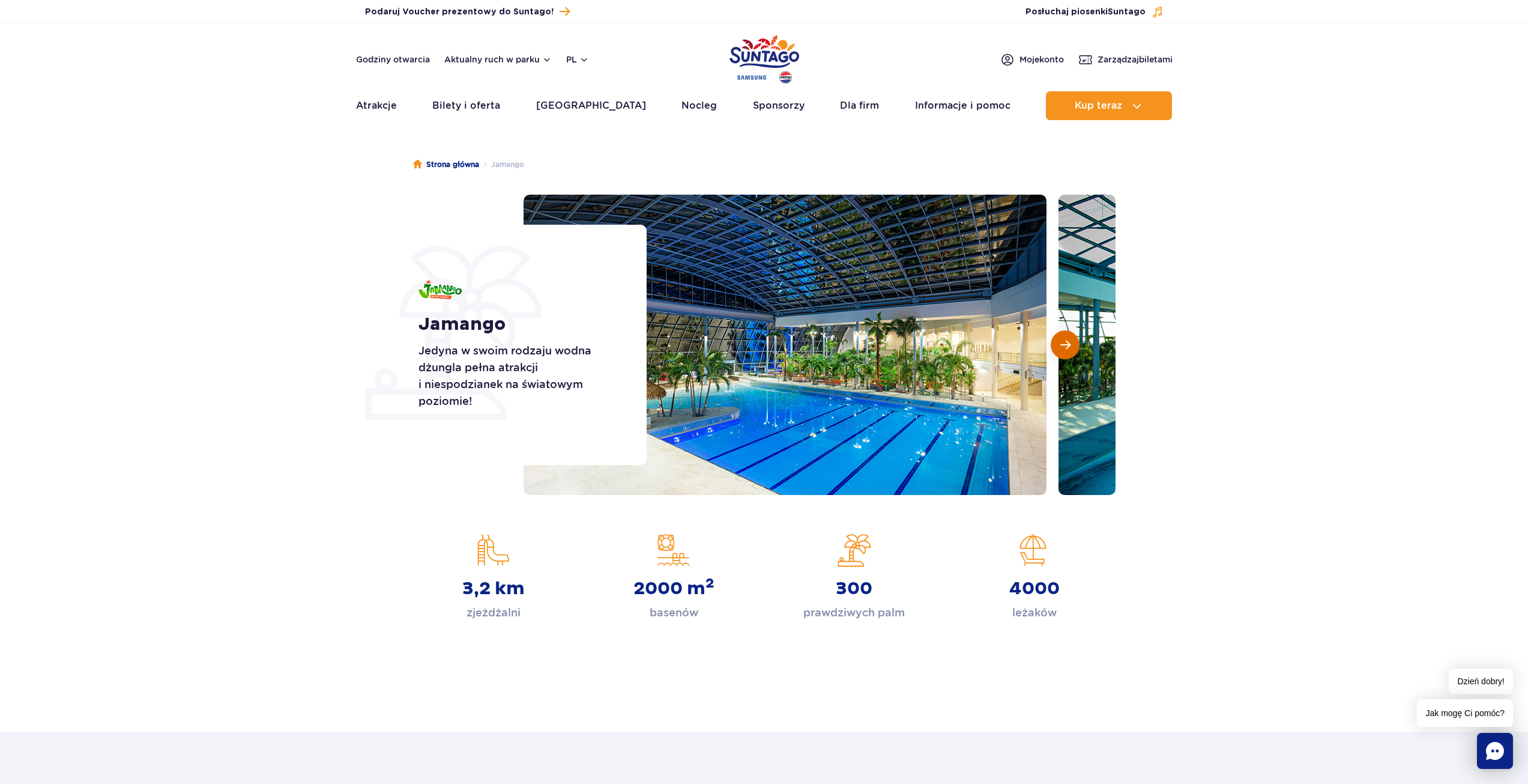
click at [1067, 337] on button "Następny slajd" at bounding box center [1065, 345] width 29 height 29
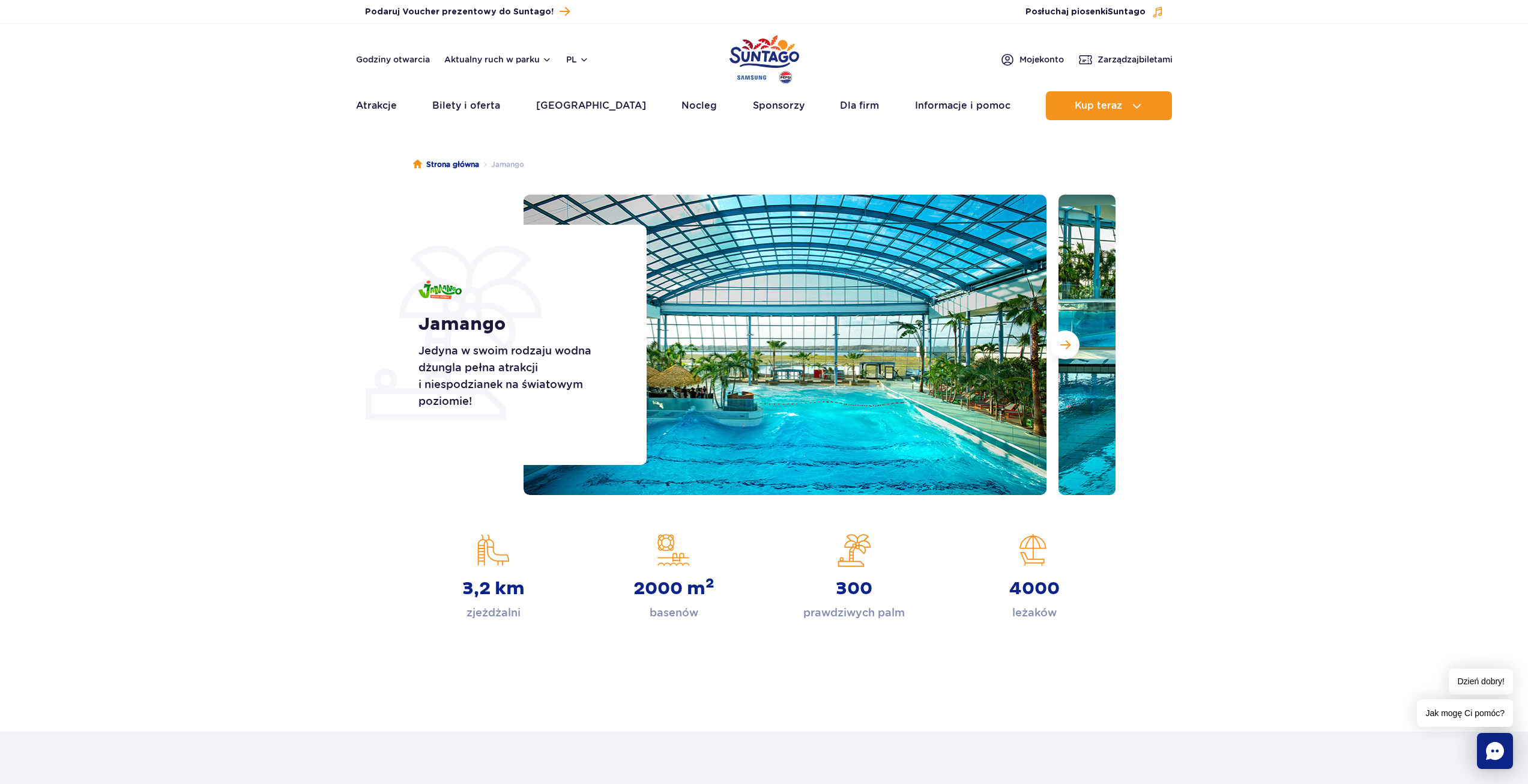
drag, startPoint x: 1024, startPoint y: 389, endPoint x: 1011, endPoint y: 394, distance: 13.9
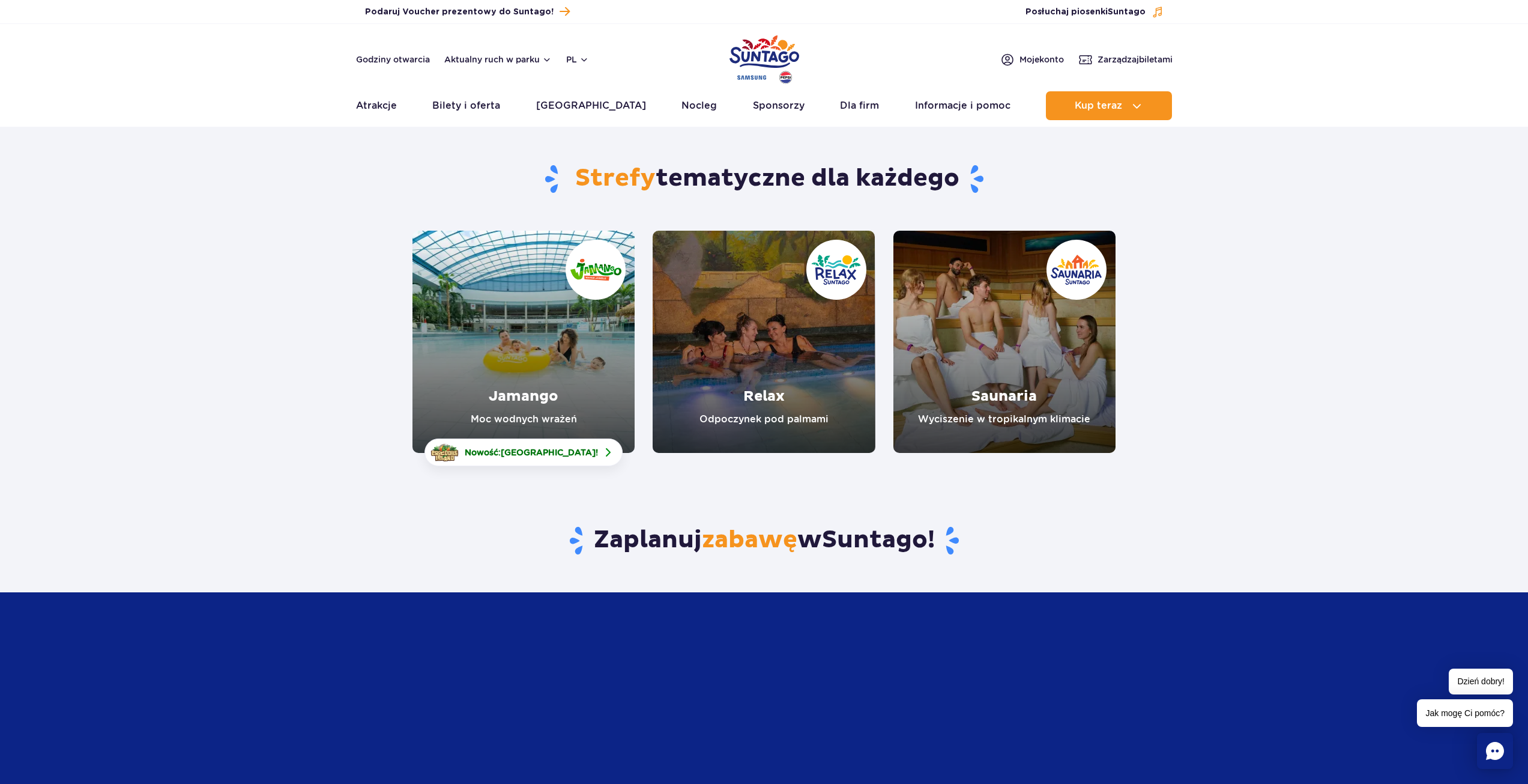
click at [181, 267] on section "Strefy tematyczne dla każdego Jamango Moc wodnych wrażeń Nowość: Crocodile Isla…" at bounding box center [764, 294] width 1528 height 318
click at [485, 107] on link "Bilety i oferta" at bounding box center [466, 106] width 68 height 29
drag, startPoint x: 917, startPoint y: 491, endPoint x: 889, endPoint y: 499, distance: 29.1
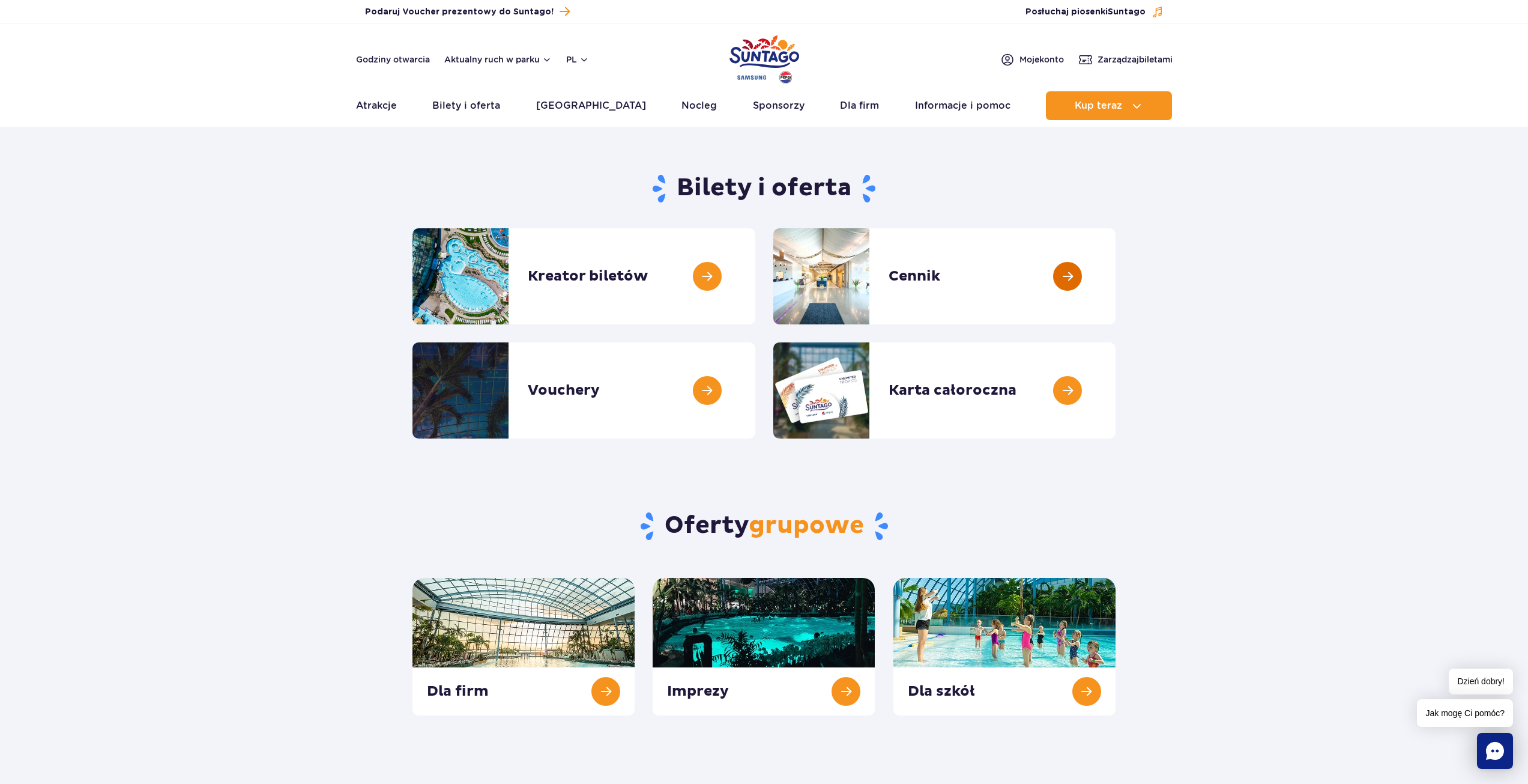
click at [1116, 269] on link at bounding box center [1116, 276] width 0 height 96
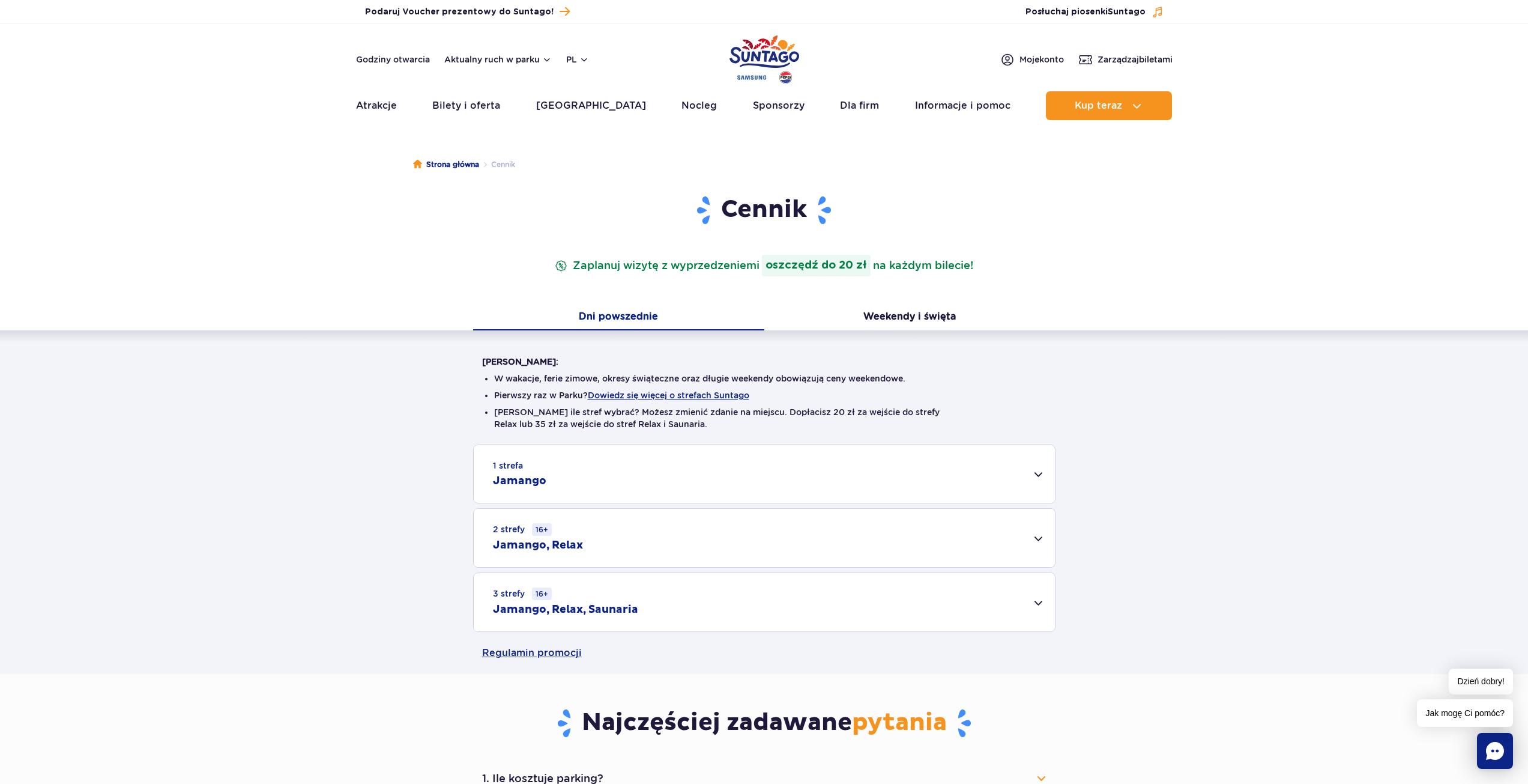
click at [648, 533] on div "2 strefy 16+ Jamango, Relax" at bounding box center [764, 538] width 581 height 58
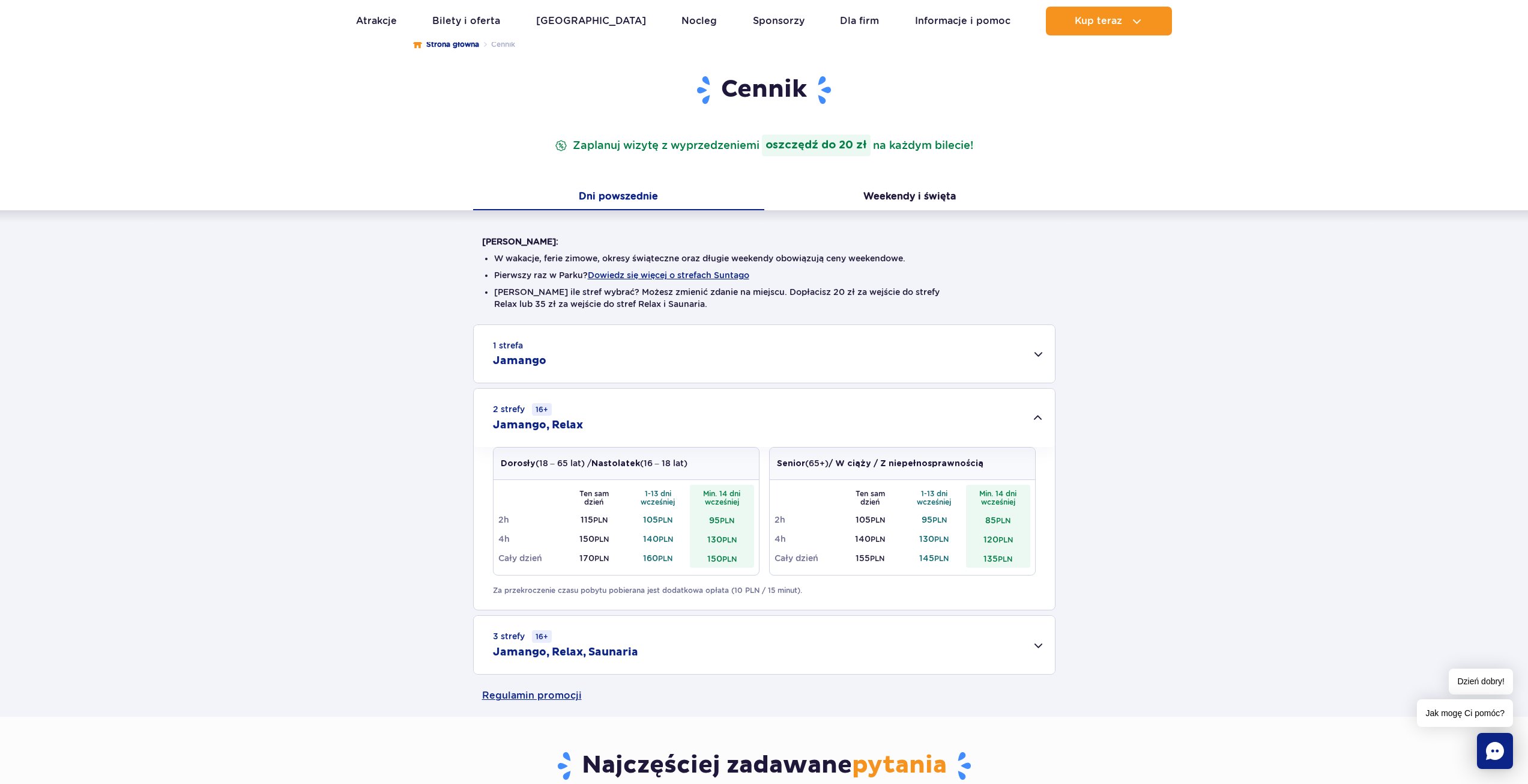
scroll to position [180, 0]
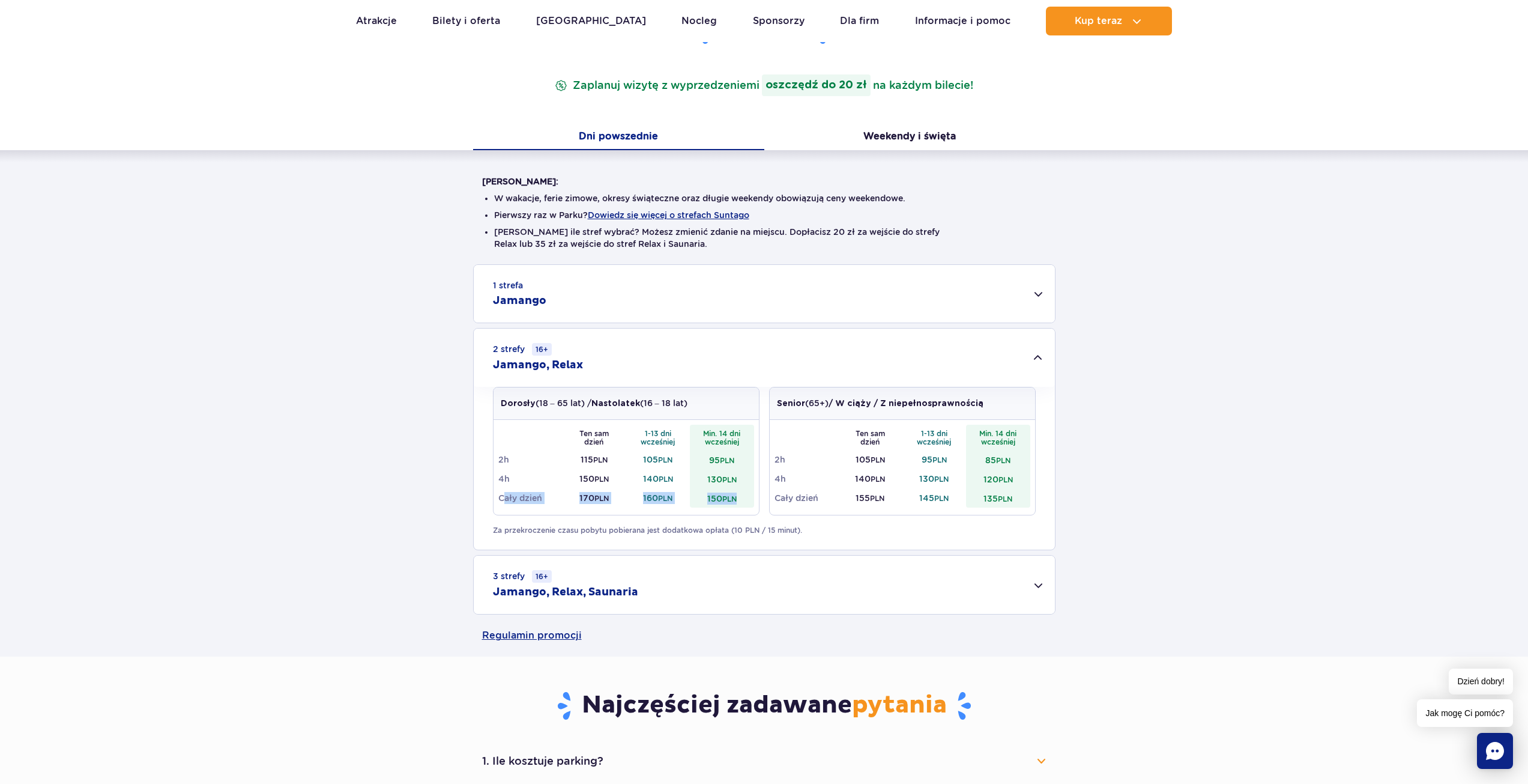
drag, startPoint x: 501, startPoint y: 500, endPoint x: 739, endPoint y: 505, distance: 238.1
click at [739, 505] on tr "Cały dzień 170 PLN 160 PLN 150 PLN" at bounding box center [626, 498] width 256 height 19
click at [739, 505] on td "150 PLN" at bounding box center [722, 498] width 65 height 19
click at [730, 503] on small "PLN" at bounding box center [729, 498] width 15 height 9
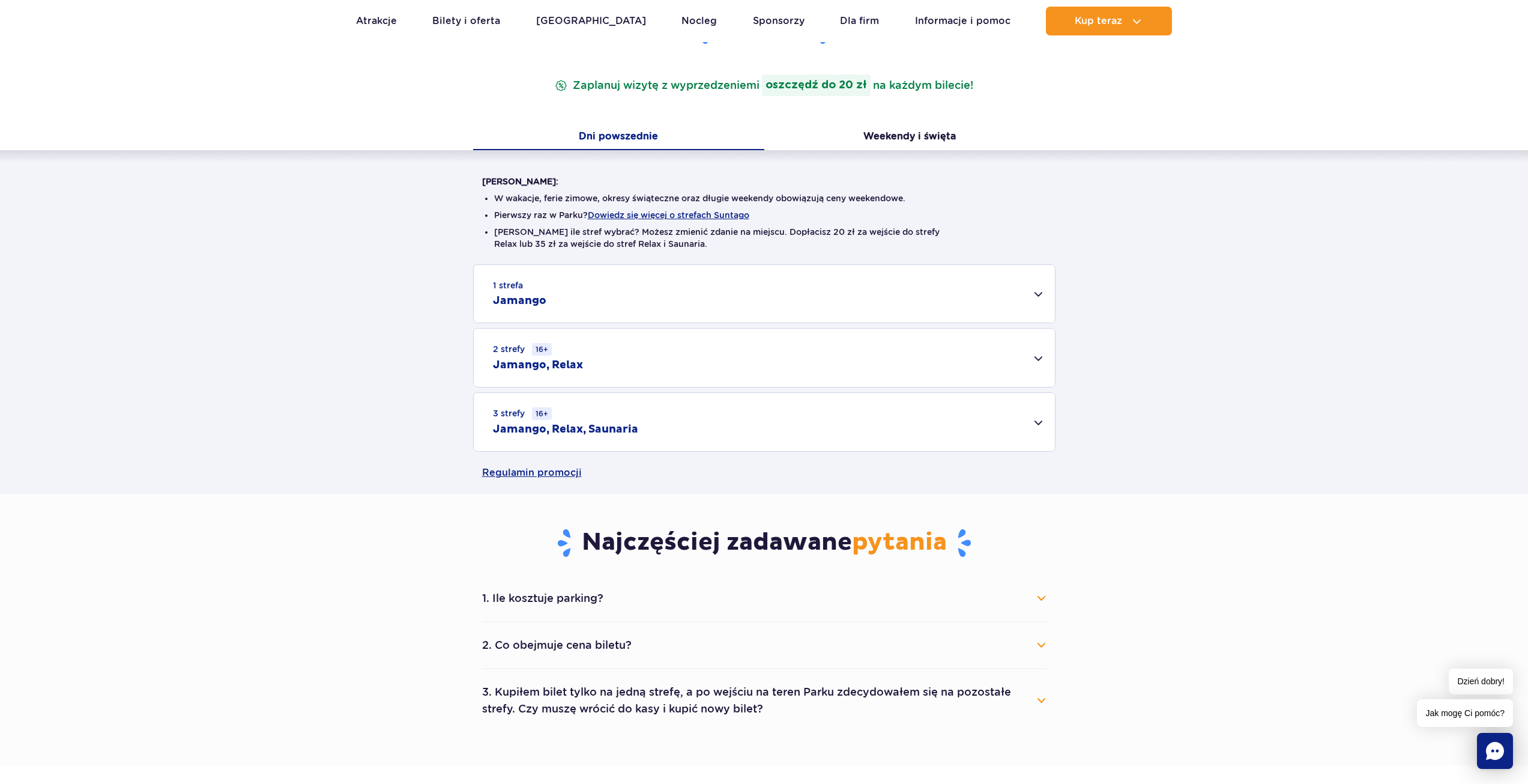
click at [730, 503] on small "PLN" at bounding box center [729, 498] width 15 height 9
click at [662, 377] on div "2 strefy 16+ Jamango, Relax" at bounding box center [764, 357] width 581 height 58
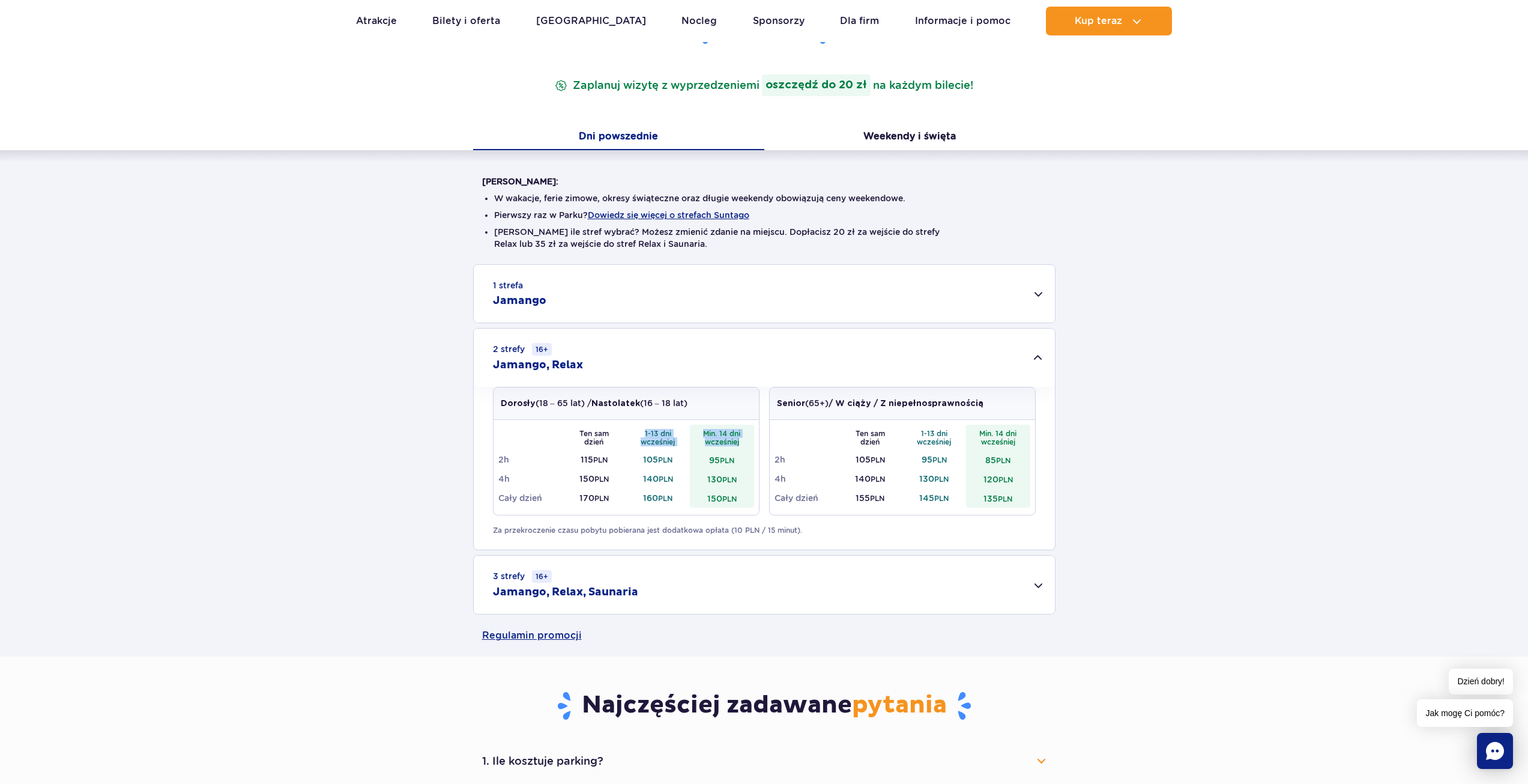
drag, startPoint x: 650, startPoint y: 432, endPoint x: 743, endPoint y: 445, distance: 93.9
click at [743, 445] on tr "Ten sam dzień 1-13 dni wcześniej Min. 14 dni wcześniej" at bounding box center [626, 437] width 256 height 25
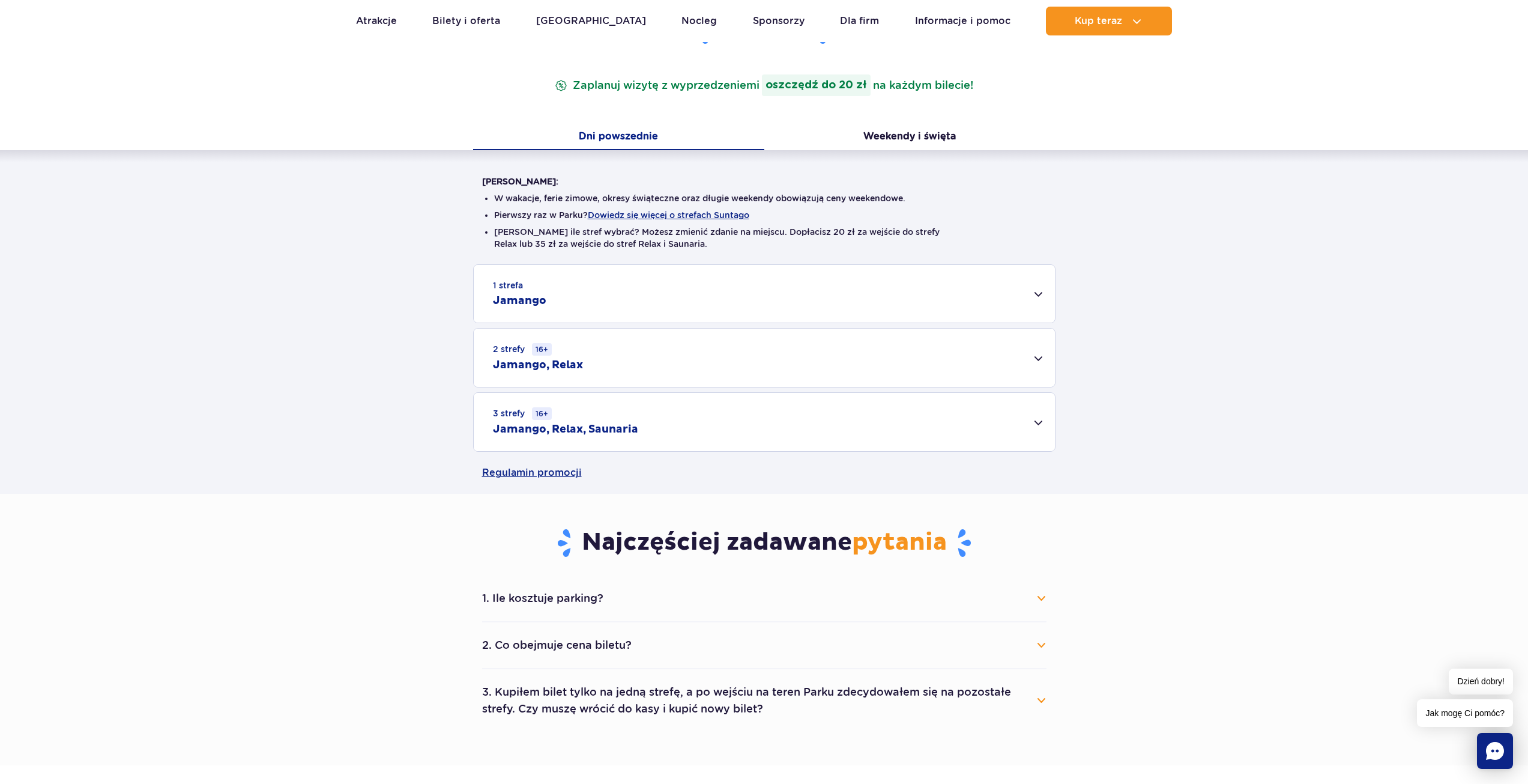
click at [670, 373] on div "2 strefy 16+ Jamango, Relax" at bounding box center [764, 357] width 581 height 58
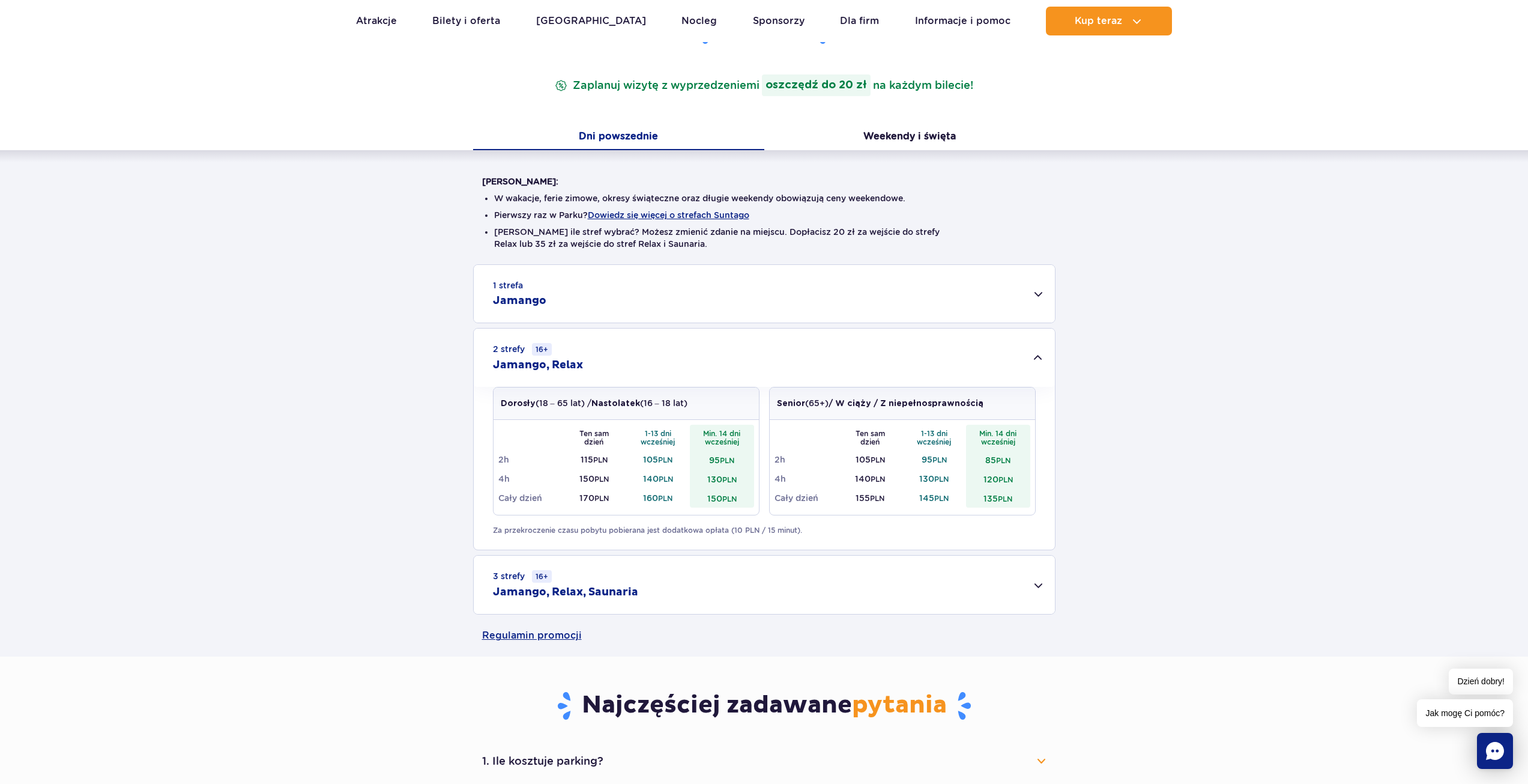
click at [646, 501] on td "160 PLN" at bounding box center [658, 498] width 65 height 19
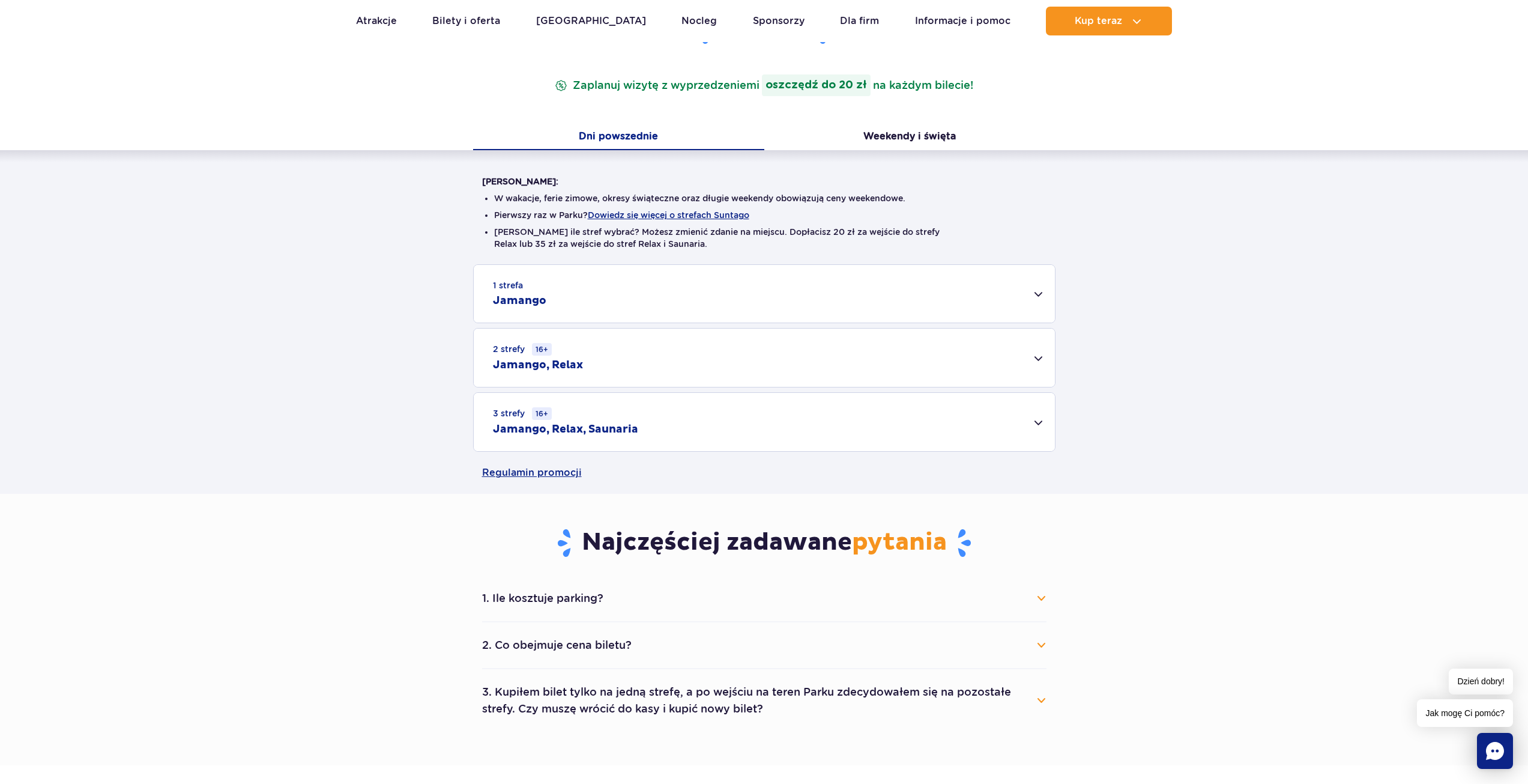
click at [659, 451] on div "3 strefy 16+ Jamango, Relax, Saunaria" at bounding box center [764, 422] width 581 height 58
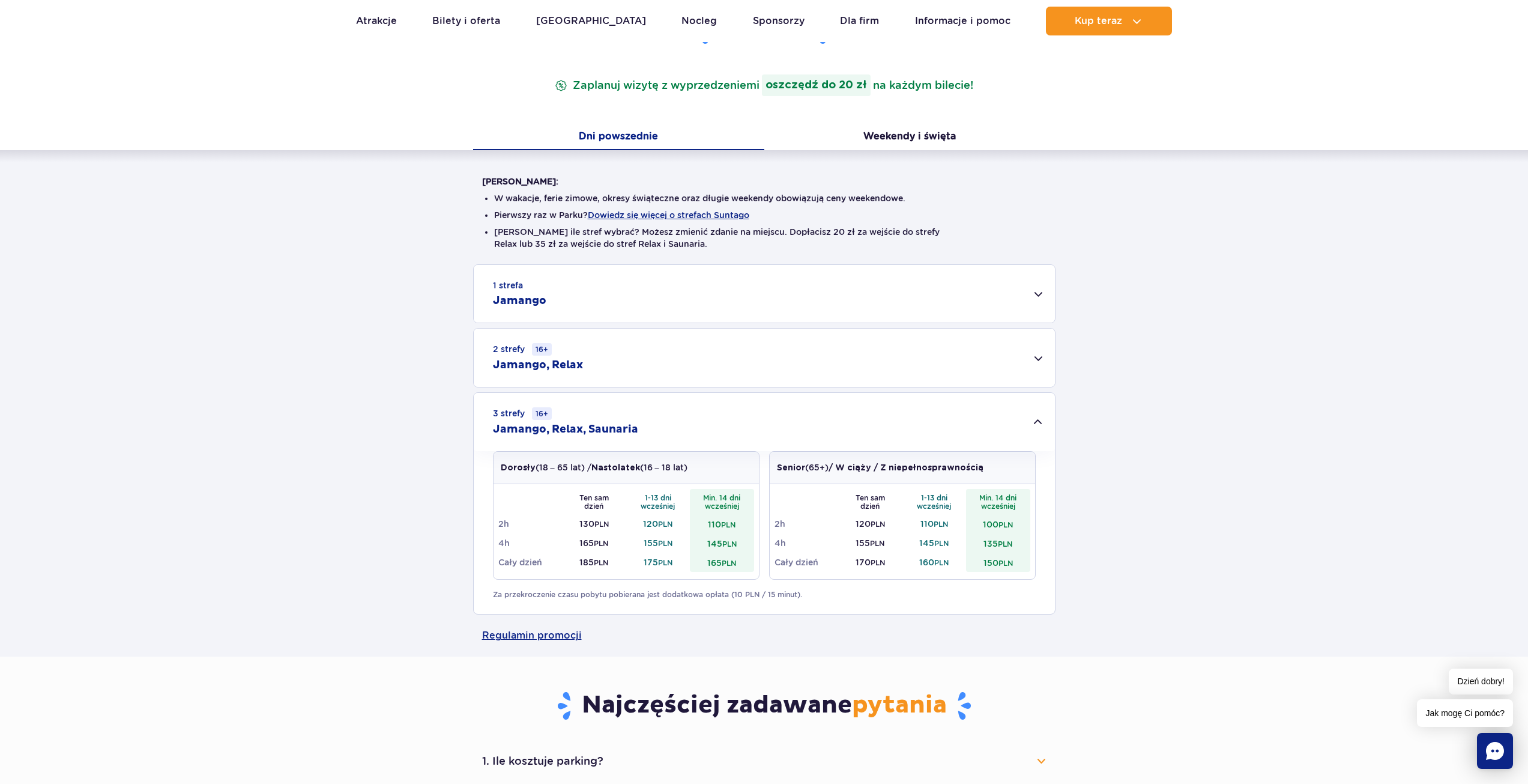
click at [652, 370] on div "2 strefy 16+ Jamango, Relax" at bounding box center [764, 357] width 581 height 58
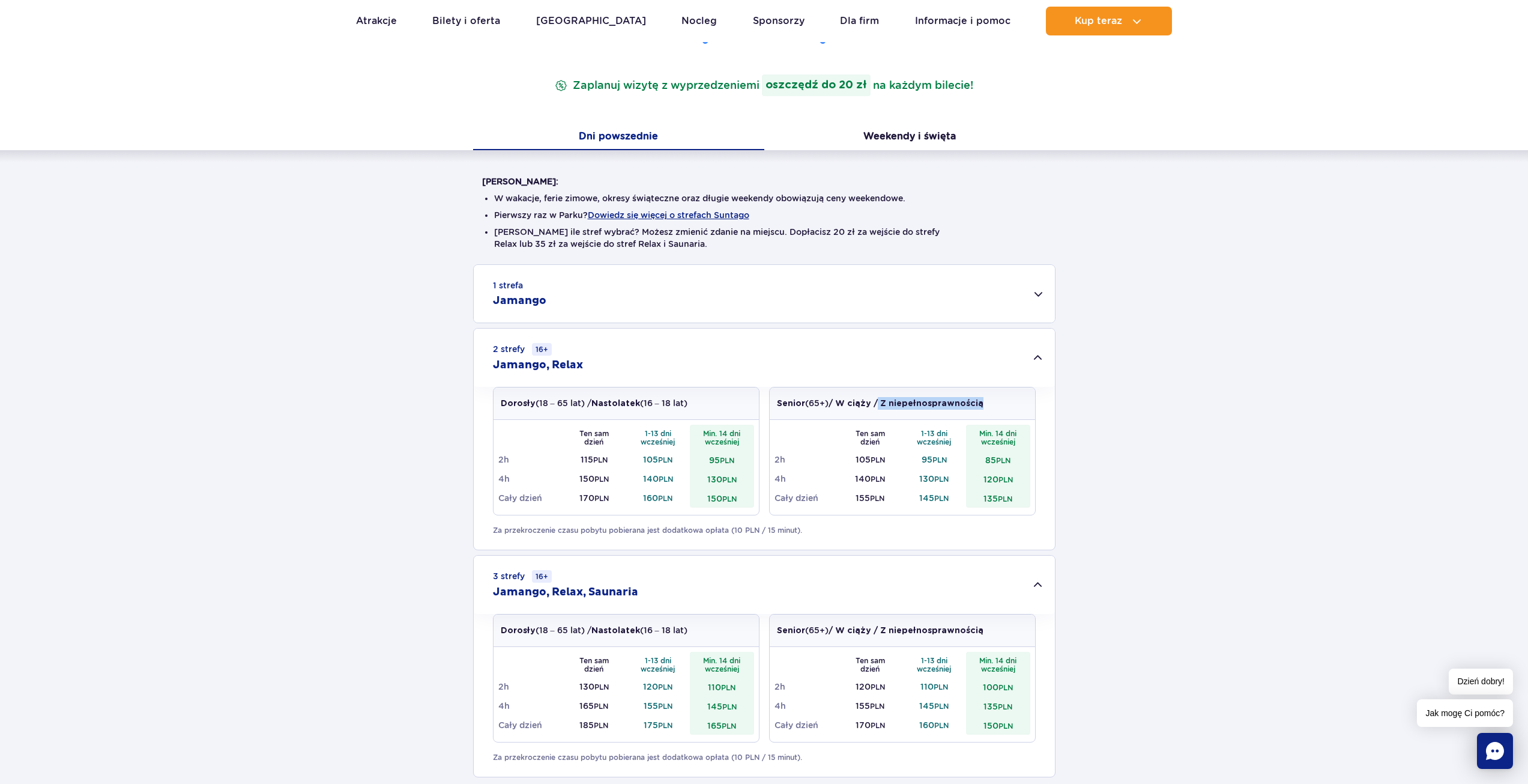
drag, startPoint x: 883, startPoint y: 401, endPoint x: 991, endPoint y: 400, distance: 108.0
click at [991, 400] on div "Senior (65+) / W ciąży / Z niepełnosprawnością" at bounding box center [902, 404] width 266 height 33
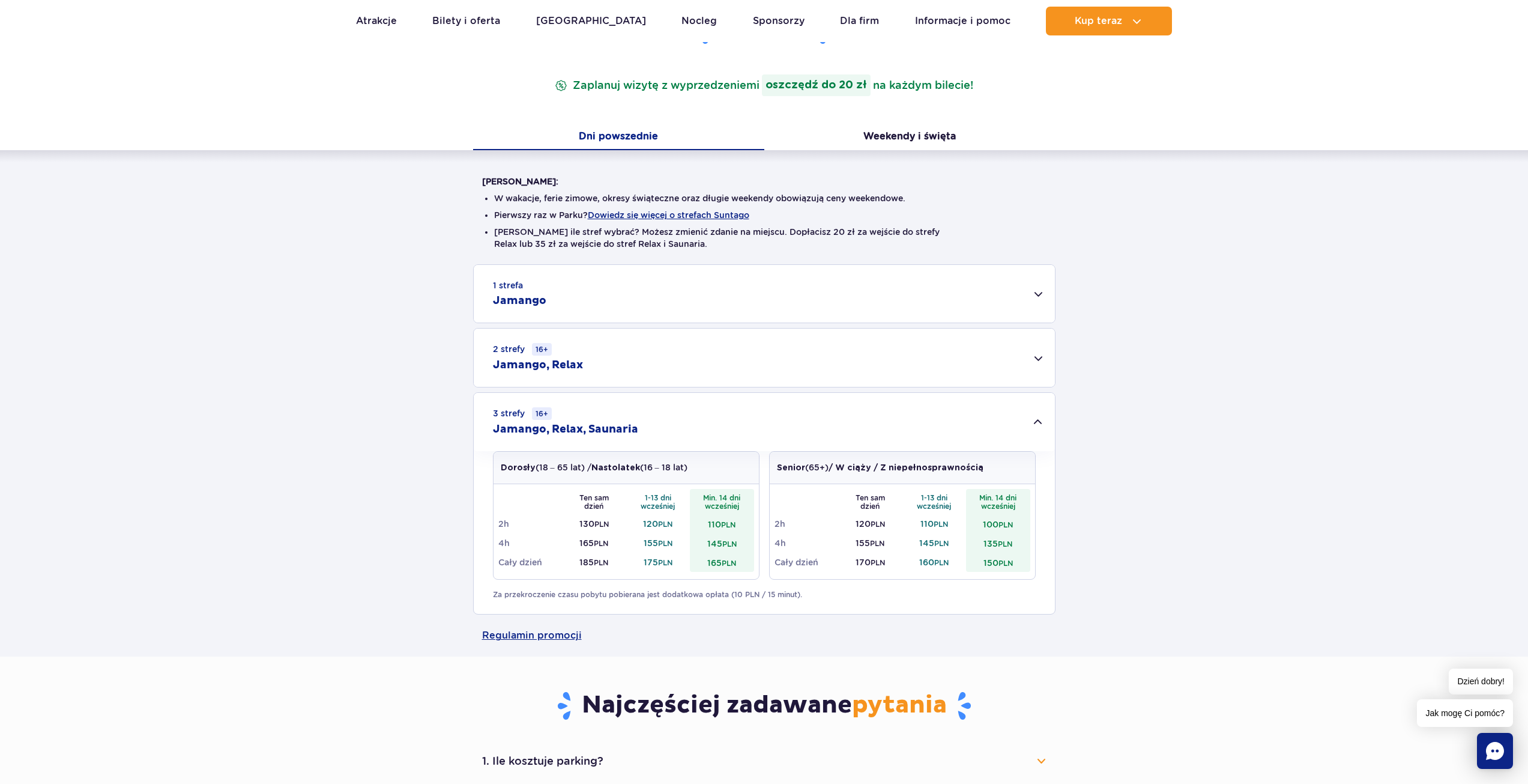
click at [896, 406] on div "3 strefy 16+ Jamango, Relax, Saunaria" at bounding box center [764, 422] width 581 height 58
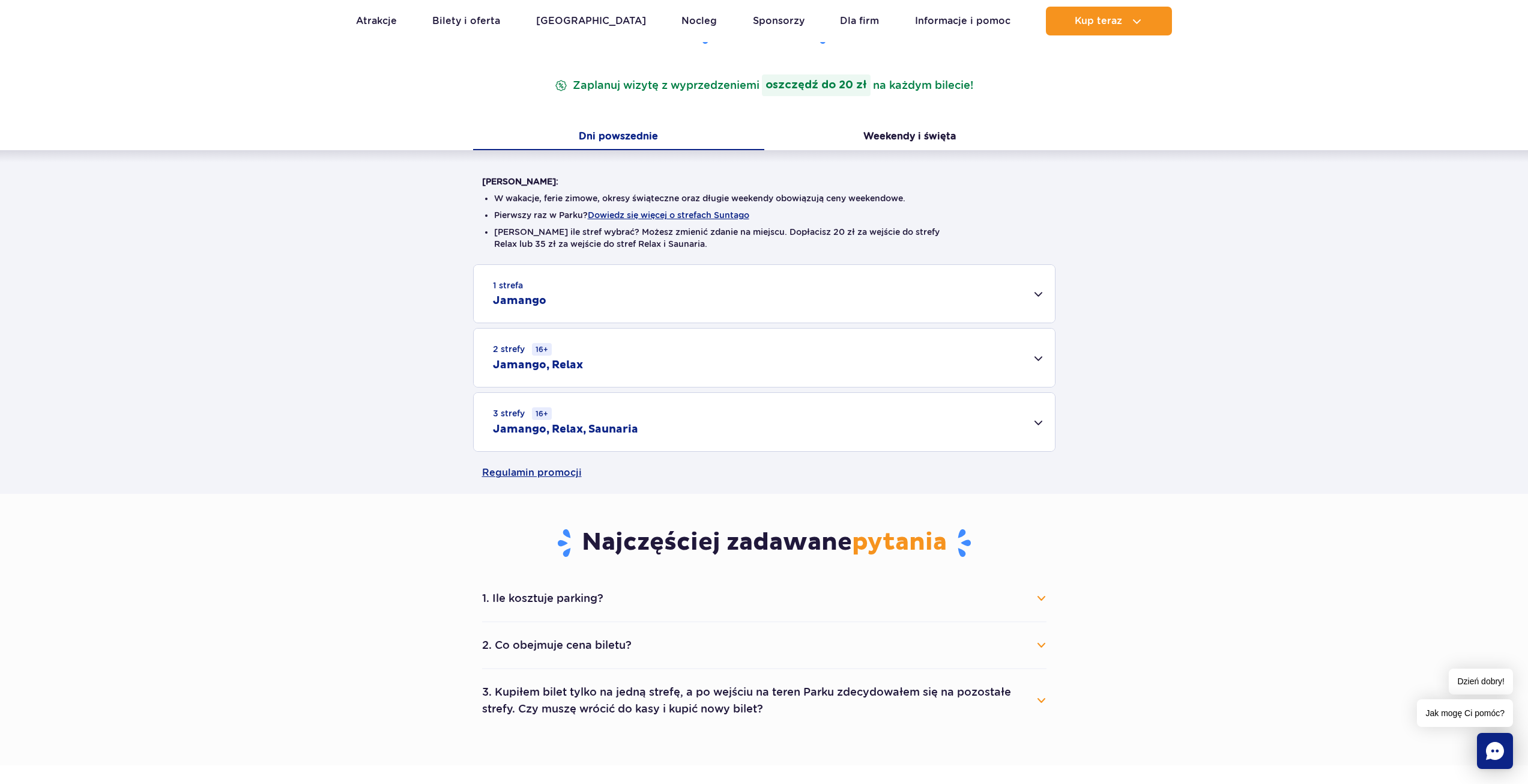
click at [855, 356] on div "2 strefy 16+ Jamango, Relax" at bounding box center [764, 357] width 581 height 58
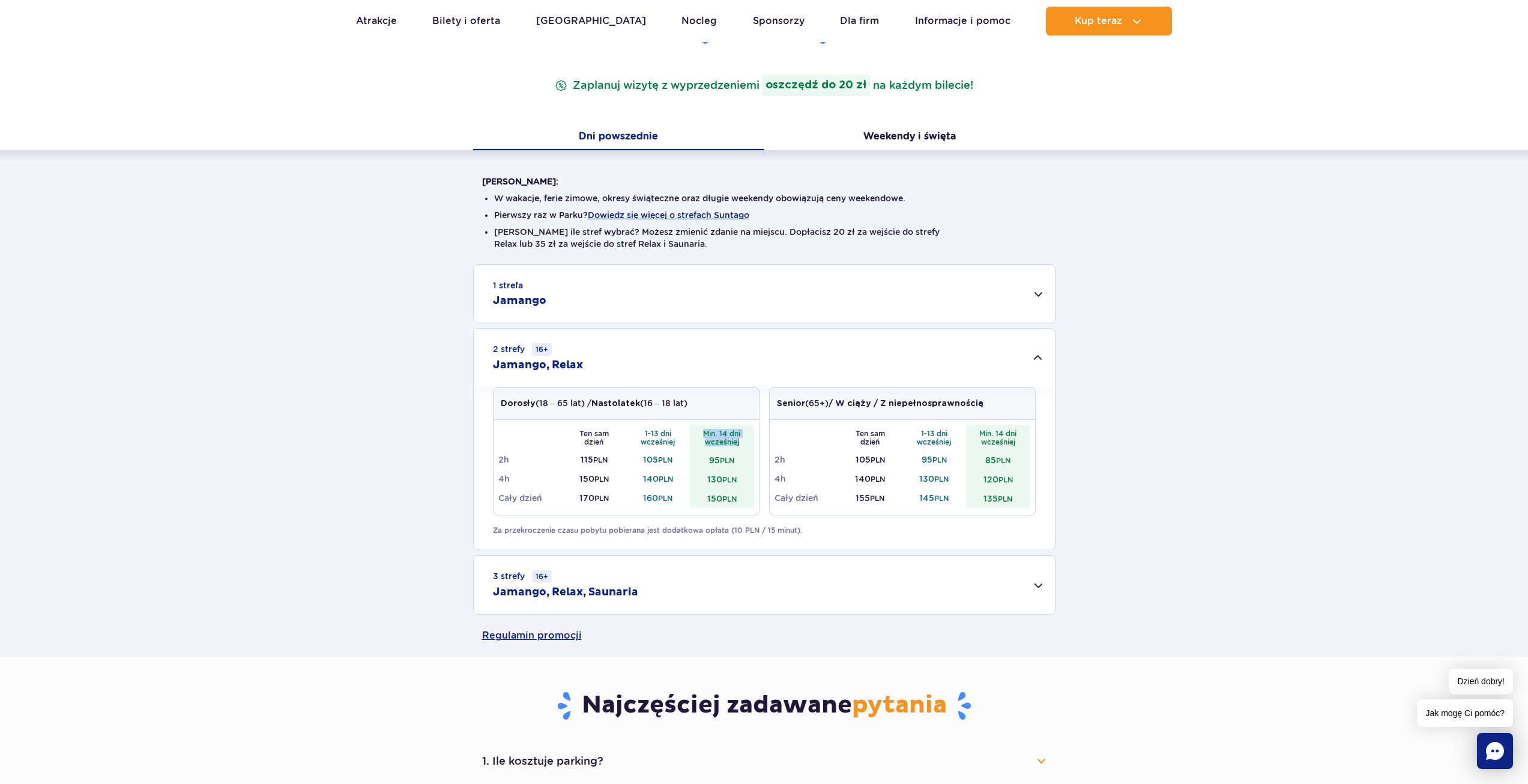
drag, startPoint x: 699, startPoint y: 433, endPoint x: 740, endPoint y: 444, distance: 42.4
click at [740, 444] on th "Min. 14 dni wcześniej" at bounding box center [722, 437] width 65 height 25
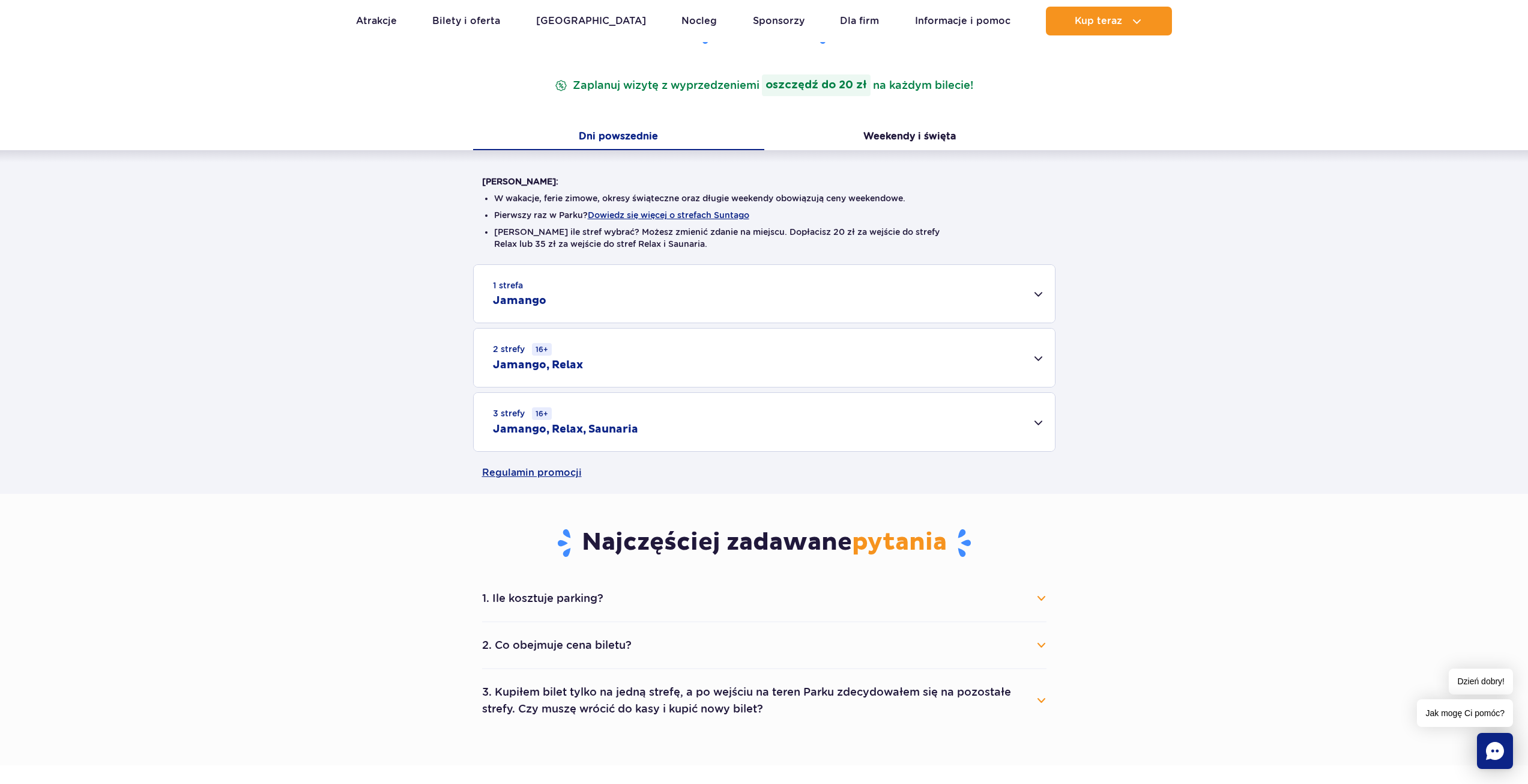
click at [608, 356] on div "2 strefy 16+ Jamango, Relax" at bounding box center [764, 357] width 581 height 58
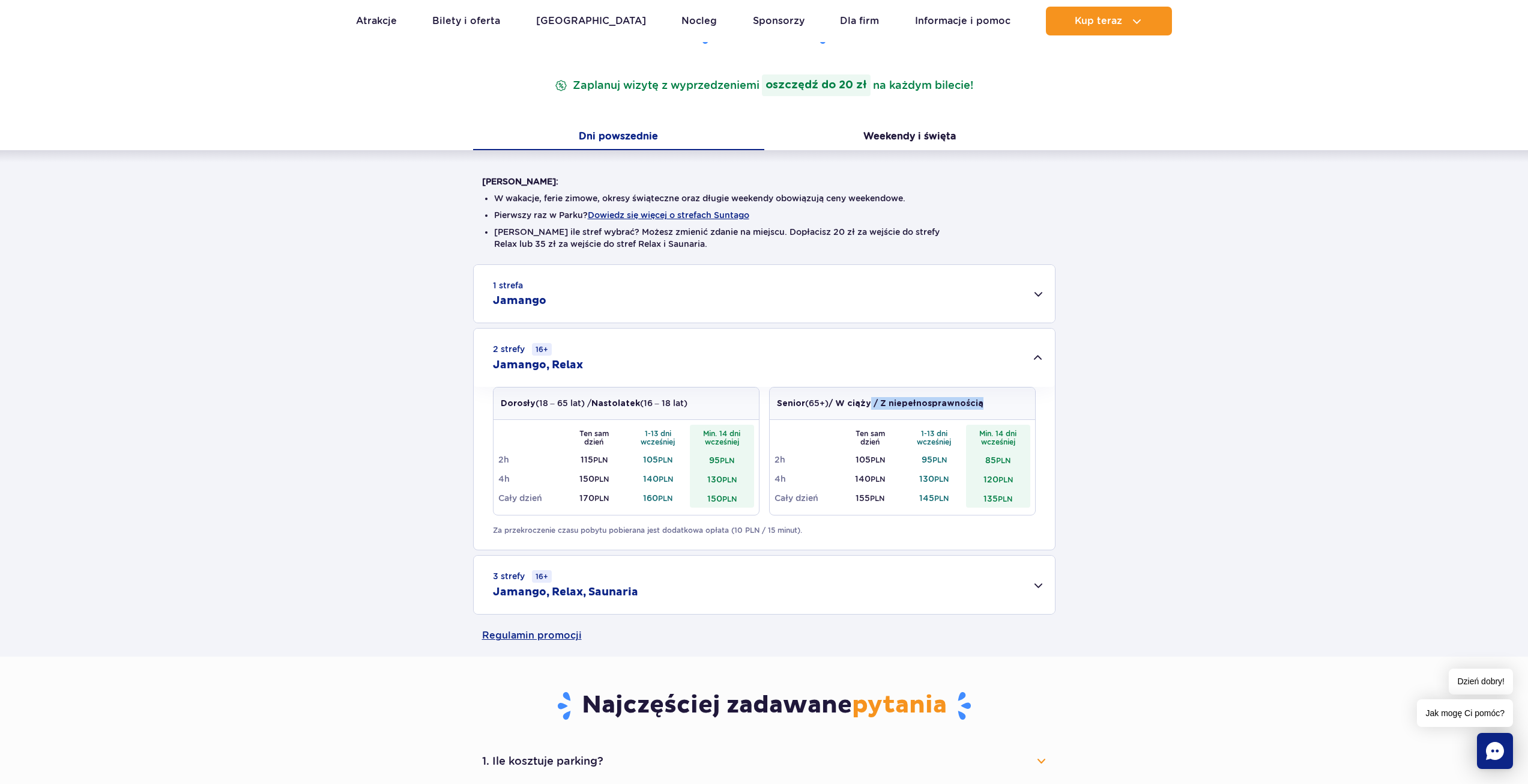
drag, startPoint x: 871, startPoint y: 403, endPoint x: 997, endPoint y: 387, distance: 127.0
click at [997, 387] on div "Senior (65+) / W ciąży / Z niepełnosprawnością" at bounding box center [902, 404] width 266 height 33
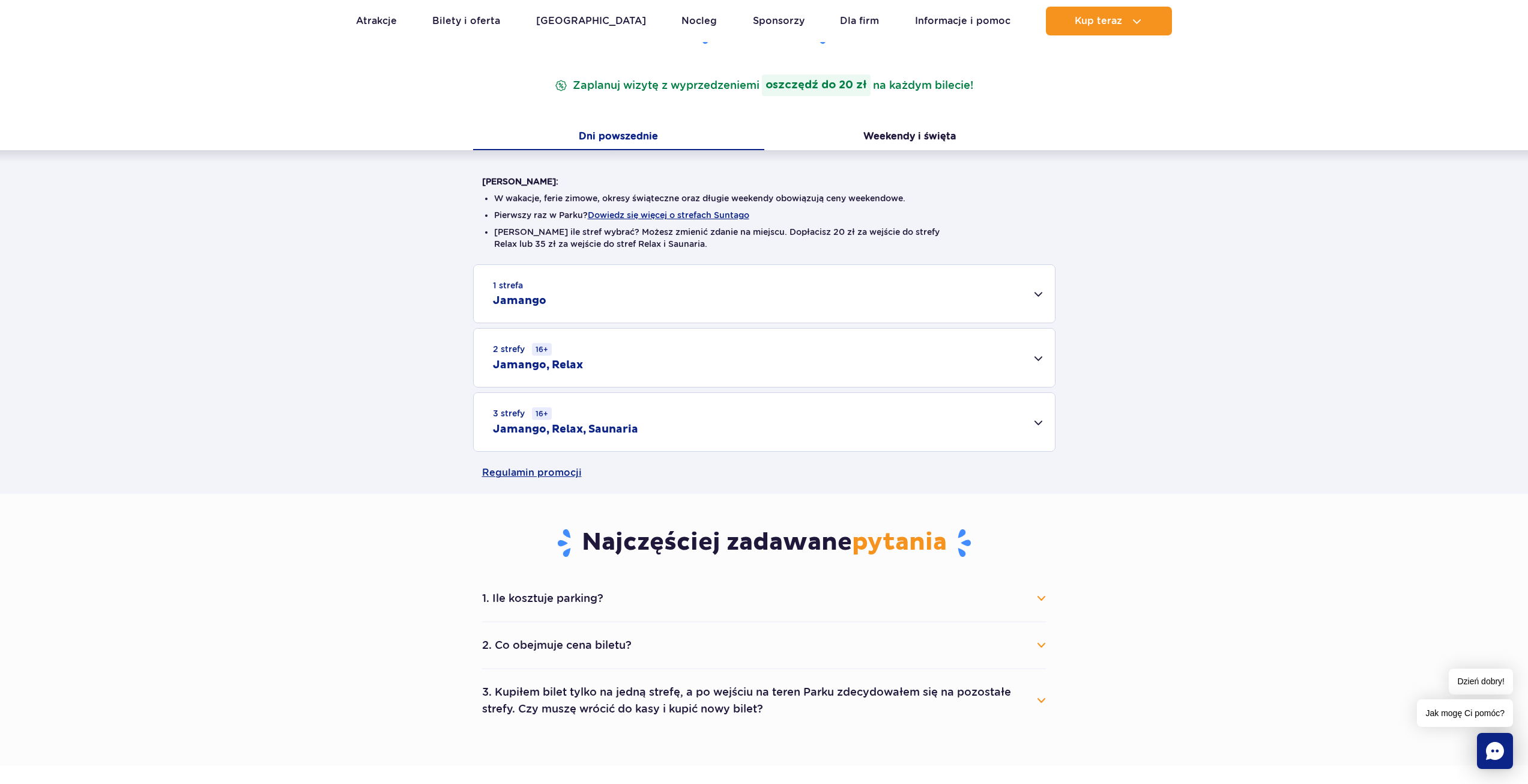
click at [916, 353] on div "2 strefy 16+ Jamango, Relax" at bounding box center [764, 357] width 581 height 58
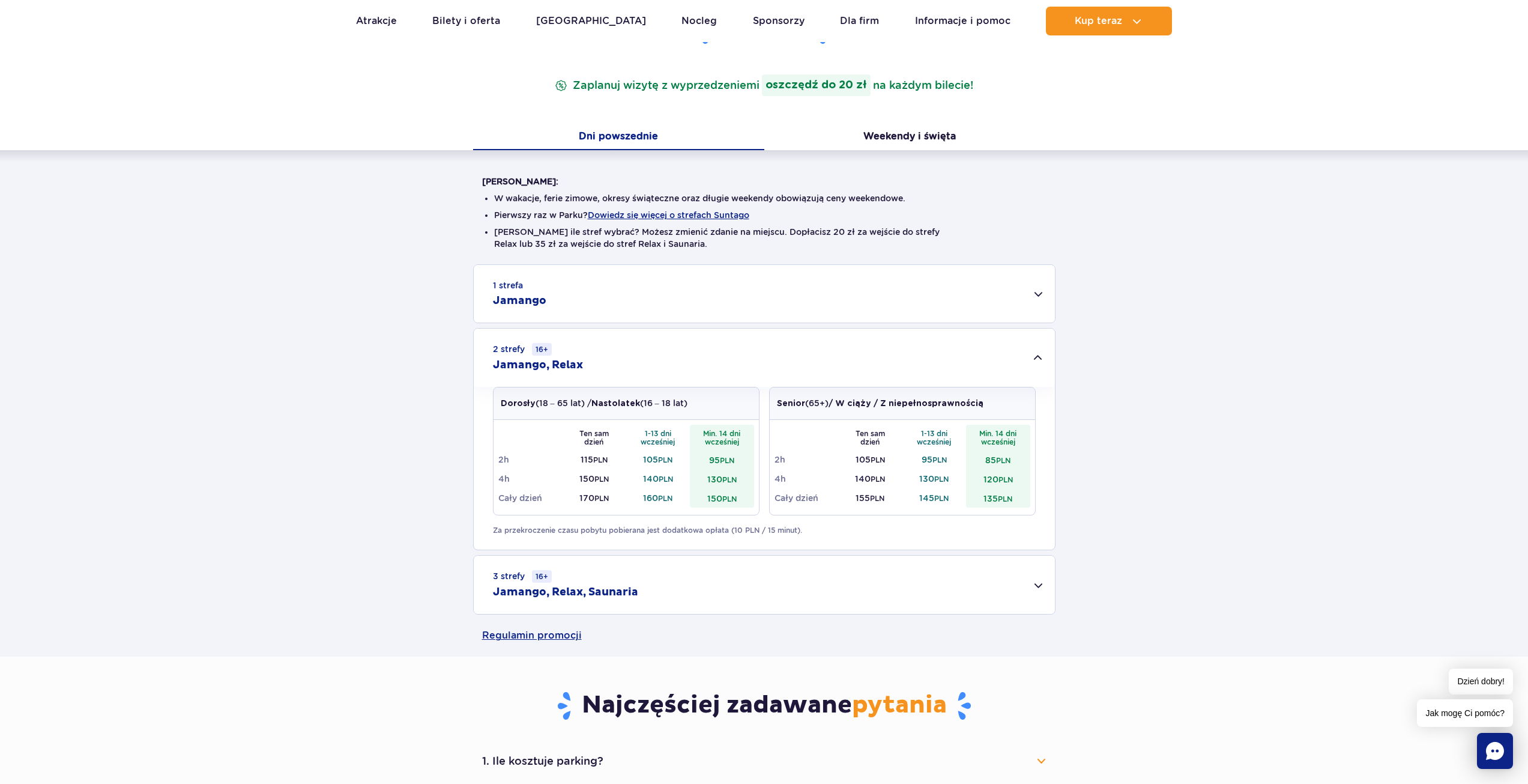
click at [1167, 400] on div "1 strefa Jamango Dorosły (18 – 65 lat) / Nastolatek (16 – 18 lat) Ten sam dzień…" at bounding box center [764, 439] width 1528 height 350
click at [1151, 415] on div "1 strefa Jamango Dorosły (18 – 65 lat) / Nastolatek (16 – 18 lat) Ten sam dzień…" at bounding box center [764, 439] width 1528 height 350
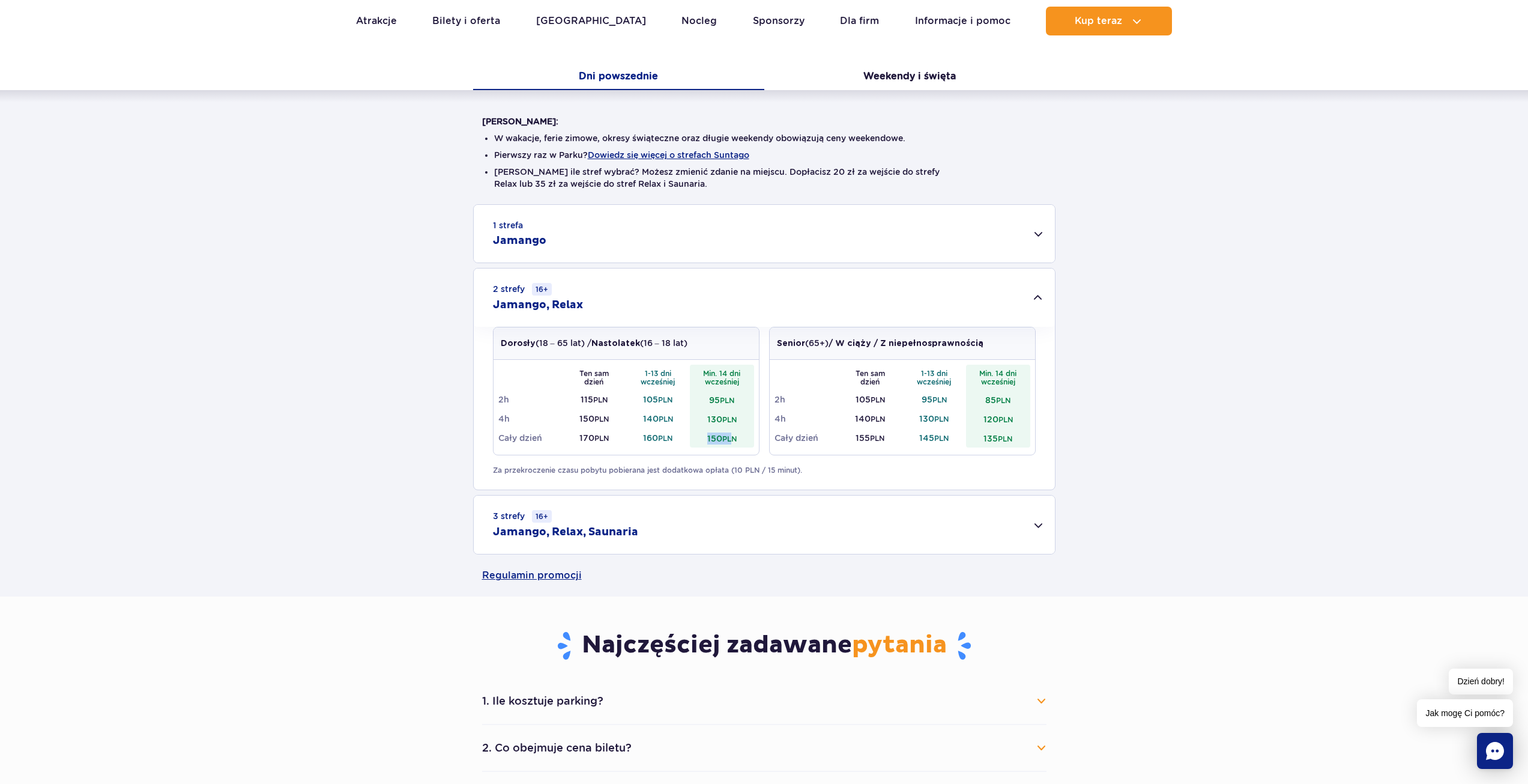
drag, startPoint x: 697, startPoint y: 432, endPoint x: 734, endPoint y: 433, distance: 37.0
click at [734, 433] on td "150 PLN" at bounding box center [722, 437] width 65 height 19
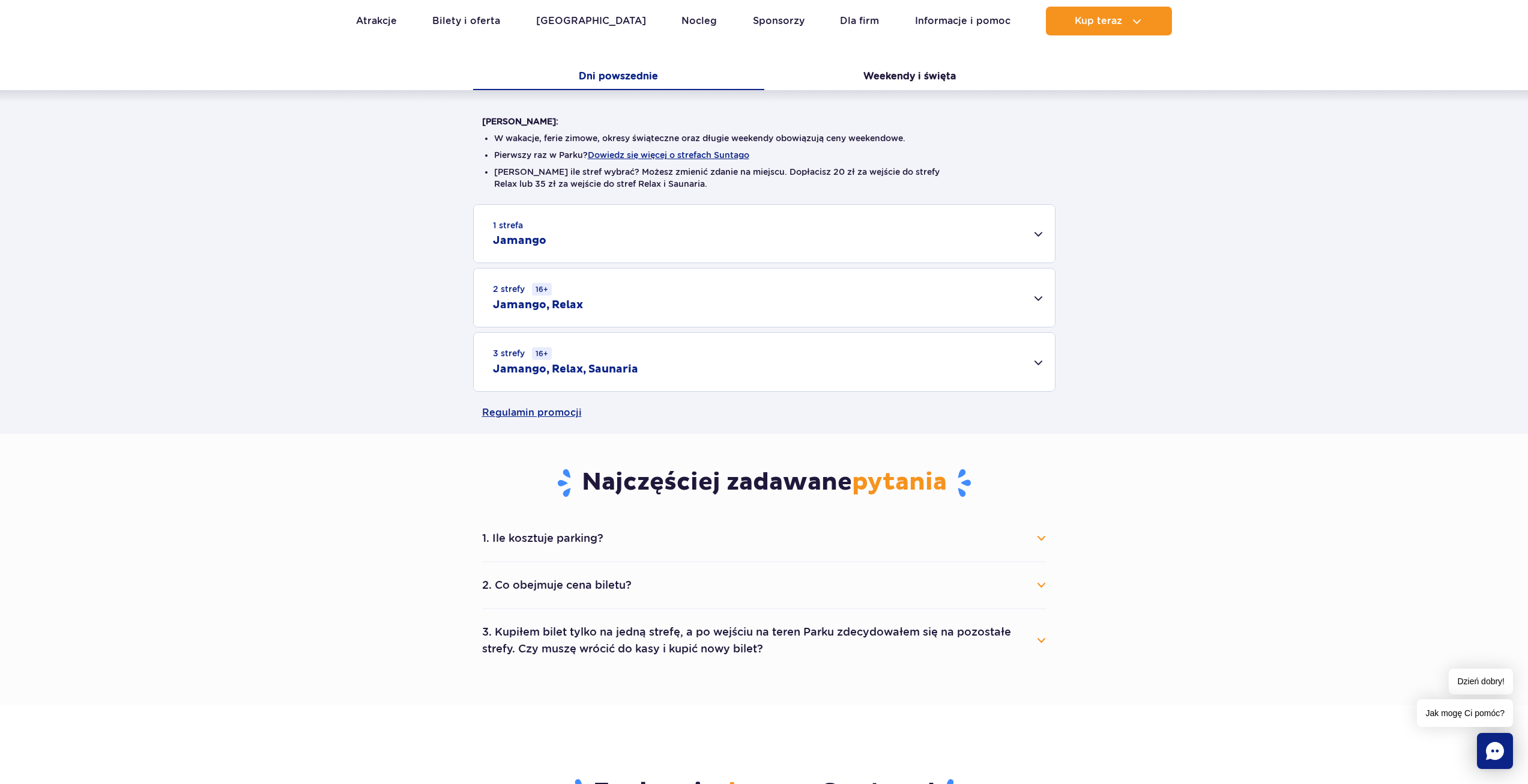
click at [681, 286] on div "2 strefy 16+ Jamango, Relax" at bounding box center [764, 297] width 581 height 58
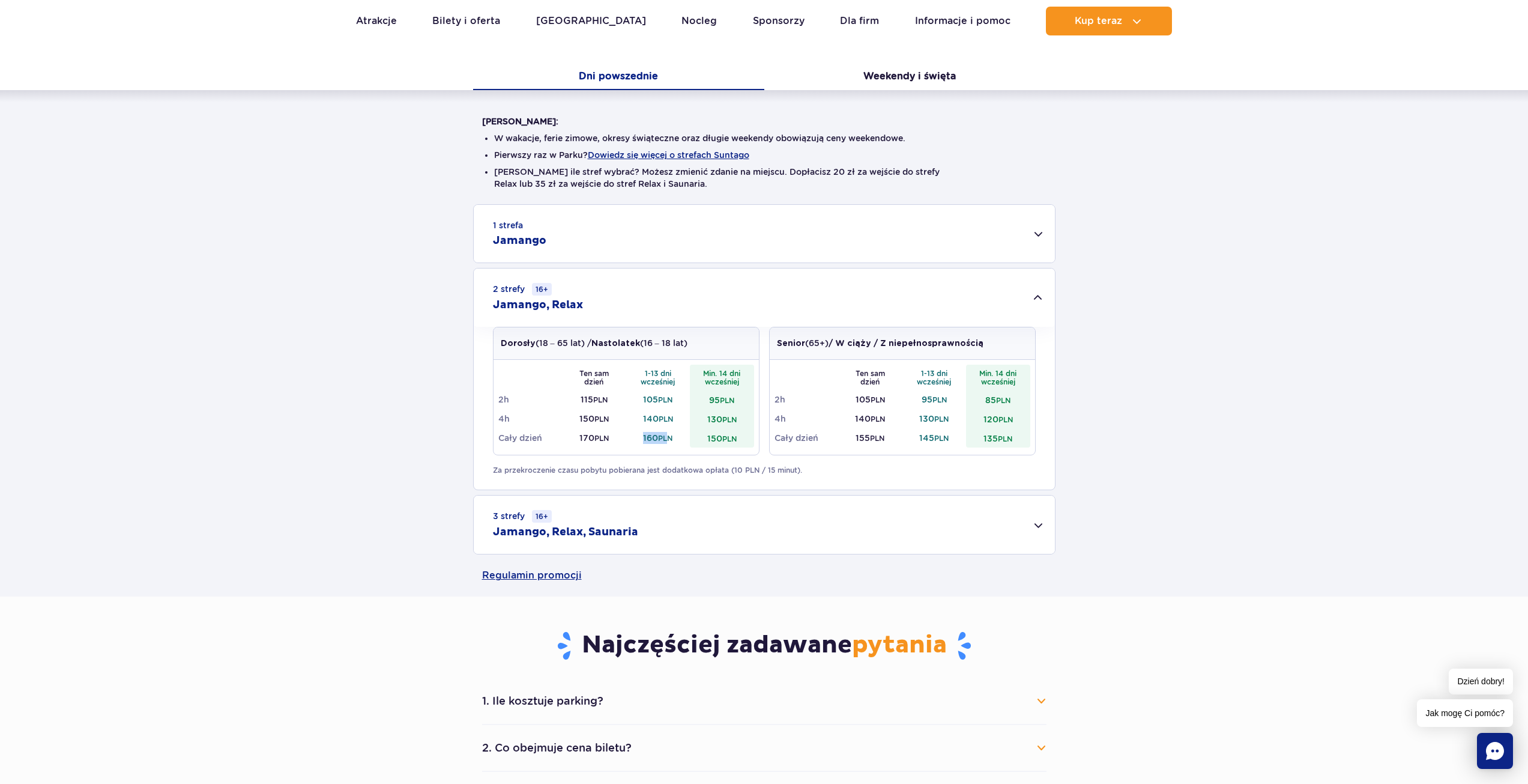
drag, startPoint x: 642, startPoint y: 436, endPoint x: 670, endPoint y: 430, distance: 28.6
click at [670, 430] on td "160 PLN" at bounding box center [658, 437] width 65 height 19
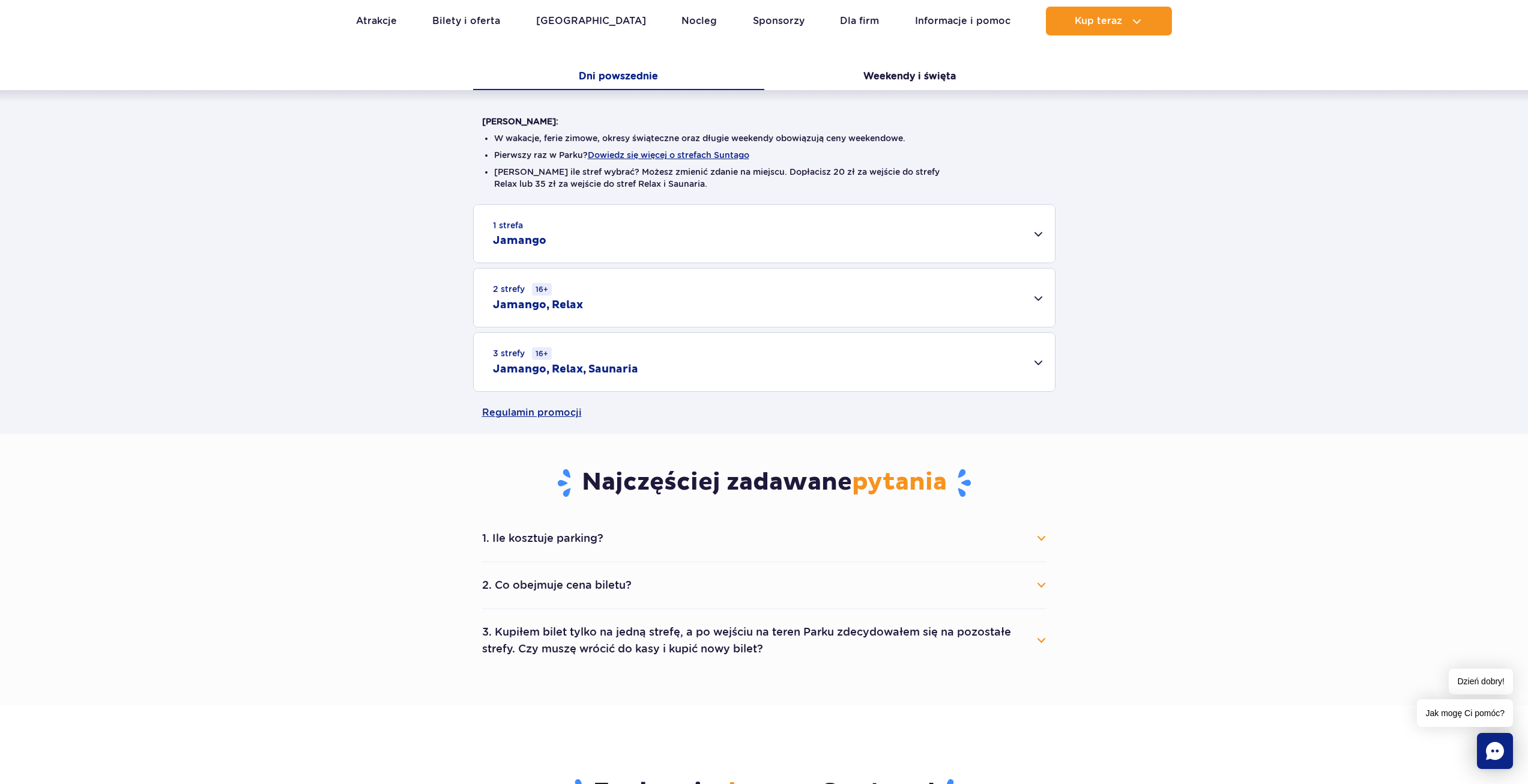
click at [648, 302] on div "2 strefy 16+ Jamango, Relax" at bounding box center [764, 297] width 581 height 58
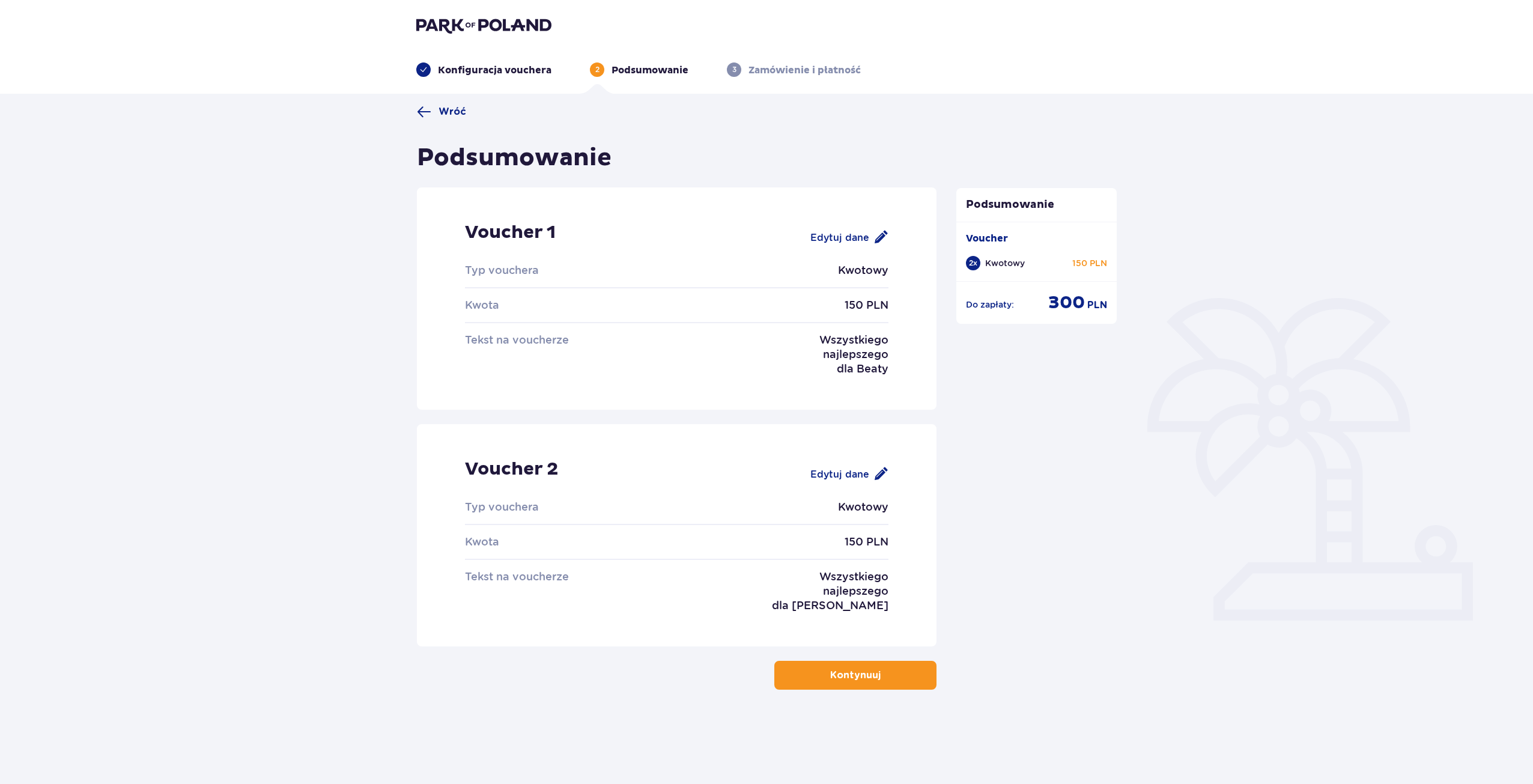
click at [852, 685] on button "Kontynuuj" at bounding box center [855, 675] width 162 height 29
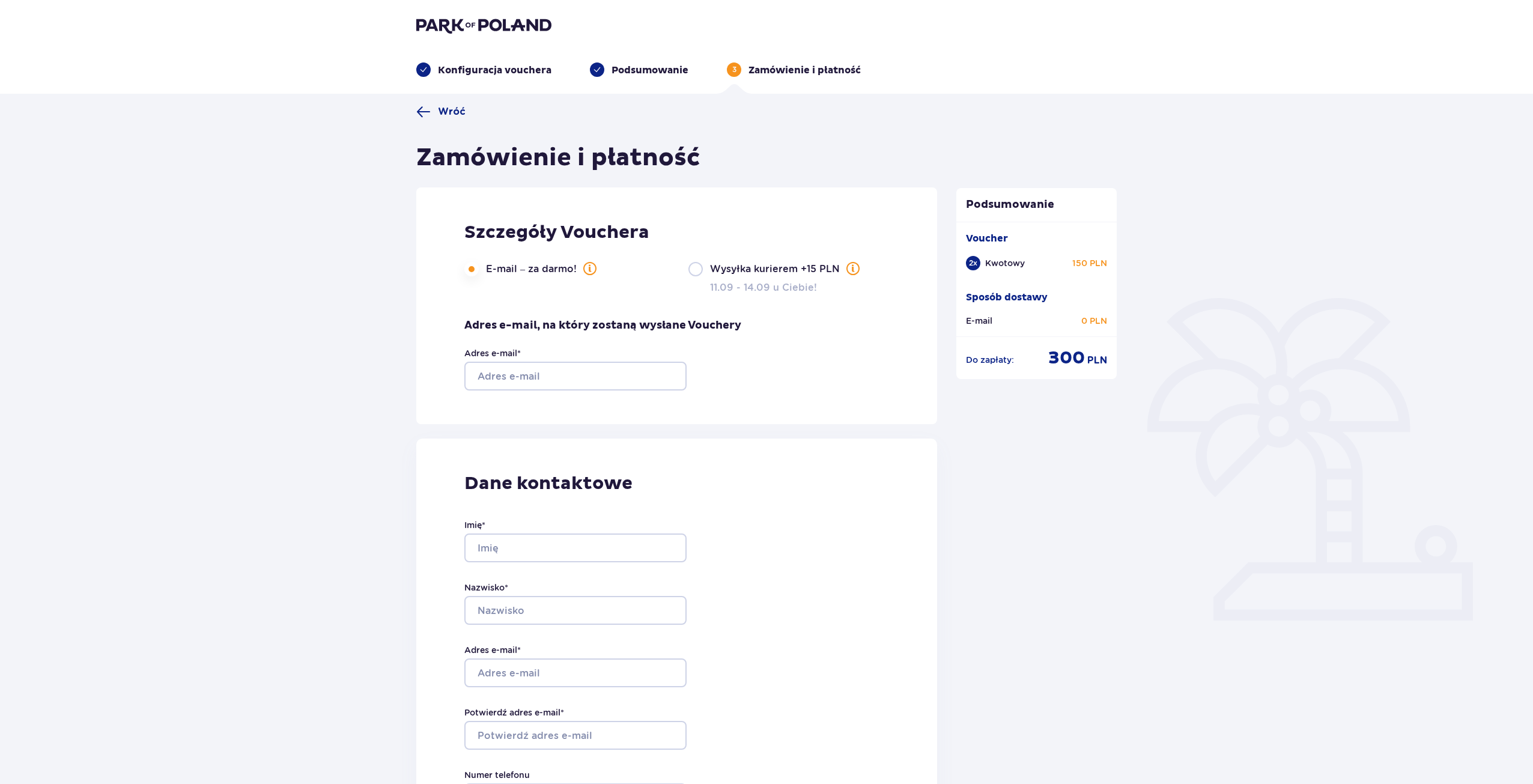
click at [578, 393] on div "Szczegóły Vouchera E-mail – za darmo! Wysyłka kurierem +15 PLN 11.09 - 14.09 u …" at bounding box center [677, 306] width 520 height 236
click at [567, 377] on input "Adres e-mail *" at bounding box center [575, 376] width 222 height 29
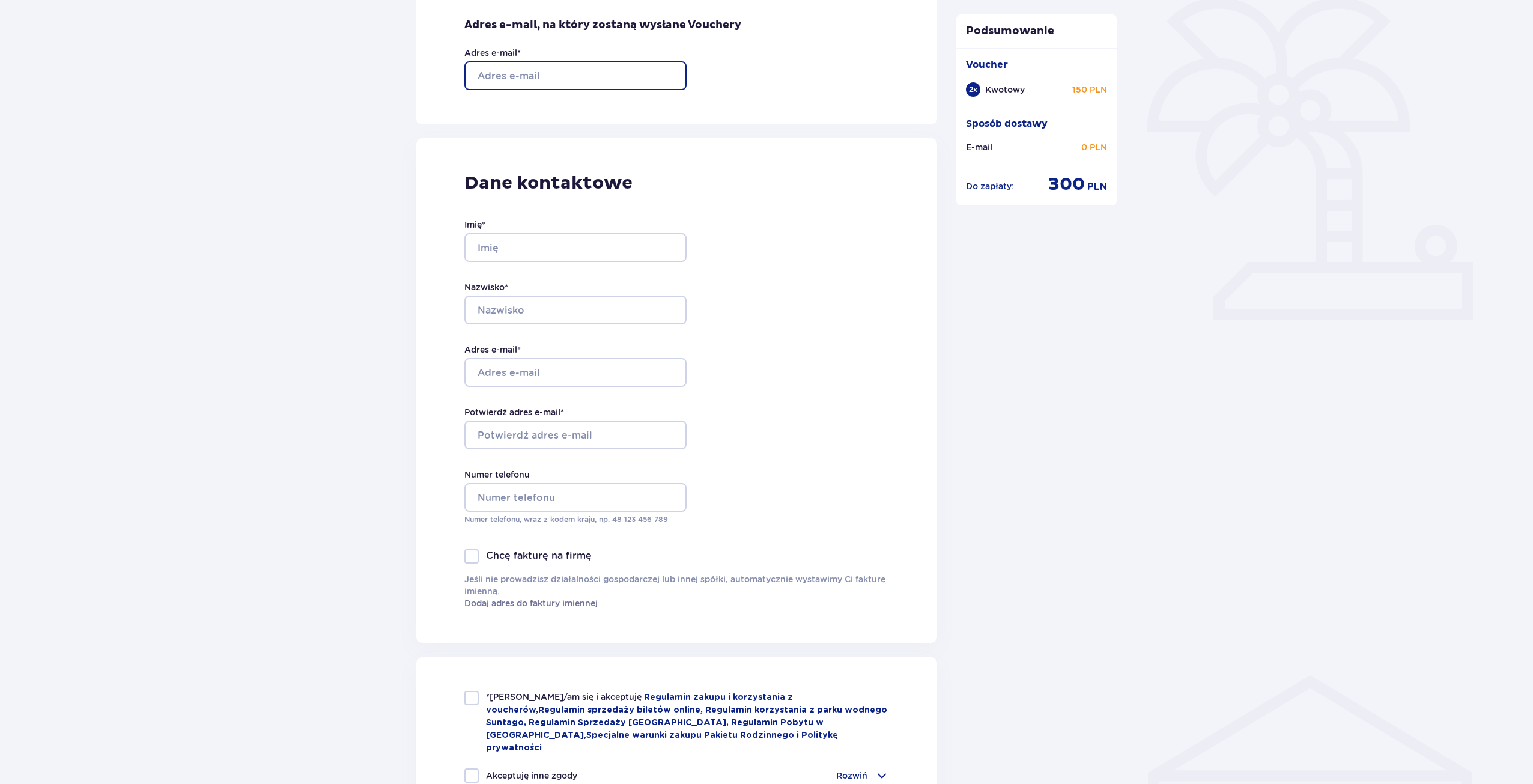
scroll to position [360, 0]
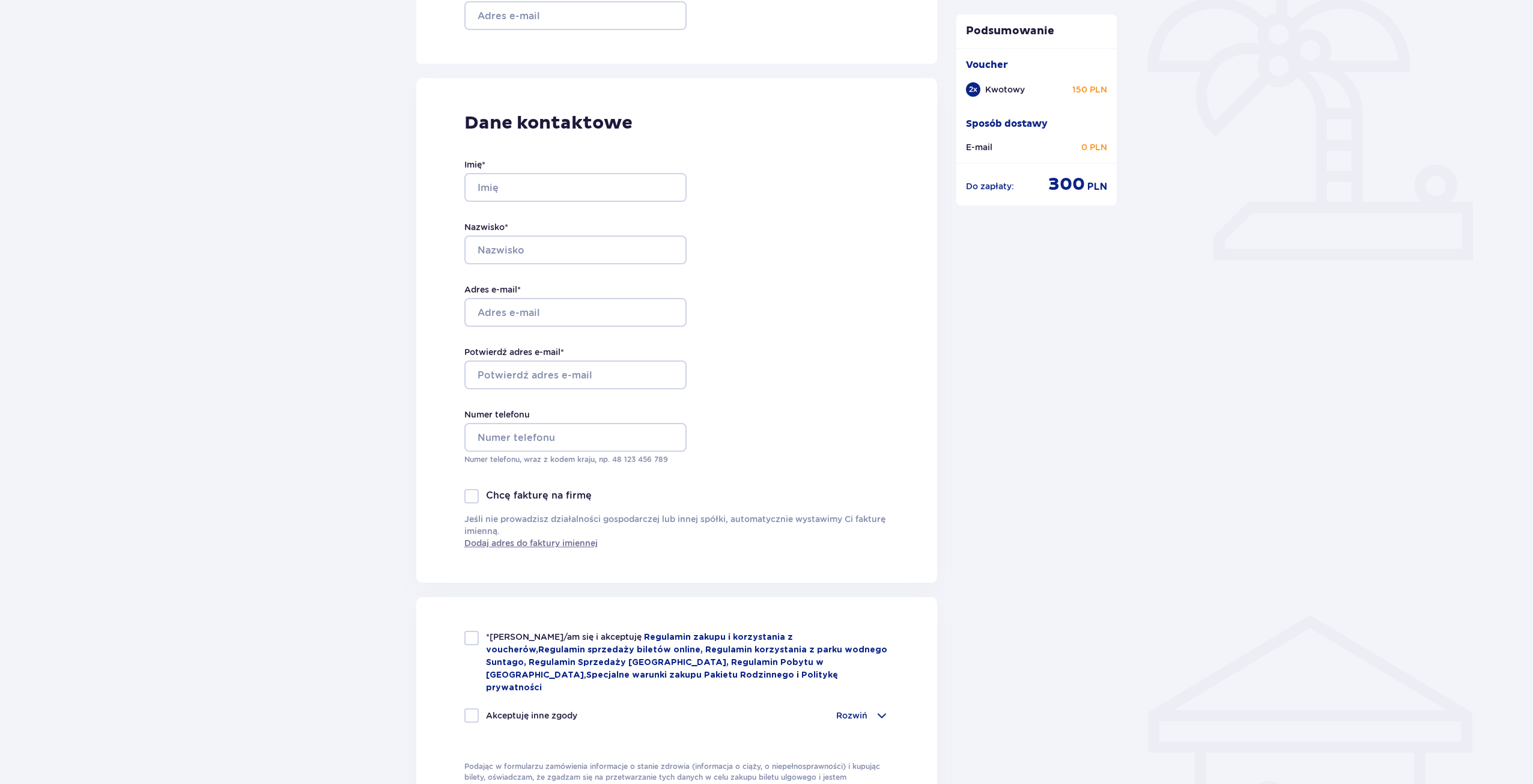
click at [529, 297] on div "Adres e-mail *" at bounding box center [575, 306] width 222 height 44
click at [531, 246] on input "Nazwisko *" at bounding box center [575, 250] width 222 height 29
click at [520, 177] on input "Imię *" at bounding box center [575, 187] width 222 height 29
type input "Karol"
type input "[PERSON_NAME][EMAIL_ADDRESS][DOMAIN_NAME]"
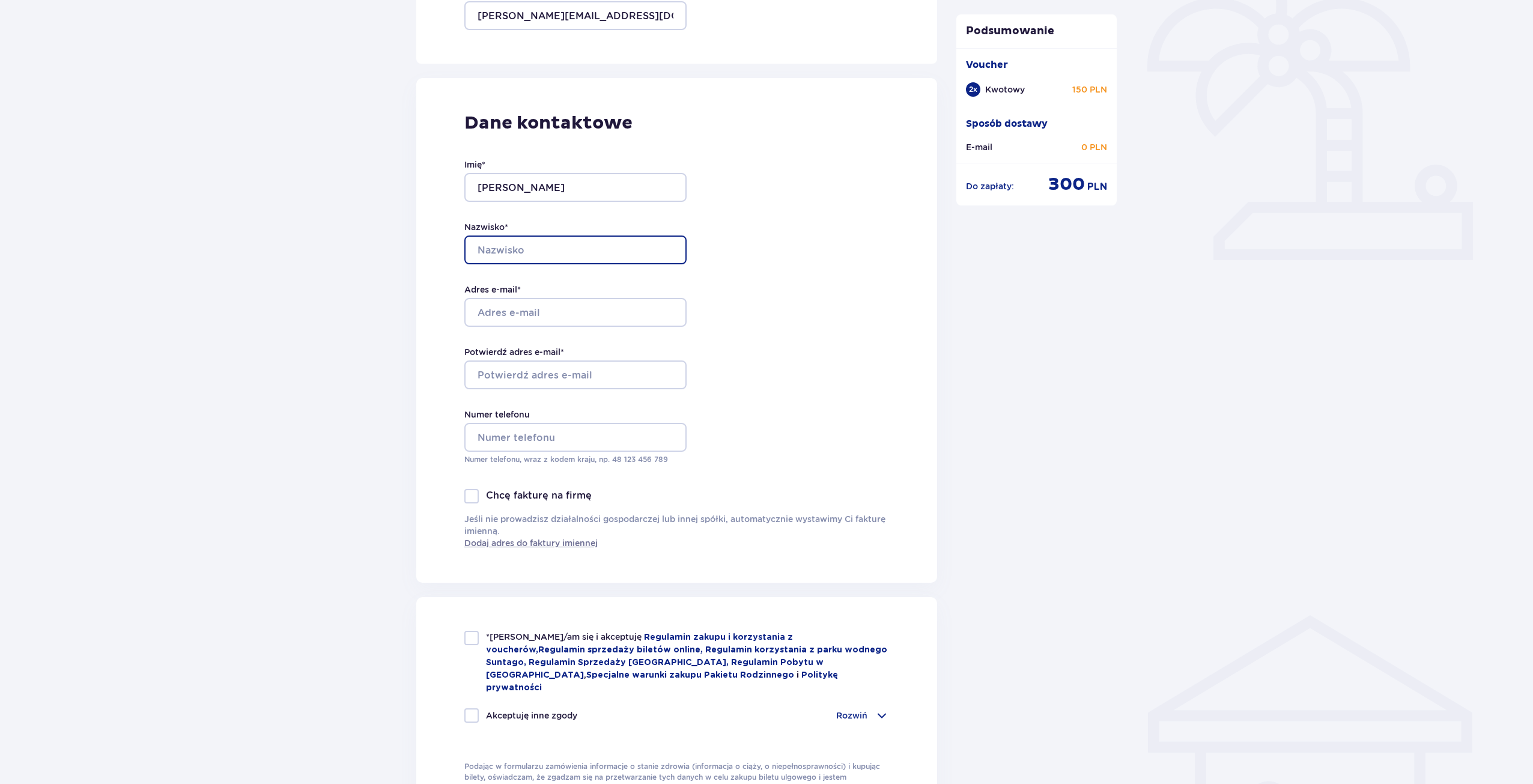
type input "Łapiński"
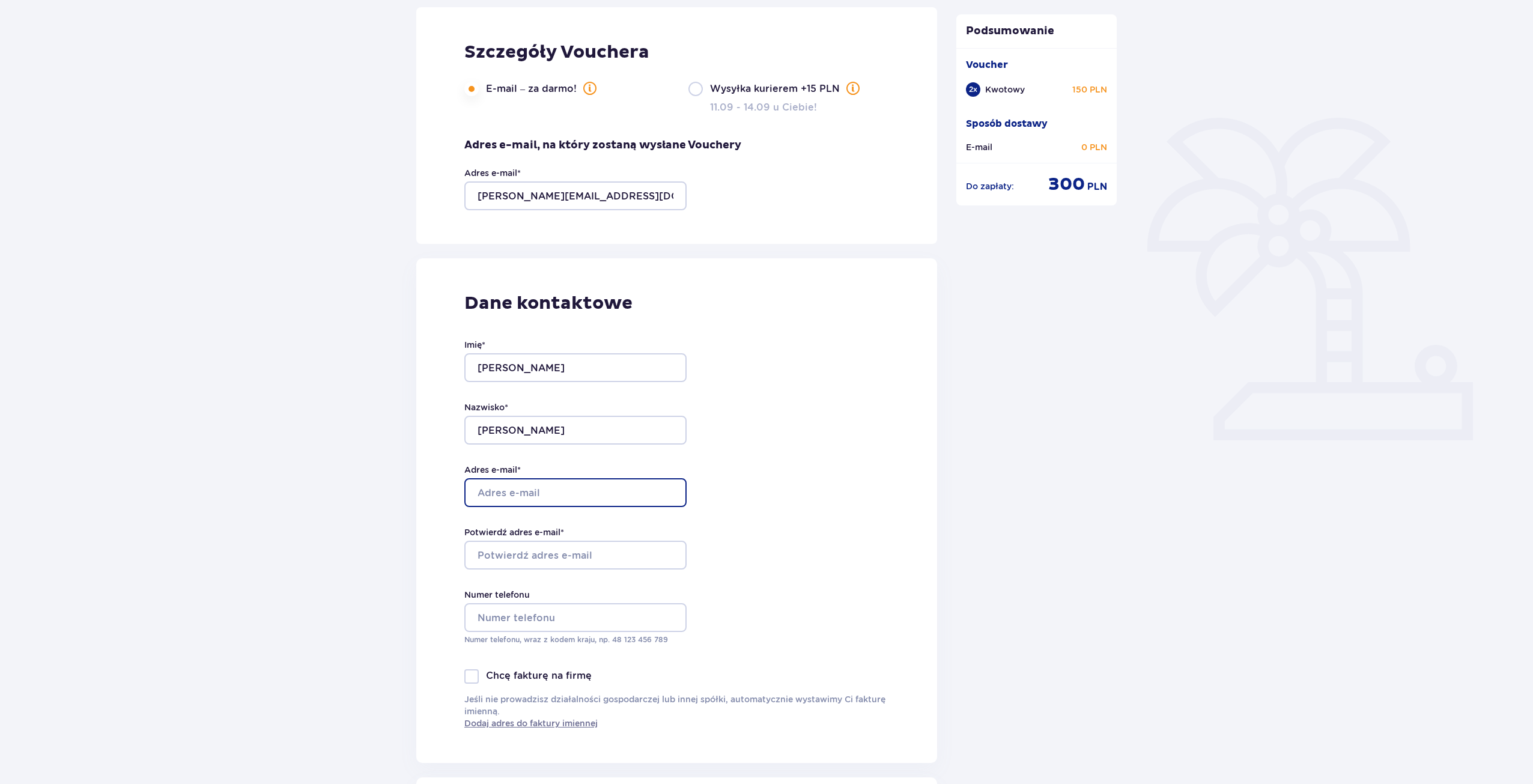
click at [572, 489] on input "Adres e-mail *" at bounding box center [575, 493] width 222 height 29
type input "[PERSON_NAME][EMAIL_ADDRESS][DOMAIN_NAME]"
type input "504290432"
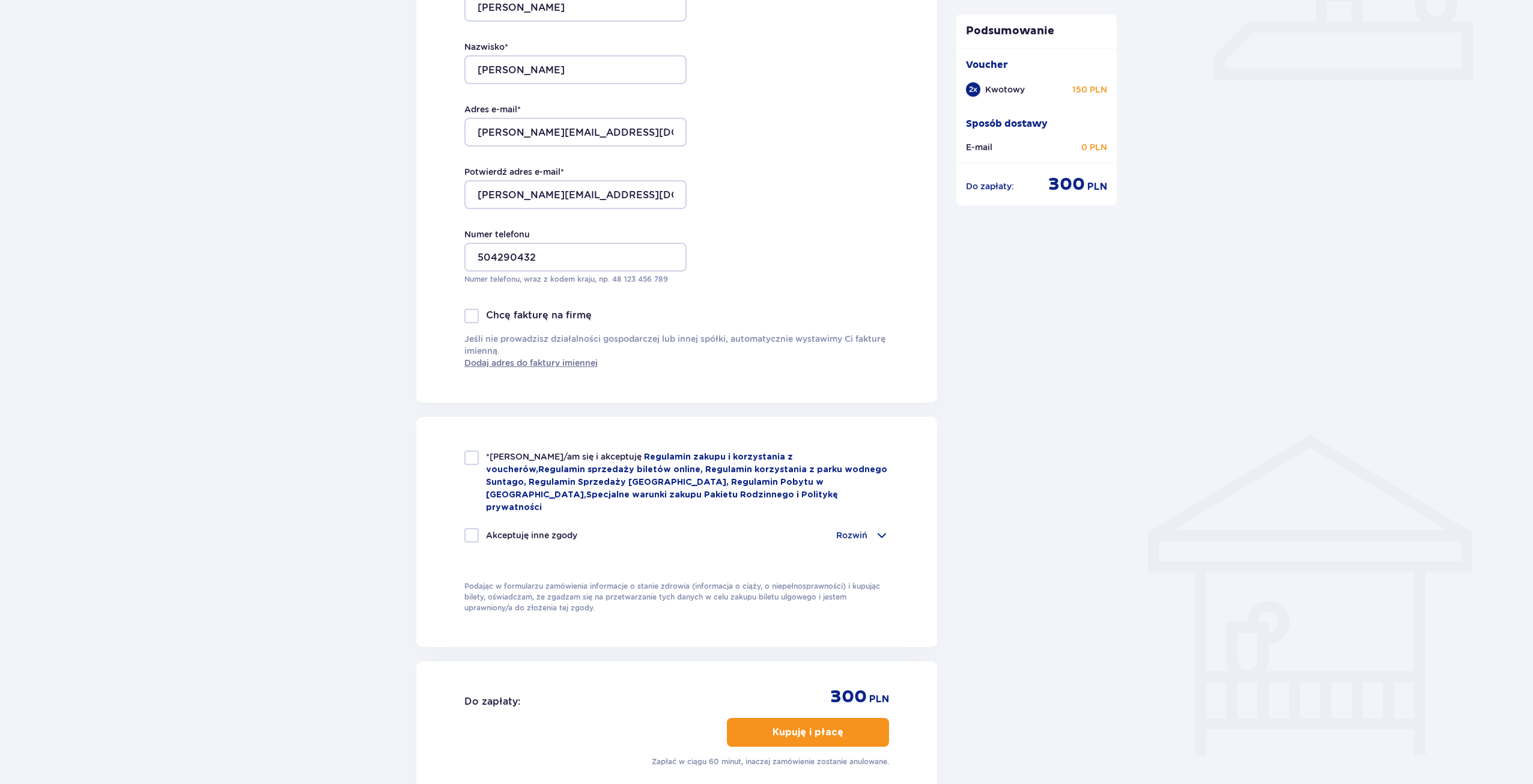
click at [466, 464] on div at bounding box center [471, 457] width 15 height 15
checkbox input "true"
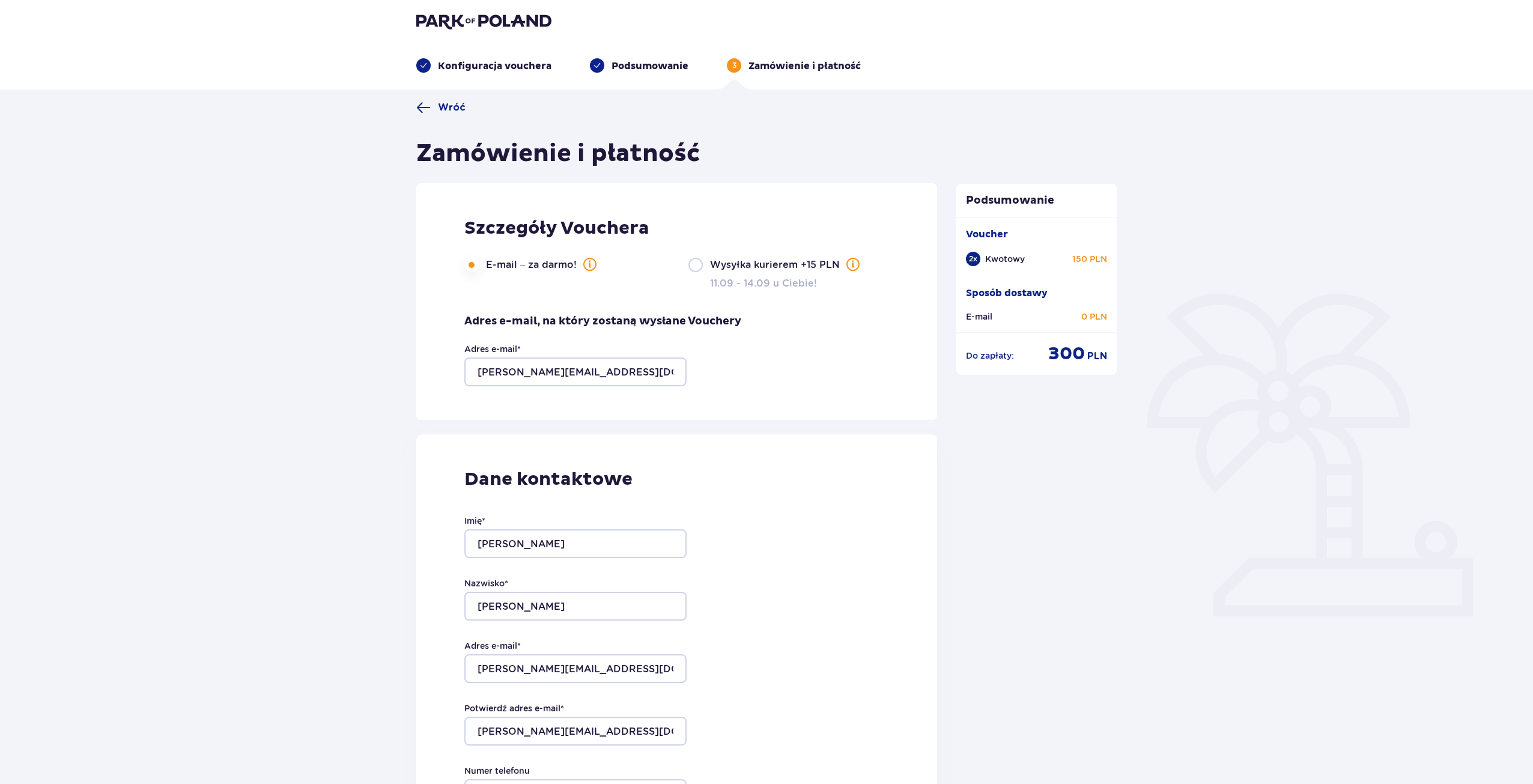
scroll to position [605, 0]
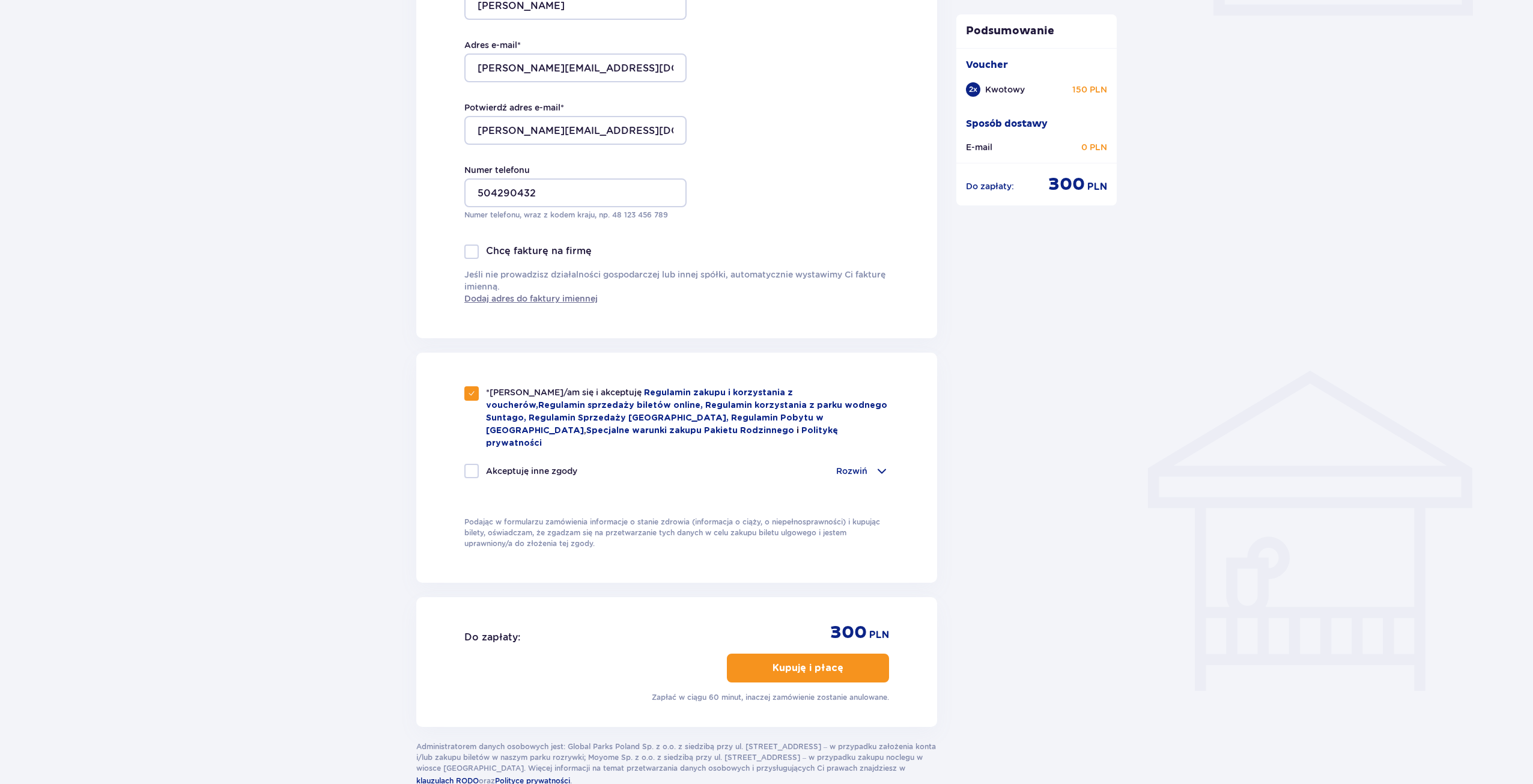
click at [781, 653] on button "Kupuję i płacę" at bounding box center [808, 668] width 162 height 29
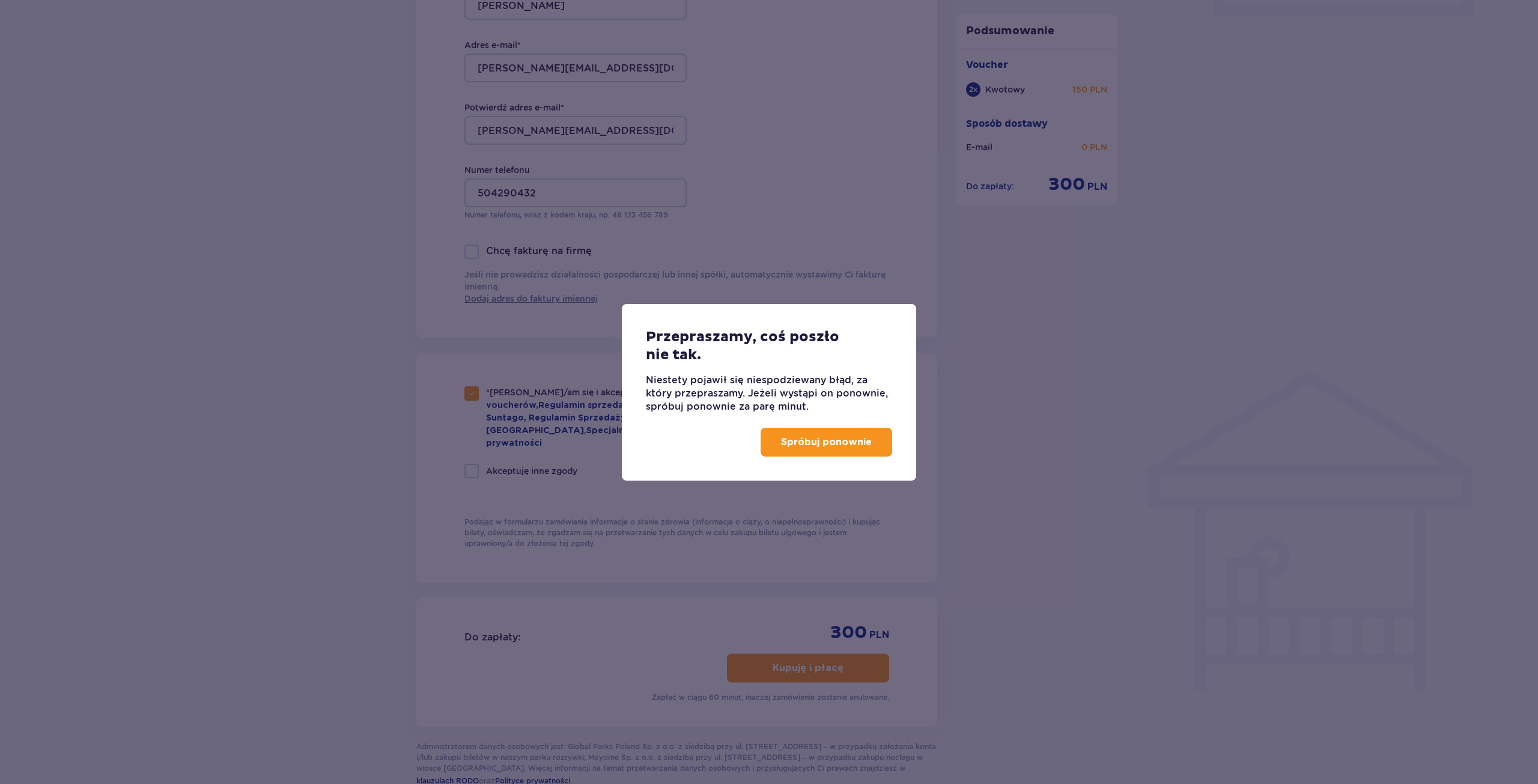
click at [816, 436] on p "Spróbuj ponownie" at bounding box center [826, 442] width 91 height 14
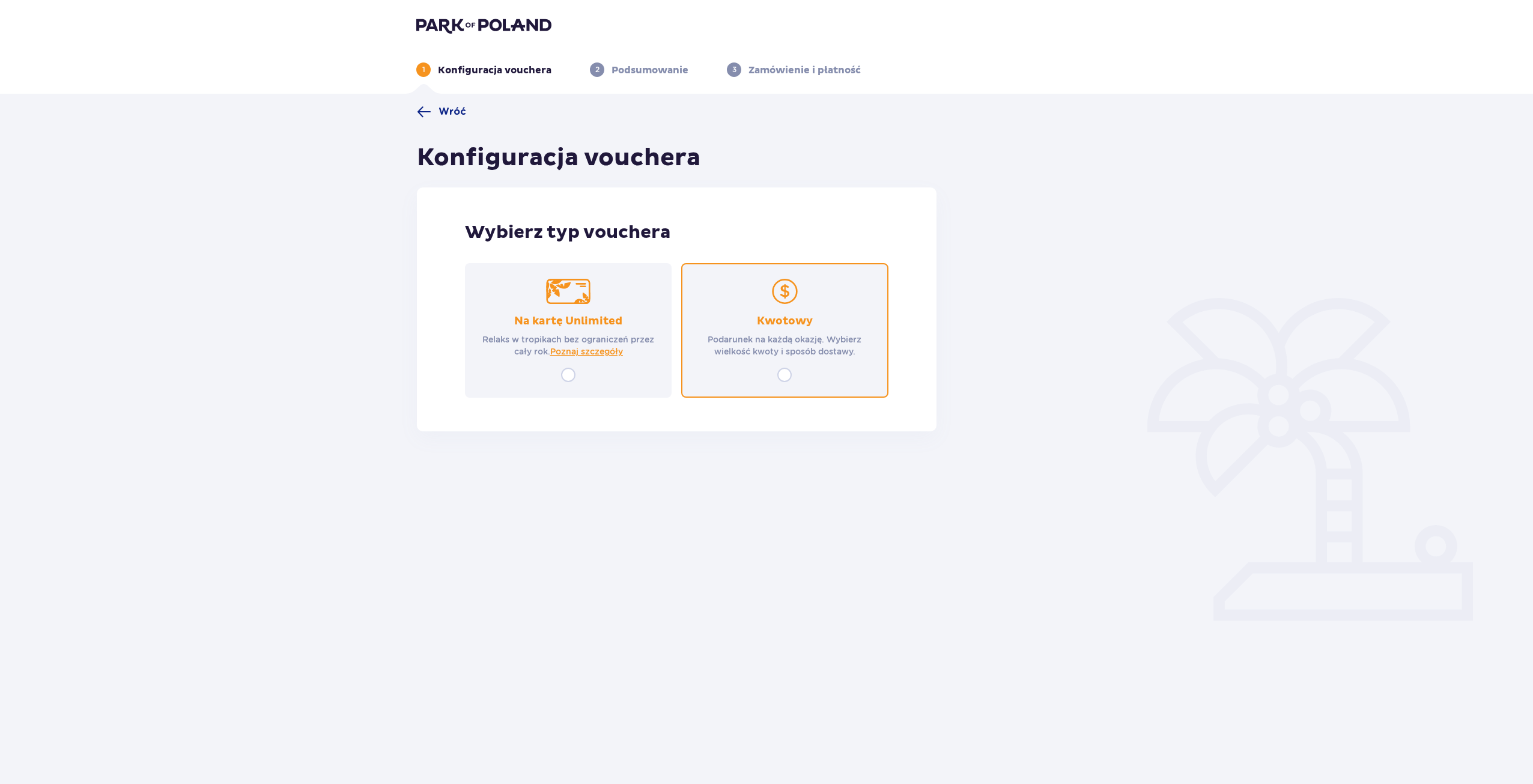
click at [790, 368] on input "radio" at bounding box center [784, 375] width 15 height 15
radio input "true"
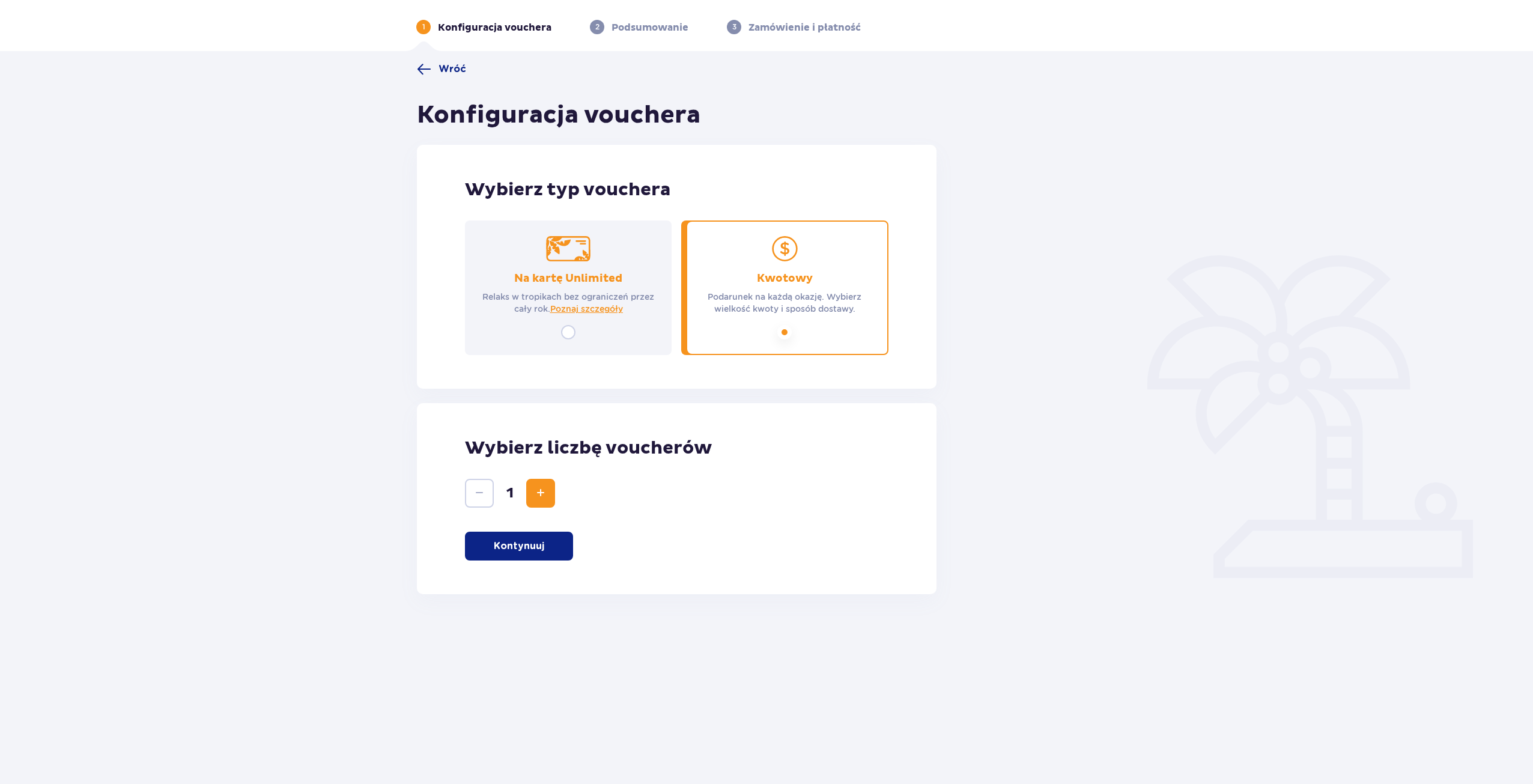
scroll to position [44, 0]
click at [542, 505] on div "Wybierz liczbę voucherów 1 Kontynuuj" at bounding box center [676, 498] width 519 height 191
drag, startPoint x: 539, startPoint y: 488, endPoint x: 538, endPoint y: 496, distance: 8.1
click at [539, 487] on span "Increase" at bounding box center [540, 492] width 15 height 15
click at [528, 552] on p "Kontynuuj" at bounding box center [519, 545] width 50 height 14
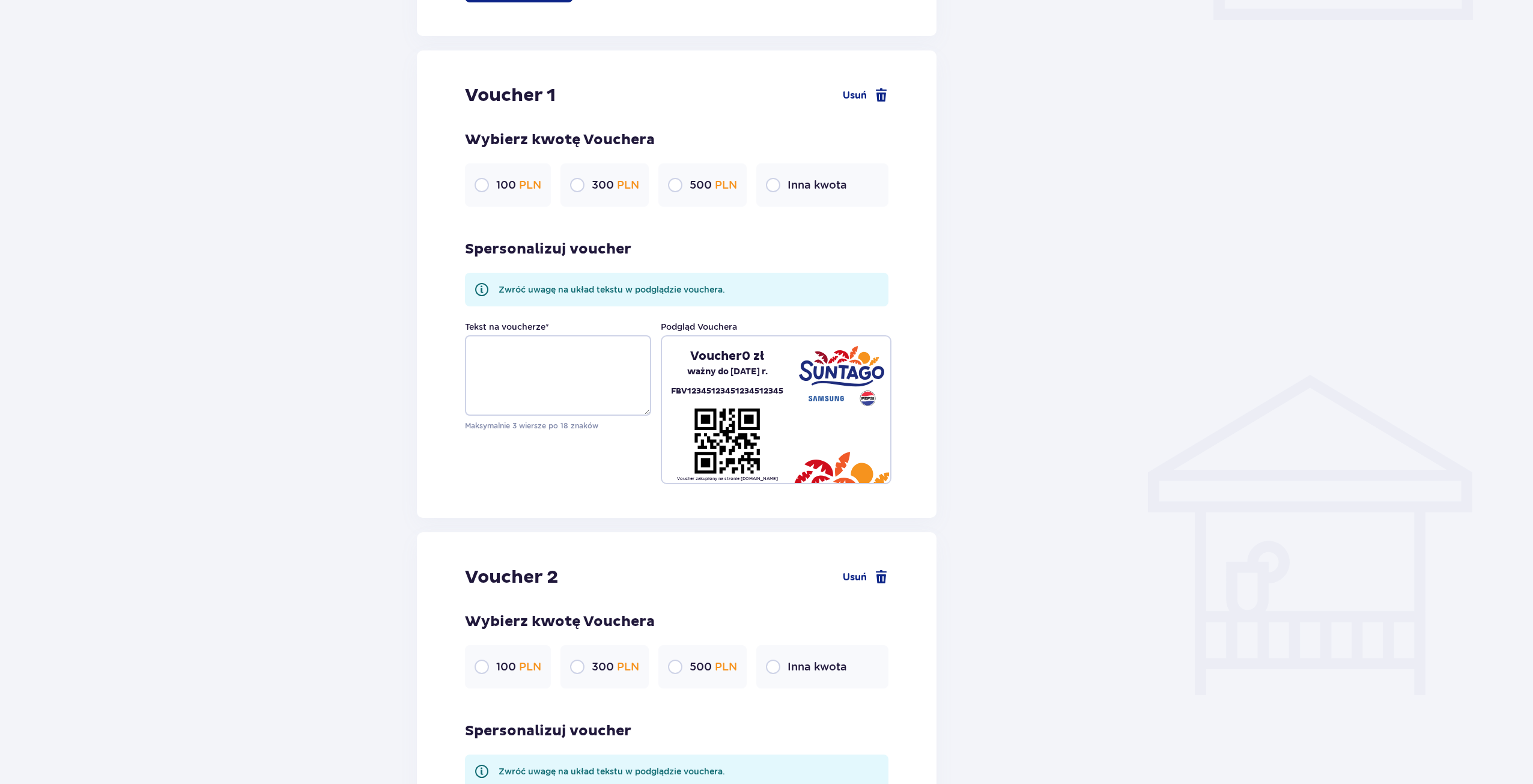
scroll to position [637, 0]
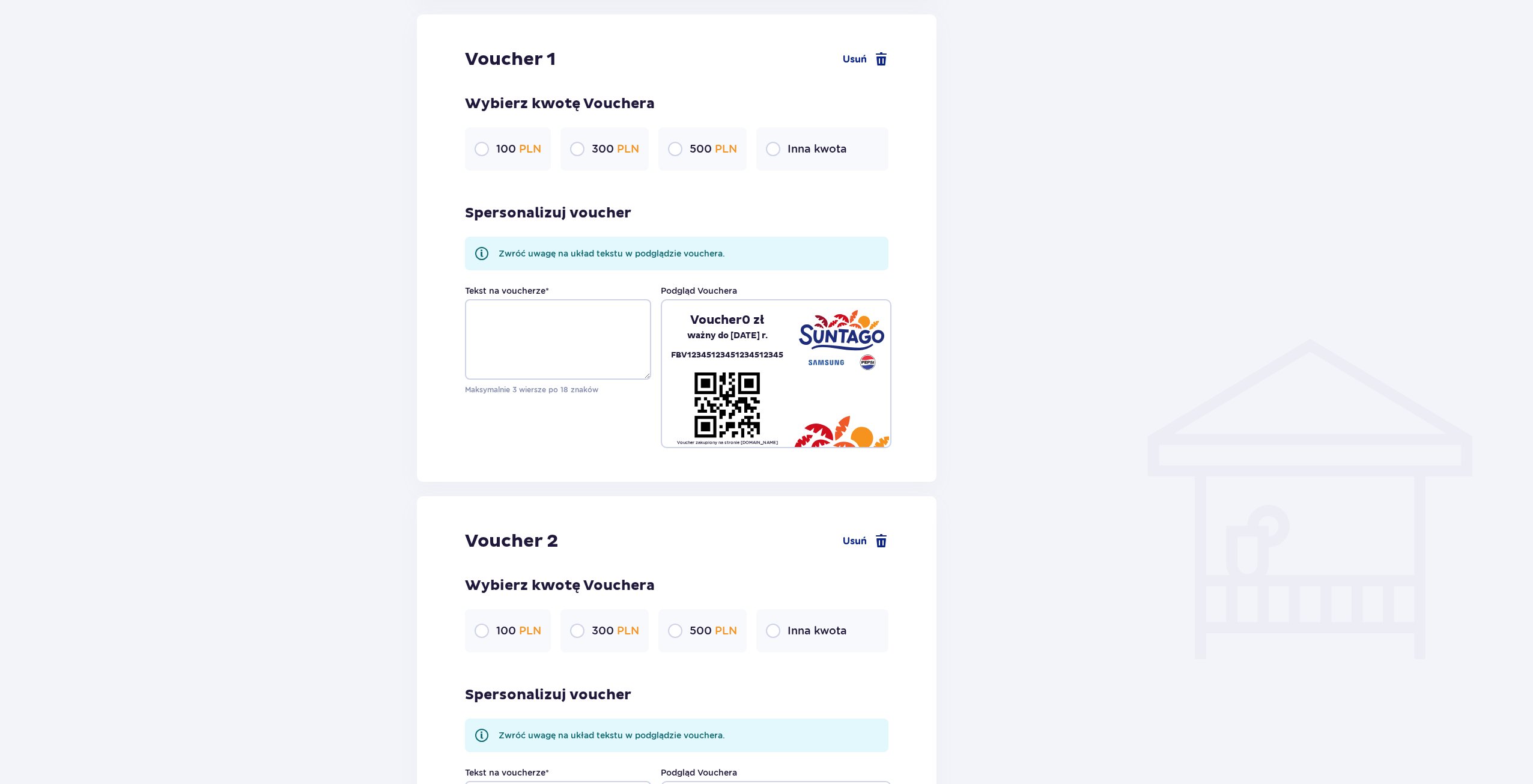
click at [823, 145] on p "Inna kwota" at bounding box center [817, 149] width 59 height 15
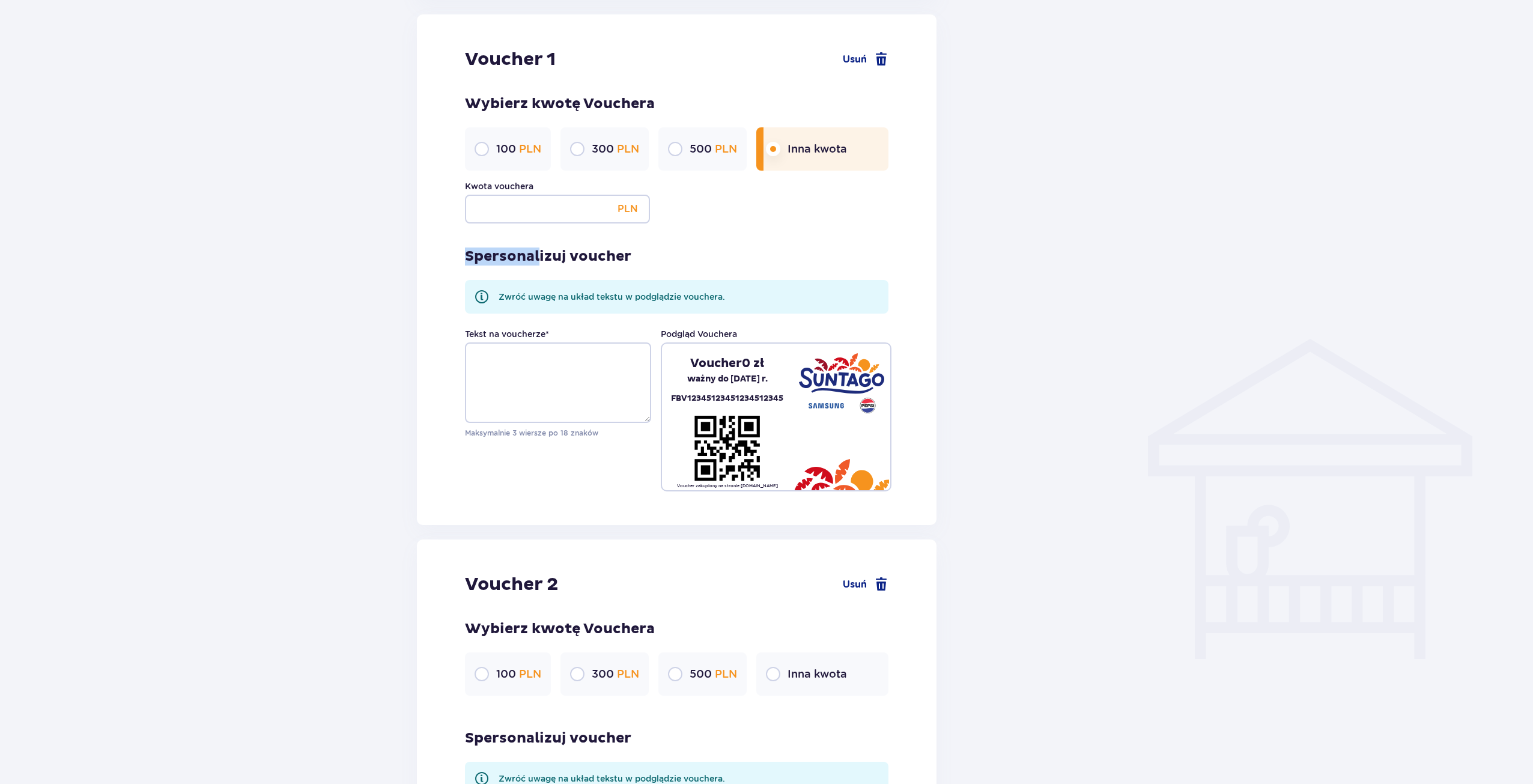
drag, startPoint x: 540, startPoint y: 224, endPoint x: 540, endPoint y: 213, distance: 11.0
click at [540, 216] on div "Voucher 1 Usuń Wybierz kwotę Vouchera 100 PLN 300 PLN 500 PLN Inna kwota Kwota …" at bounding box center [676, 269] width 519 height 510
click at [540, 212] on input "Kwota vouchera" at bounding box center [557, 209] width 185 height 29
click at [550, 203] on input "Kwota vouchera" at bounding box center [557, 209] width 185 height 29
type input "150"
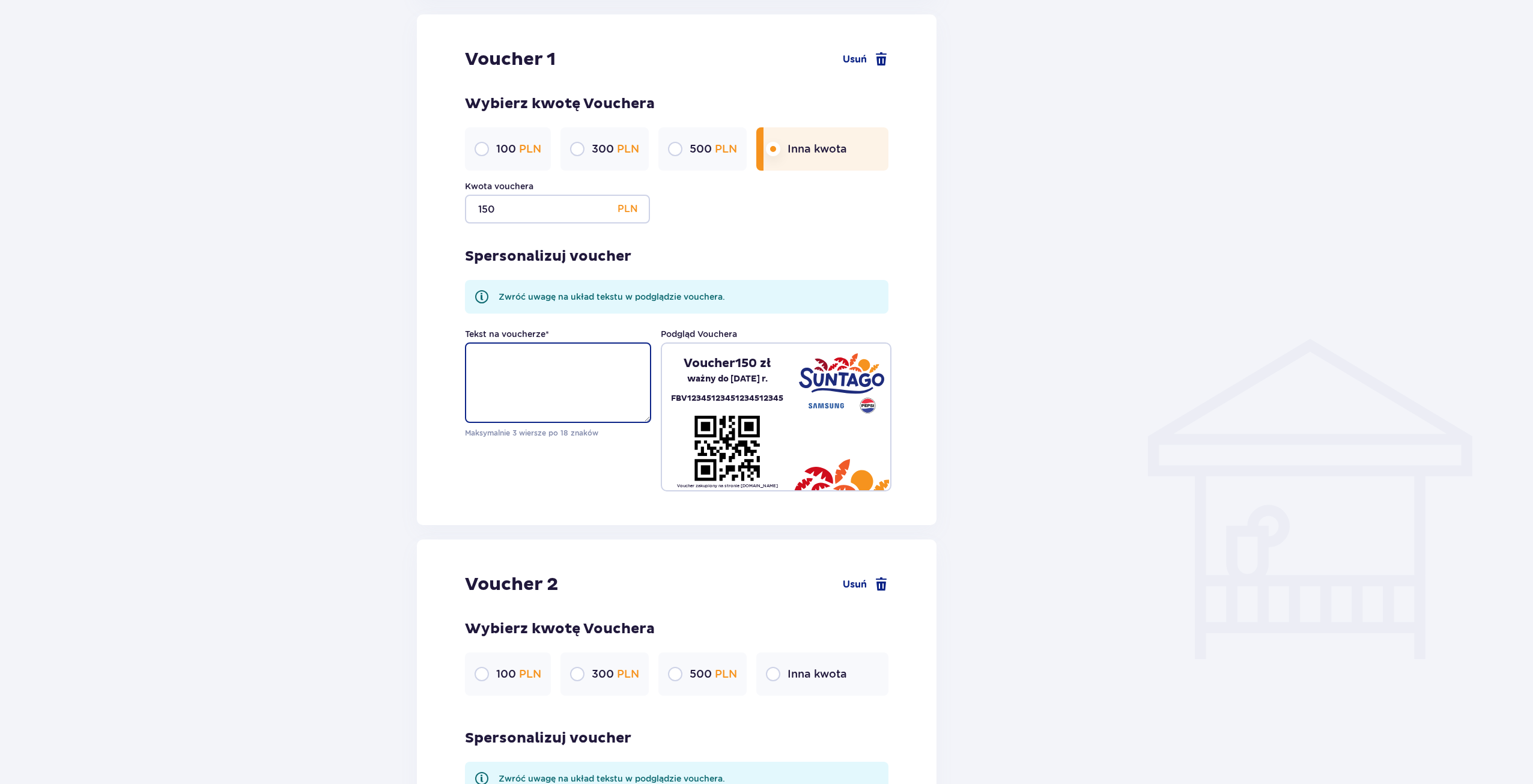
click at [537, 383] on textarea "Tekst na voucherze *" at bounding box center [558, 382] width 187 height 80
type textarea "D"
drag, startPoint x: 475, startPoint y: 344, endPoint x: 419, endPoint y: 337, distance: 56.4
click at [420, 335] on div "Voucher 1 Usuń Wybierz kwotę Vouchera 100 PLN 300 PLN 500 PLN Inna kwota Kwota …" at bounding box center [676, 269] width 519 height 510
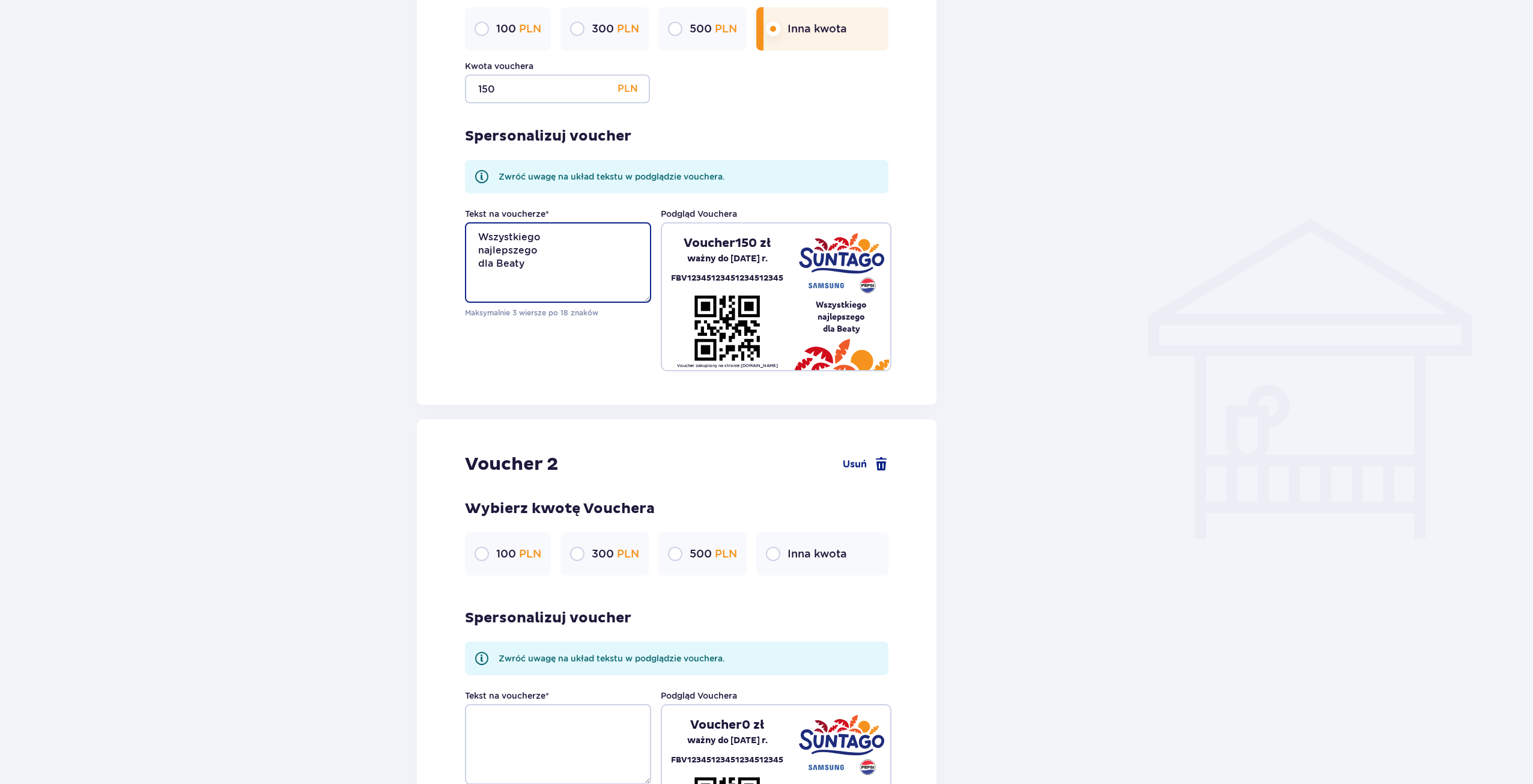
scroll to position [937, 0]
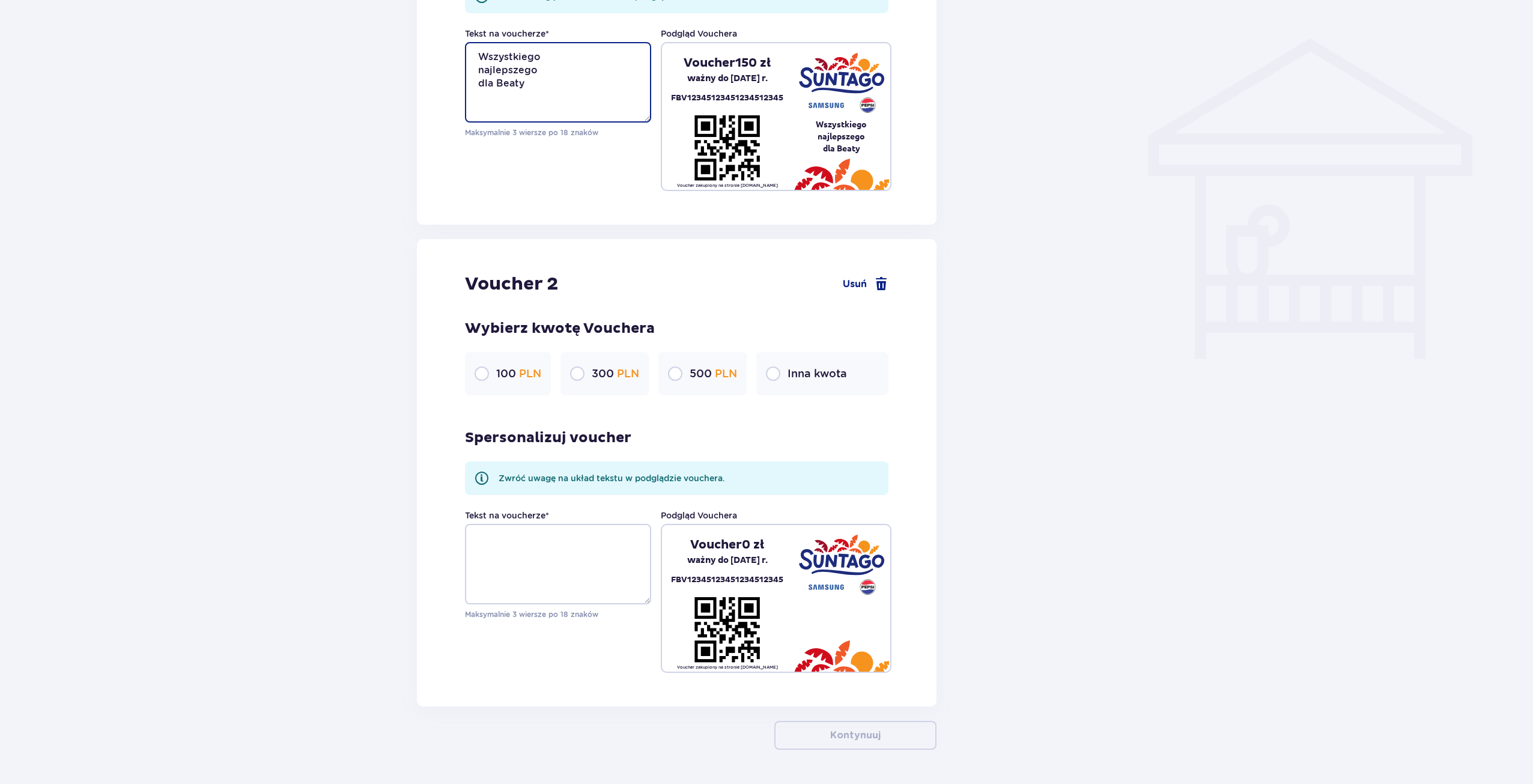
type textarea "Wszystkiego najlepszego dla Beaty"
click at [802, 397] on div "Voucher 2 Usuń Wybierz kwotę Vouchera 100 PLN 300 PLN 500 PLN Inna kwota Sperso…" at bounding box center [676, 473] width 519 height 467
click at [802, 379] on p "Inna kwota" at bounding box center [817, 374] width 59 height 15
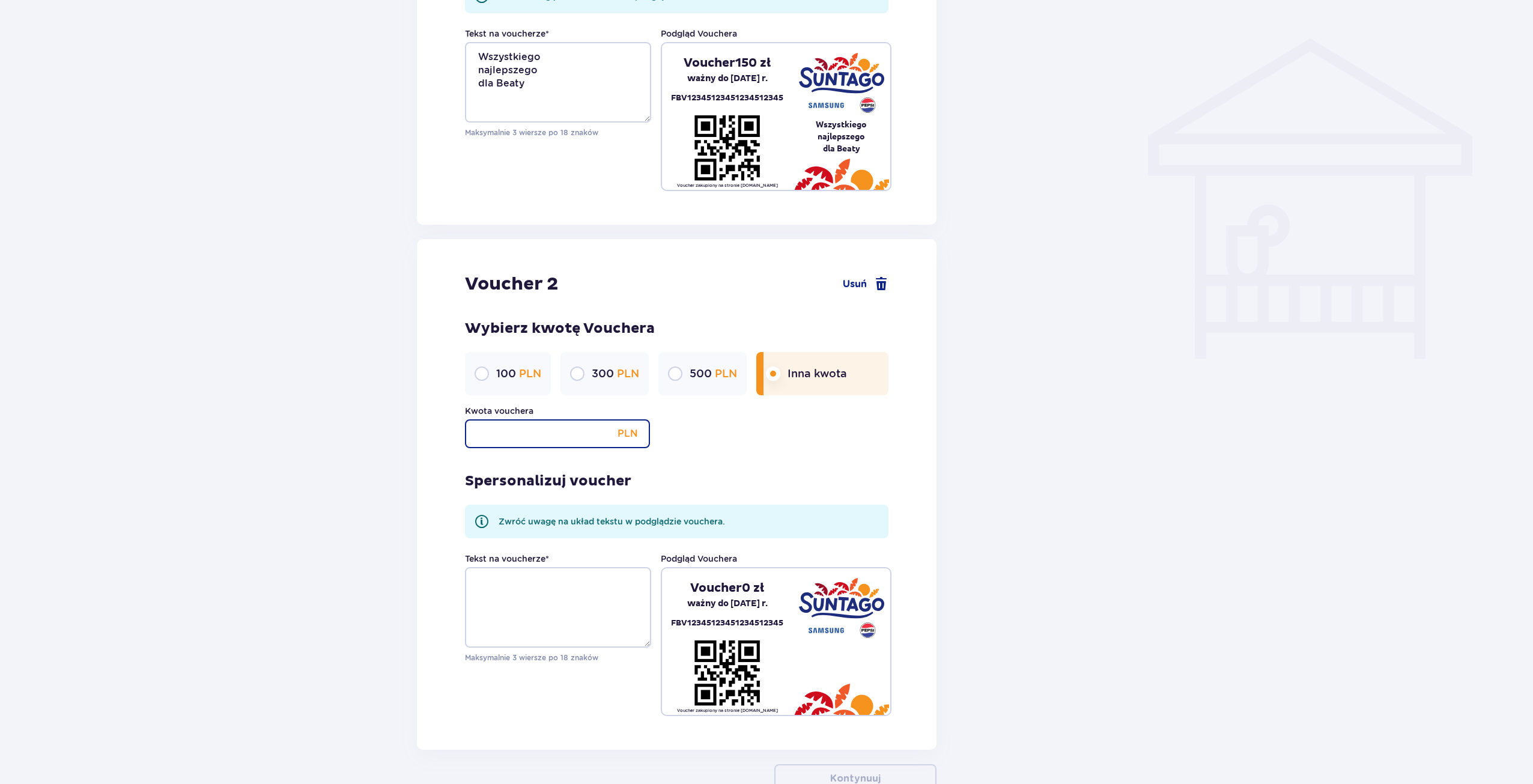
click at [584, 425] on input "Kwota vouchera" at bounding box center [557, 434] width 185 height 29
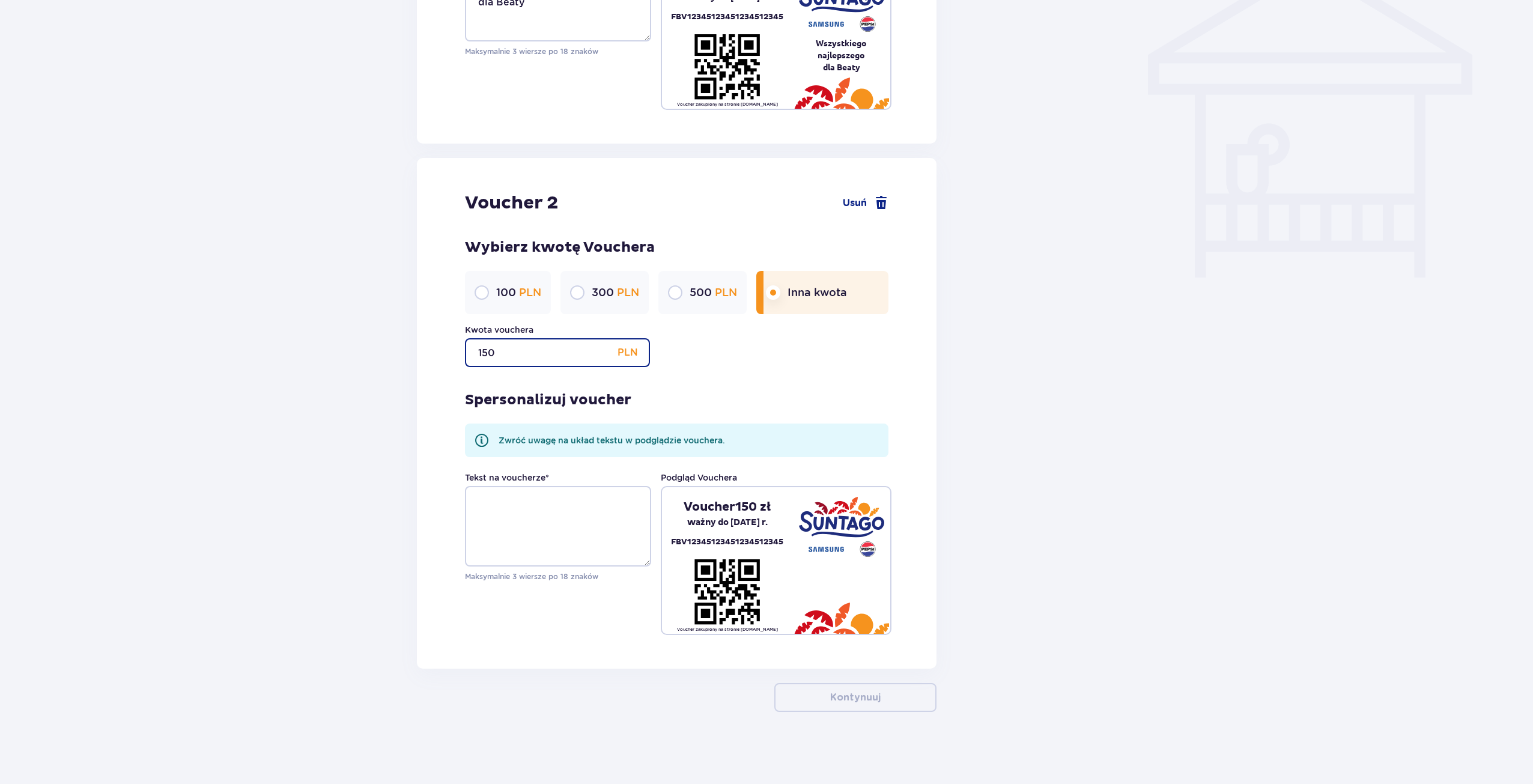
type input "150"
click at [522, 503] on textarea "Tekst na voucherze *" at bounding box center [558, 526] width 187 height 80
paste textarea "Wszystkiego najlepszego dla Beaty"
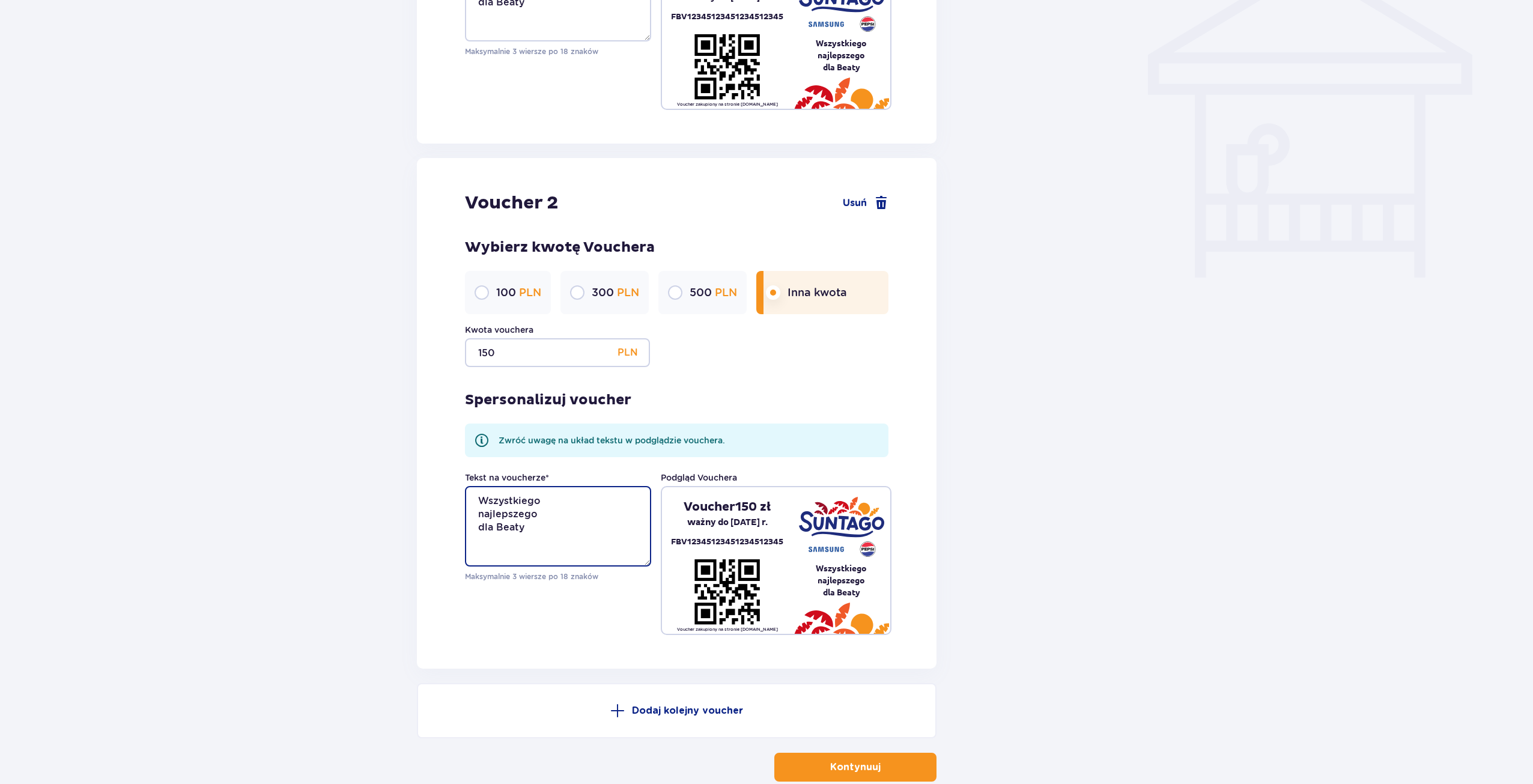
drag, startPoint x: 529, startPoint y: 529, endPoint x: 496, endPoint y: 529, distance: 33.0
click at [496, 529] on textarea "Wszystkiego najlepszego dla Beaty" at bounding box center [558, 526] width 187 height 80
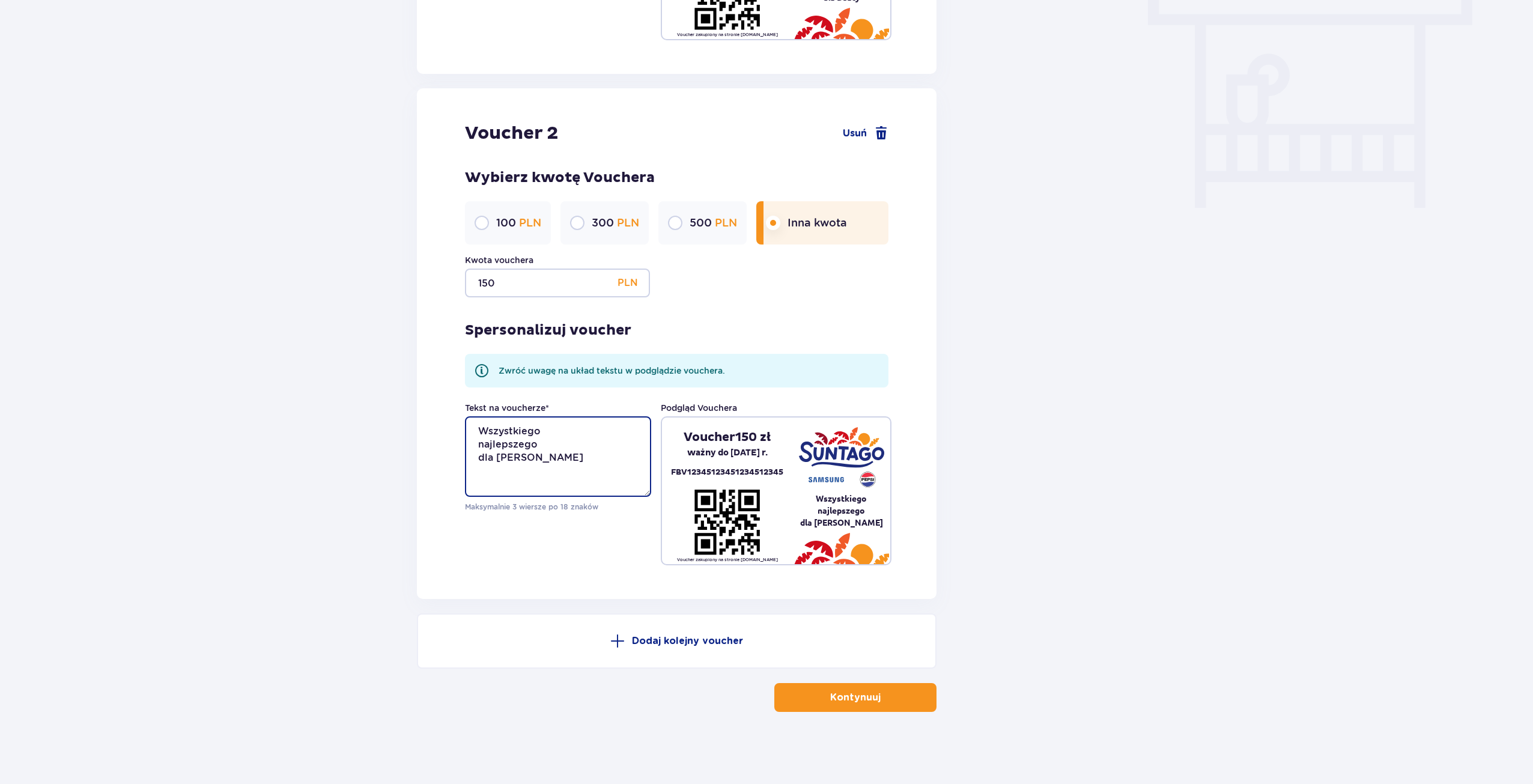
type textarea "Wszystkiego najlepszego dla Wojtka"
click at [863, 705] on button "Kontynuuj" at bounding box center [855, 698] width 162 height 29
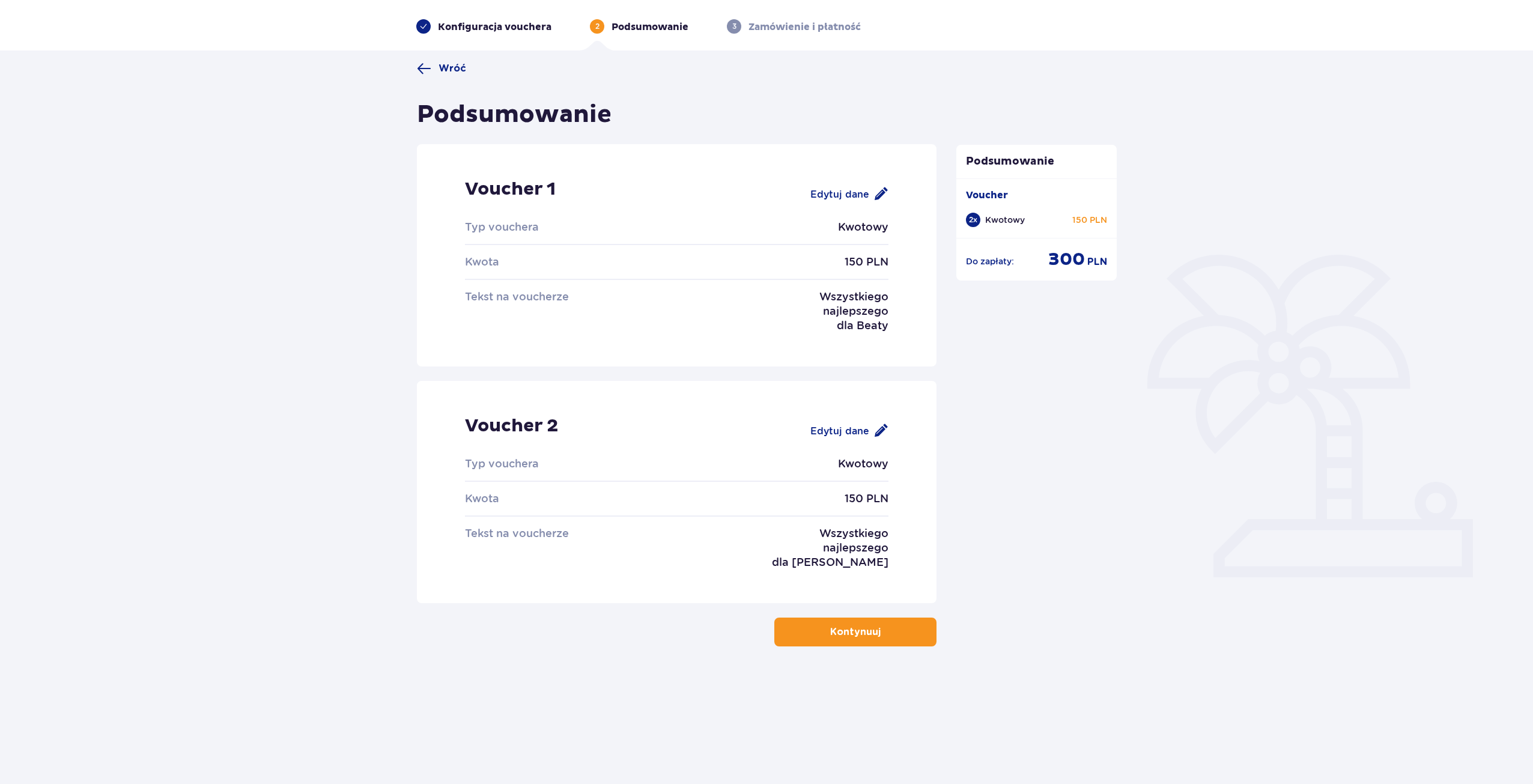
click at [803, 625] on button "Kontynuuj" at bounding box center [855, 632] width 162 height 29
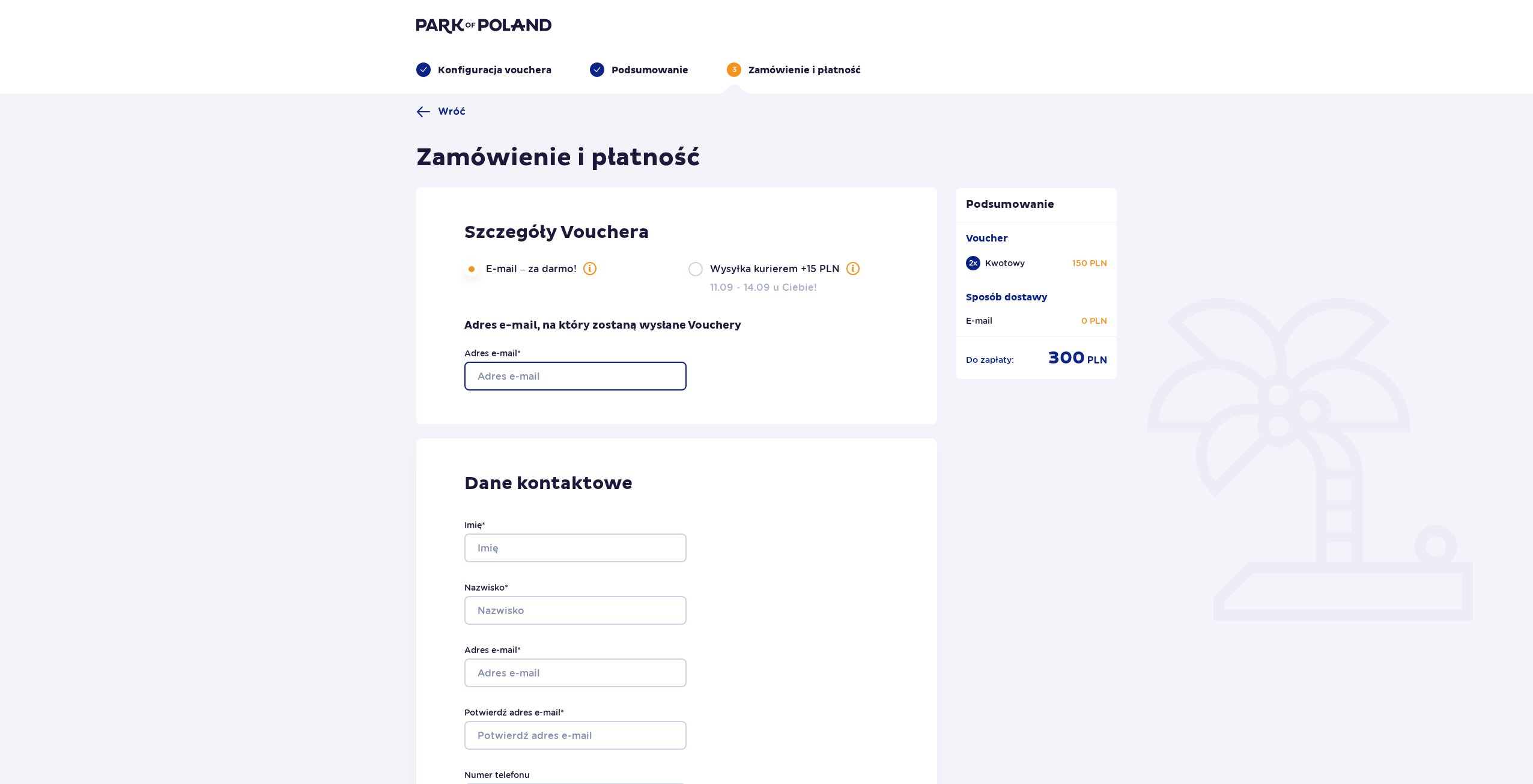
click at [607, 372] on input "Adres e-mail *" at bounding box center [575, 376] width 222 height 29
type input "[PERSON_NAME][EMAIL_ADDRESS][DOMAIN_NAME]"
type input "Karol"
type input "Łapiński"
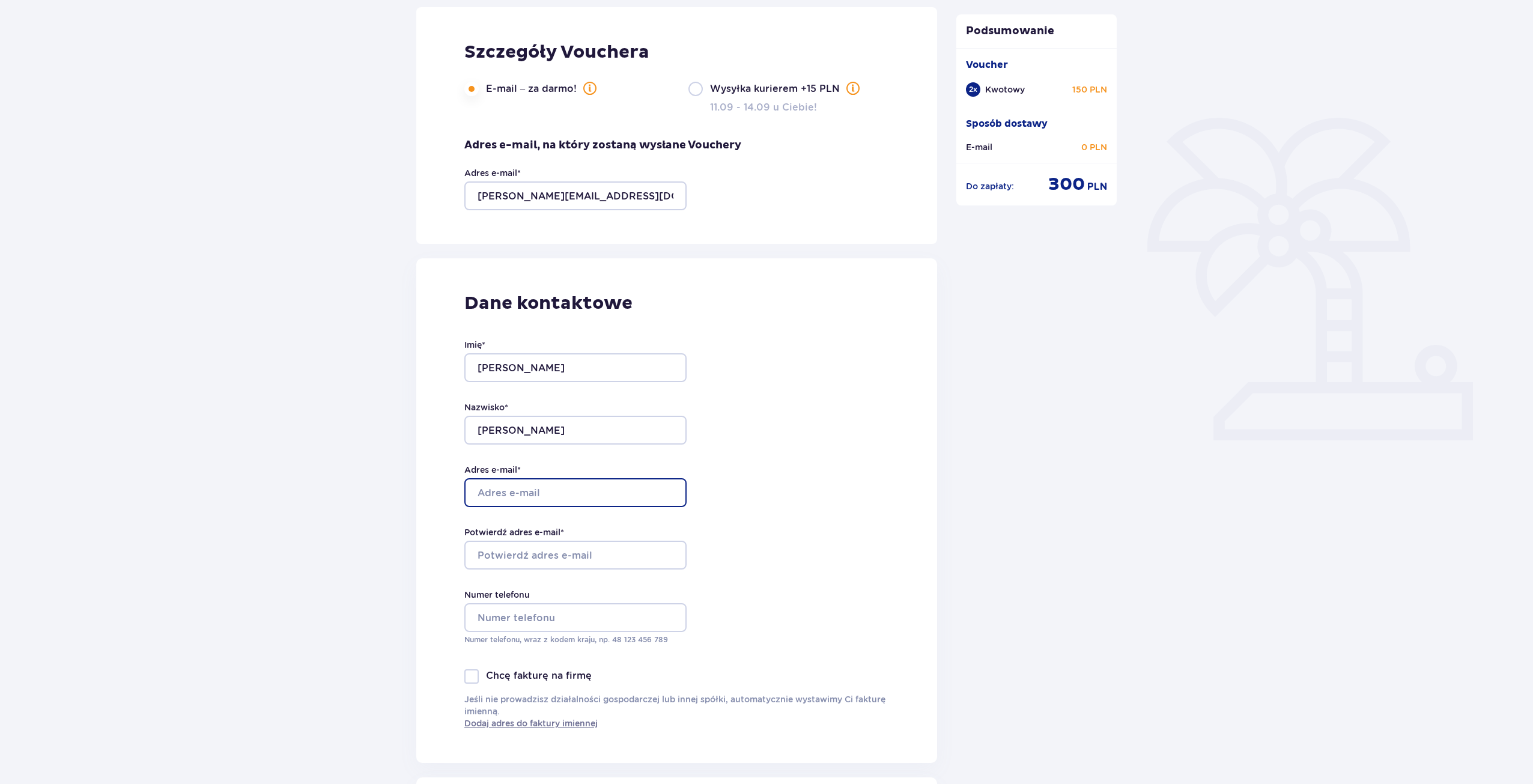
click at [524, 489] on input "Adres e-mail *" at bounding box center [575, 493] width 222 height 29
type input "[PERSON_NAME][EMAIL_ADDRESS][DOMAIN_NAME]"
type input "504290432"
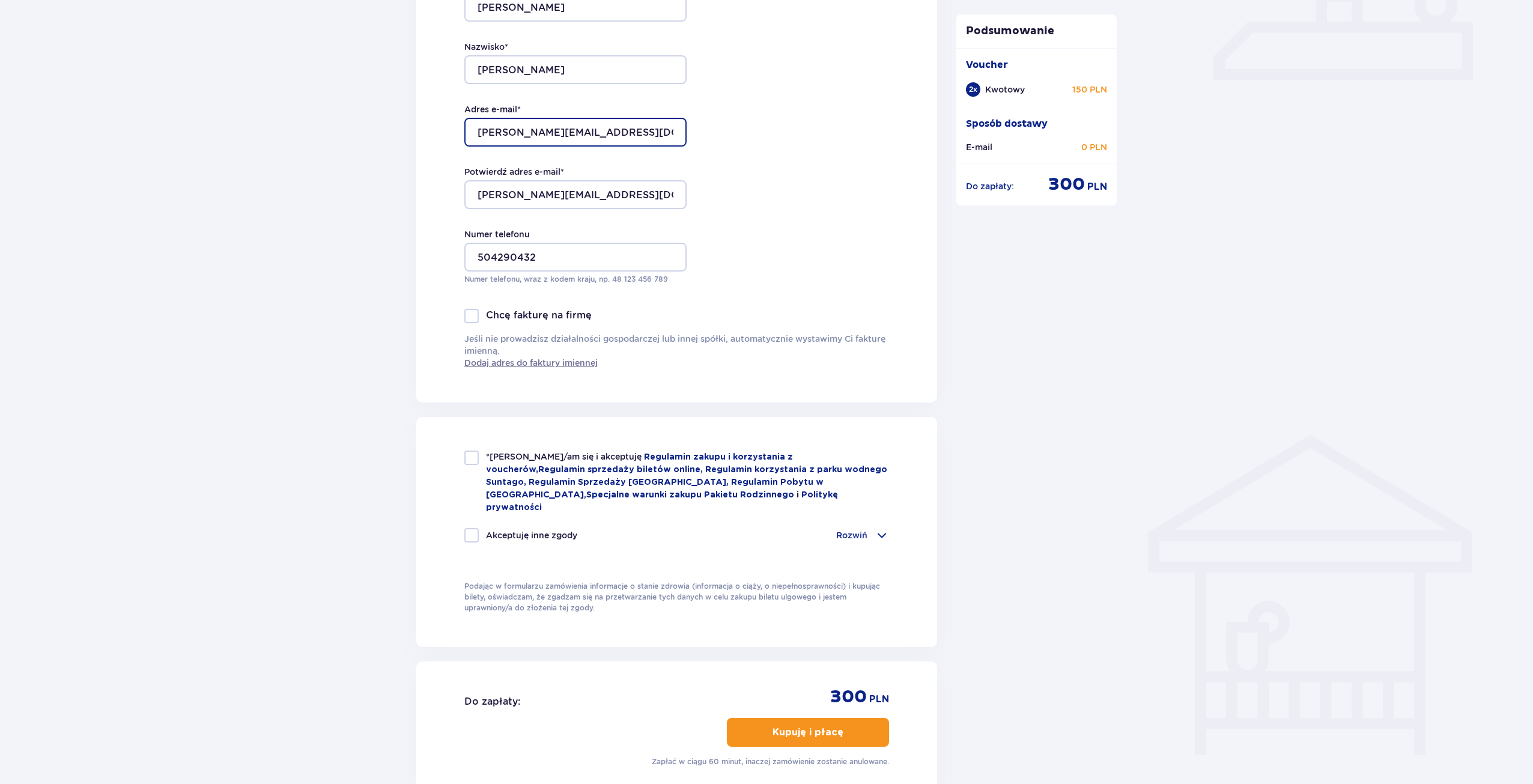
scroll to position [600, 0]
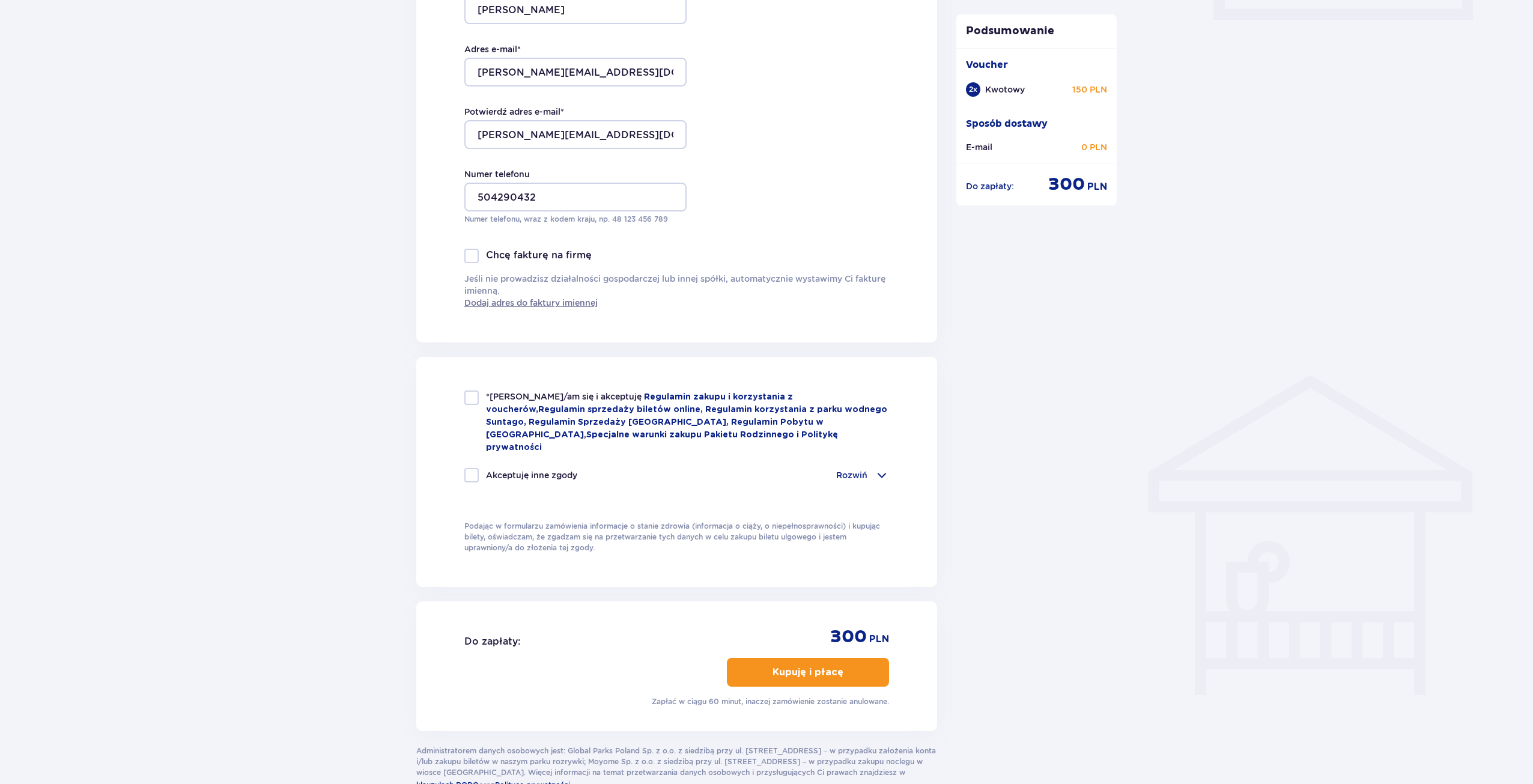
click at [468, 402] on div at bounding box center [471, 397] width 15 height 15
checkbox input "true"
click at [815, 666] on p "Kupuję i płacę" at bounding box center [808, 672] width 71 height 14
